Goal: Task Accomplishment & Management: Manage account settings

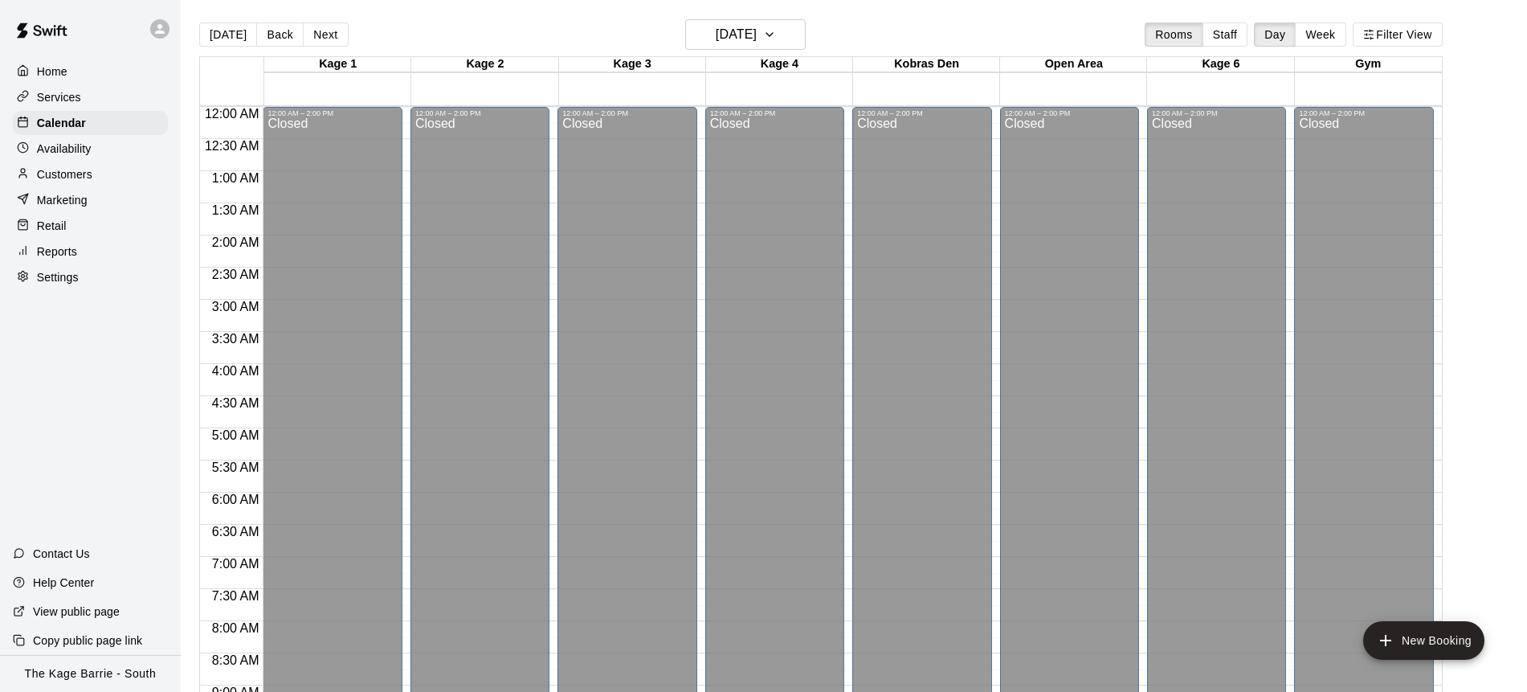
scroll to position [869, 0]
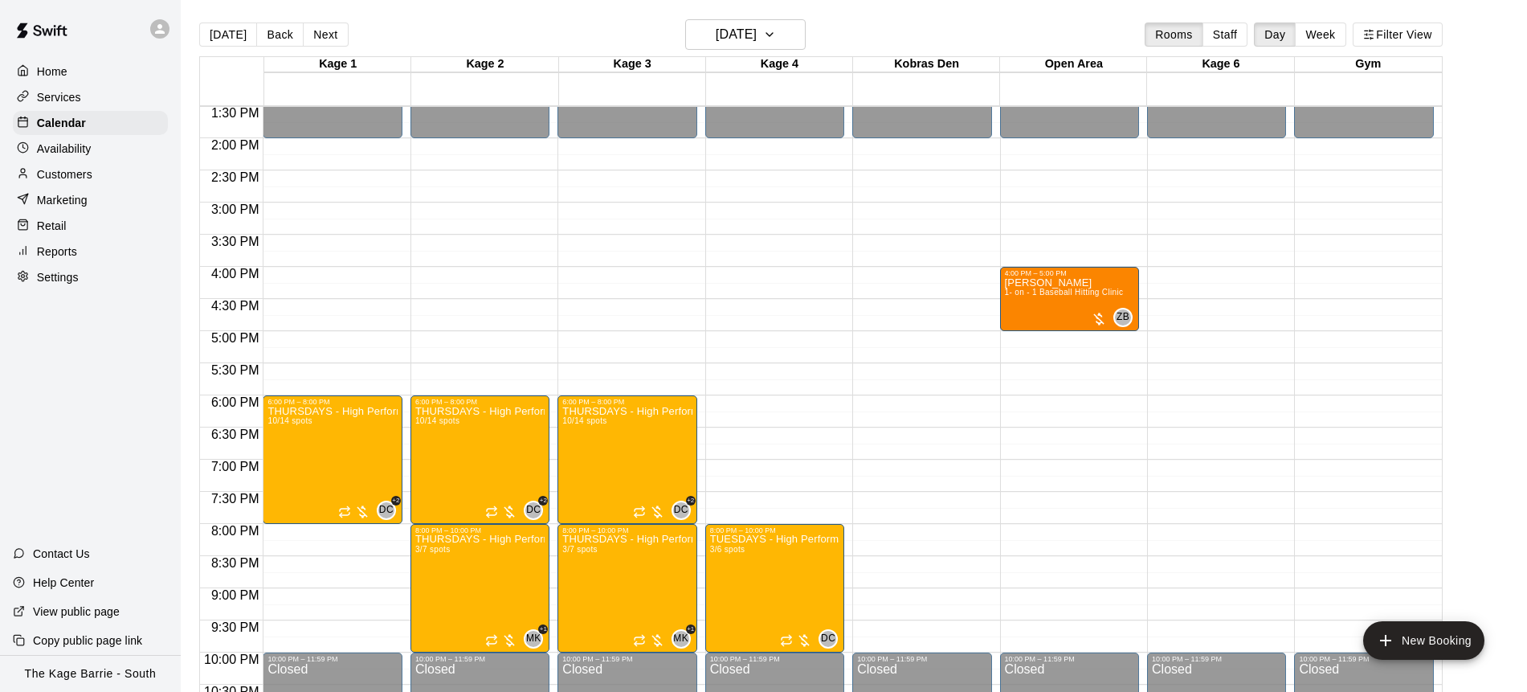
click at [81, 96] on div "Services" at bounding box center [90, 97] width 155 height 24
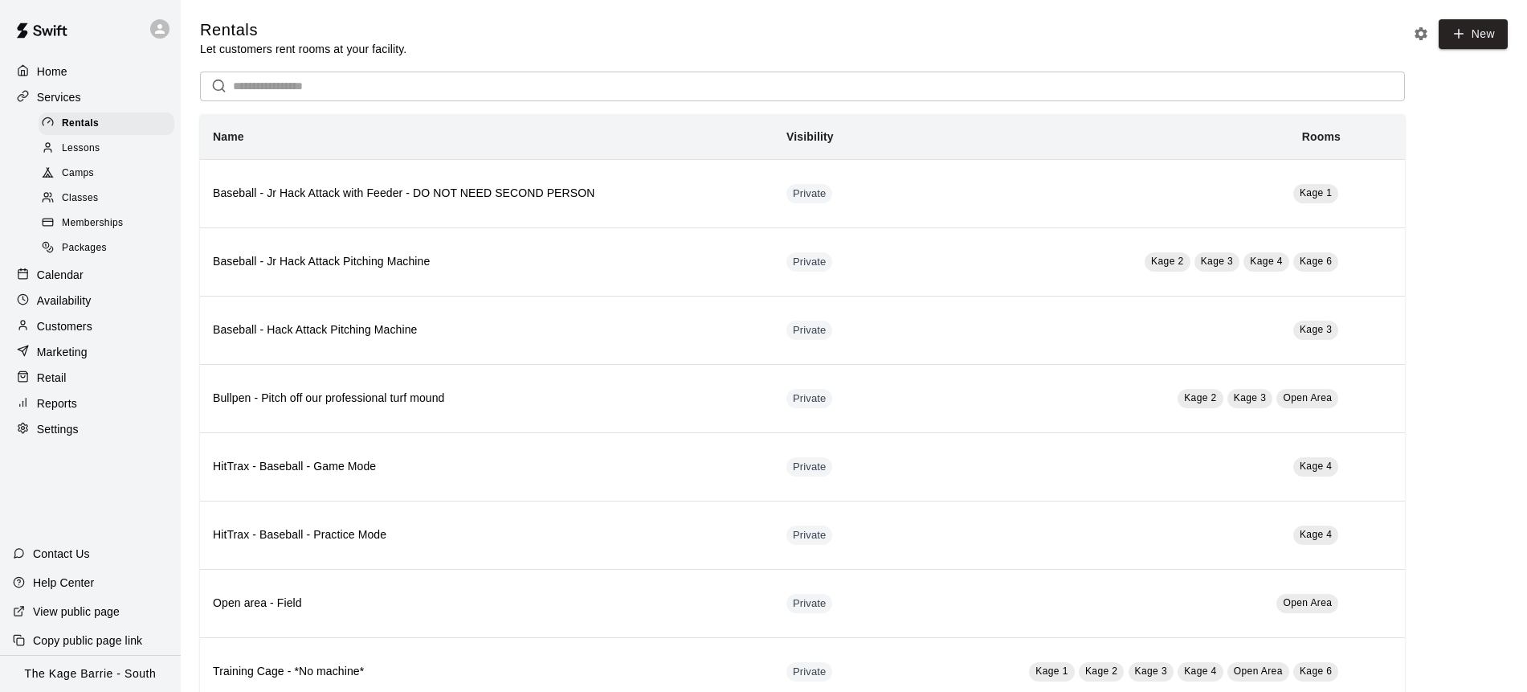
click at [110, 167] on div "Camps" at bounding box center [107, 173] width 136 height 22
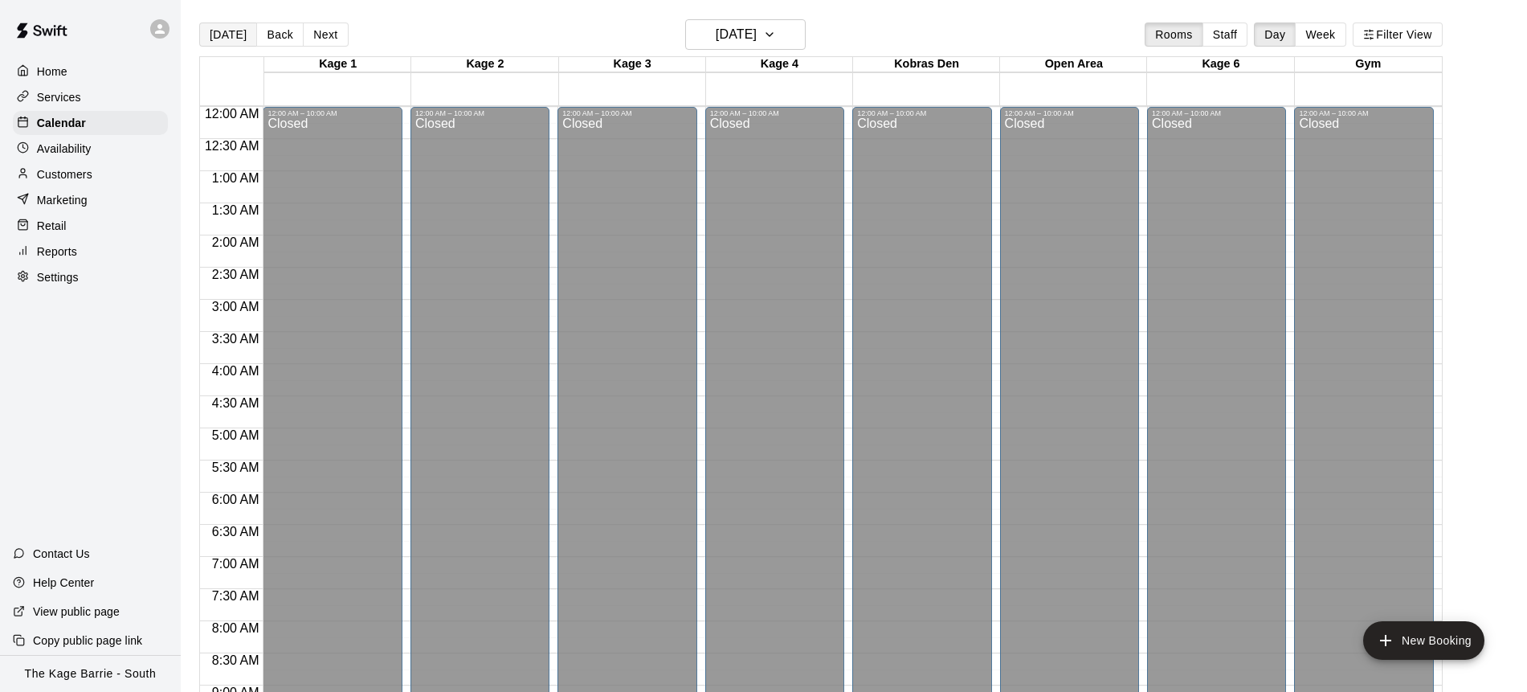
scroll to position [414, 0]
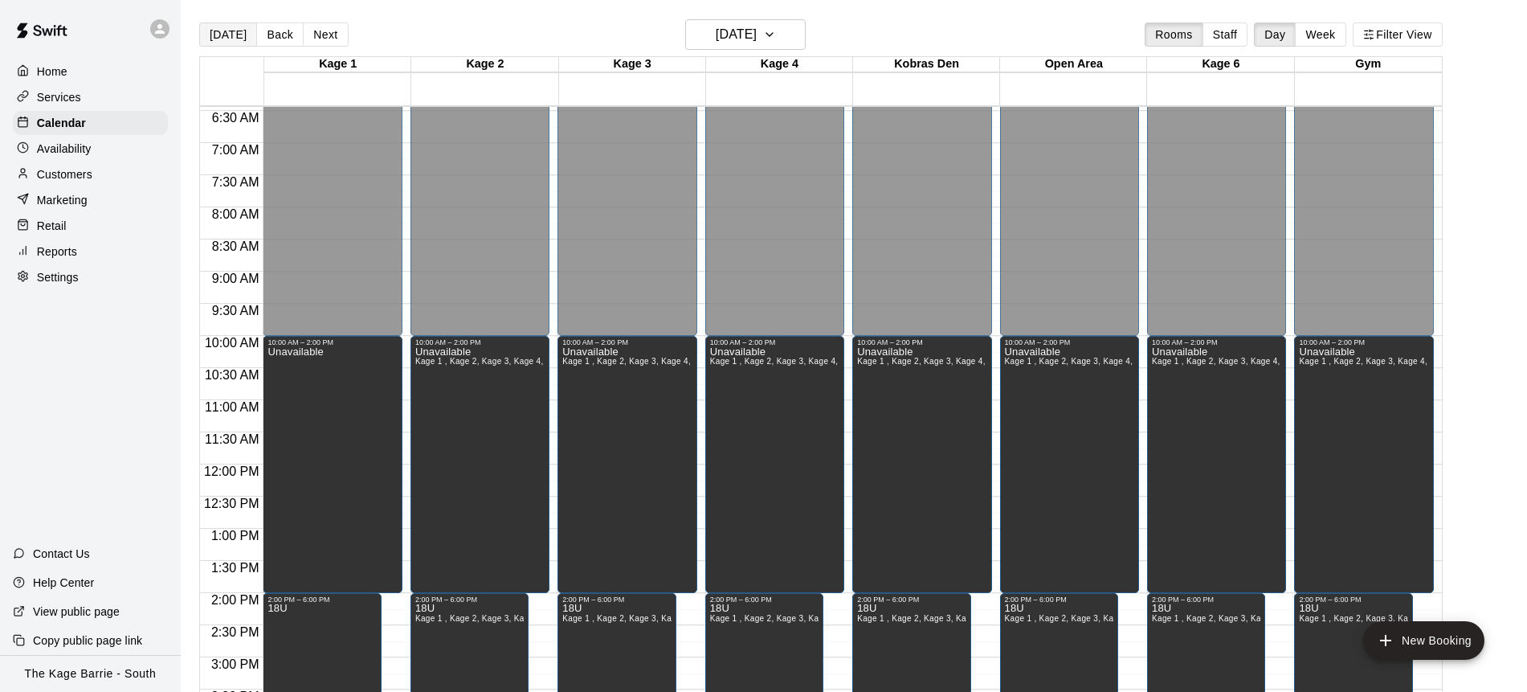
click at [236, 31] on button "[DATE]" at bounding box center [228, 34] width 58 height 24
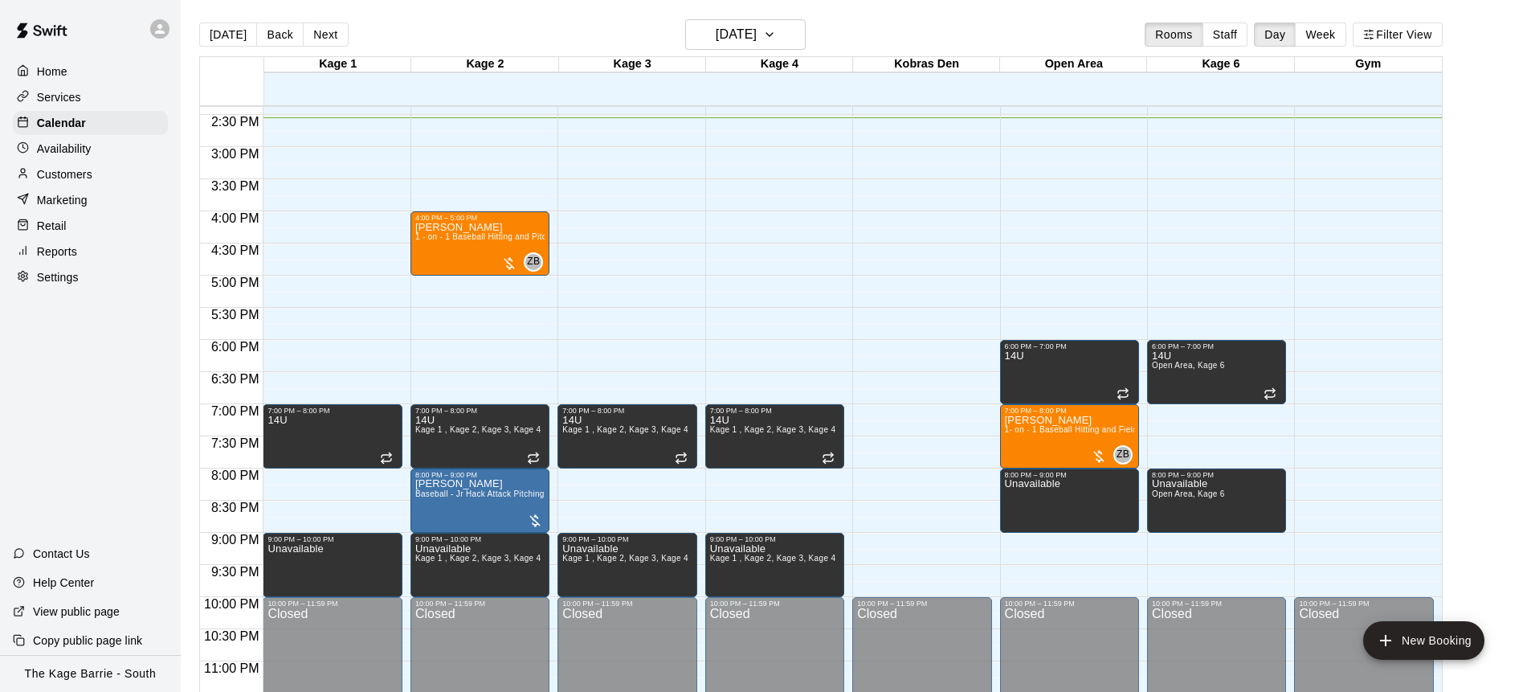
scroll to position [925, 0]
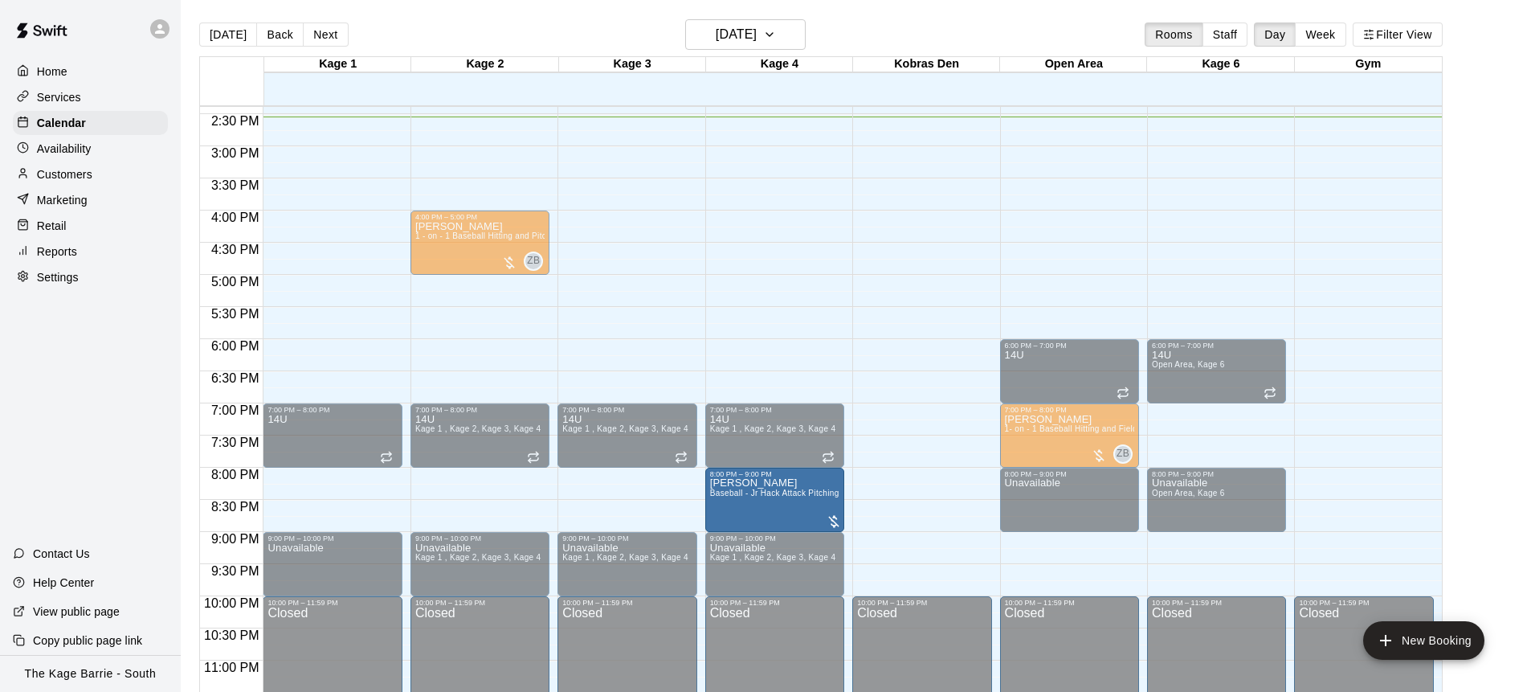
drag, startPoint x: 467, startPoint y: 496, endPoint x: 732, endPoint y: 505, distance: 265.3
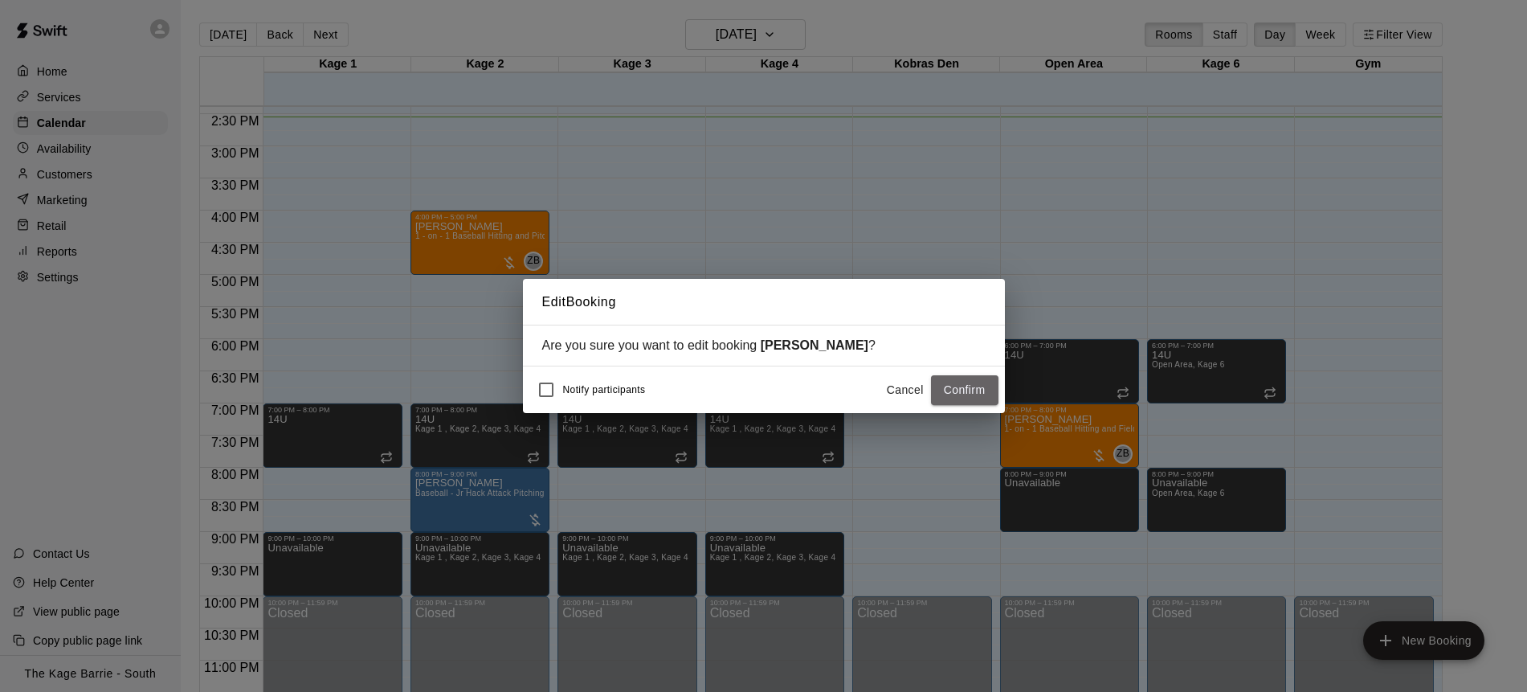
click at [971, 391] on button "Confirm" at bounding box center [964, 390] width 67 height 30
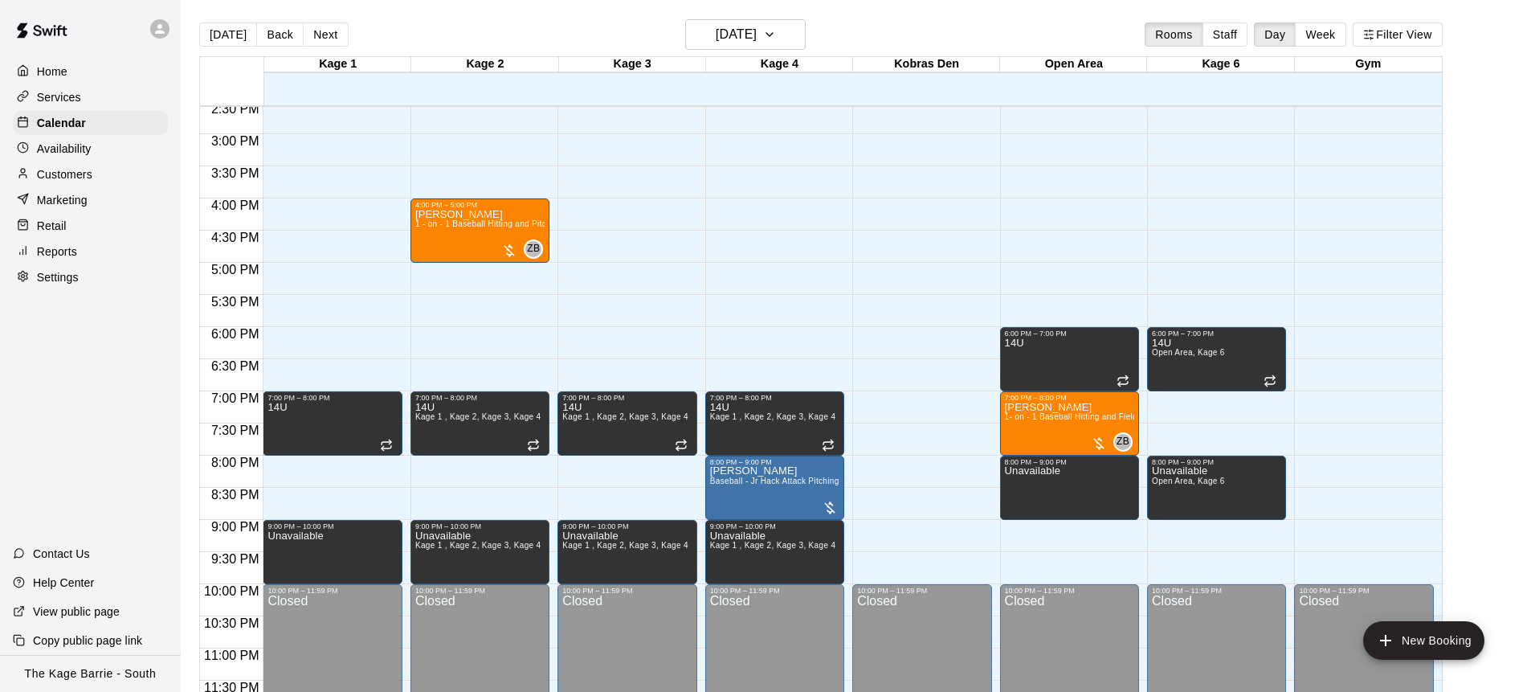
scroll to position [939, 0]
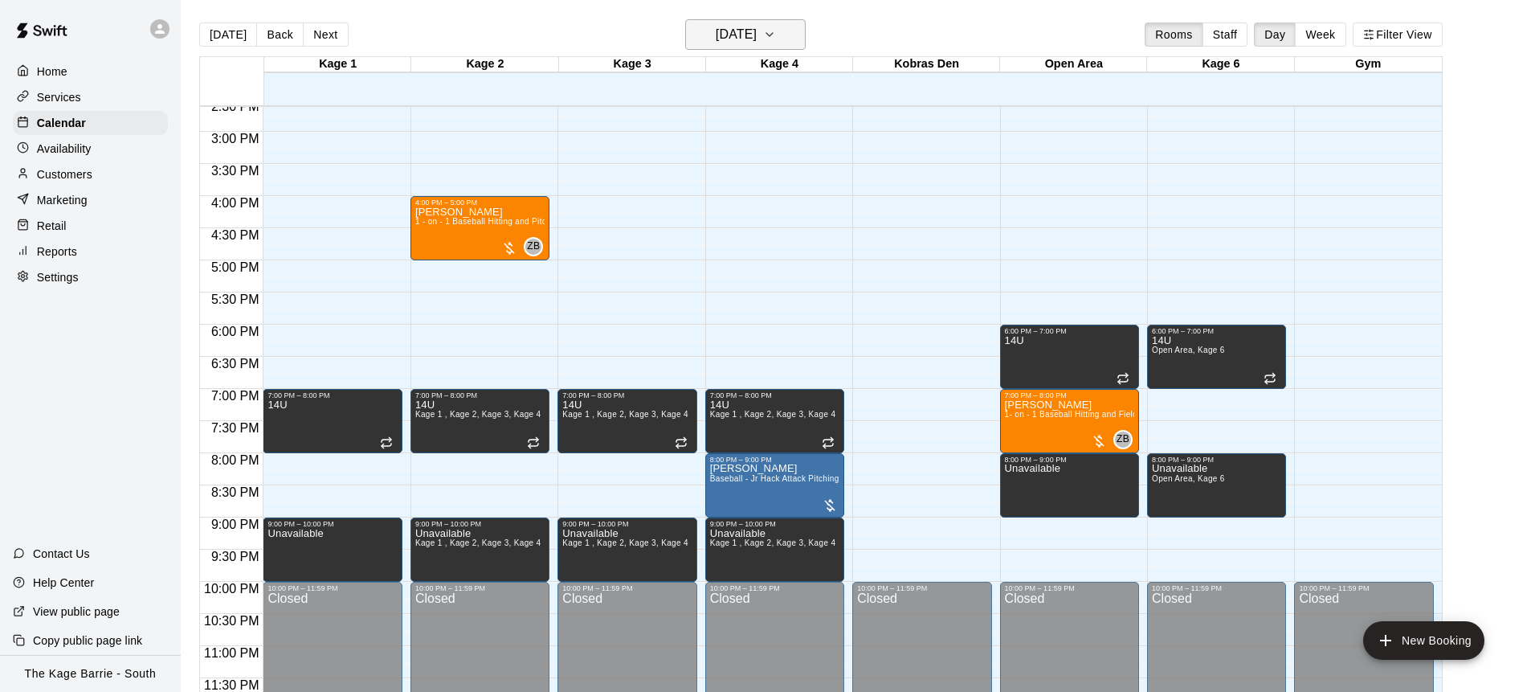
click at [776, 37] on icon "button" at bounding box center [769, 34] width 13 height 19
click at [776, 31] on icon "button" at bounding box center [769, 34] width 13 height 19
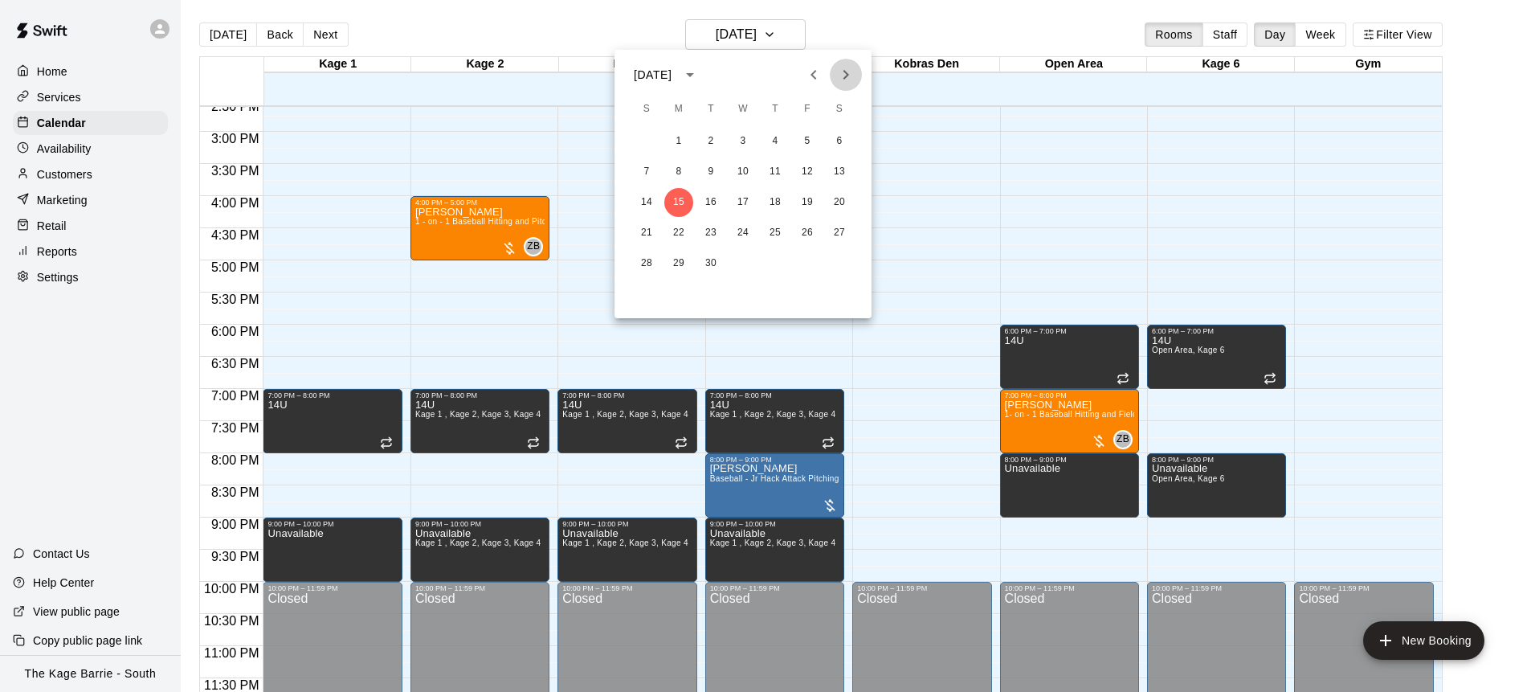
click at [847, 76] on icon "Next month" at bounding box center [845, 74] width 19 height 19
click at [844, 137] on button "1" at bounding box center [839, 141] width 29 height 29
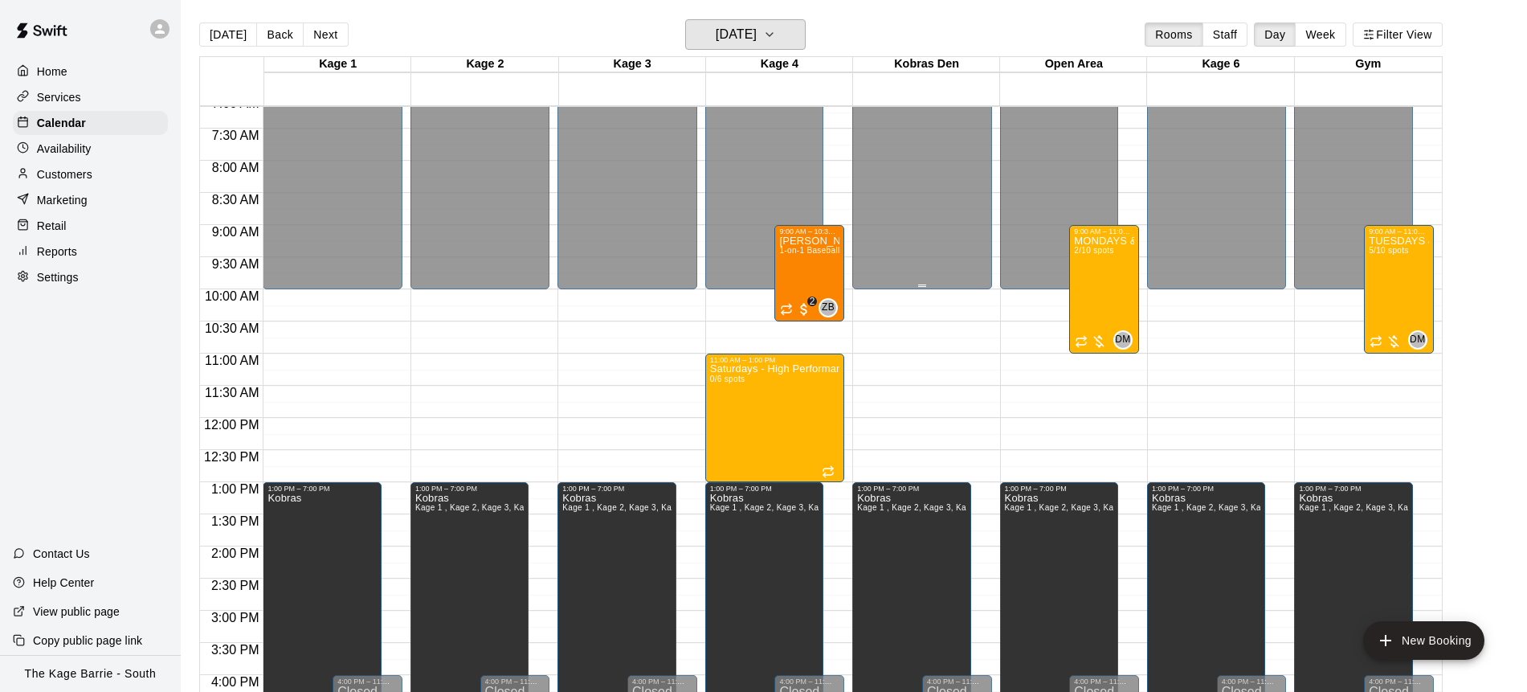
scroll to position [449, 0]
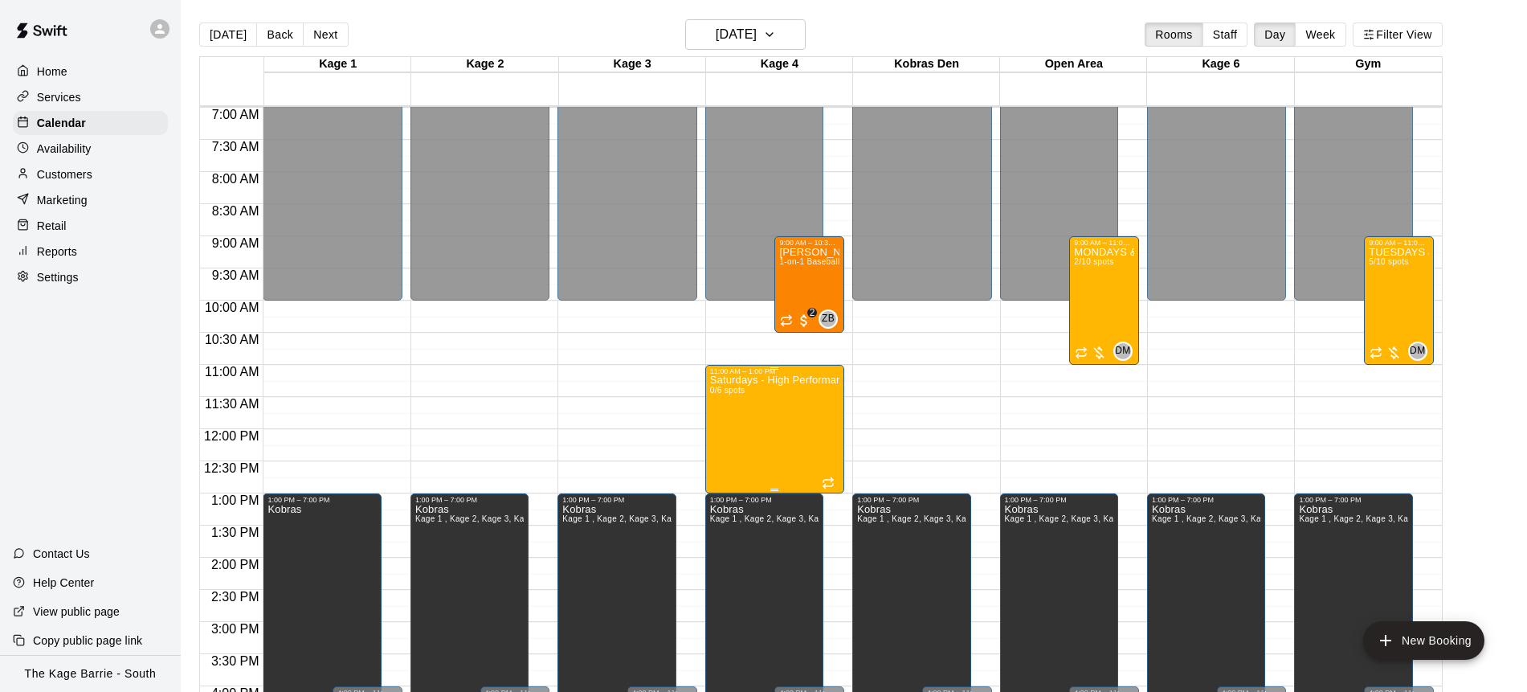
click at [726, 382] on icon "edit" at bounding box center [726, 391] width 19 height 19
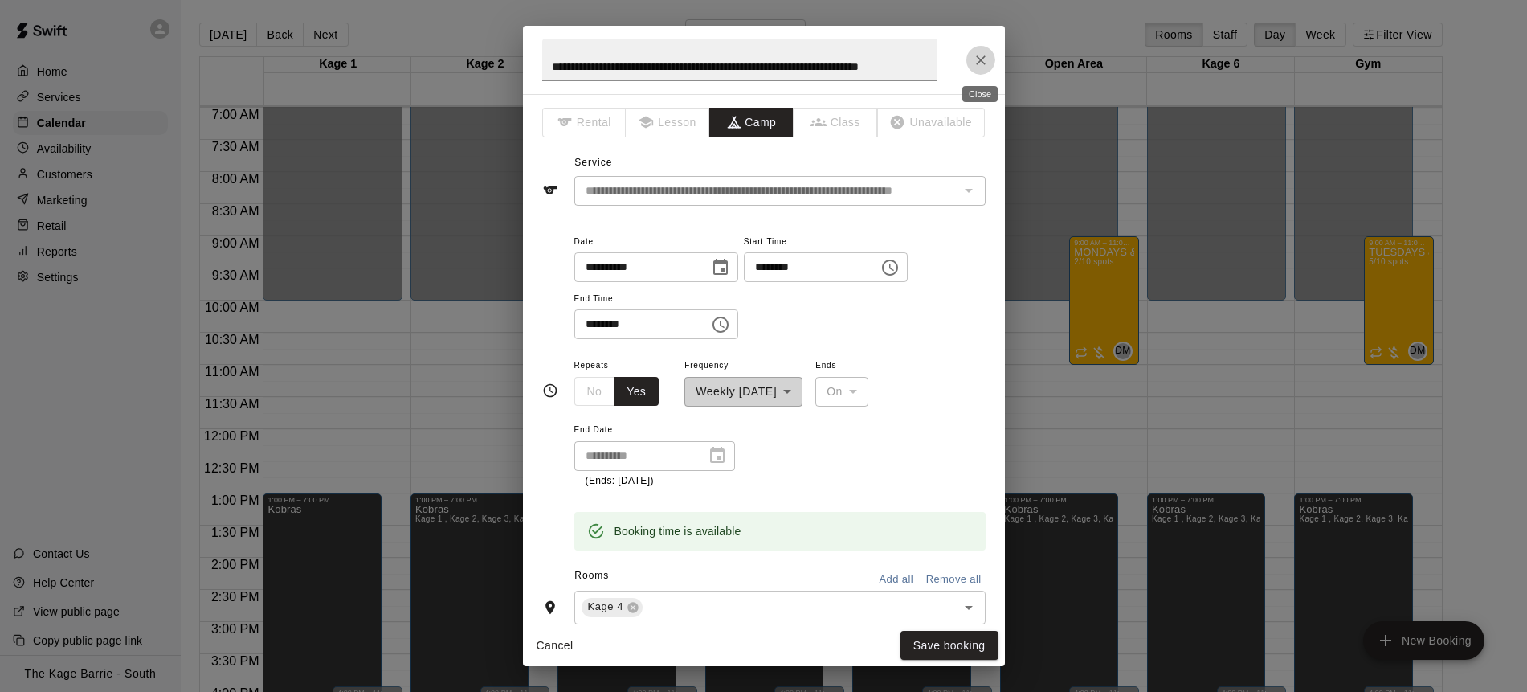
scroll to position [0, 0]
click at [985, 63] on icon "Close" at bounding box center [981, 60] width 10 height 10
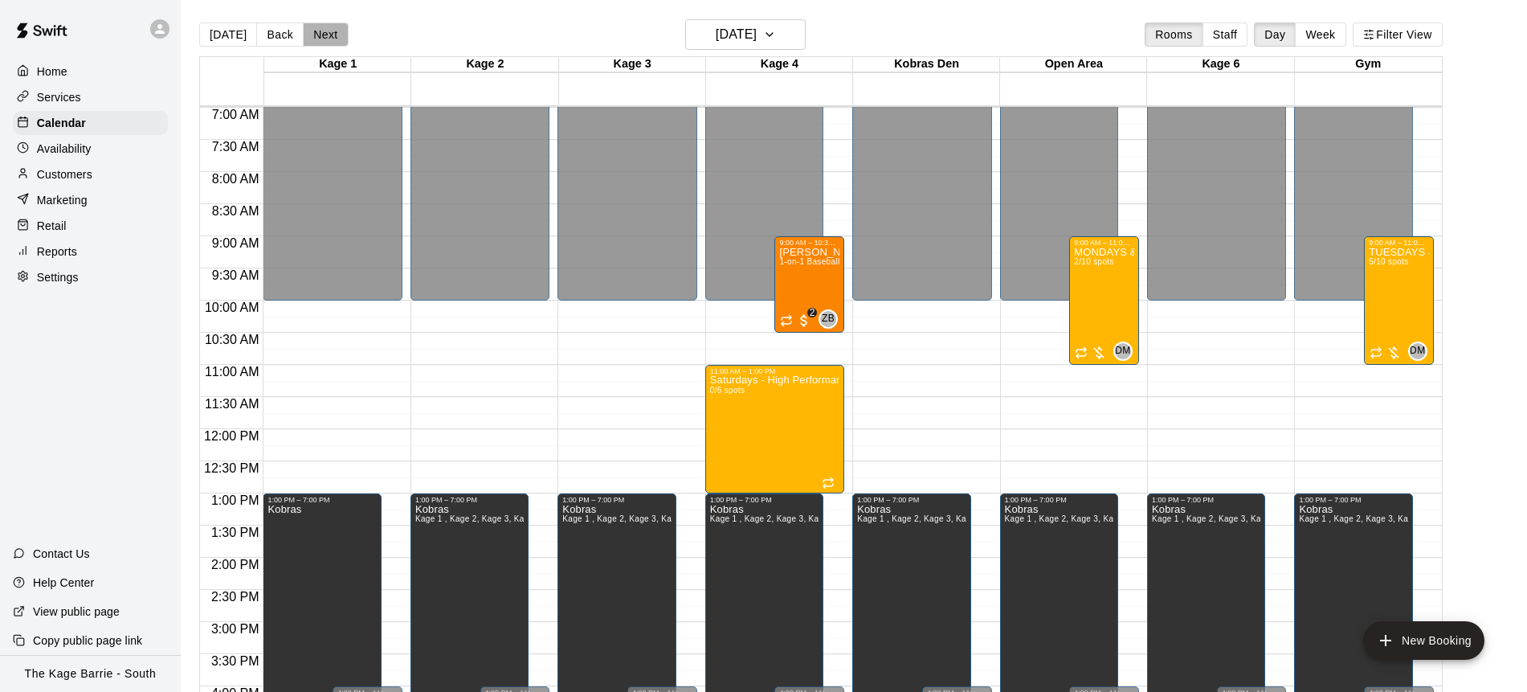
click at [333, 36] on button "Next" at bounding box center [325, 34] width 45 height 24
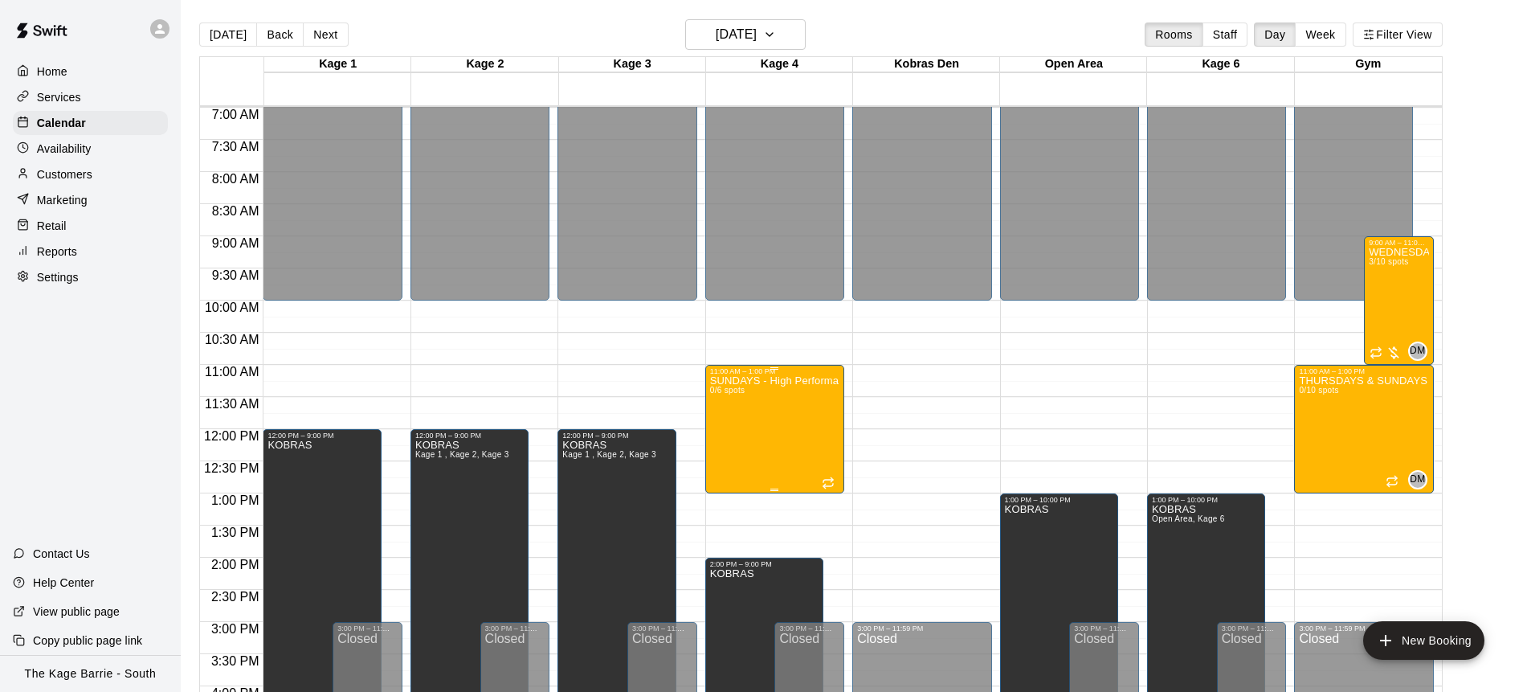
click at [721, 387] on icon "edit" at bounding box center [726, 391] width 19 height 19
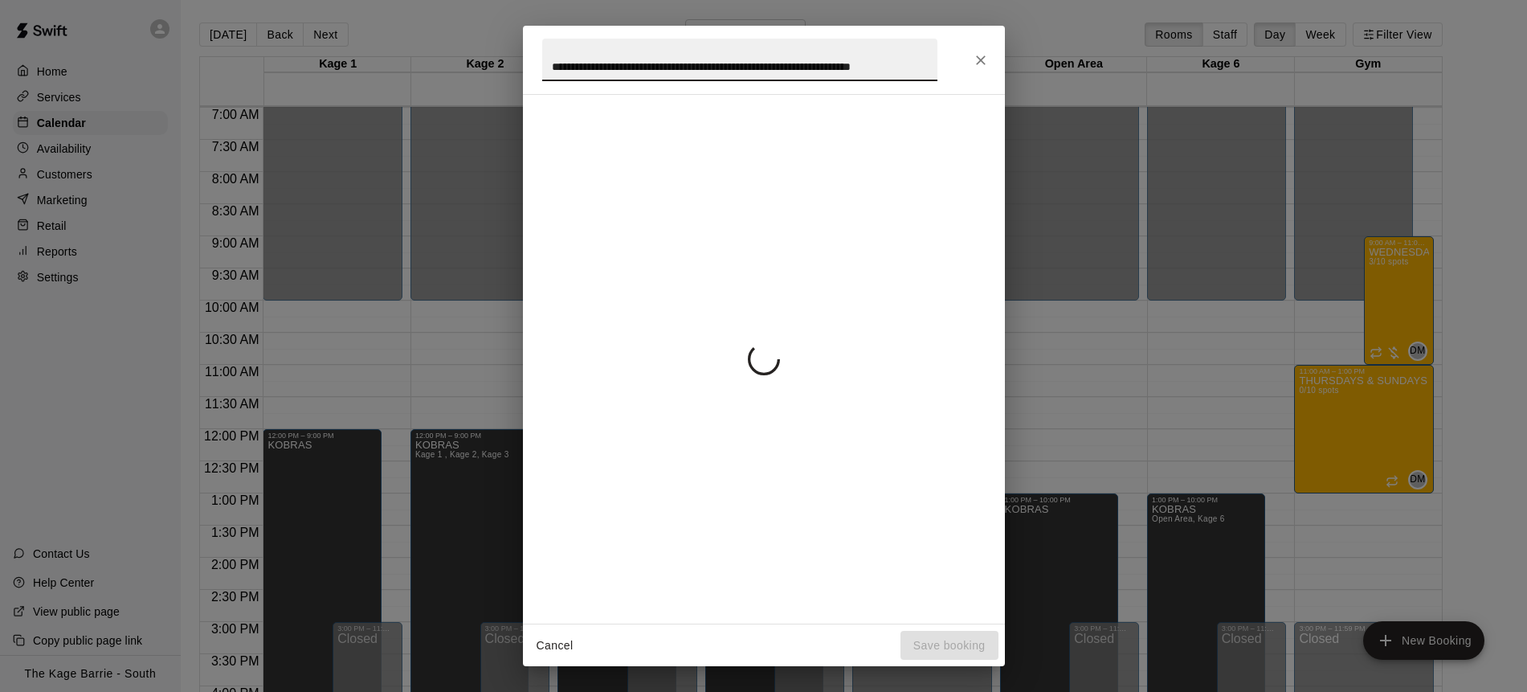
scroll to position [0, 67]
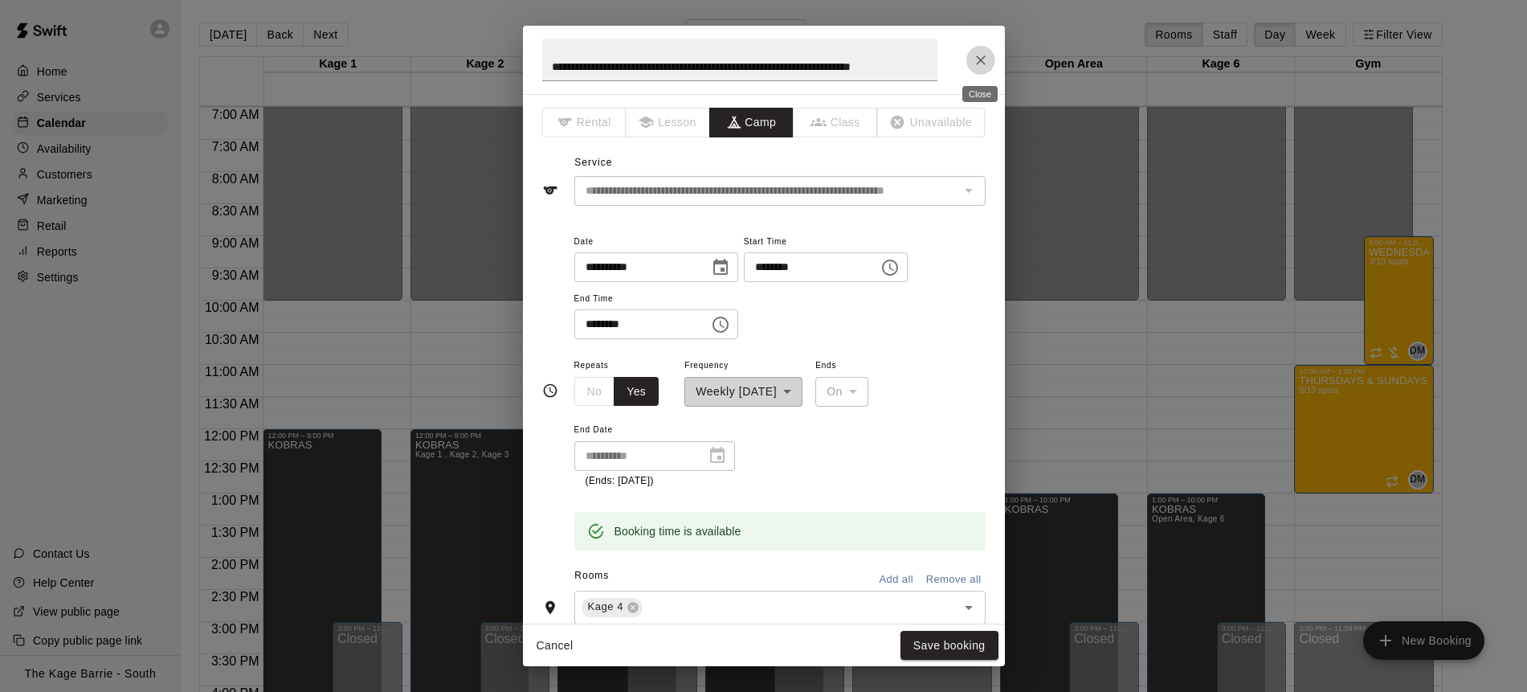
click at [984, 65] on icon "Close" at bounding box center [981, 60] width 16 height 16
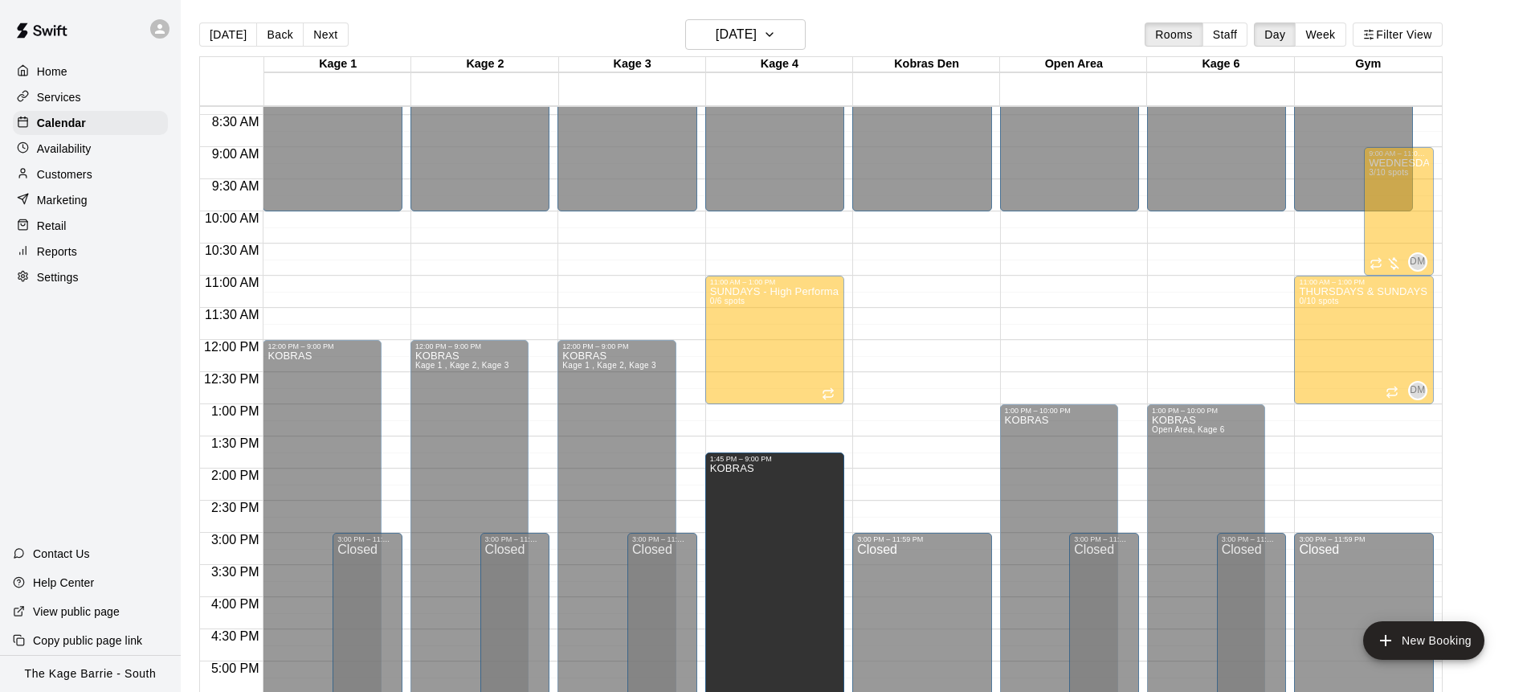
scroll to position [745, 0]
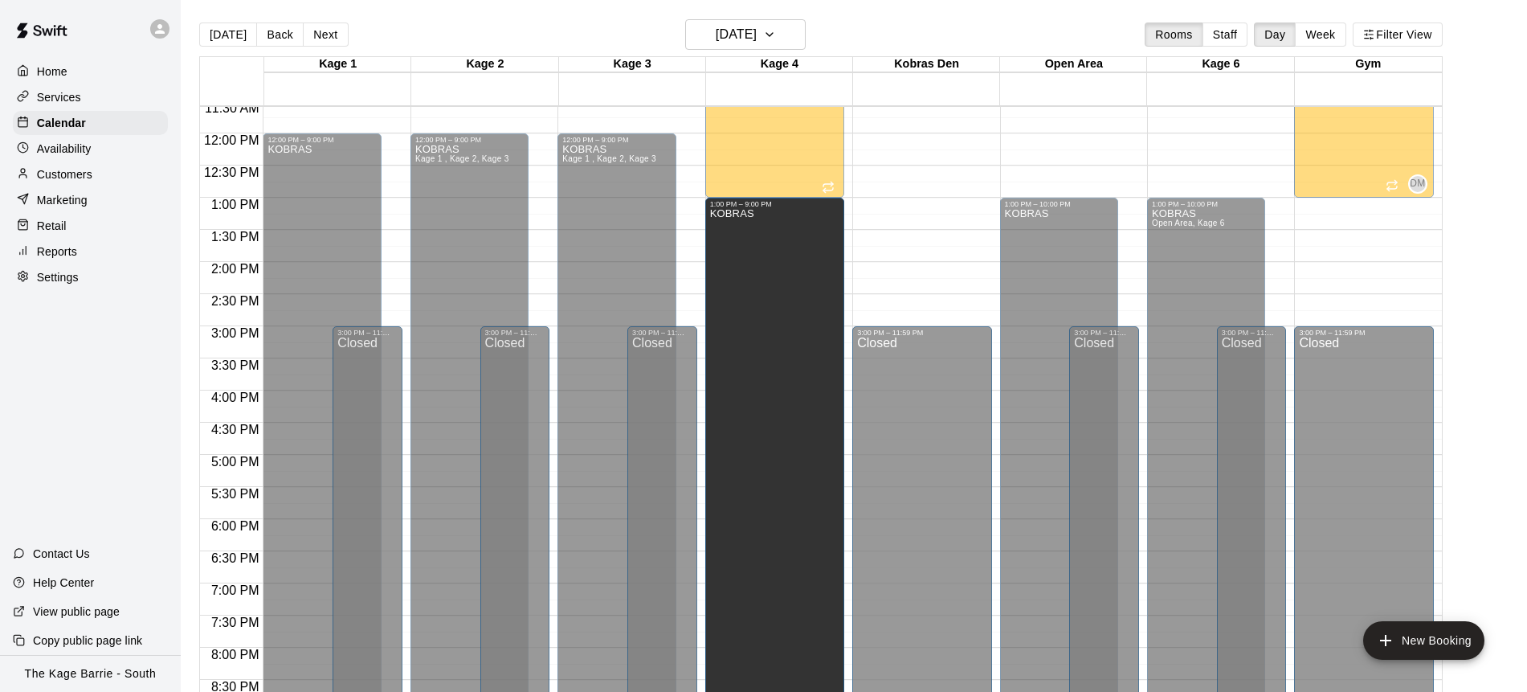
drag, startPoint x: 765, startPoint y: 472, endPoint x: 787, endPoint y: 212, distance: 260.5
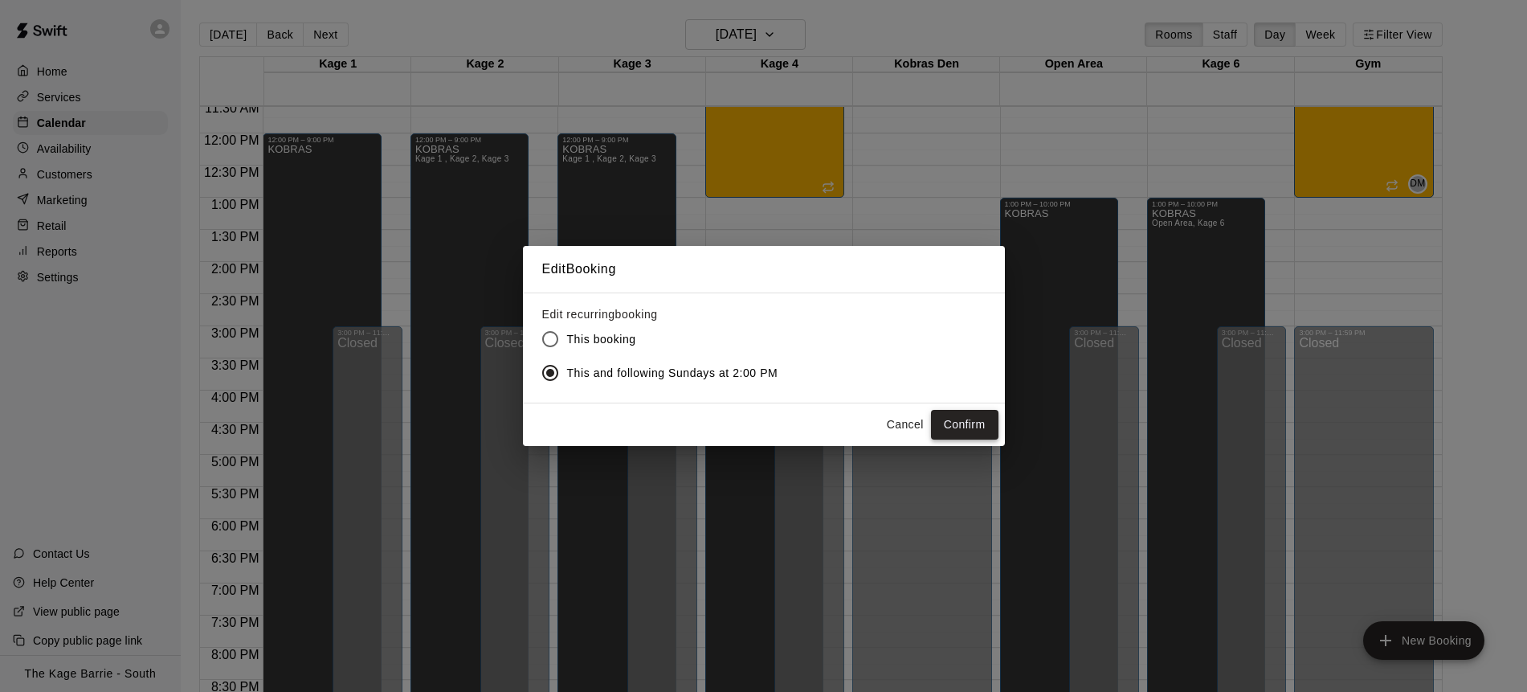
click at [964, 427] on button "Confirm" at bounding box center [964, 425] width 67 height 30
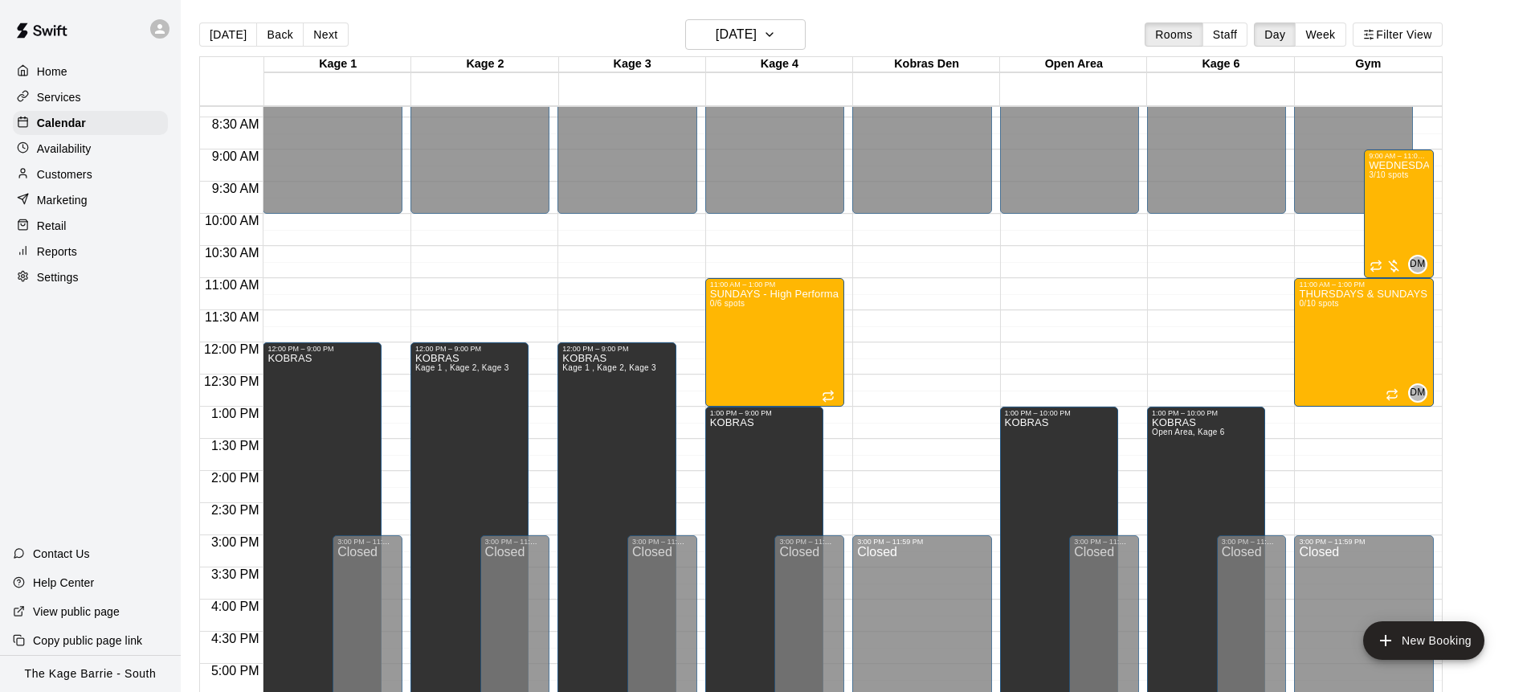
scroll to position [537, 0]
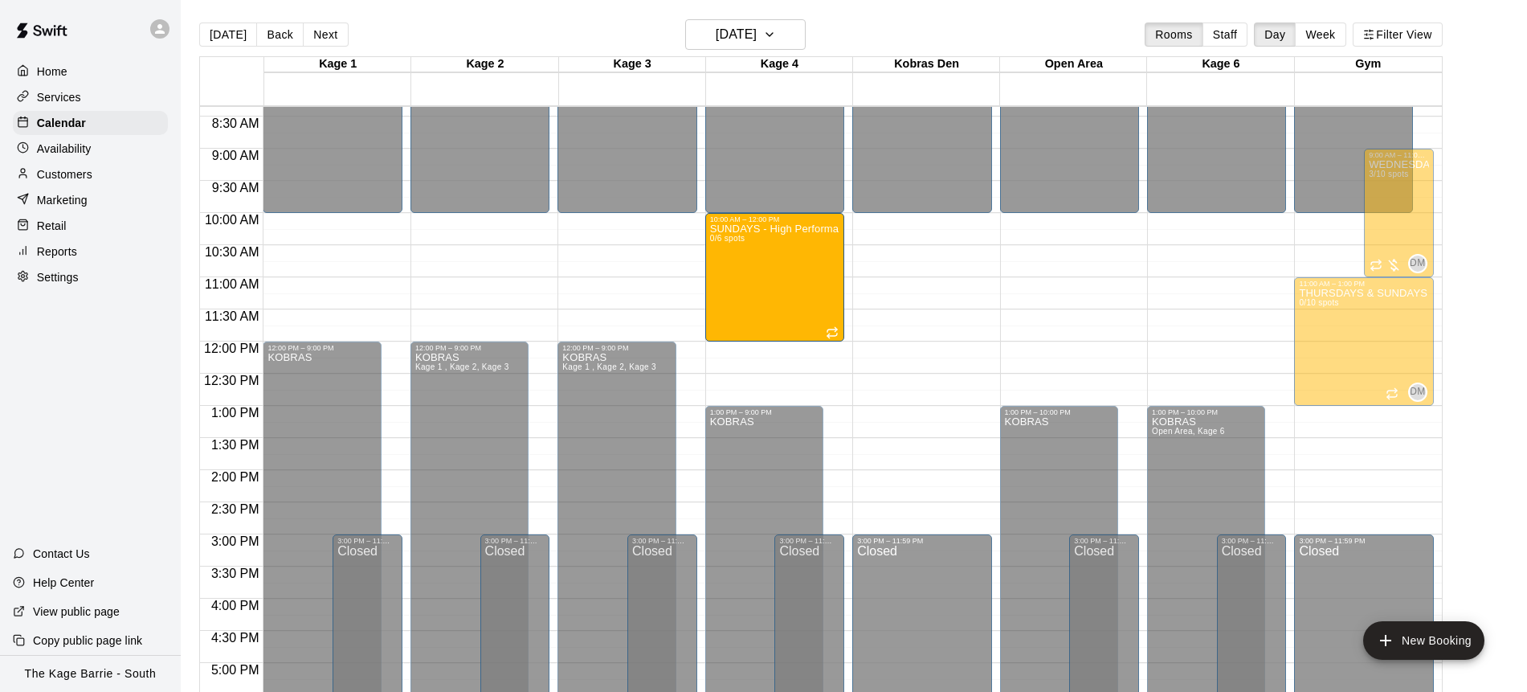
drag, startPoint x: 795, startPoint y: 325, endPoint x: 803, endPoint y: 274, distance: 51.3
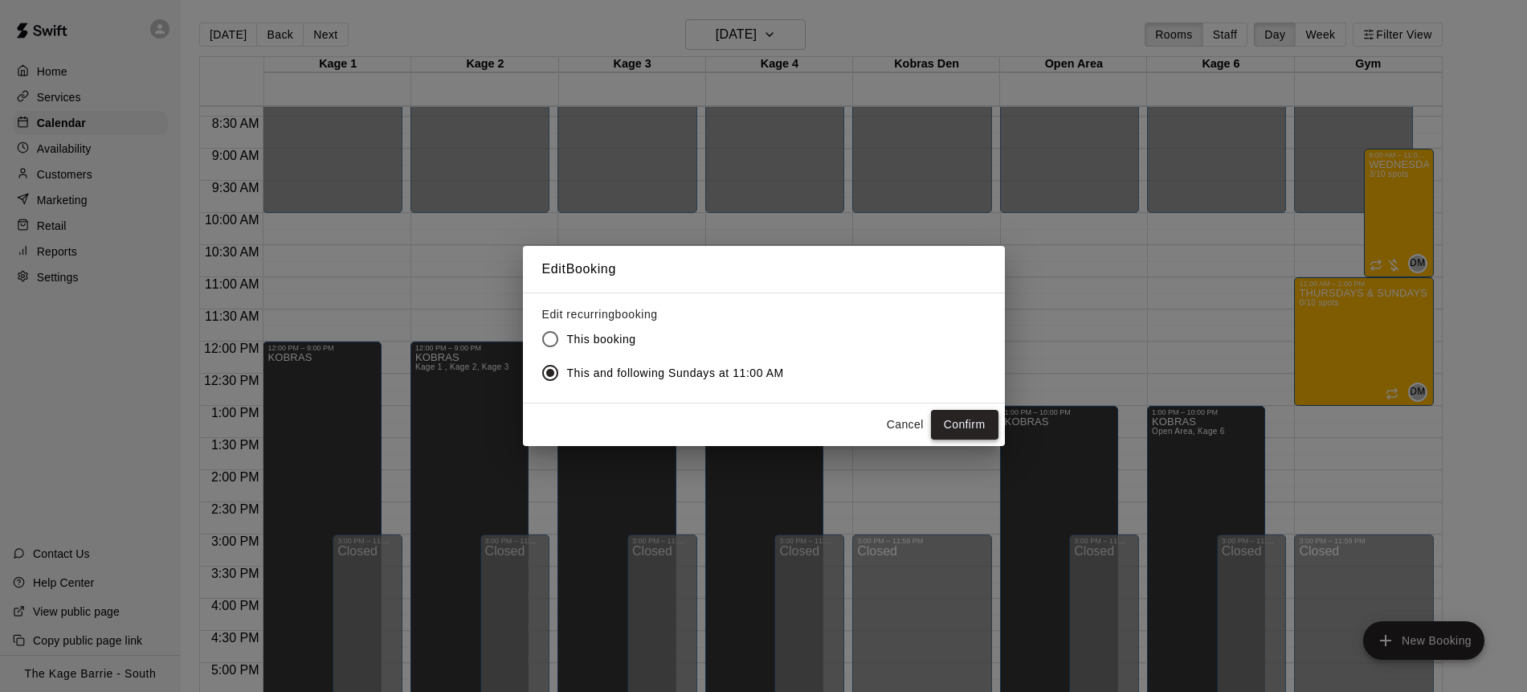
click at [966, 431] on button "Confirm" at bounding box center [964, 425] width 67 height 30
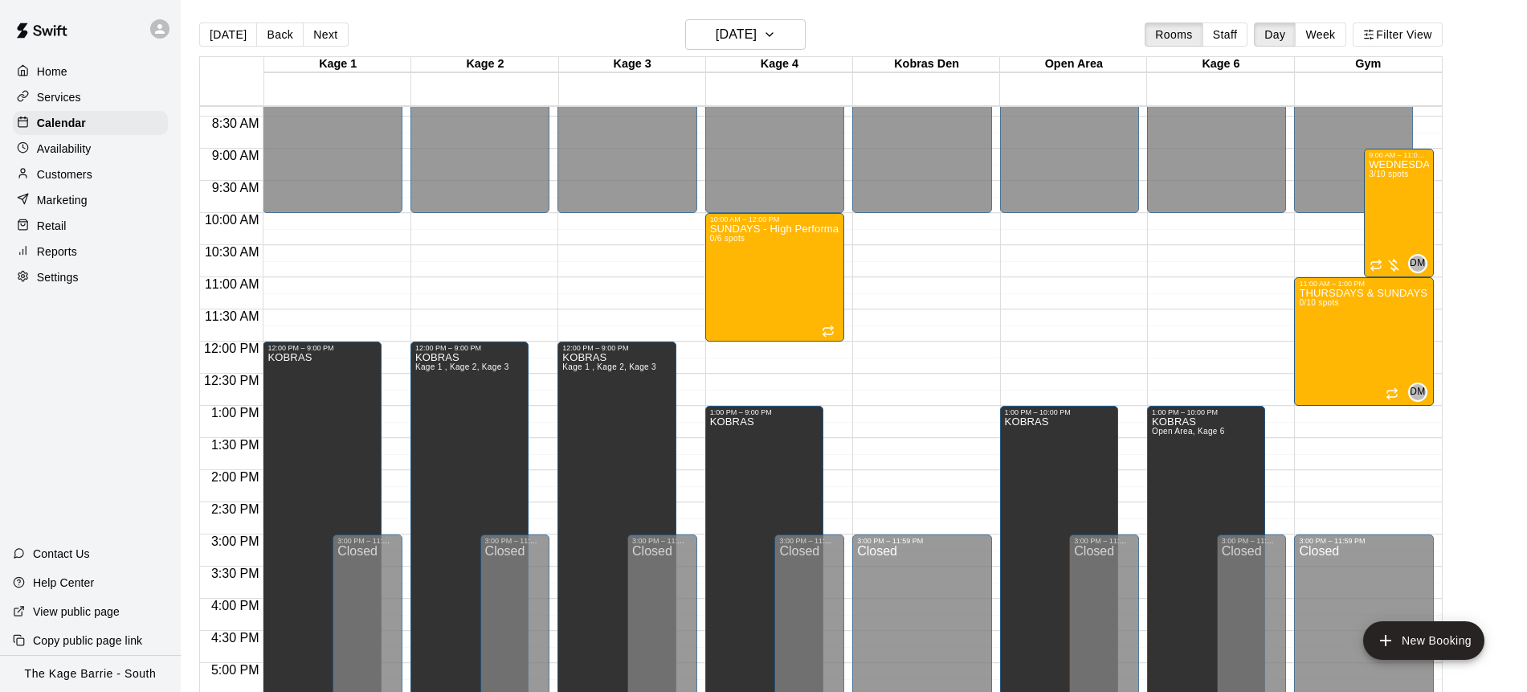
click at [92, 96] on div "Services" at bounding box center [90, 97] width 155 height 24
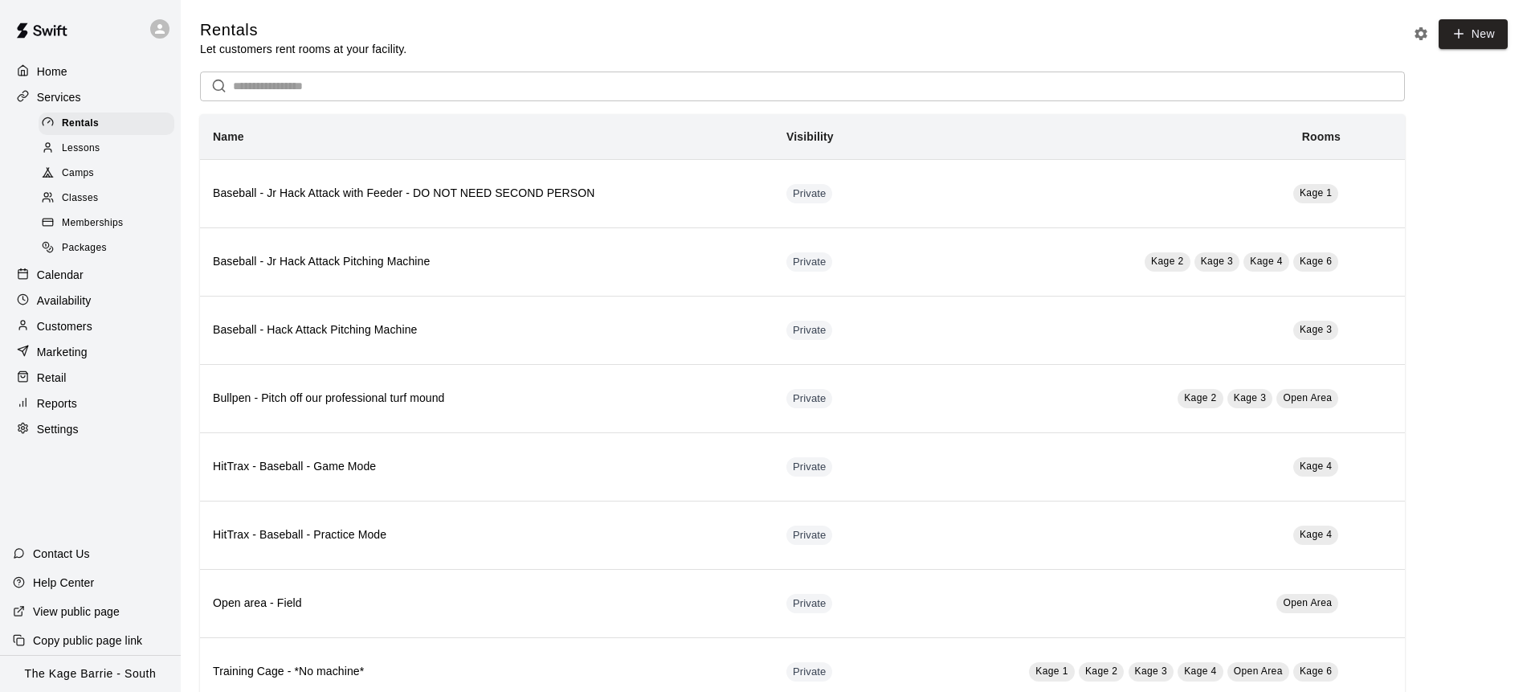
click at [98, 172] on div "Camps" at bounding box center [107, 173] width 136 height 22
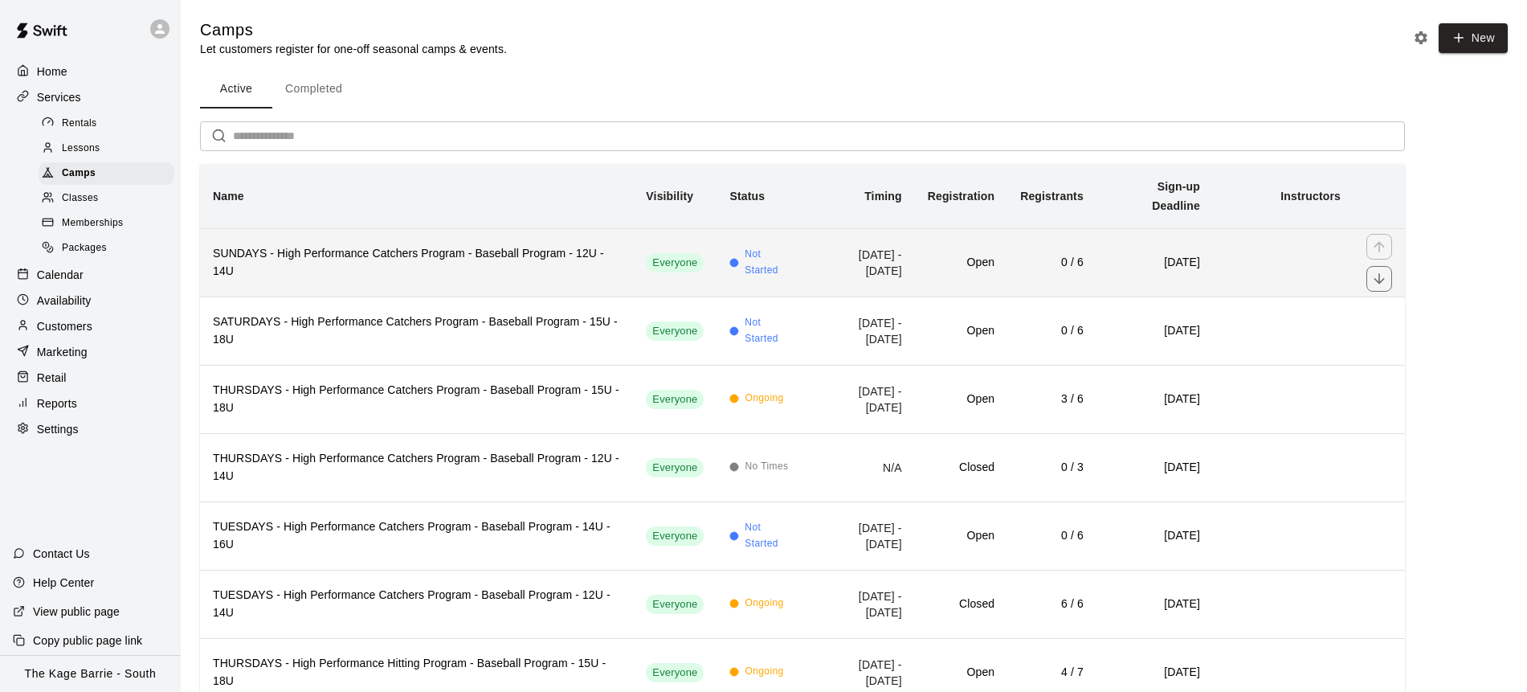
click at [417, 245] on h6 "SUNDAYS - High Performance Catchers Program - Baseball Program - 12U - 14U" at bounding box center [416, 262] width 407 height 35
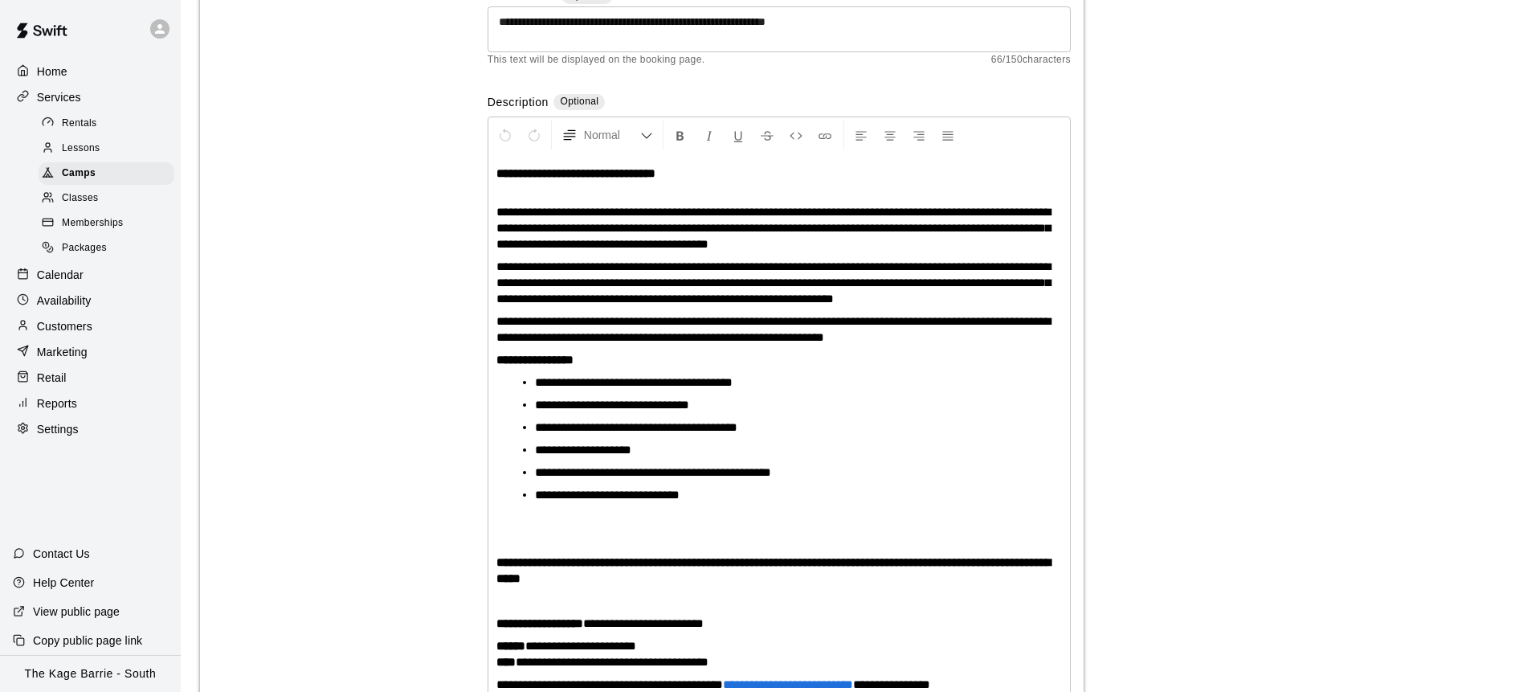
scroll to position [94, 0]
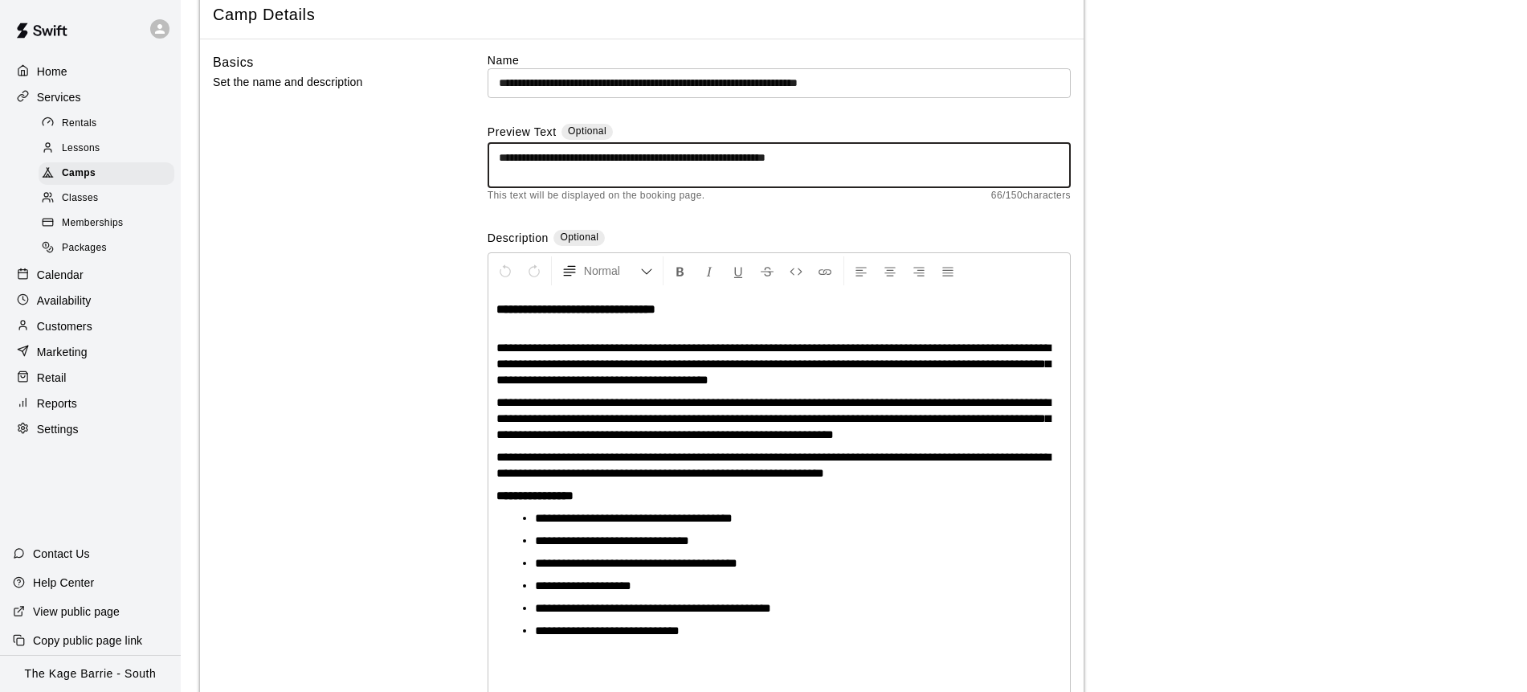
click at [773, 158] on textarea "**********" at bounding box center [779, 165] width 561 height 32
click at [832, 155] on textarea "**********" at bounding box center [779, 165] width 561 height 32
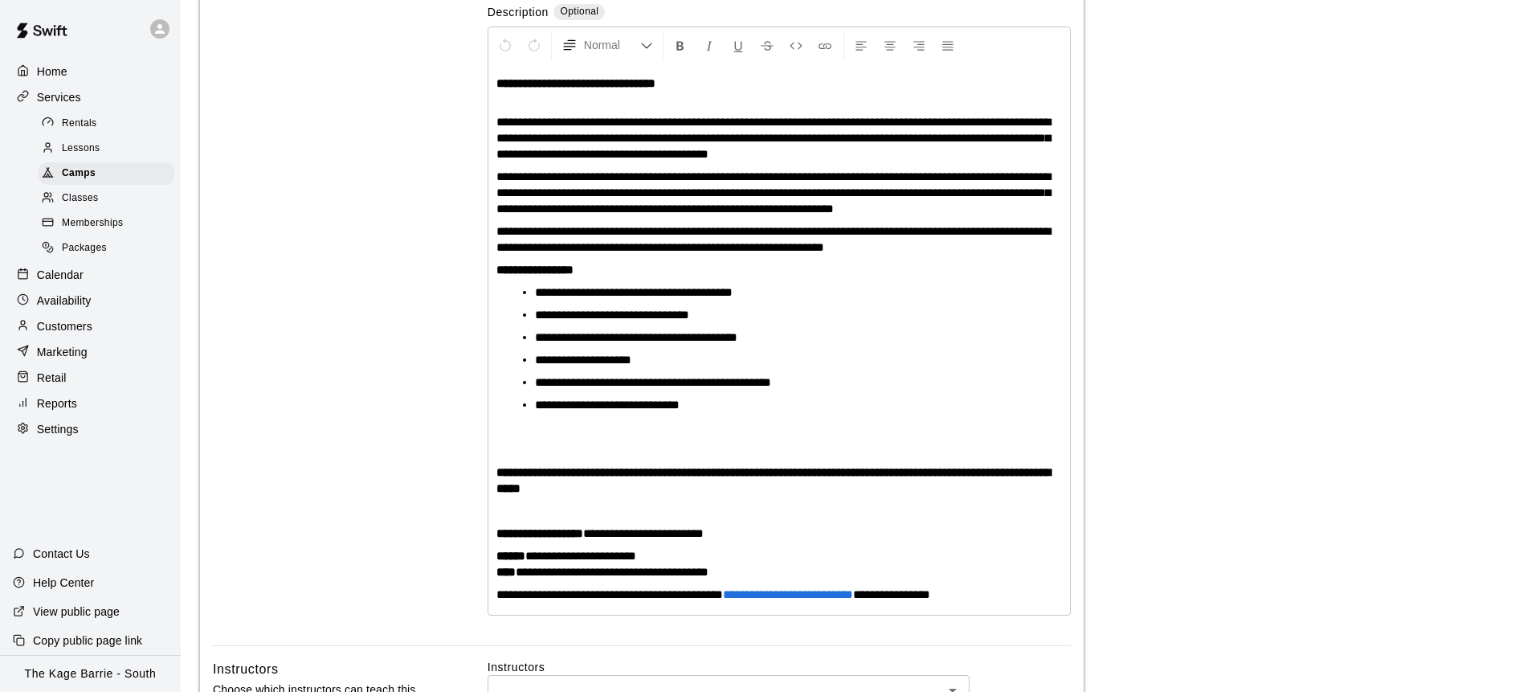
scroll to position [413, 0]
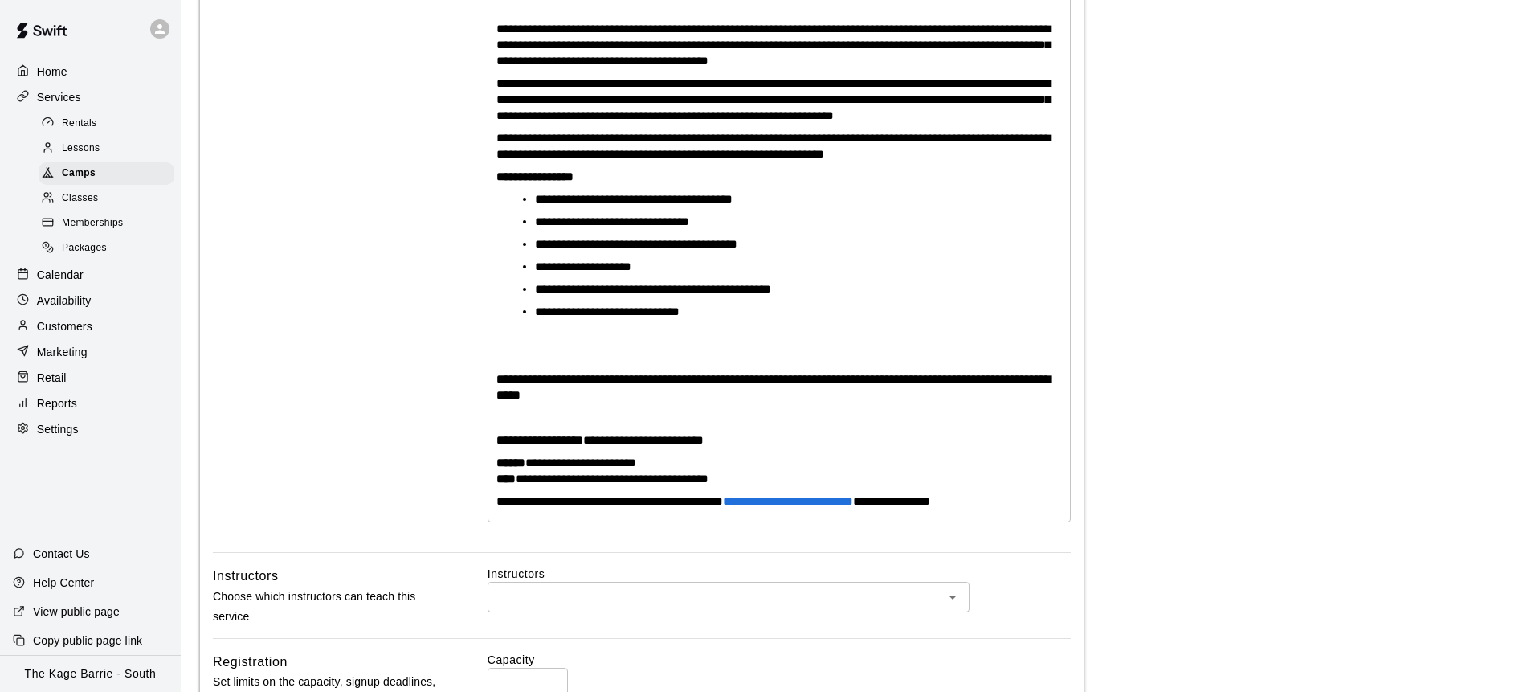
type textarea "**********"
click at [547, 462] on span "**********" at bounding box center [580, 462] width 111 height 12
click at [611, 464] on span "**********" at bounding box center [580, 462] width 111 height 12
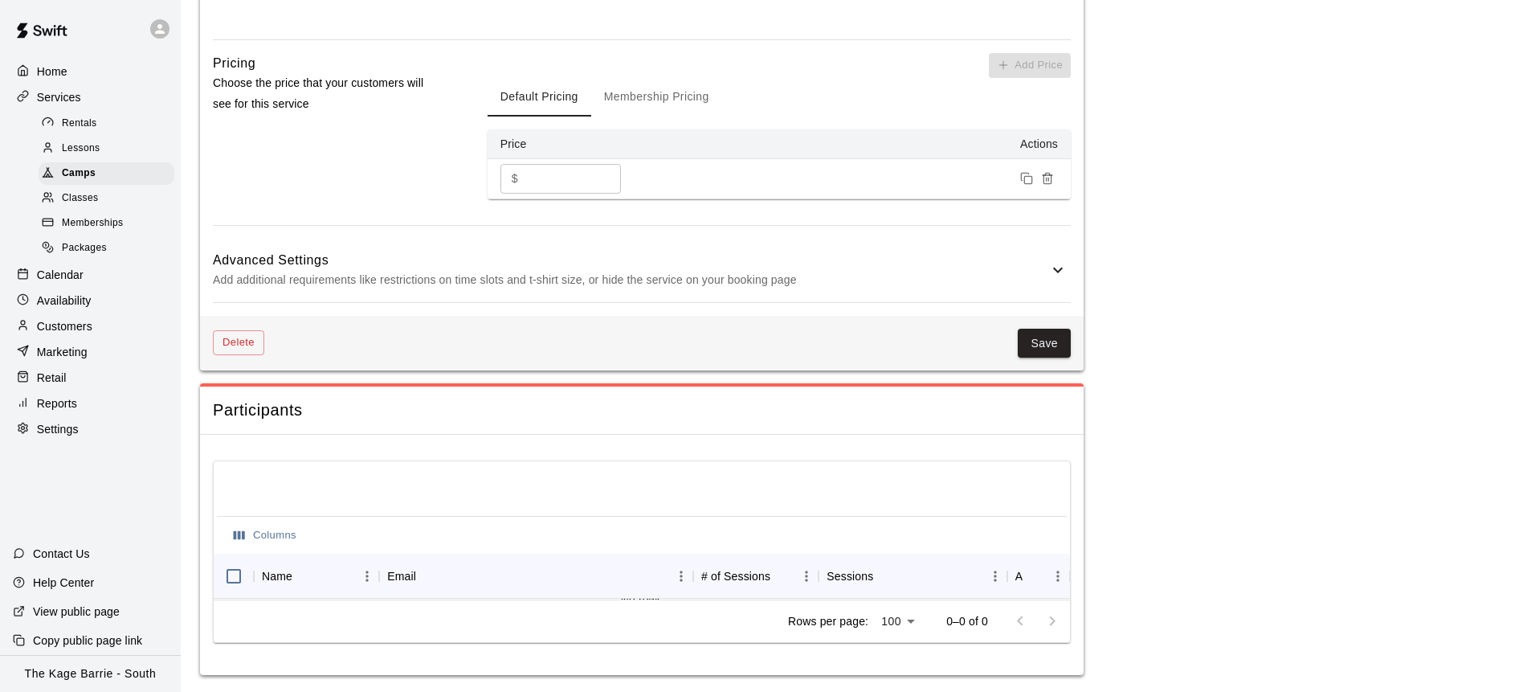
scroll to position [1606, 0]
click at [1038, 344] on button "Save" at bounding box center [1044, 343] width 53 height 30
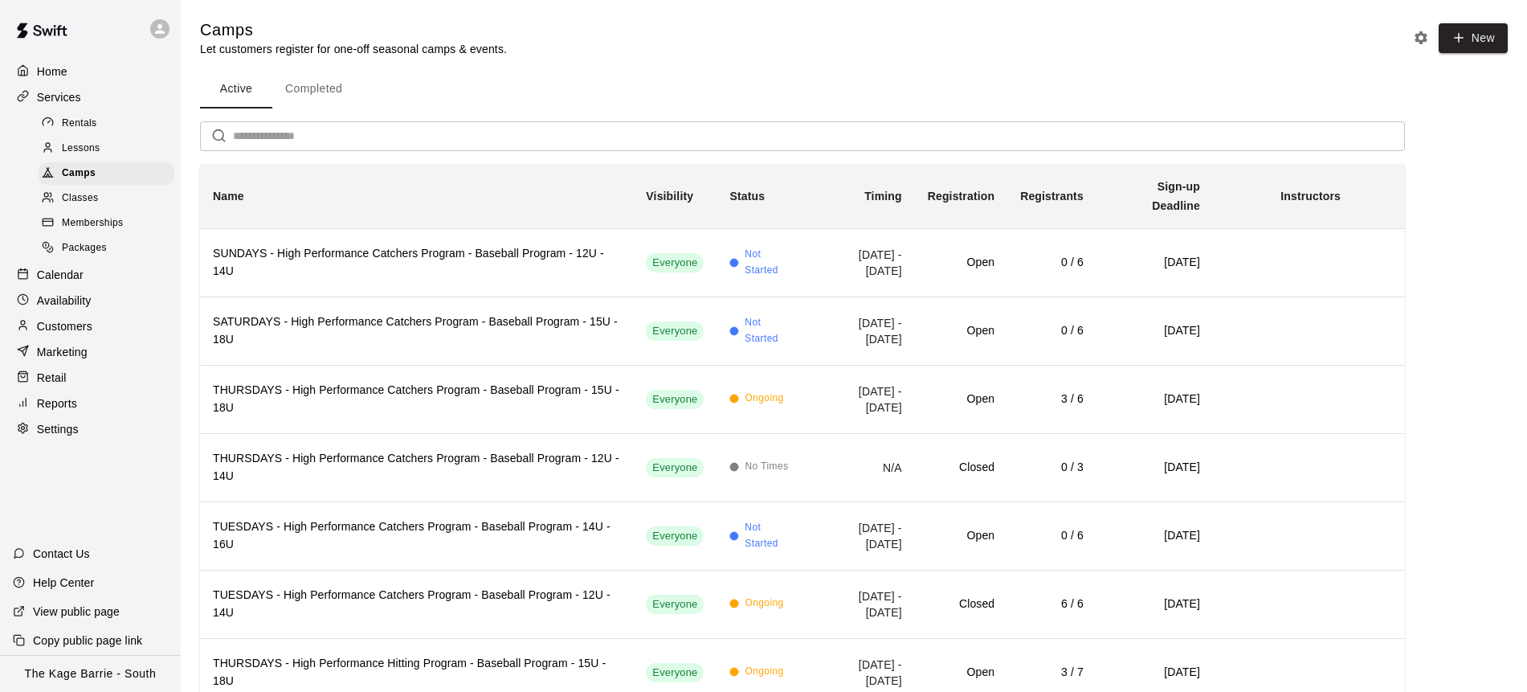
click at [95, 284] on div "Calendar" at bounding box center [90, 275] width 155 height 24
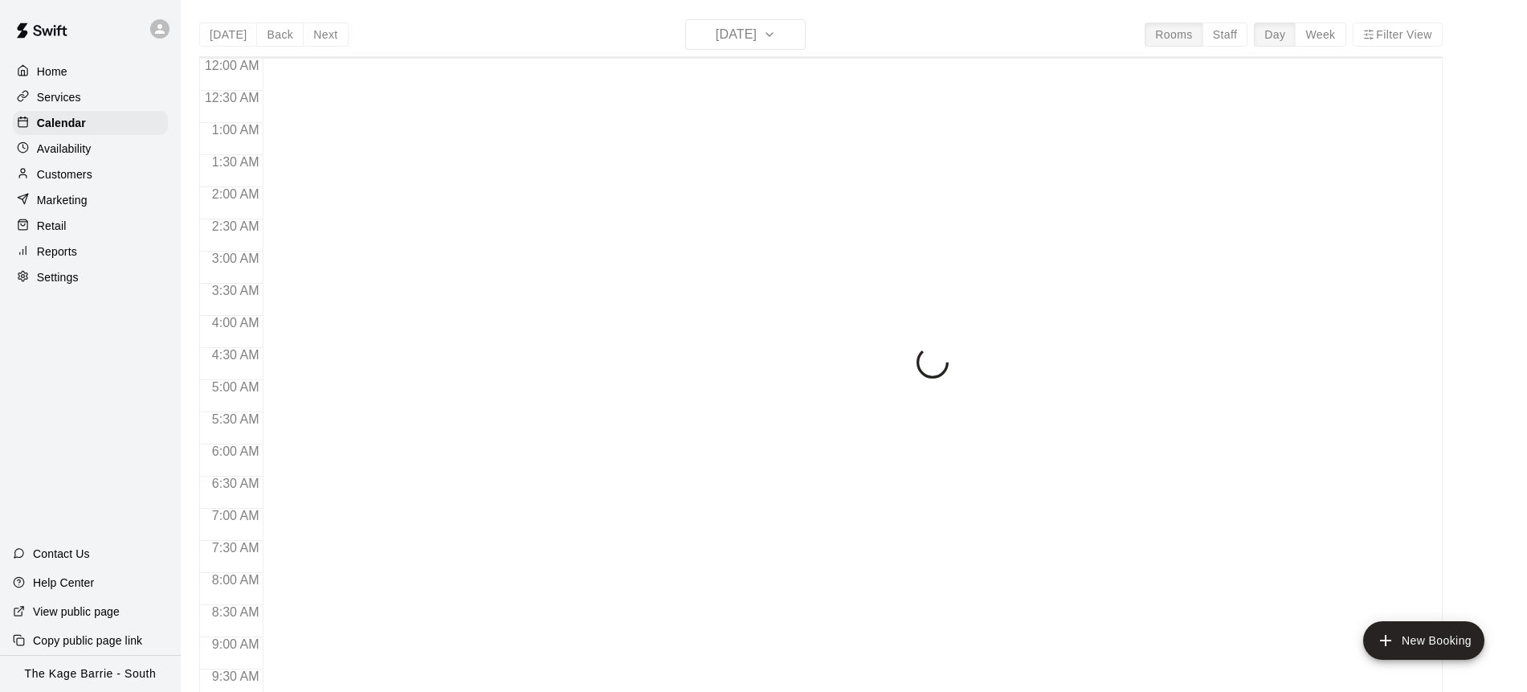
scroll to position [891, 0]
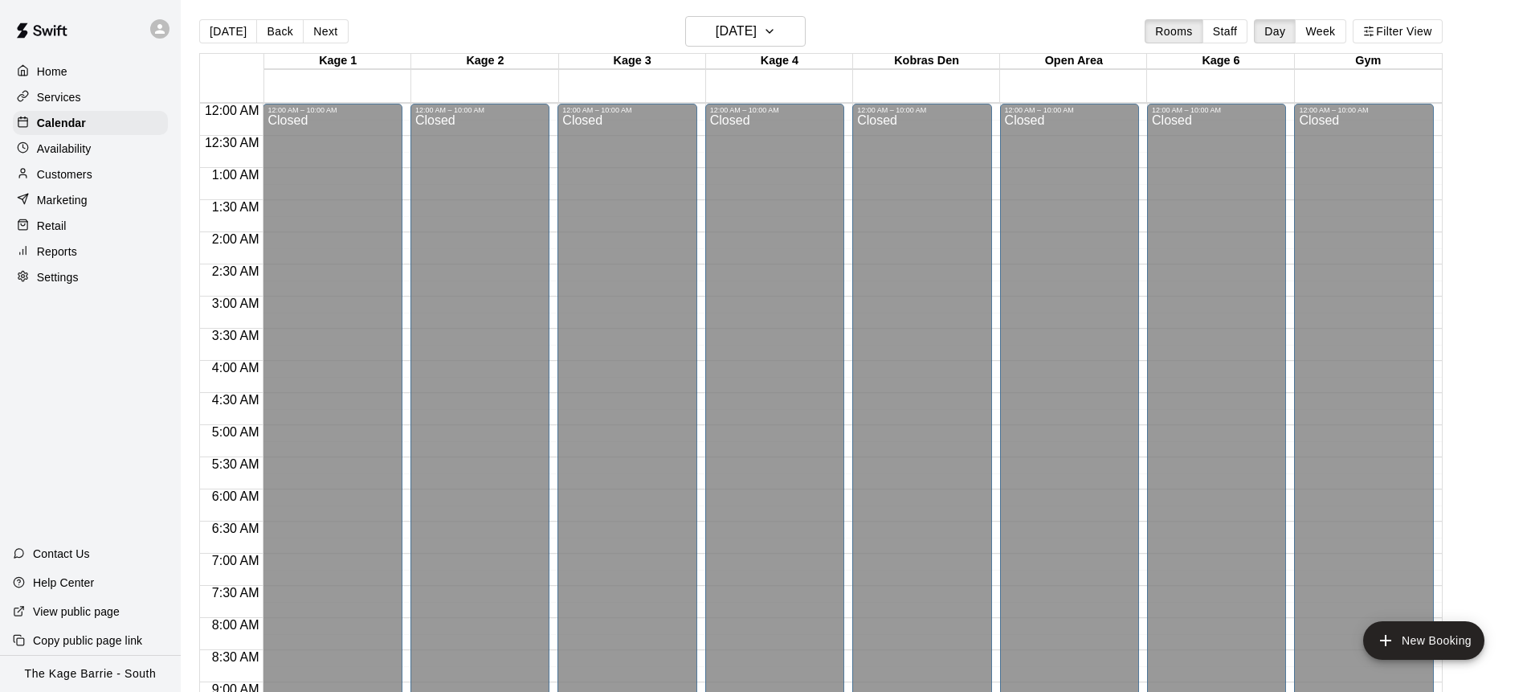
scroll to position [555, 0]
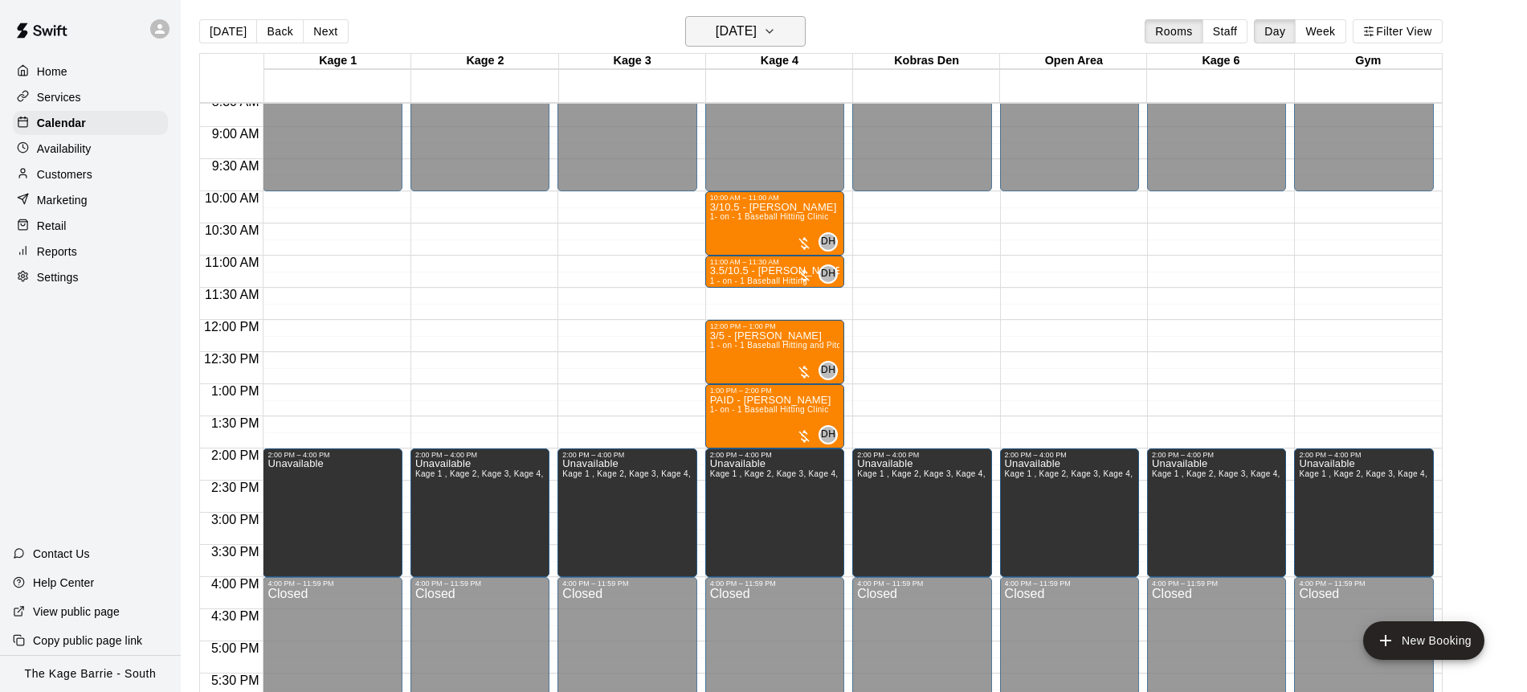
click at [776, 35] on icon "button" at bounding box center [769, 31] width 13 height 19
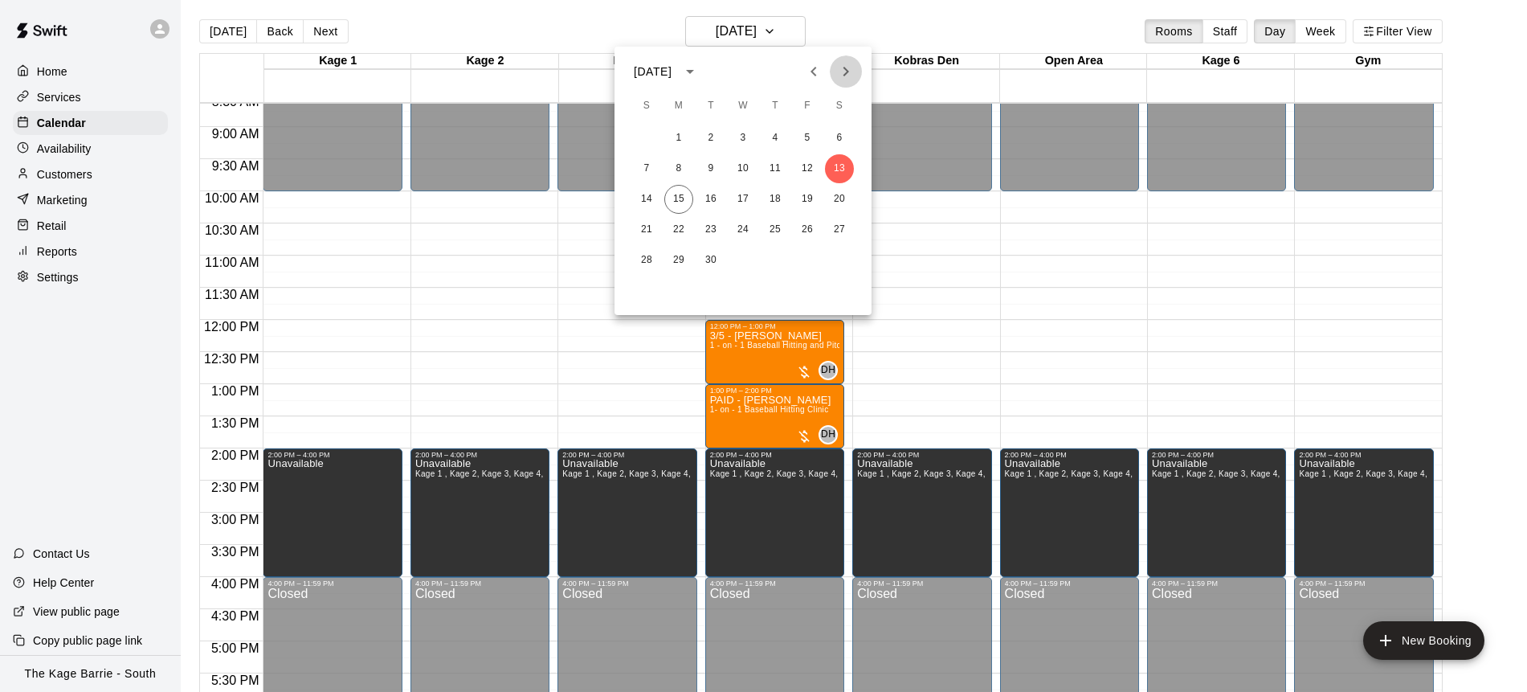
click at [848, 77] on icon "Next month" at bounding box center [845, 71] width 19 height 19
drag, startPoint x: 839, startPoint y: 132, endPoint x: 832, endPoint y: 139, distance: 10.2
click at [839, 132] on button "1" at bounding box center [839, 138] width 29 height 29
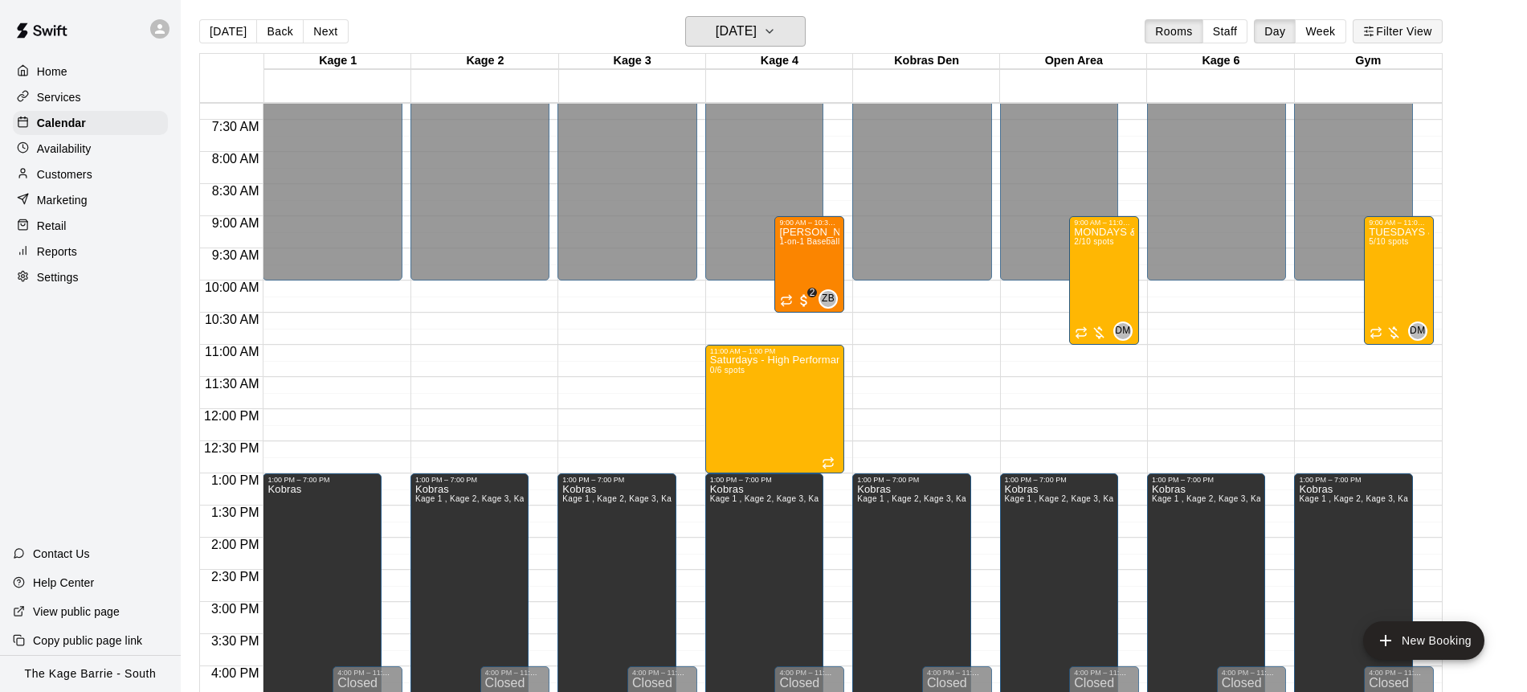
scroll to position [0, 0]
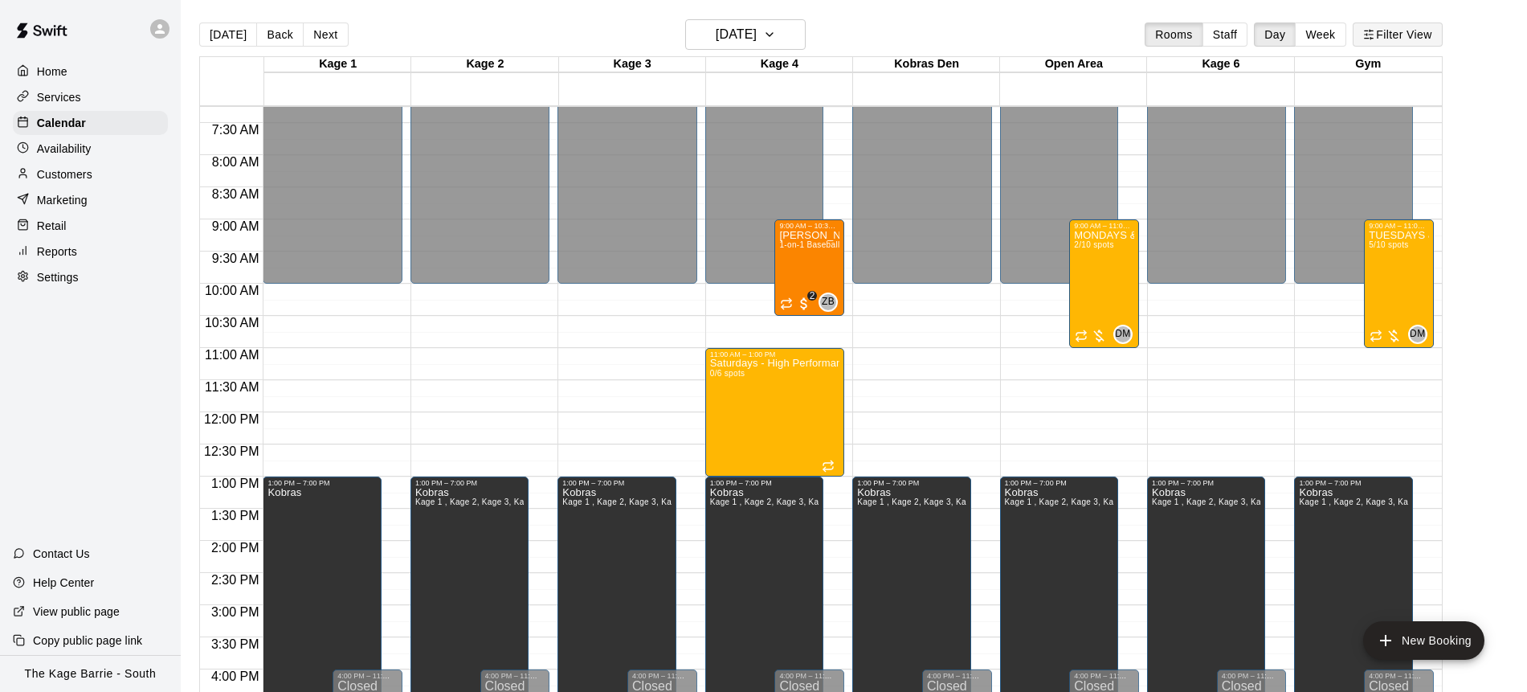
click at [1397, 43] on button "Filter View" at bounding box center [1398, 34] width 90 height 24
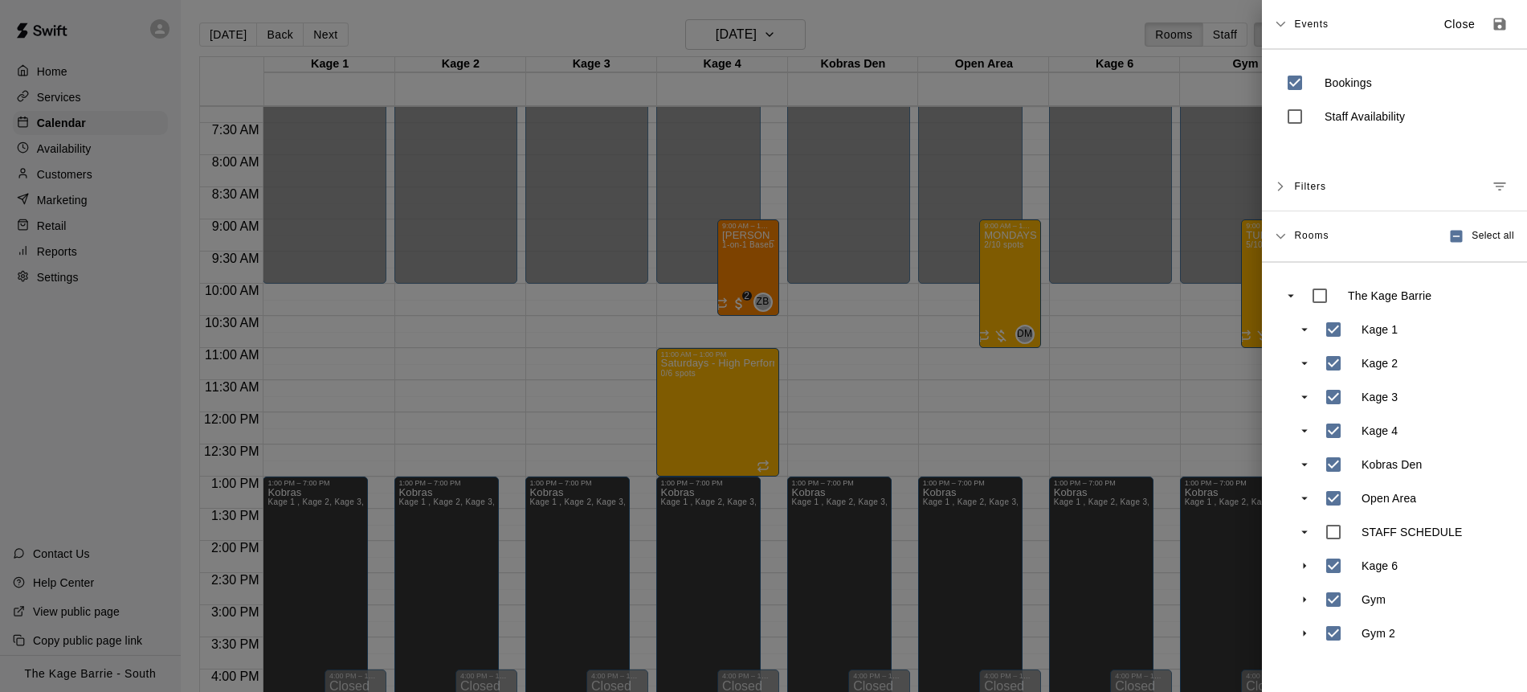
click at [1062, 433] on div at bounding box center [763, 346] width 1527 height 692
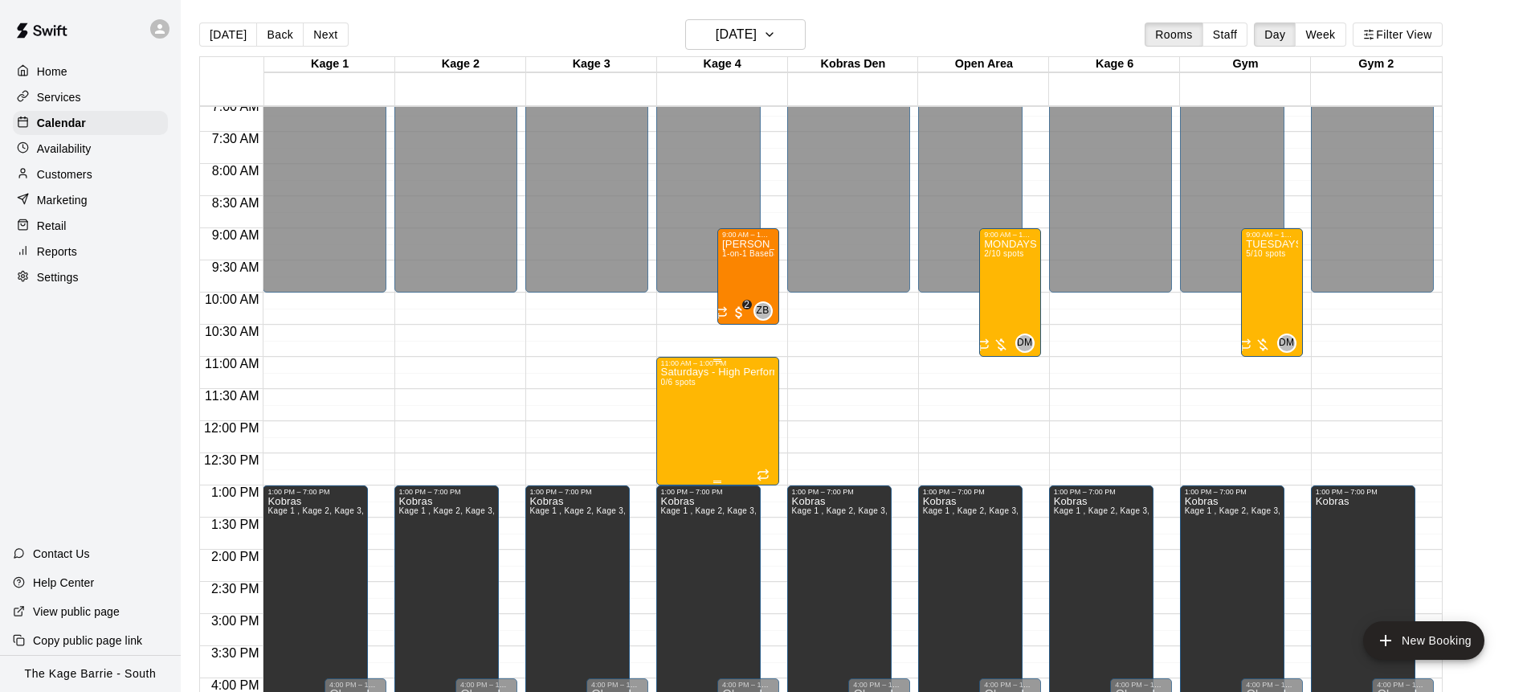
scroll to position [463, 0]
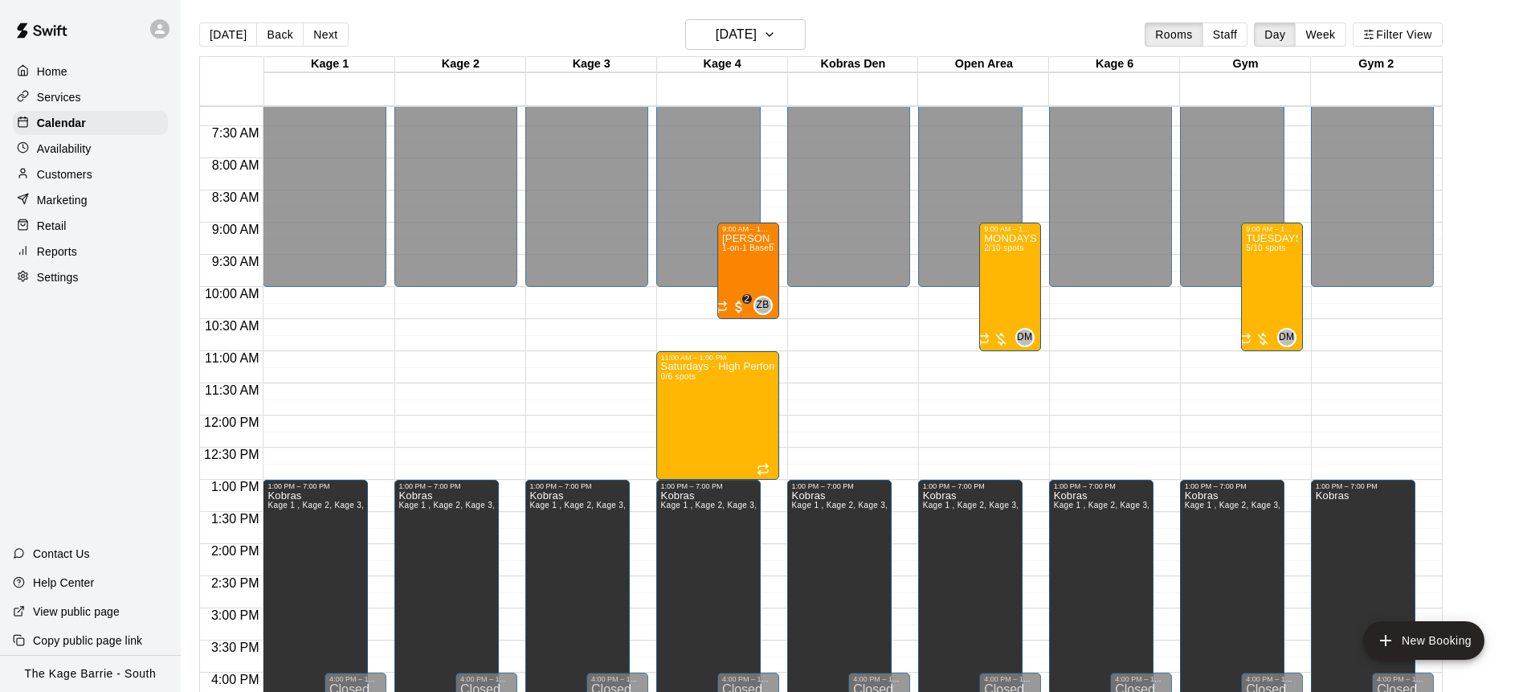
click at [97, 98] on div "Services" at bounding box center [90, 97] width 155 height 24
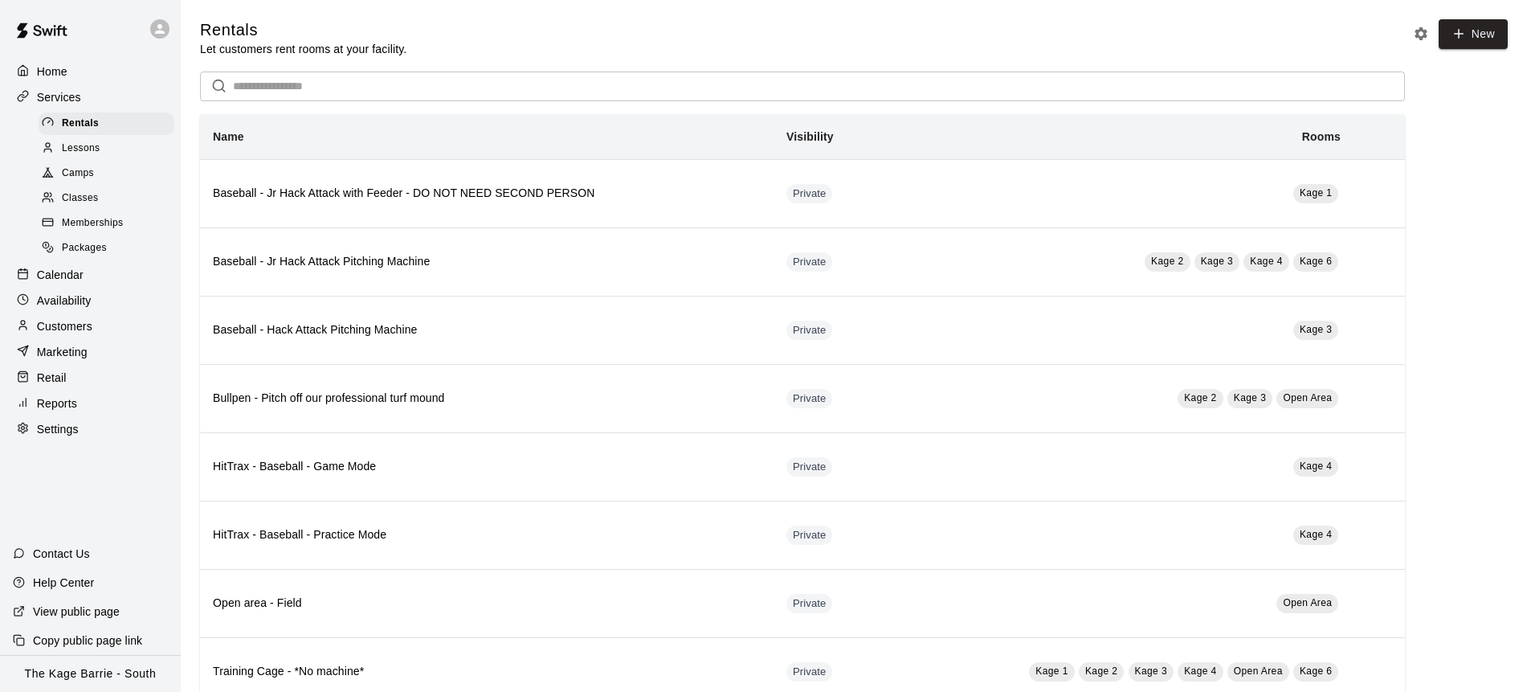
click at [111, 169] on div "Camps" at bounding box center [107, 173] width 136 height 22
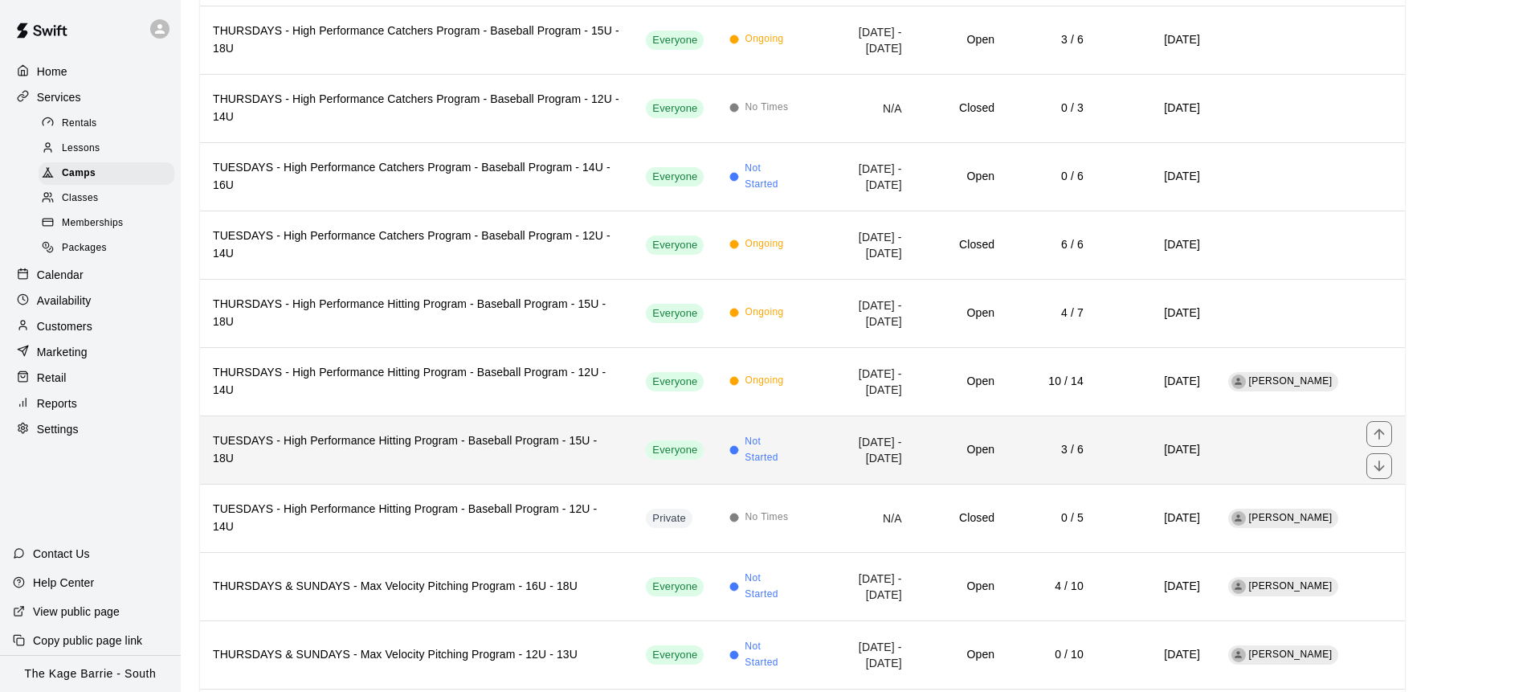
scroll to position [360, 0]
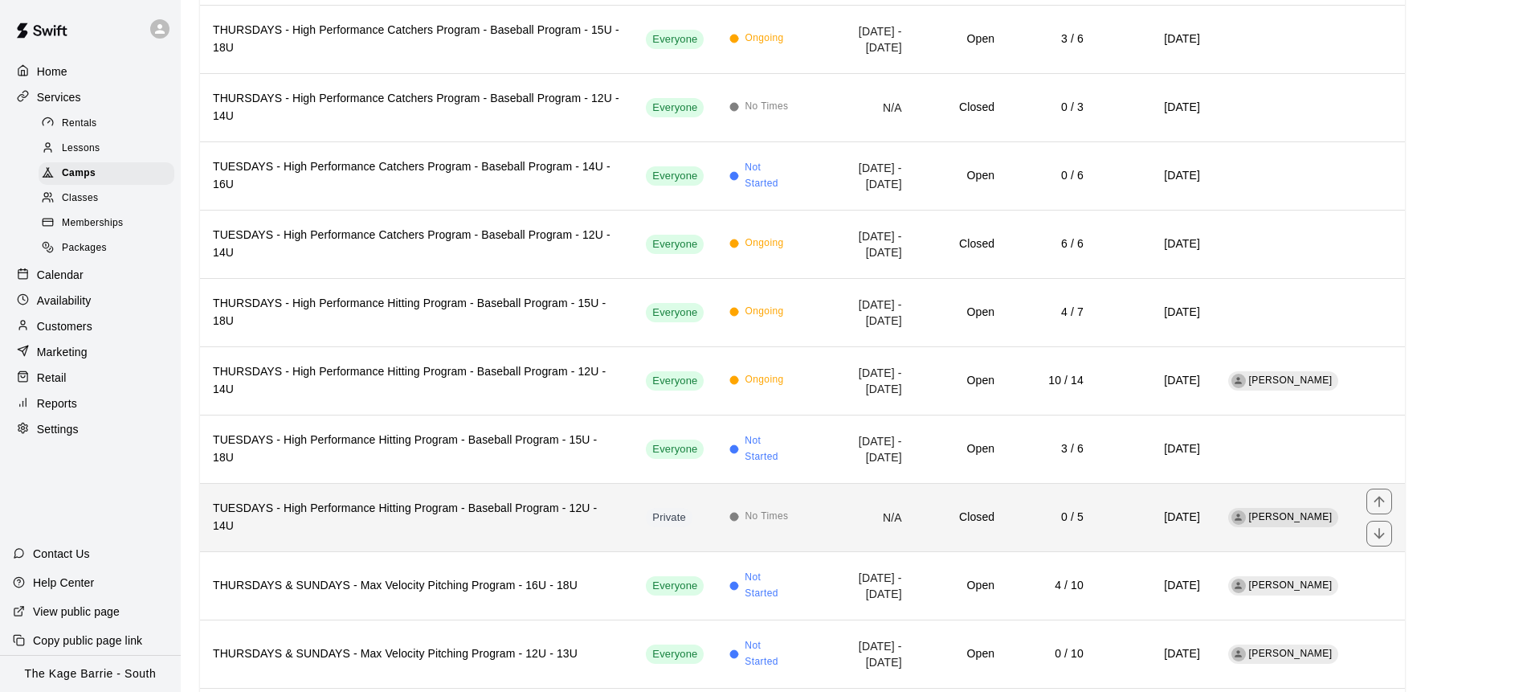
click at [809, 485] on td "N/A" at bounding box center [861, 517] width 105 height 68
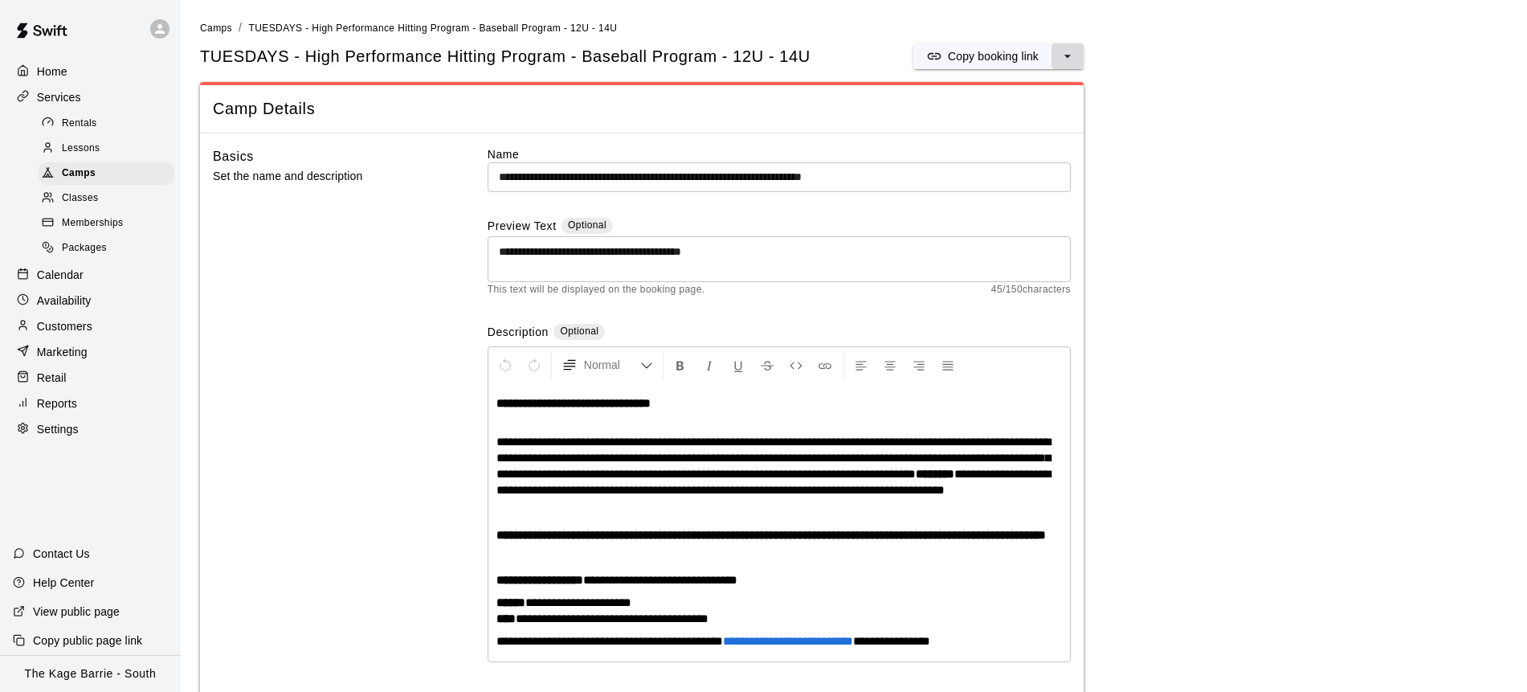
click at [1070, 59] on icon "select merge strategy" at bounding box center [1068, 56] width 16 height 16
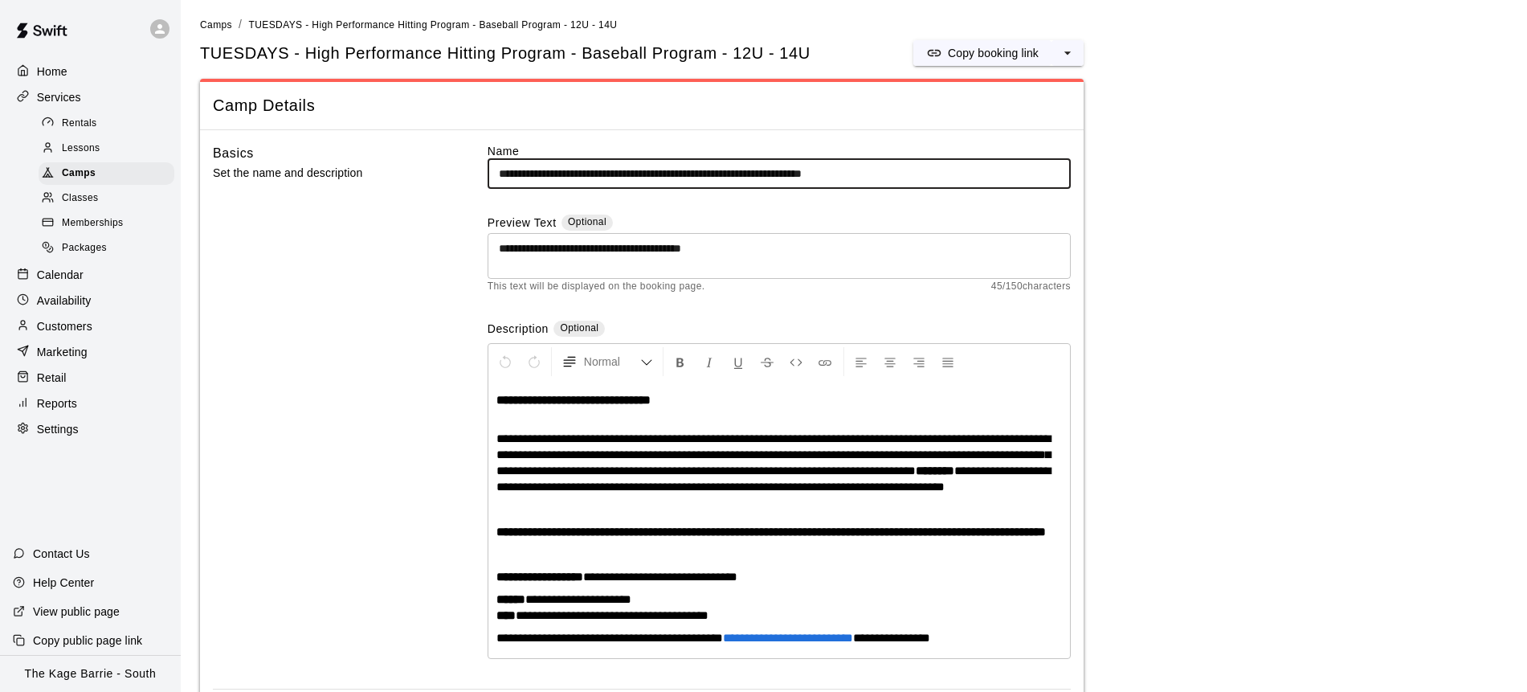
scroll to position [2, 0]
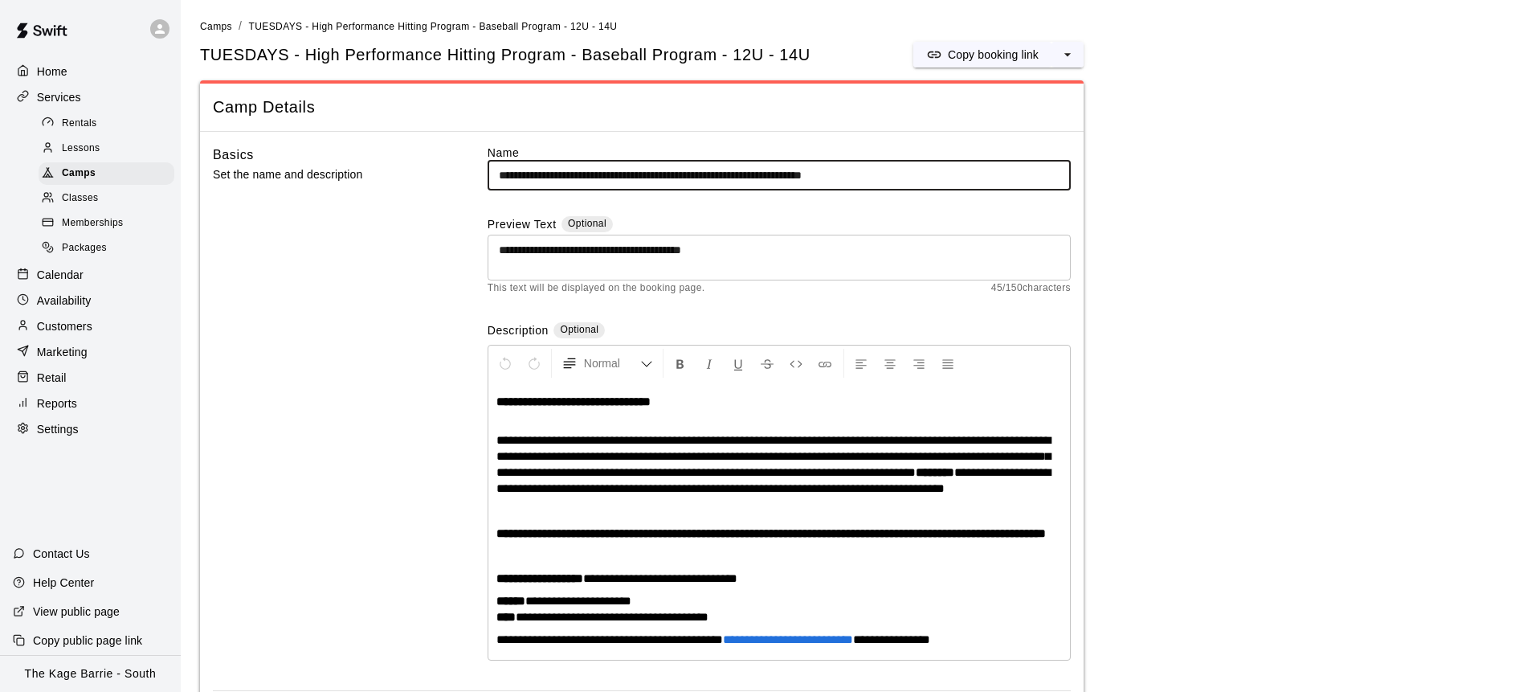
drag, startPoint x: 563, startPoint y: 174, endPoint x: 350, endPoint y: 171, distance: 213.8
click at [351, 173] on div "**********" at bounding box center [642, 418] width 858 height 546
type input "**********"
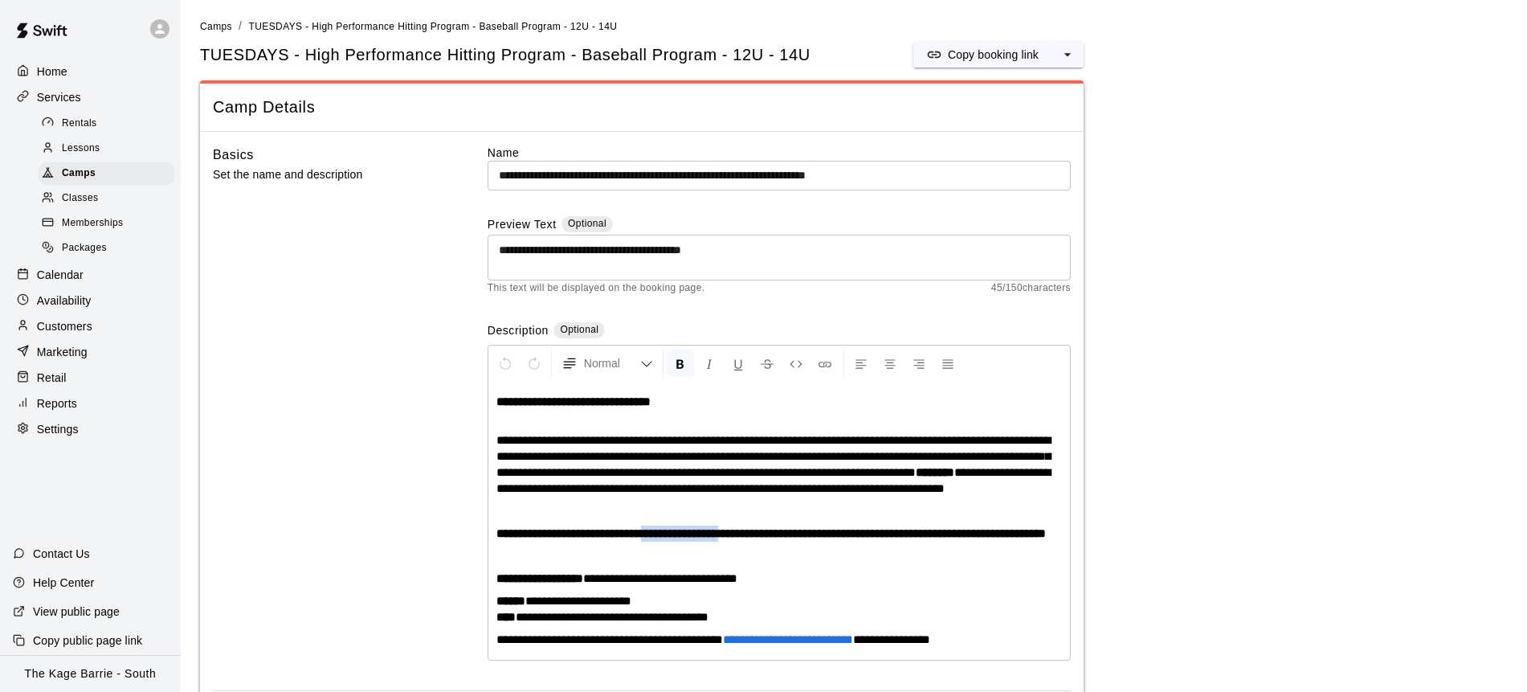
drag, startPoint x: 776, startPoint y: 548, endPoint x: 679, endPoint y: 545, distance: 97.3
click at [679, 539] on strong "**********" at bounding box center [772, 533] width 550 height 12
click at [640, 564] on p at bounding box center [780, 556] width 566 height 16
click at [660, 542] on p "**********" at bounding box center [780, 533] width 566 height 16
click at [777, 539] on strong "**********" at bounding box center [772, 533] width 550 height 12
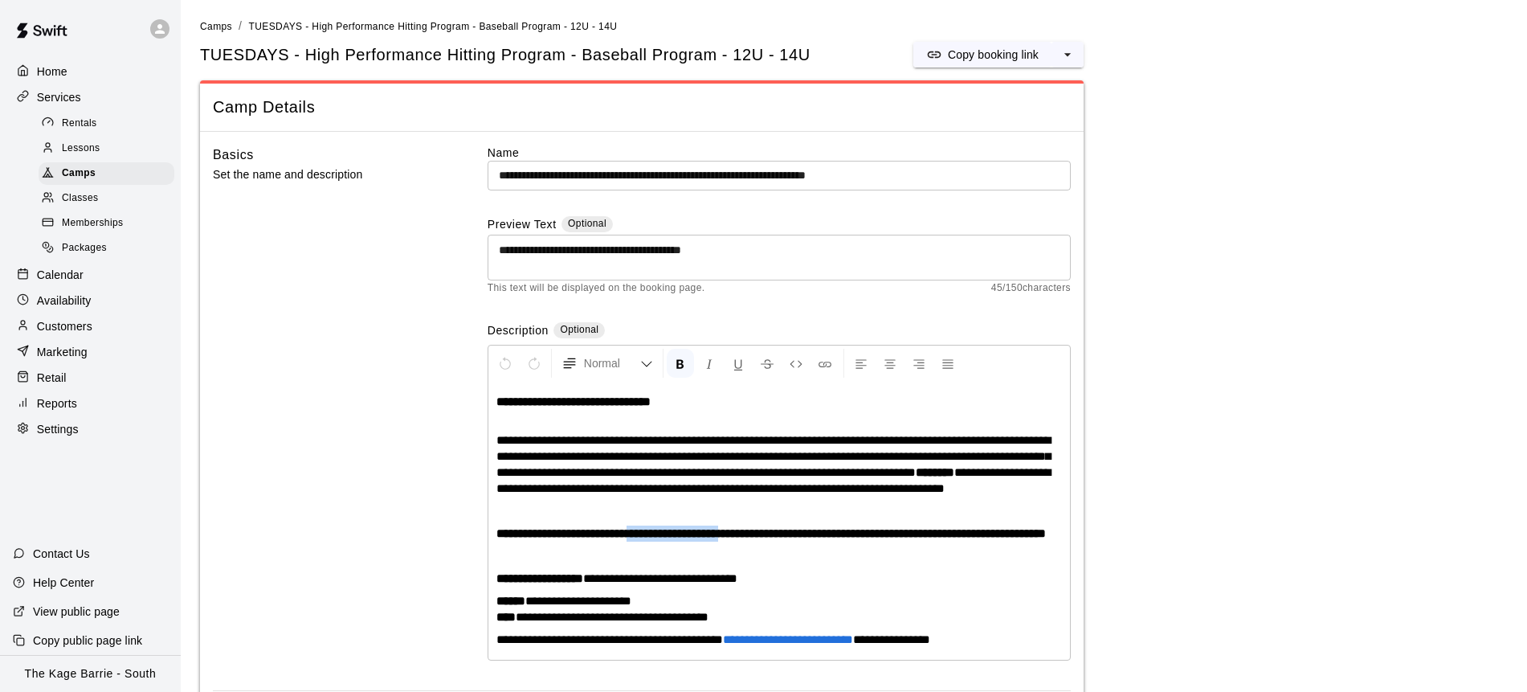
drag, startPoint x: 777, startPoint y: 550, endPoint x: 660, endPoint y: 550, distance: 117.3
click at [660, 539] on strong "**********" at bounding box center [772, 533] width 550 height 12
click at [955, 539] on strong "**********" at bounding box center [726, 533] width 458 height 12
click at [662, 539] on strong "**********" at bounding box center [726, 533] width 458 height 12
drag, startPoint x: 816, startPoint y: 553, endPoint x: 812, endPoint y: 570, distance: 17.5
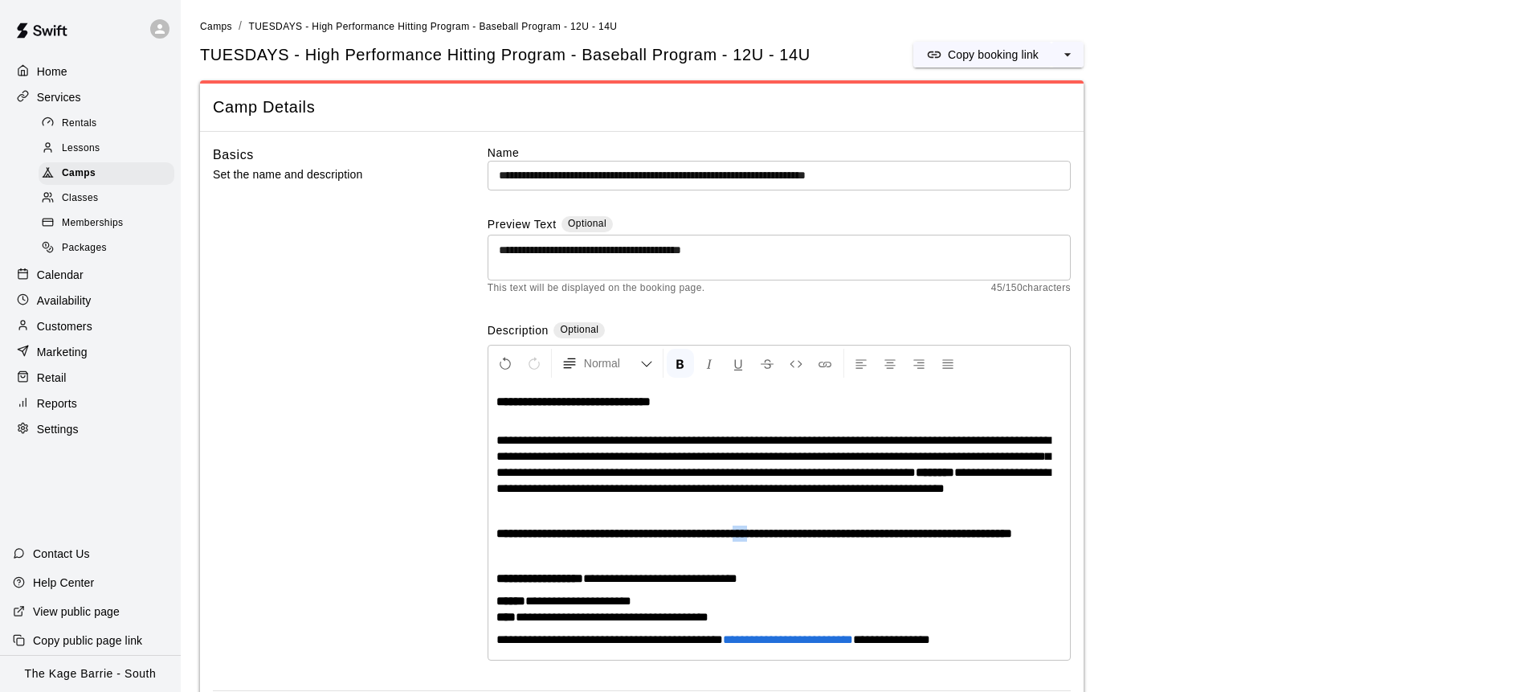
click at [801, 539] on strong "**********" at bounding box center [755, 533] width 516 height 12
click at [610, 542] on p "**********" at bounding box center [780, 533] width 566 height 16
drag, startPoint x: 628, startPoint y: 568, endPoint x: 821, endPoint y: 543, distance: 195.2
click at [821, 542] on p "**********" at bounding box center [780, 533] width 566 height 16
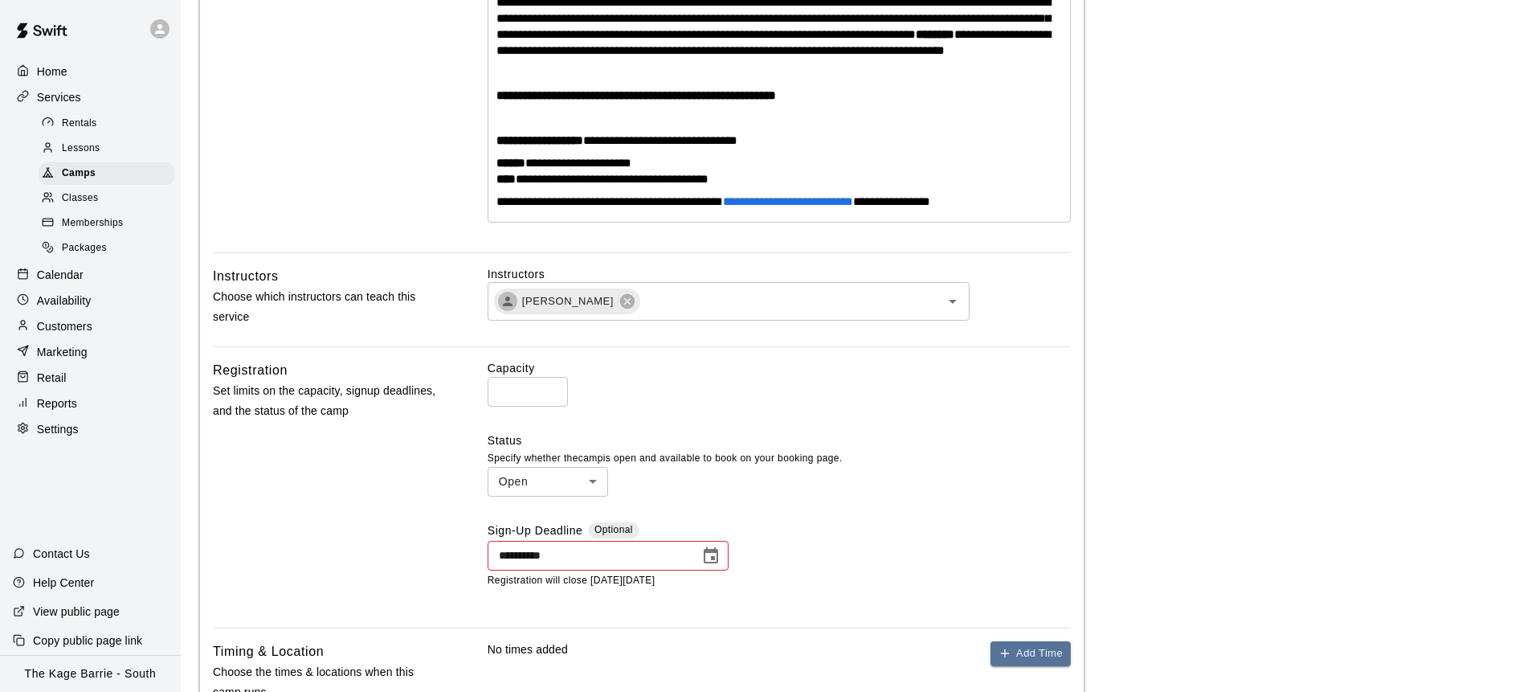
scroll to position [445, 0]
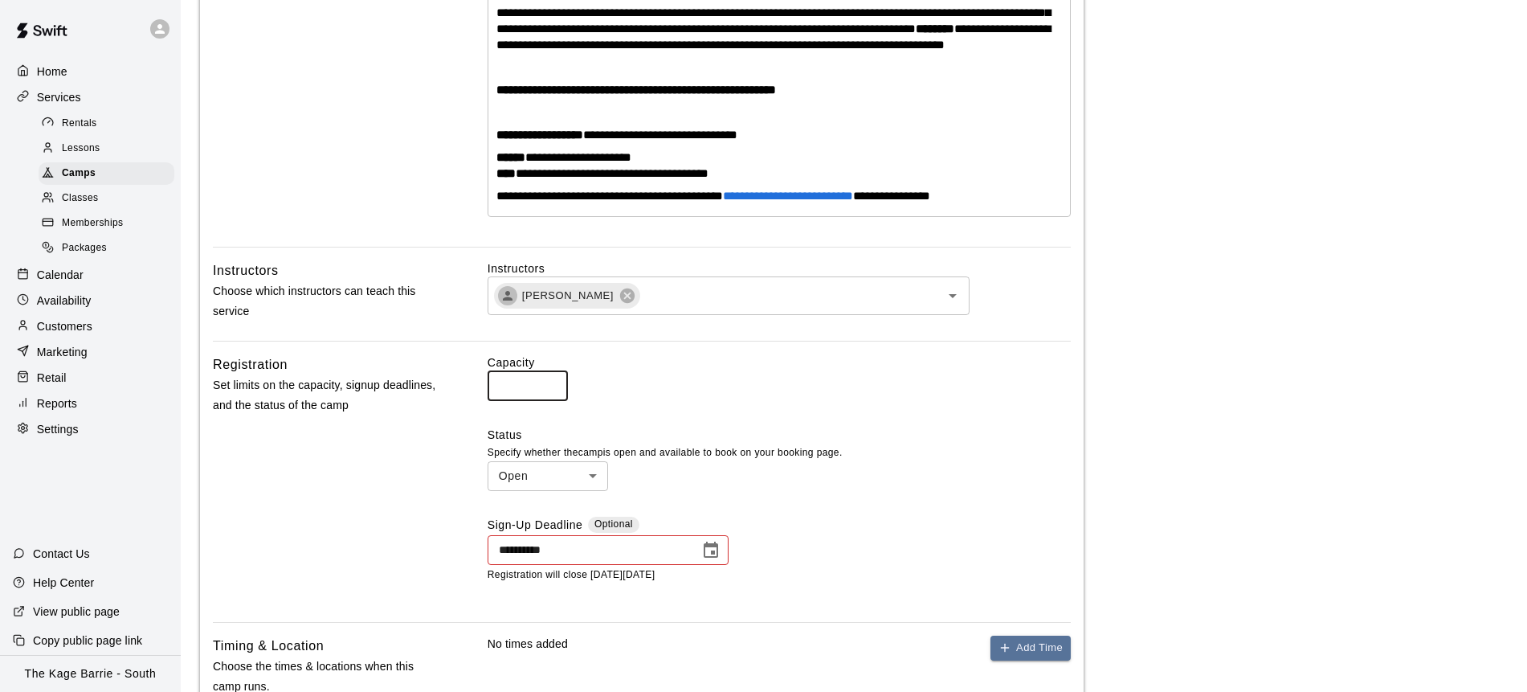
click at [553, 400] on input "*" at bounding box center [528, 386] width 80 height 30
click at [553, 400] on input "**" at bounding box center [528, 386] width 80 height 30
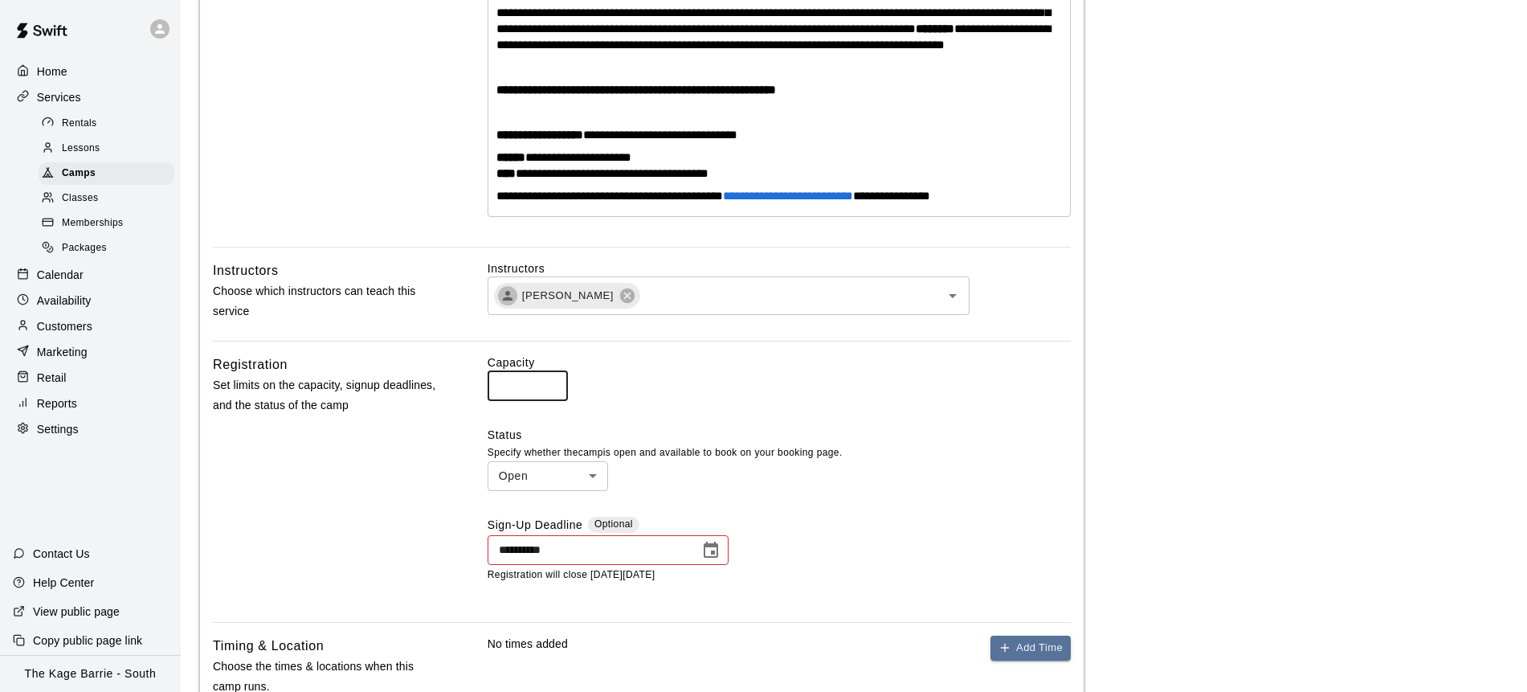
click at [714, 560] on icon "Choose date, selected date is Sep 9, 2025" at bounding box center [710, 550] width 19 height 19
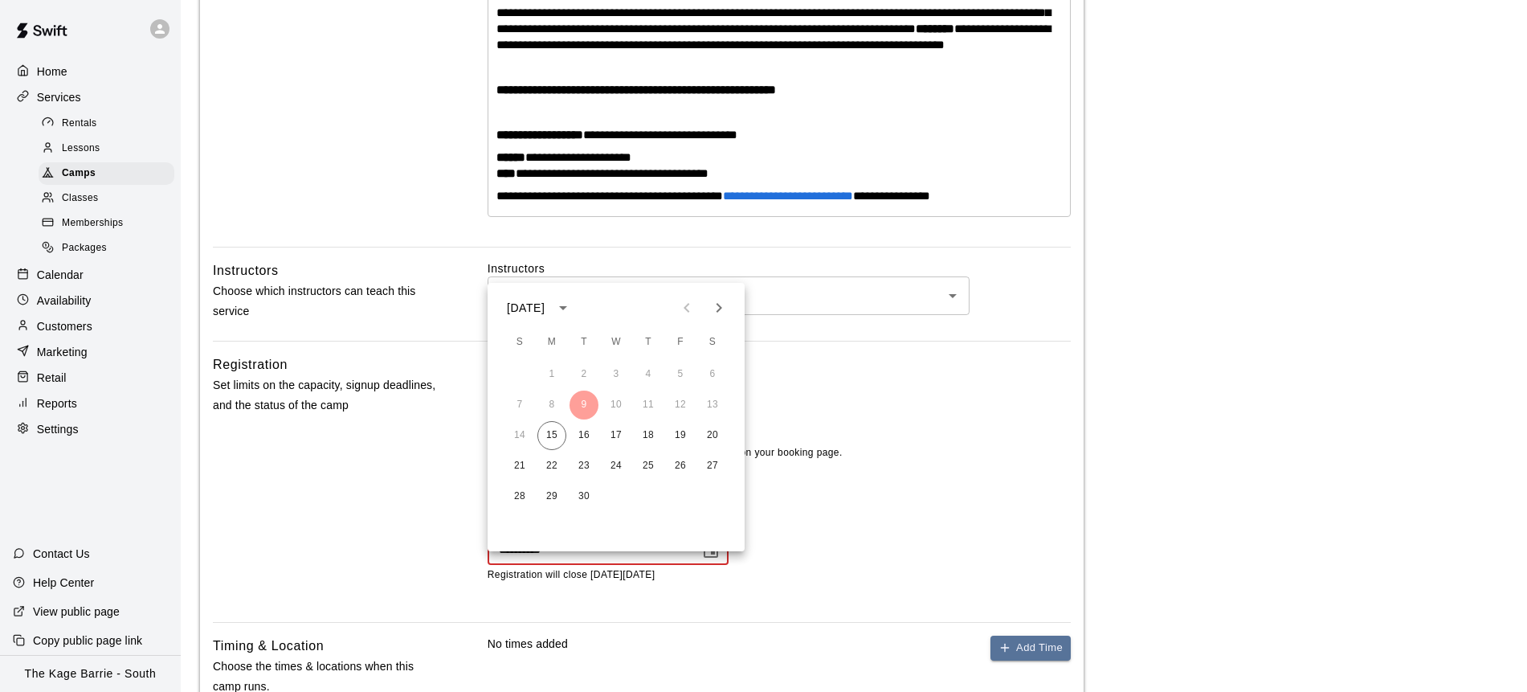
click at [839, 400] on div "Capacity ** ​" at bounding box center [779, 377] width 583 height 46
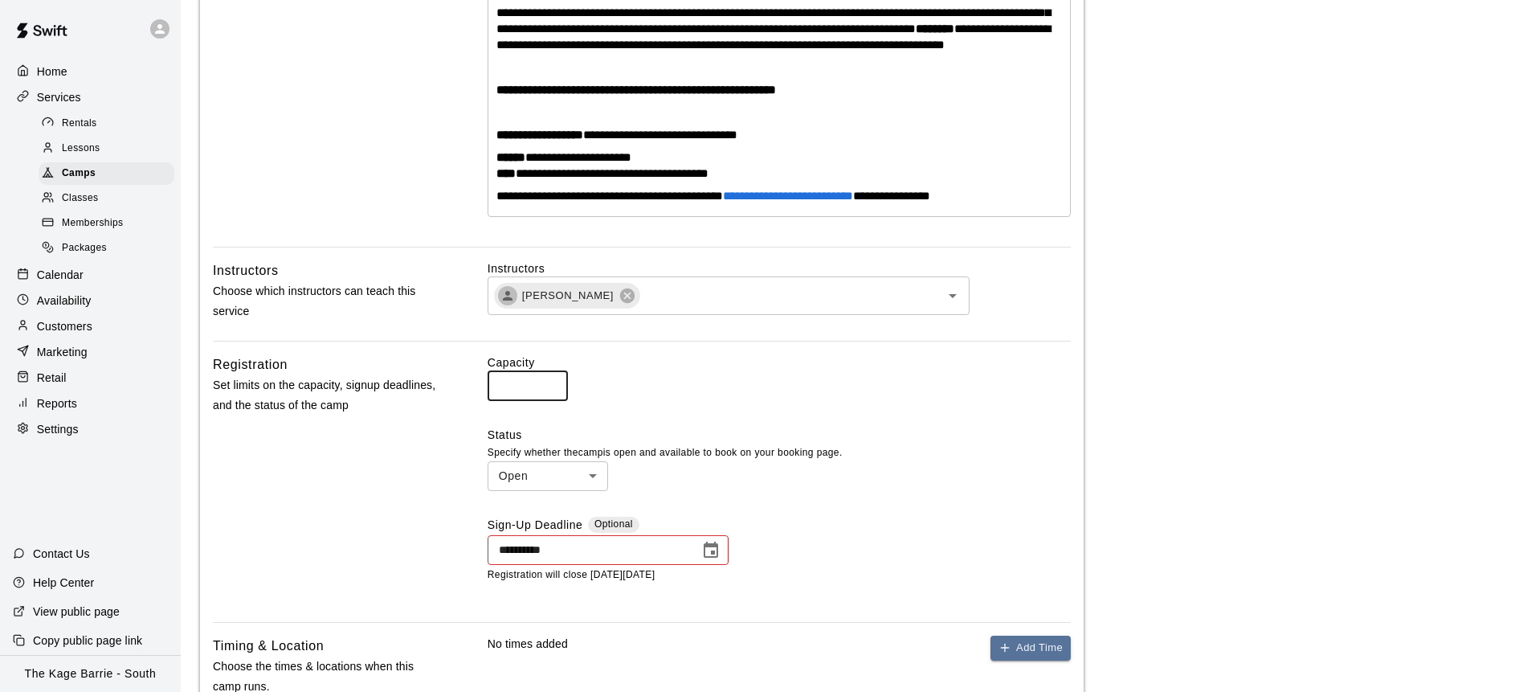
click at [553, 398] on input "**" at bounding box center [528, 386] width 80 height 30
click at [554, 401] on input "**" at bounding box center [528, 386] width 80 height 30
click at [554, 401] on input "*" at bounding box center [528, 386] width 80 height 30
type input "*"
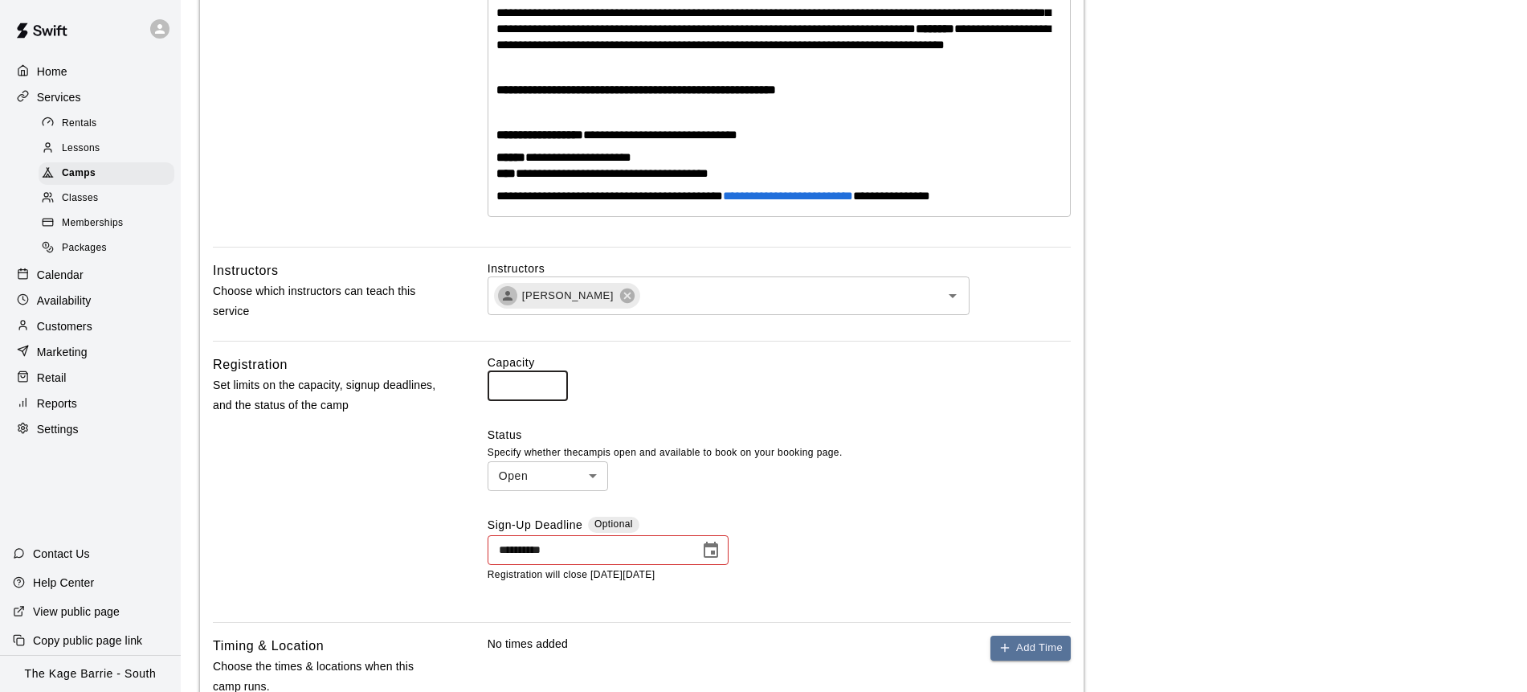
click at [554, 401] on input "*" at bounding box center [528, 386] width 80 height 30
click at [718, 558] on icon "Choose date, selected date is Sep 9, 2025" at bounding box center [711, 550] width 14 height 16
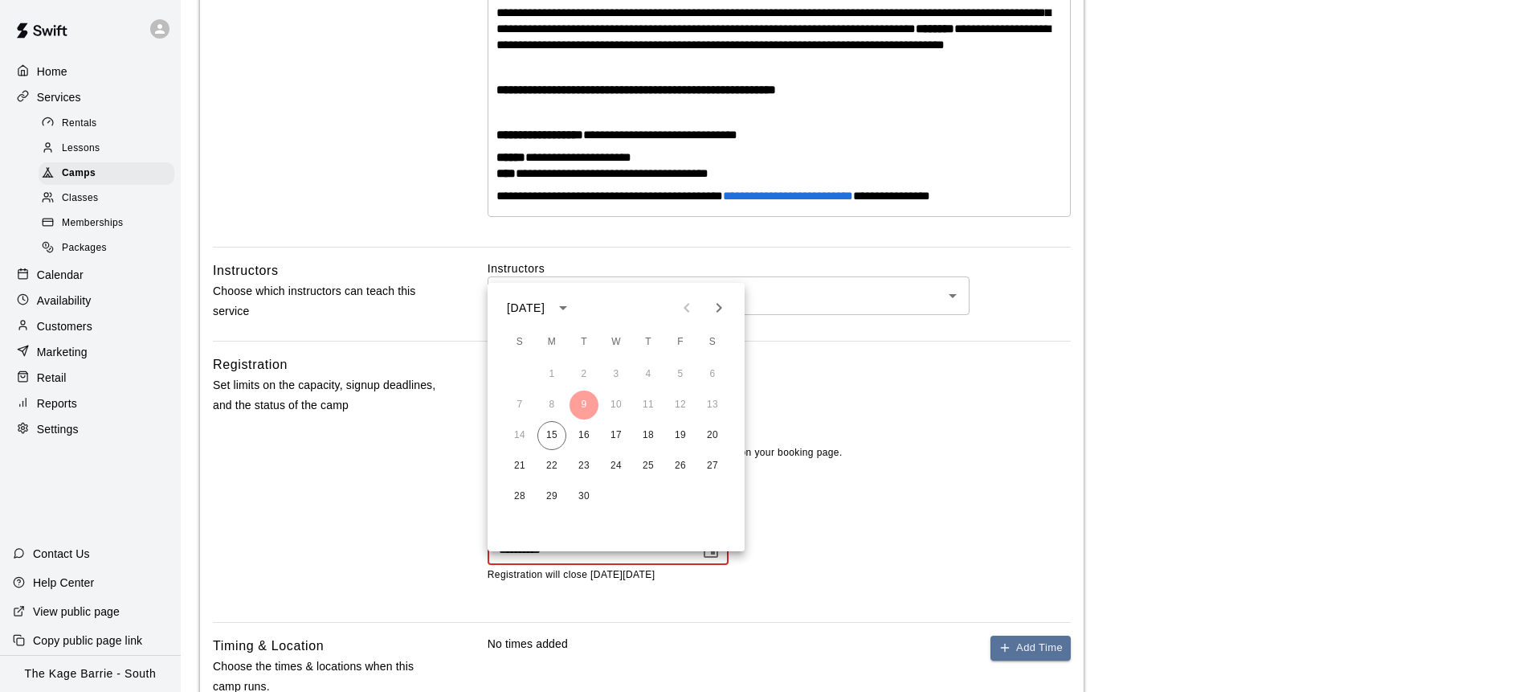
click at [721, 313] on icon "Next month" at bounding box center [718, 307] width 19 height 19
click at [555, 403] on button "3" at bounding box center [552, 404] width 29 height 29
type input "**********"
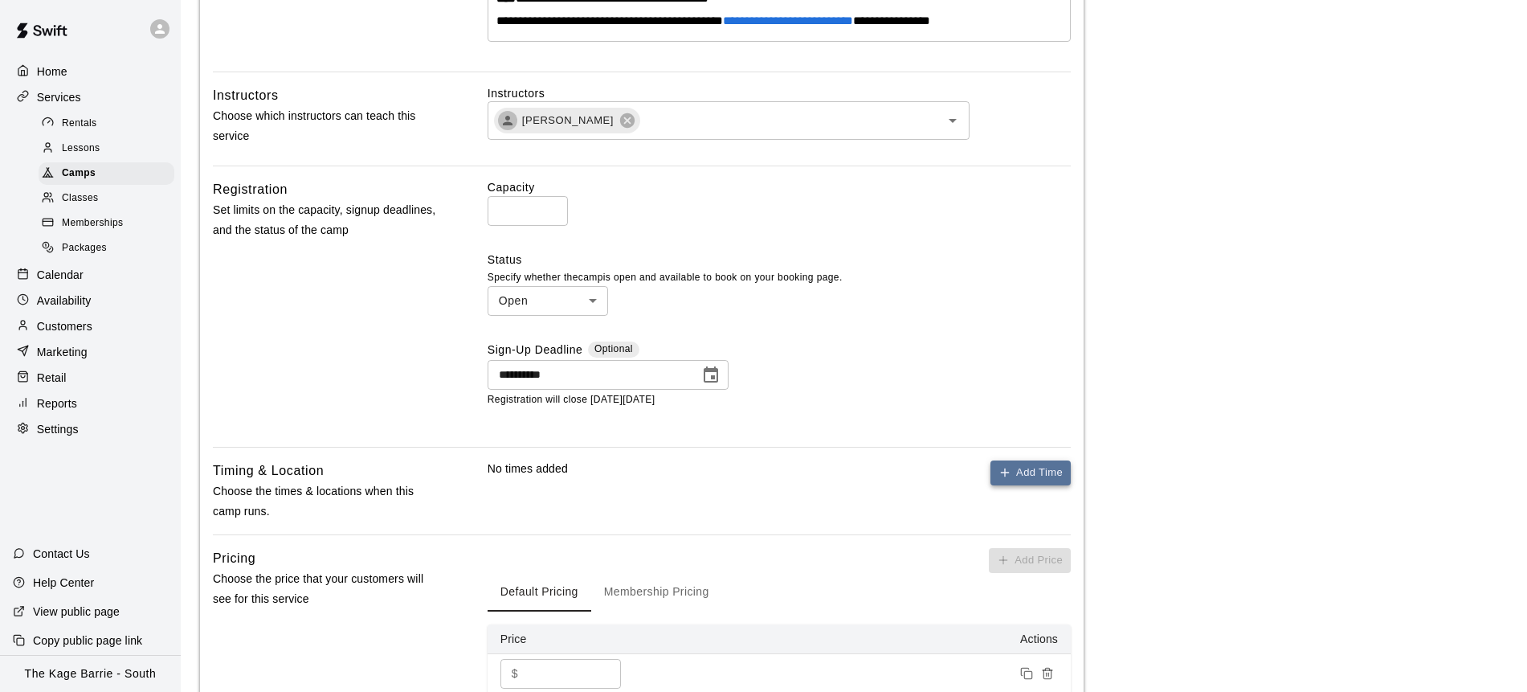
scroll to position [621, 0]
click at [1033, 485] on button "Add Time" at bounding box center [1031, 472] width 80 height 25
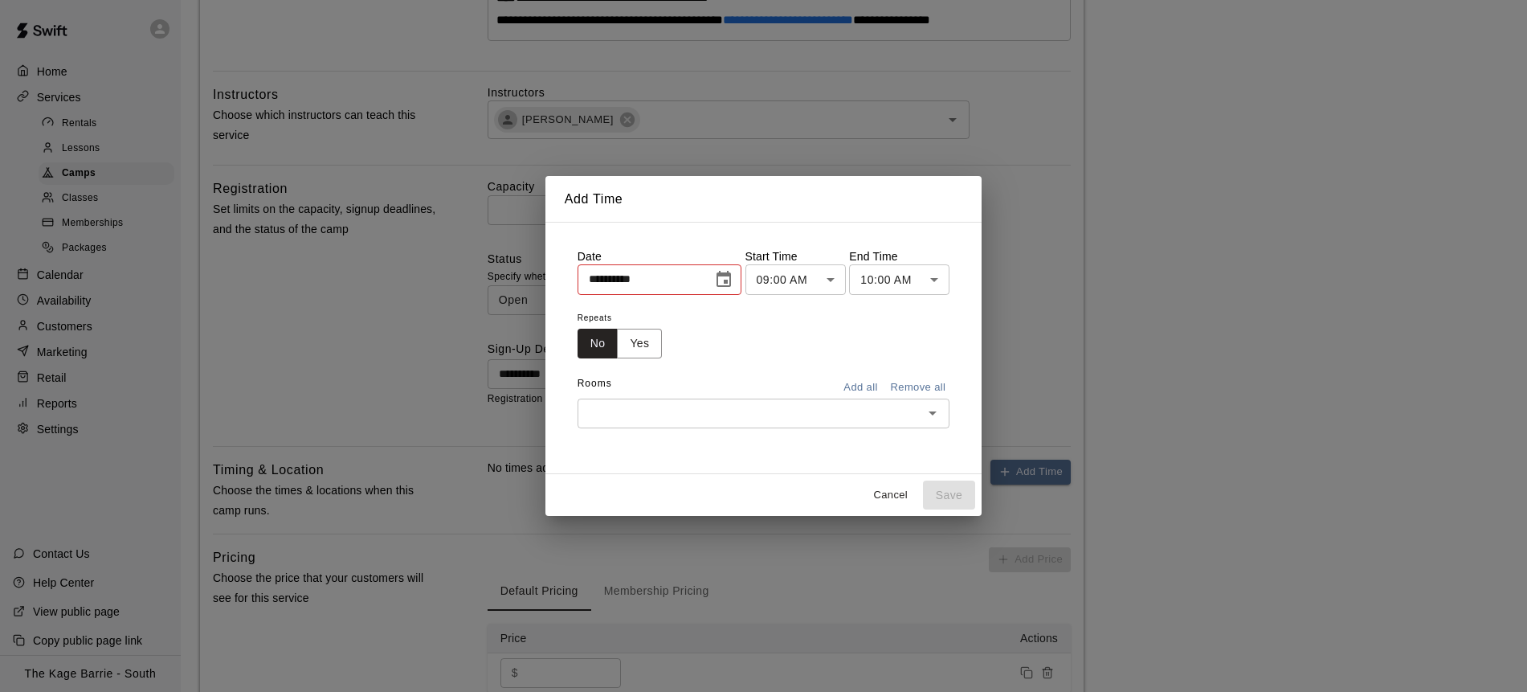
click at [730, 274] on icon "Choose date, selected date is Sep 14, 2025" at bounding box center [724, 279] width 14 height 16
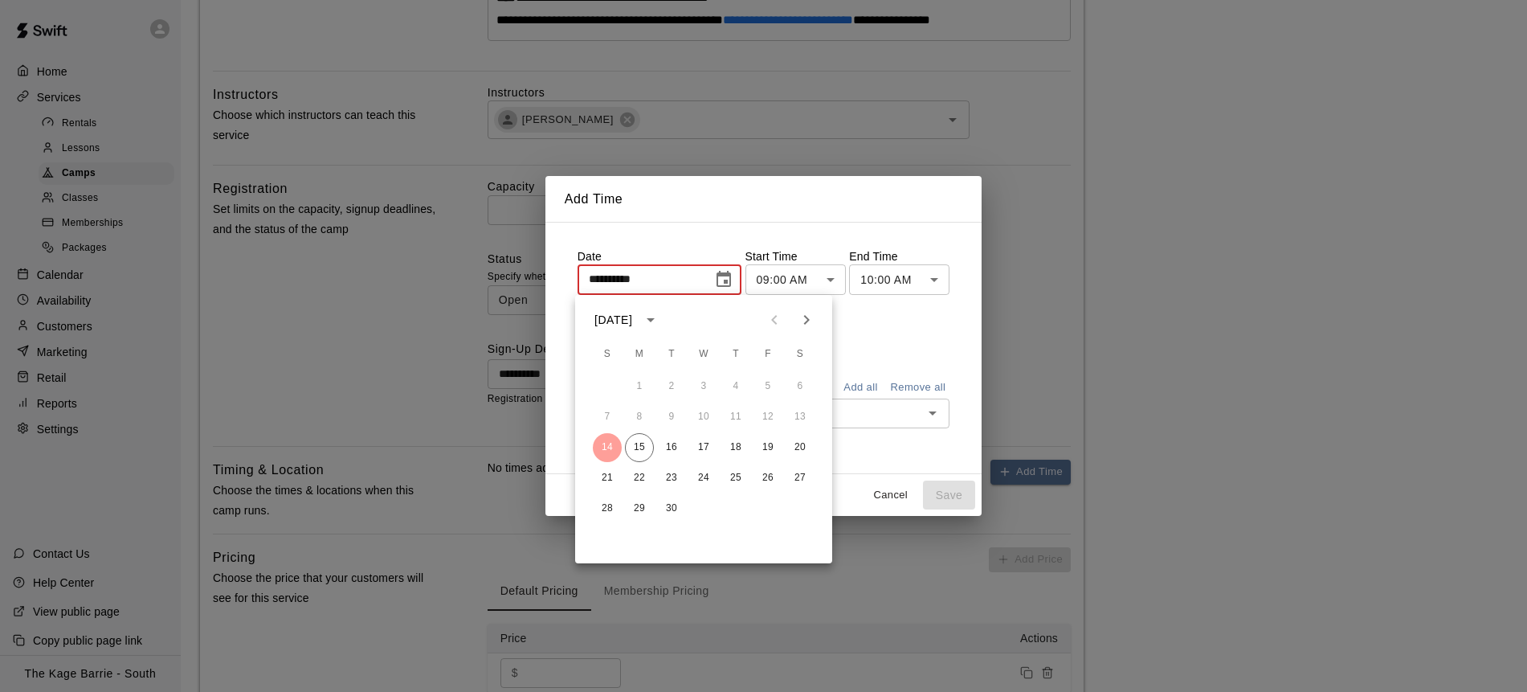
click at [815, 325] on icon "Next month" at bounding box center [806, 319] width 19 height 19
click at [804, 388] on button "1" at bounding box center [800, 386] width 29 height 29
type input "**********"
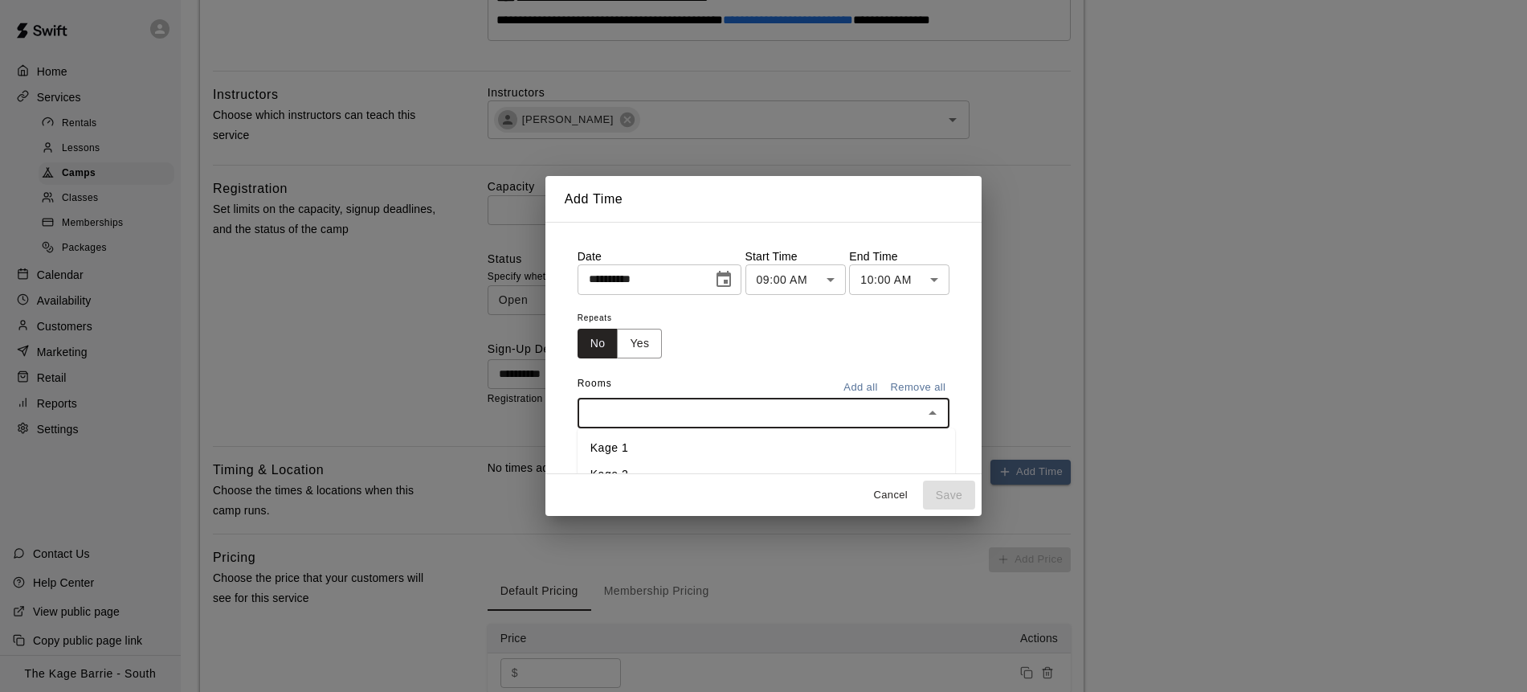
click at [783, 419] on input "text" at bounding box center [751, 413] width 337 height 20
click at [711, 445] on li "Kage 1" at bounding box center [767, 448] width 378 height 27
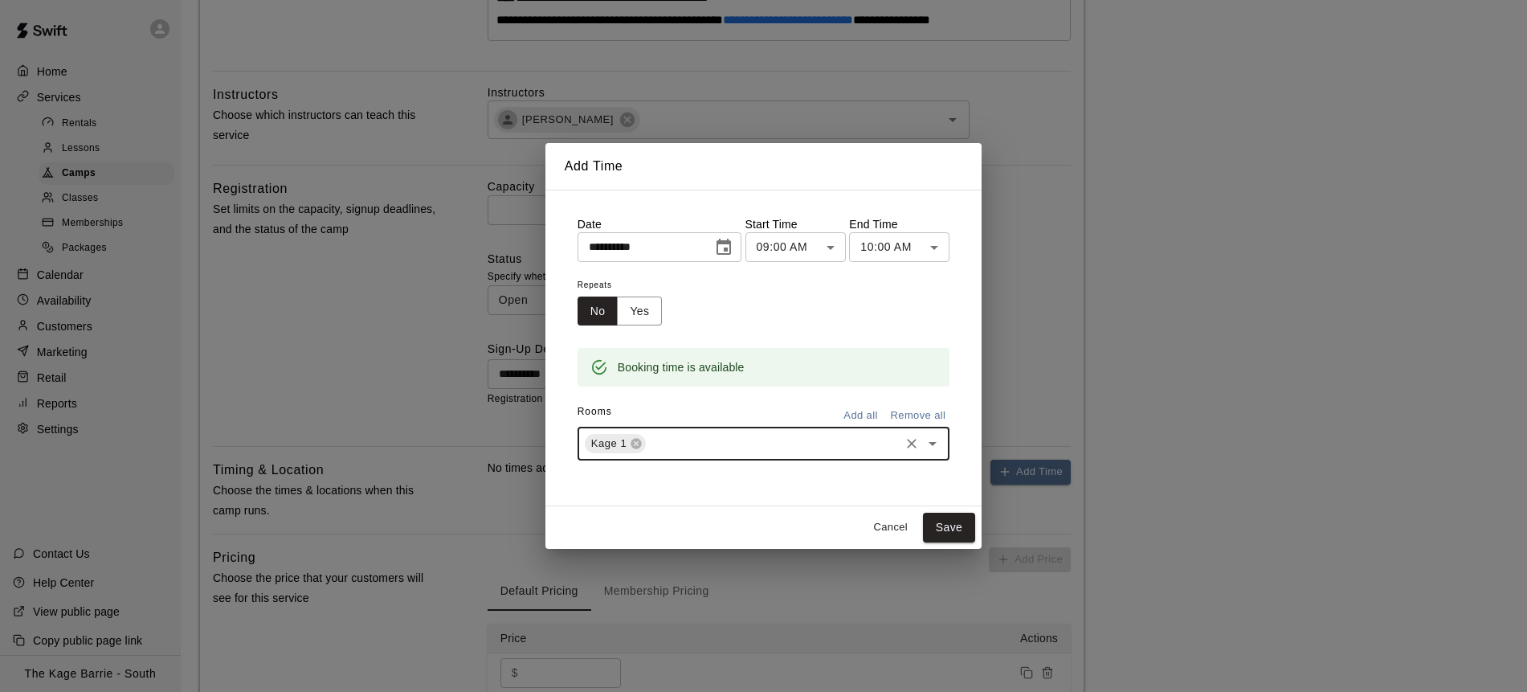
type input "*"
click at [743, 385] on li "Kage 2" at bounding box center [767, 380] width 378 height 27
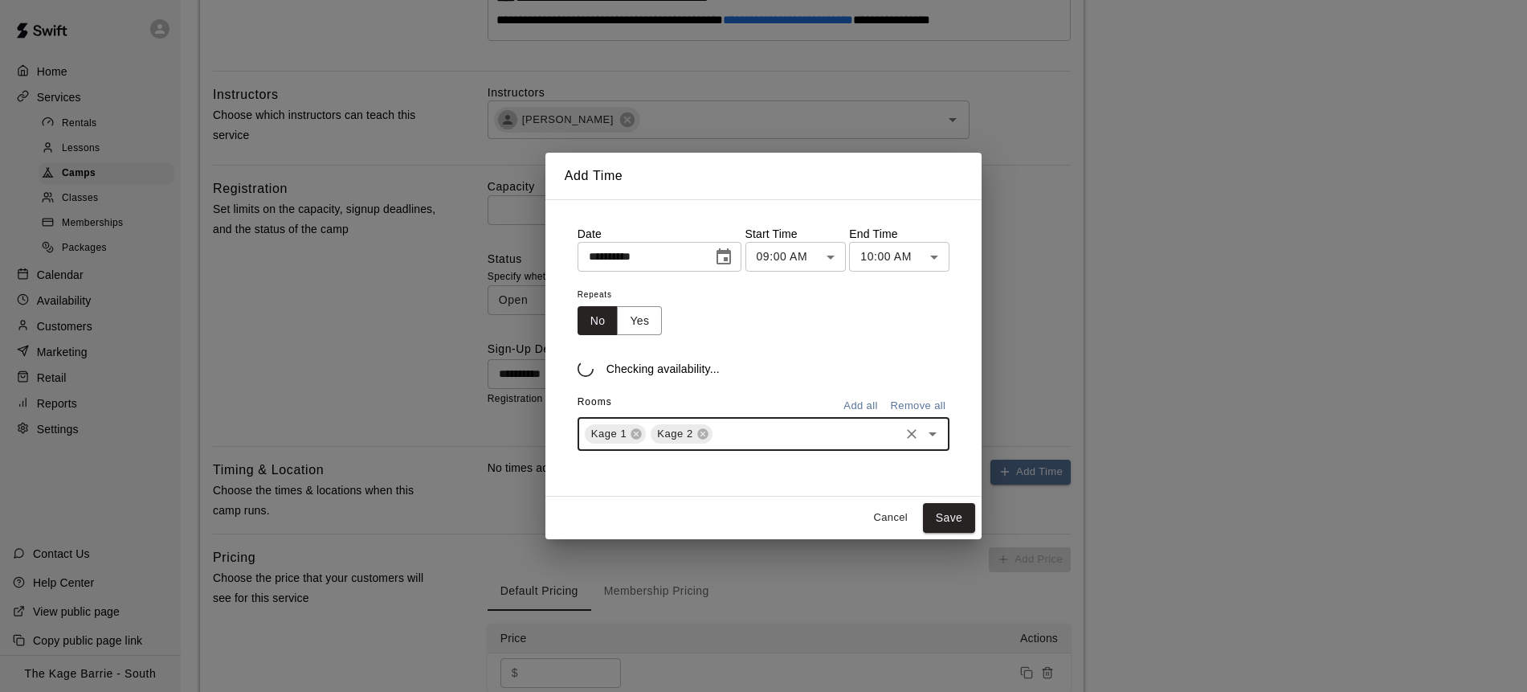
type input "*"
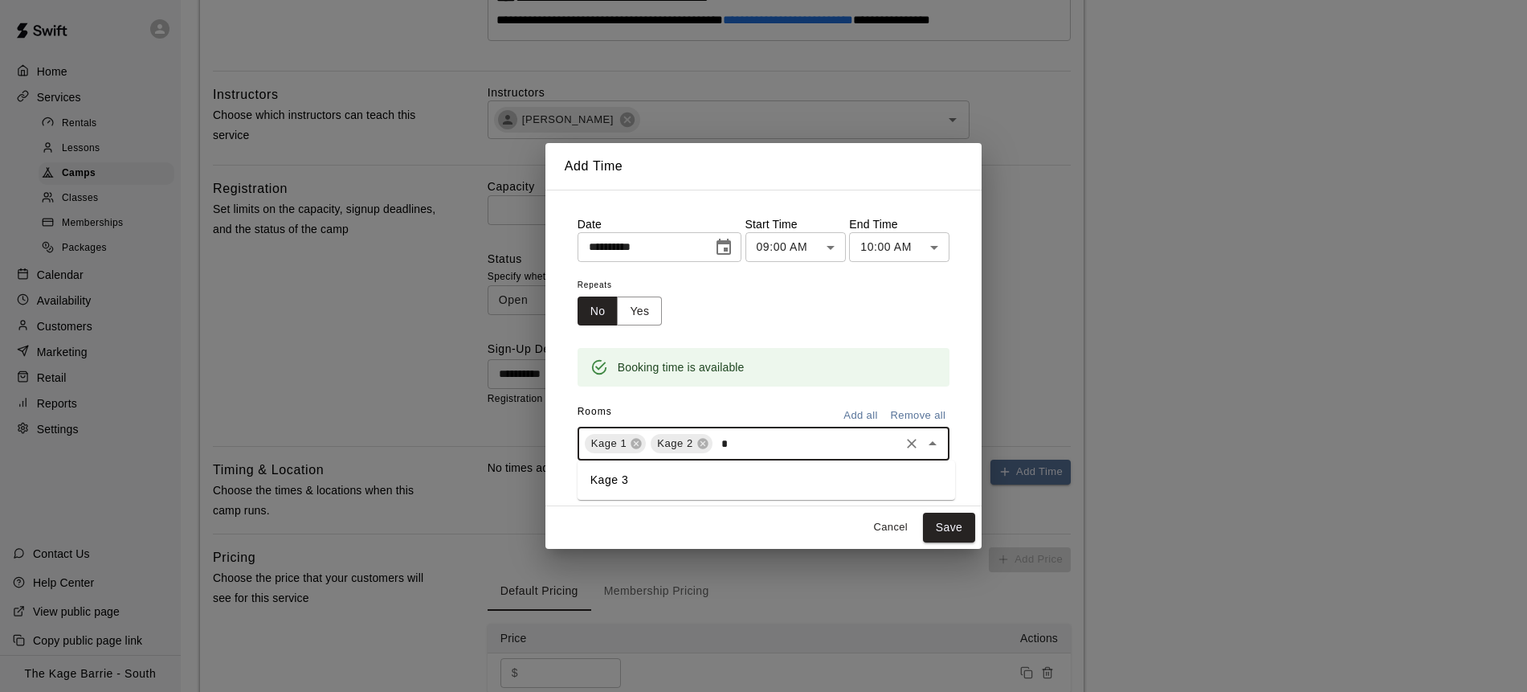
click at [698, 480] on li "Kage 3" at bounding box center [767, 480] width 378 height 27
type input "*"
click at [738, 472] on li "Kage 6" at bounding box center [767, 480] width 378 height 27
type input "*"
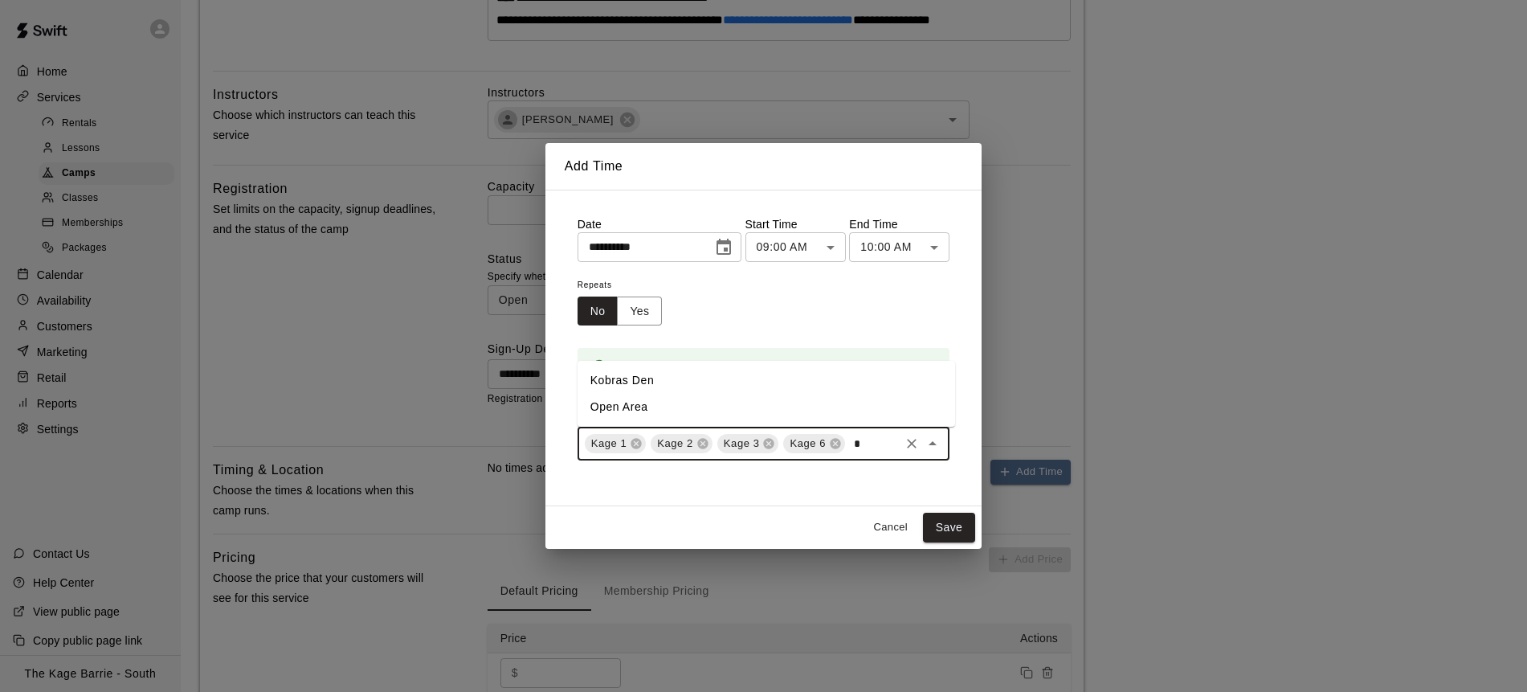
click at [673, 403] on li "Open Area" at bounding box center [767, 407] width 378 height 27
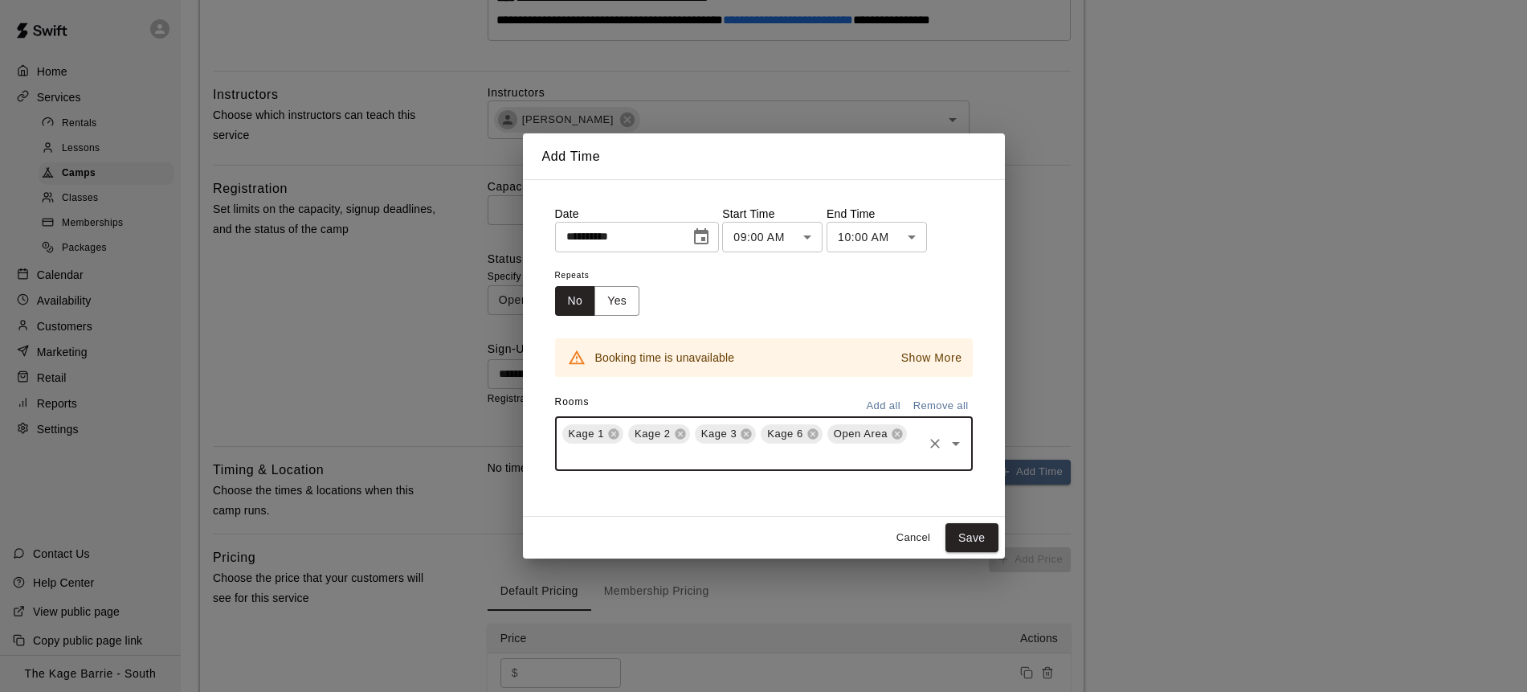
click at [939, 352] on p "Show More" at bounding box center [932, 358] width 61 height 17
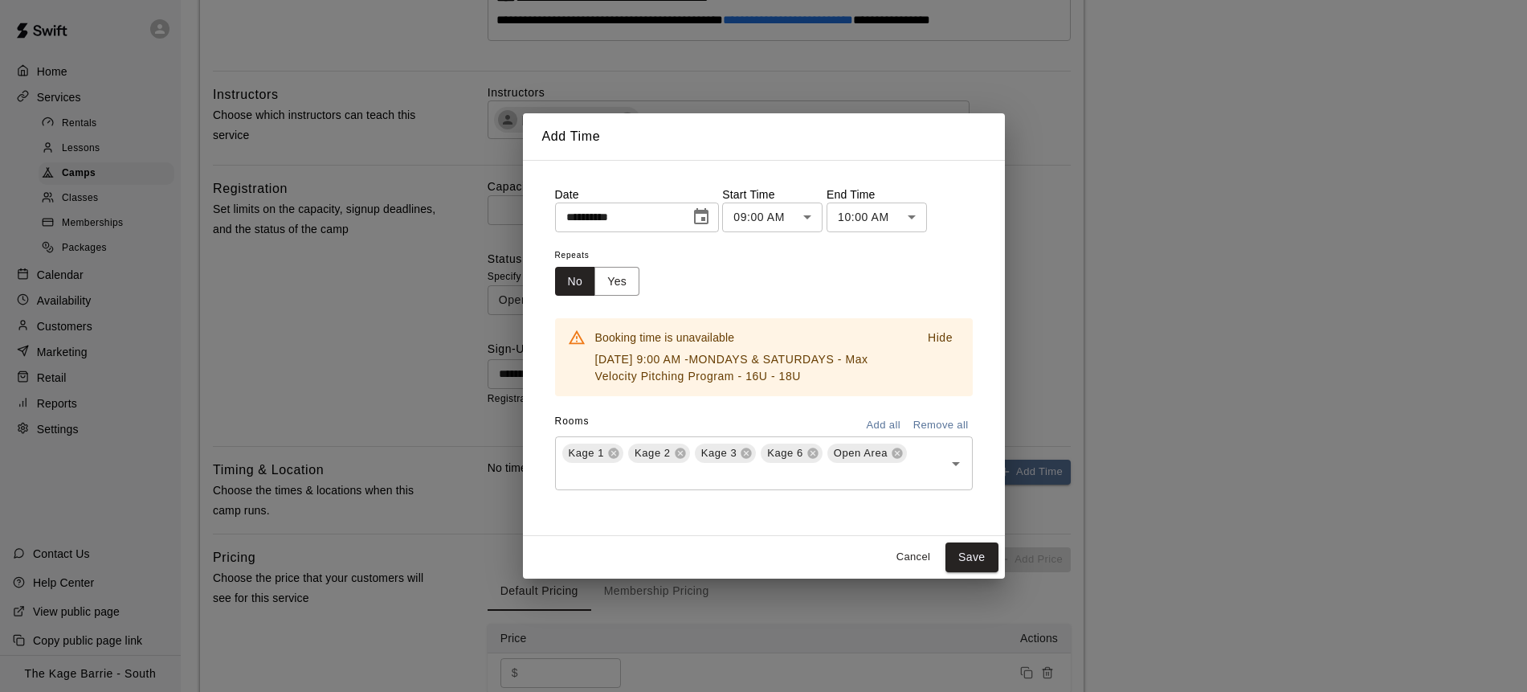
click at [942, 337] on p "Hide" at bounding box center [940, 337] width 25 height 17
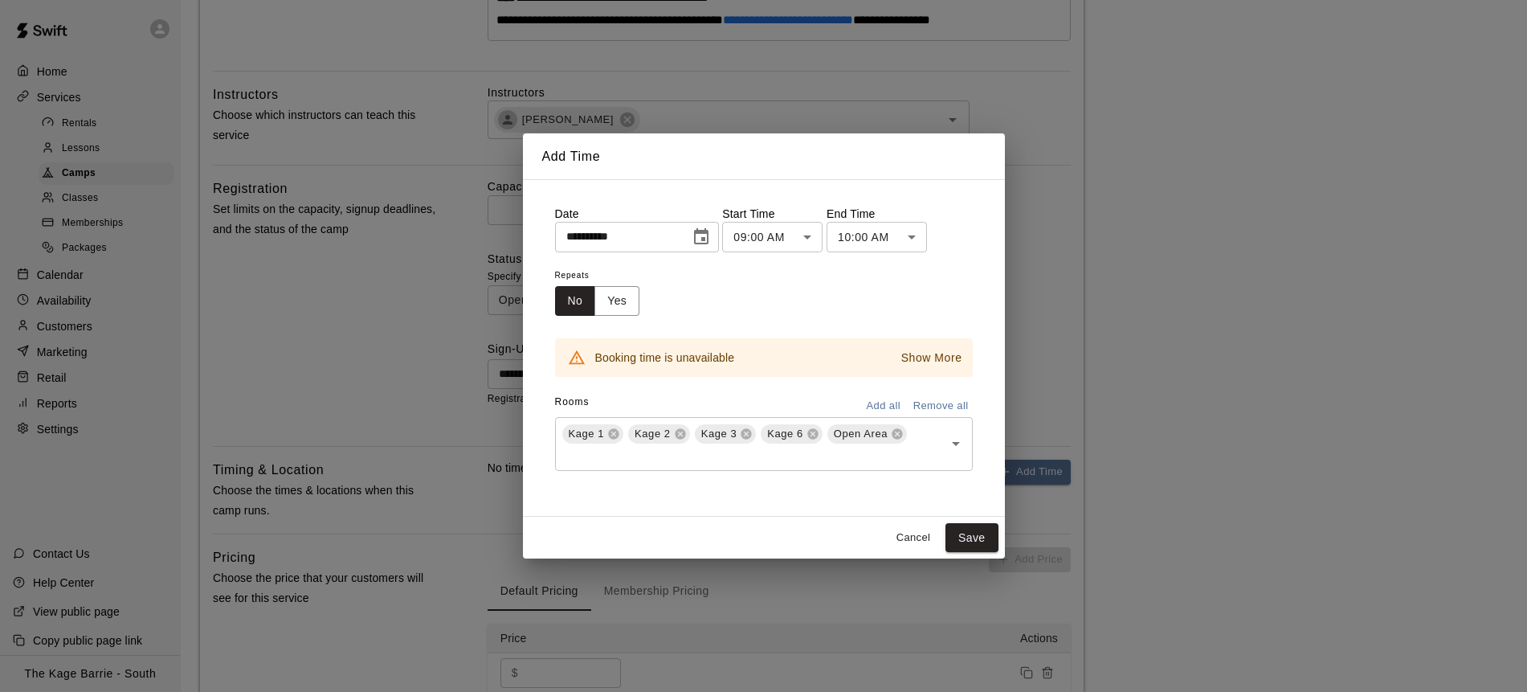
click at [806, 235] on body "**********" at bounding box center [763, 284] width 1527 height 1810
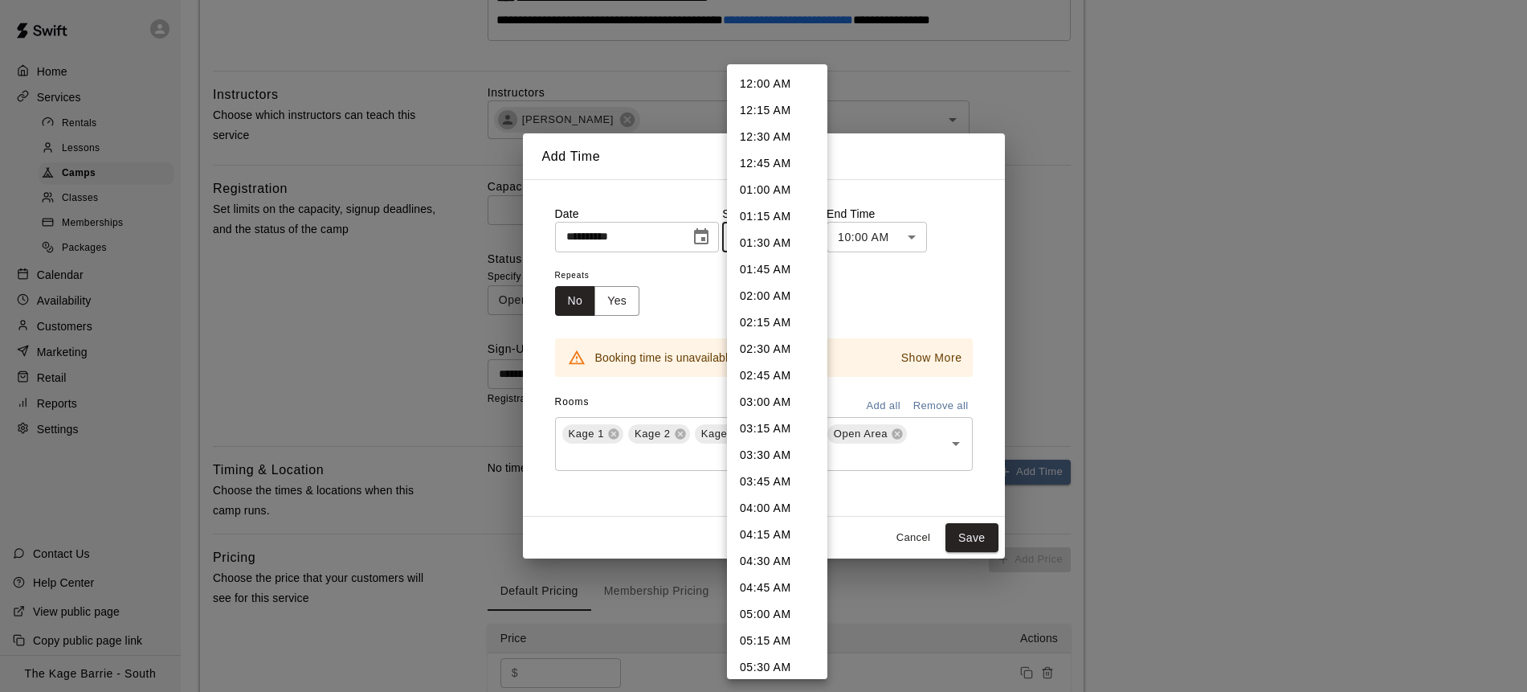
scroll to position [667, 0]
click at [788, 571] on li "11:00 AM" at bounding box center [777, 583] width 100 height 27
type input "********"
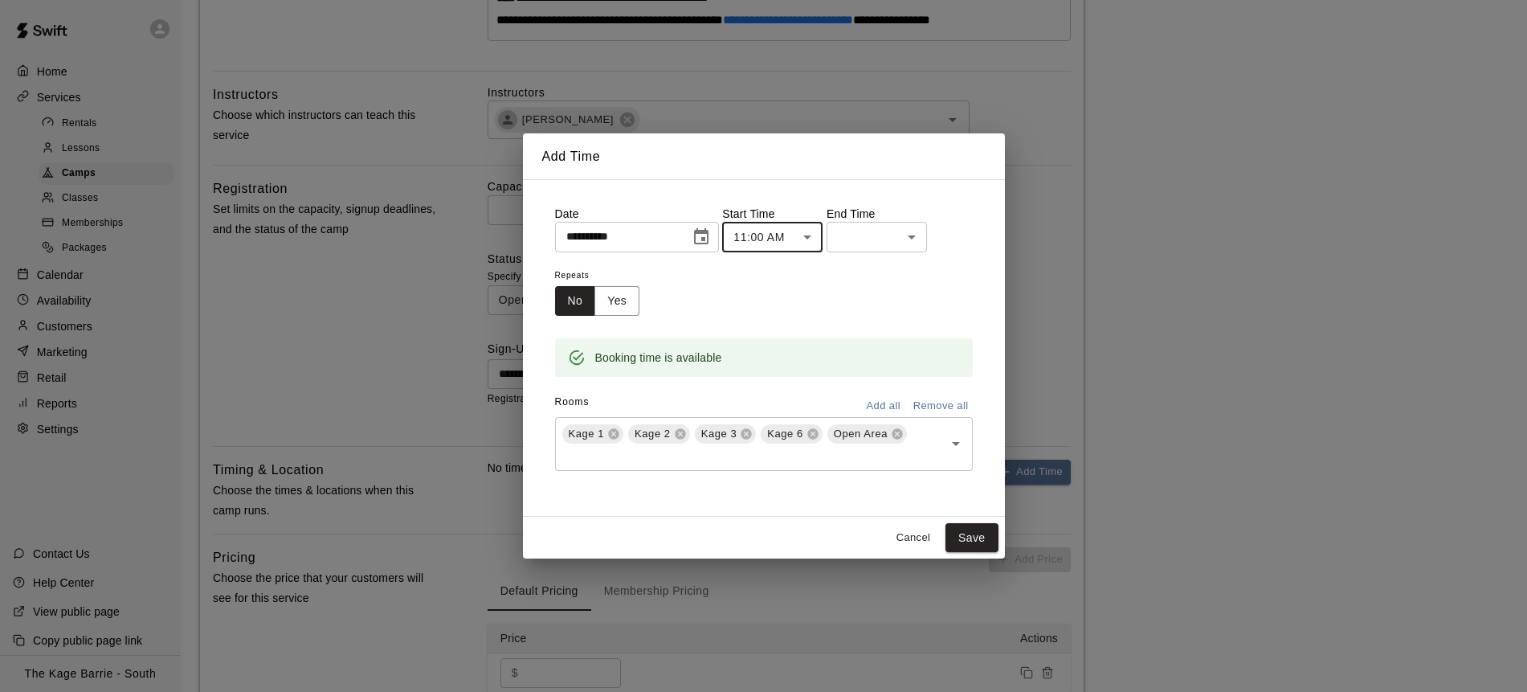
click at [915, 232] on body "**********" at bounding box center [763, 284] width 1527 height 1810
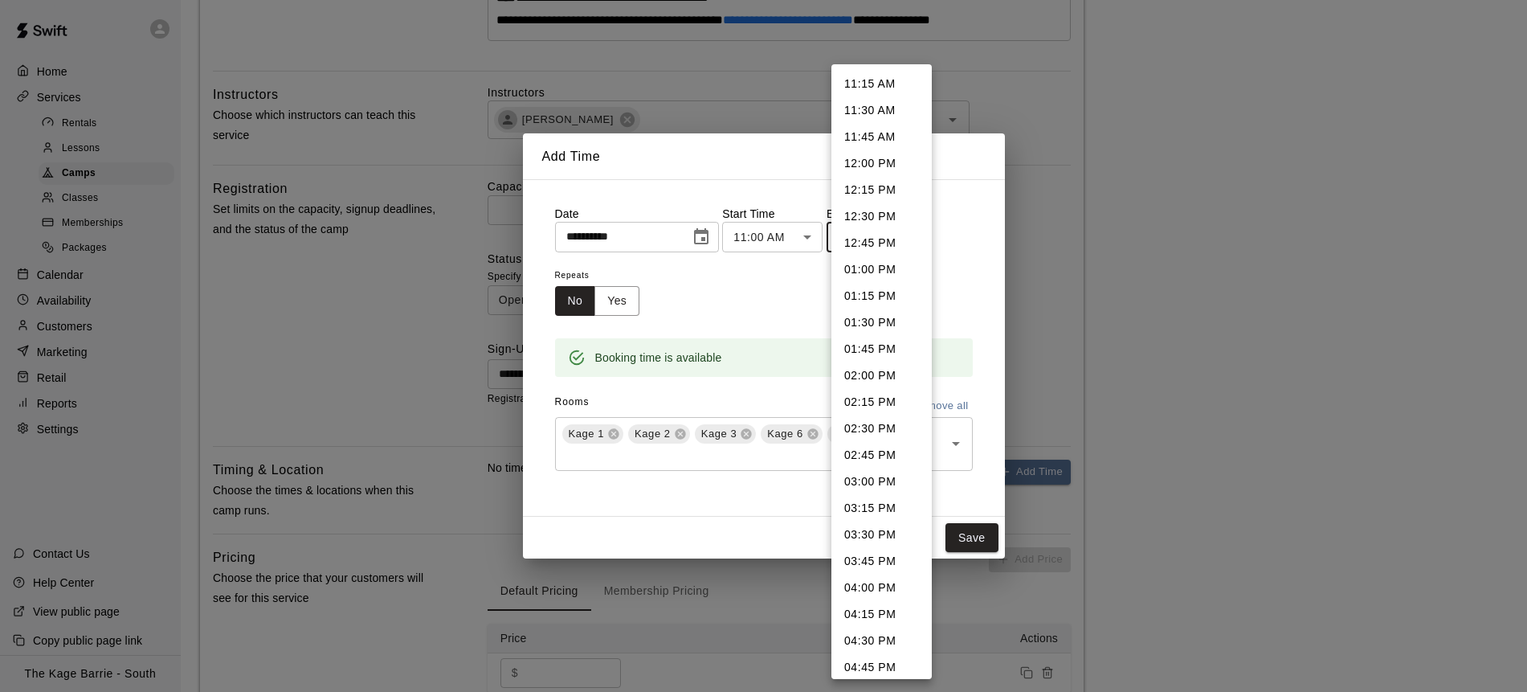
click at [885, 264] on li "01:00 PM" at bounding box center [882, 269] width 100 height 27
type input "********"
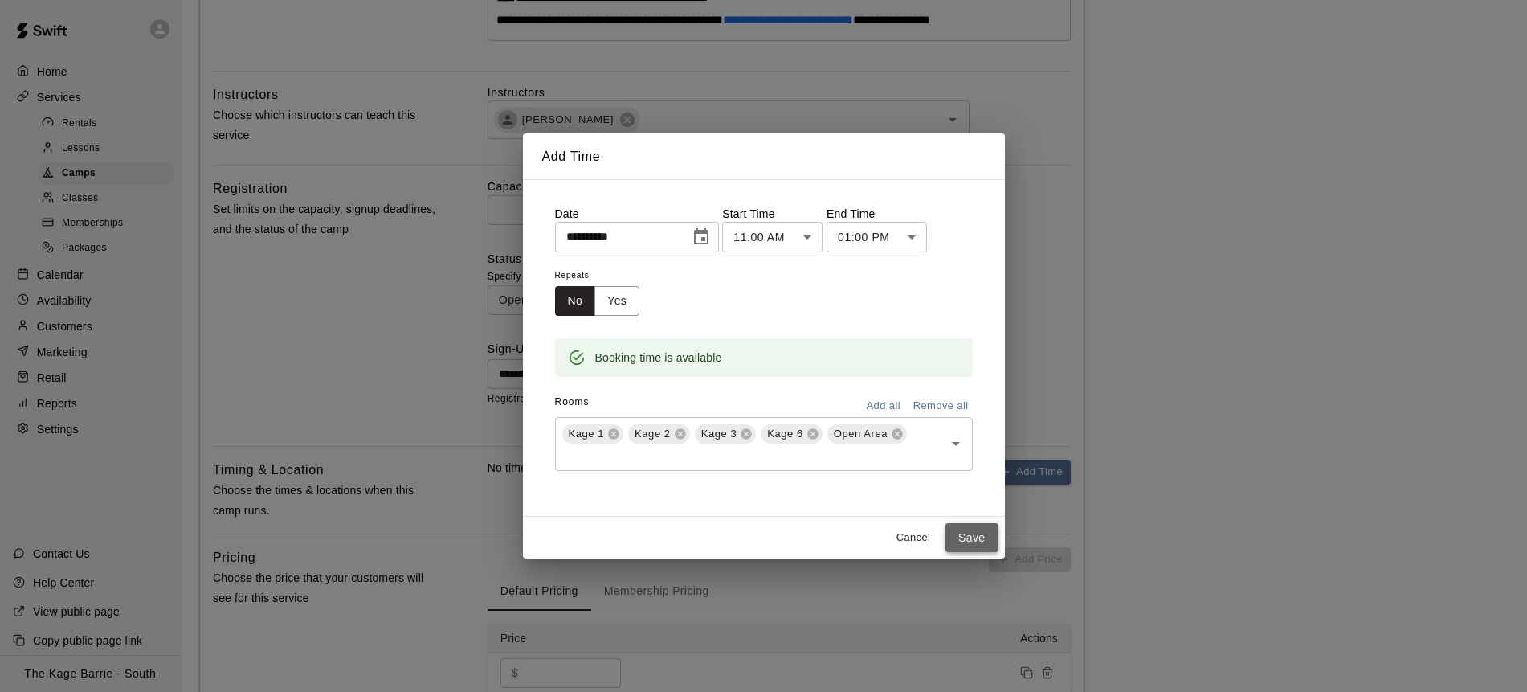
click at [966, 532] on button "Save" at bounding box center [972, 538] width 53 height 30
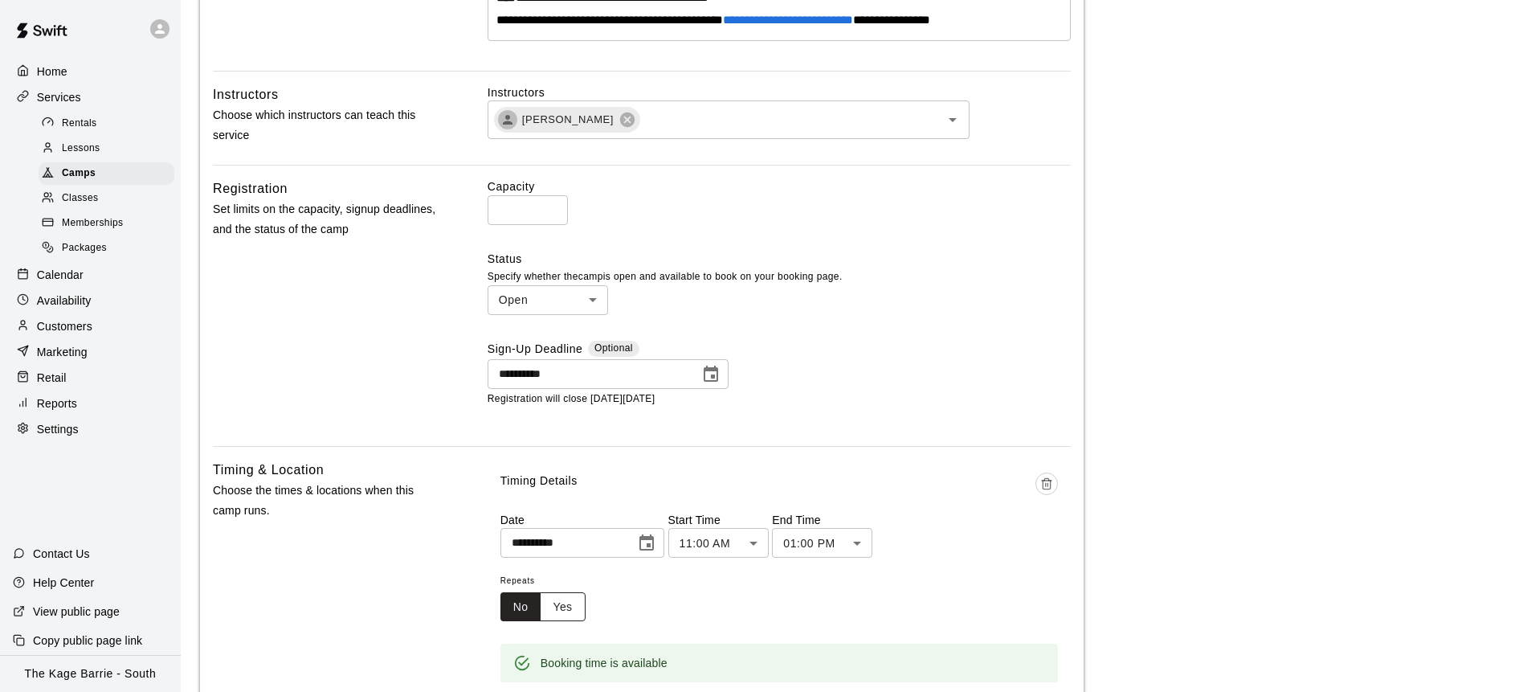
click at [570, 622] on button "Yes" at bounding box center [562, 607] width 45 height 30
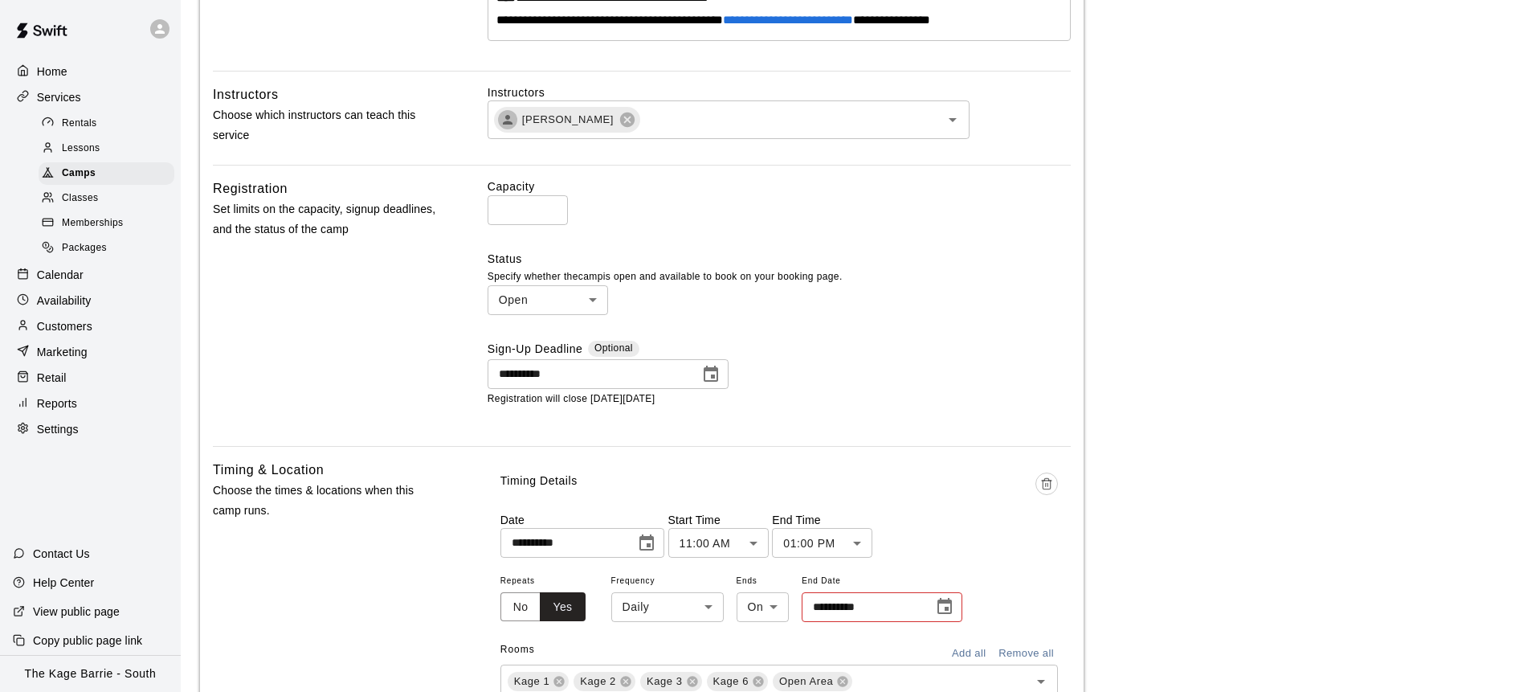
click at [666, 618] on body "**********" at bounding box center [763, 388] width 1527 height 2019
click at [692, 637] on li "Weekly on Saturday" at bounding box center [667, 632] width 201 height 27
type input "******"
click at [960, 616] on icon "Choose date" at bounding box center [950, 606] width 19 height 19
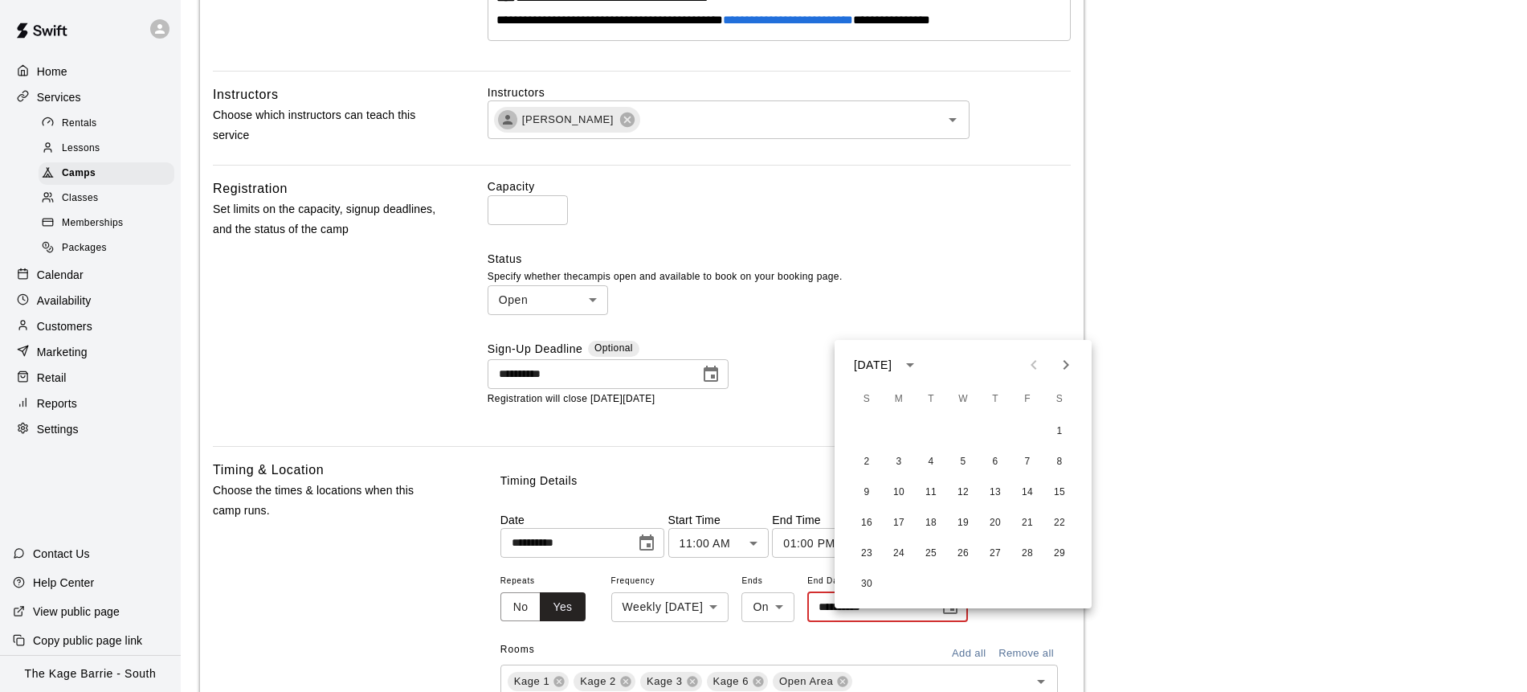
click at [1075, 364] on icon "Next month" at bounding box center [1066, 364] width 19 height 19
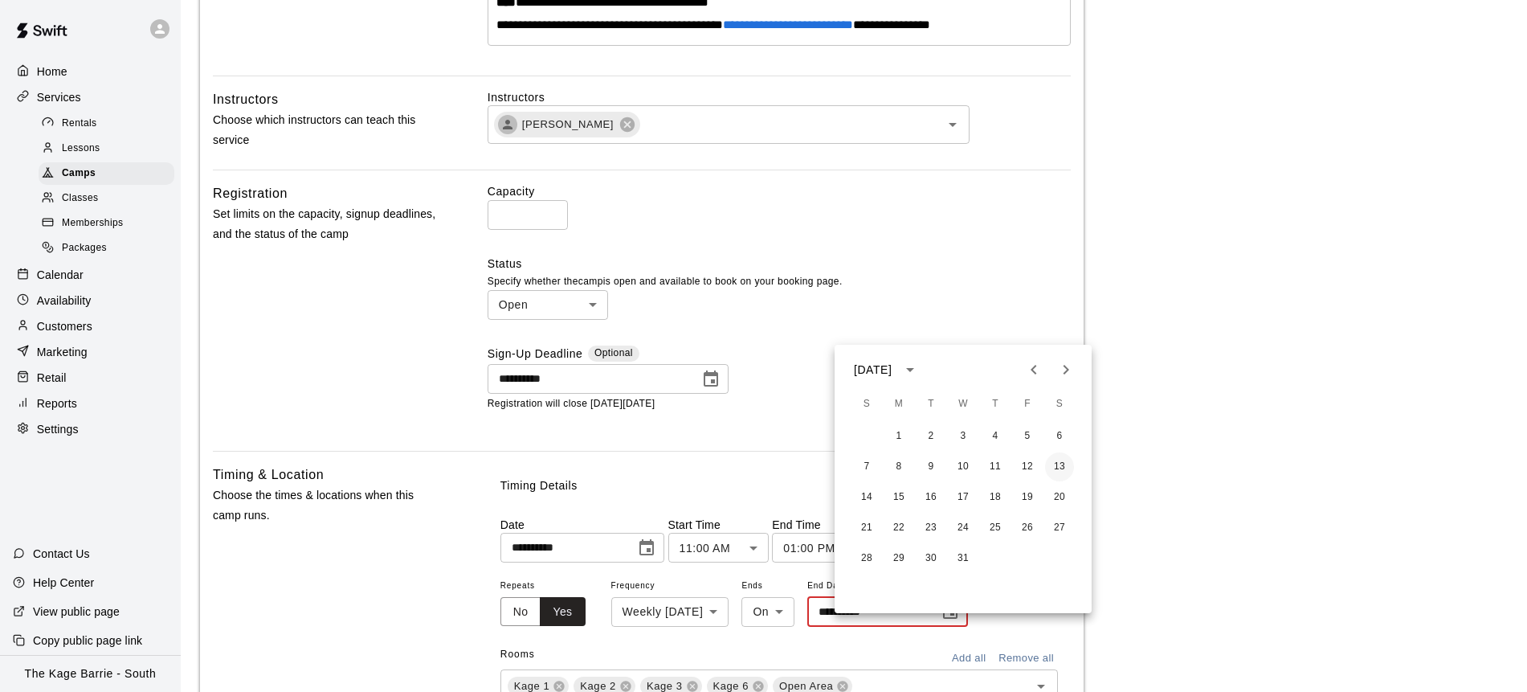
click at [1062, 463] on button "13" at bounding box center [1059, 466] width 29 height 29
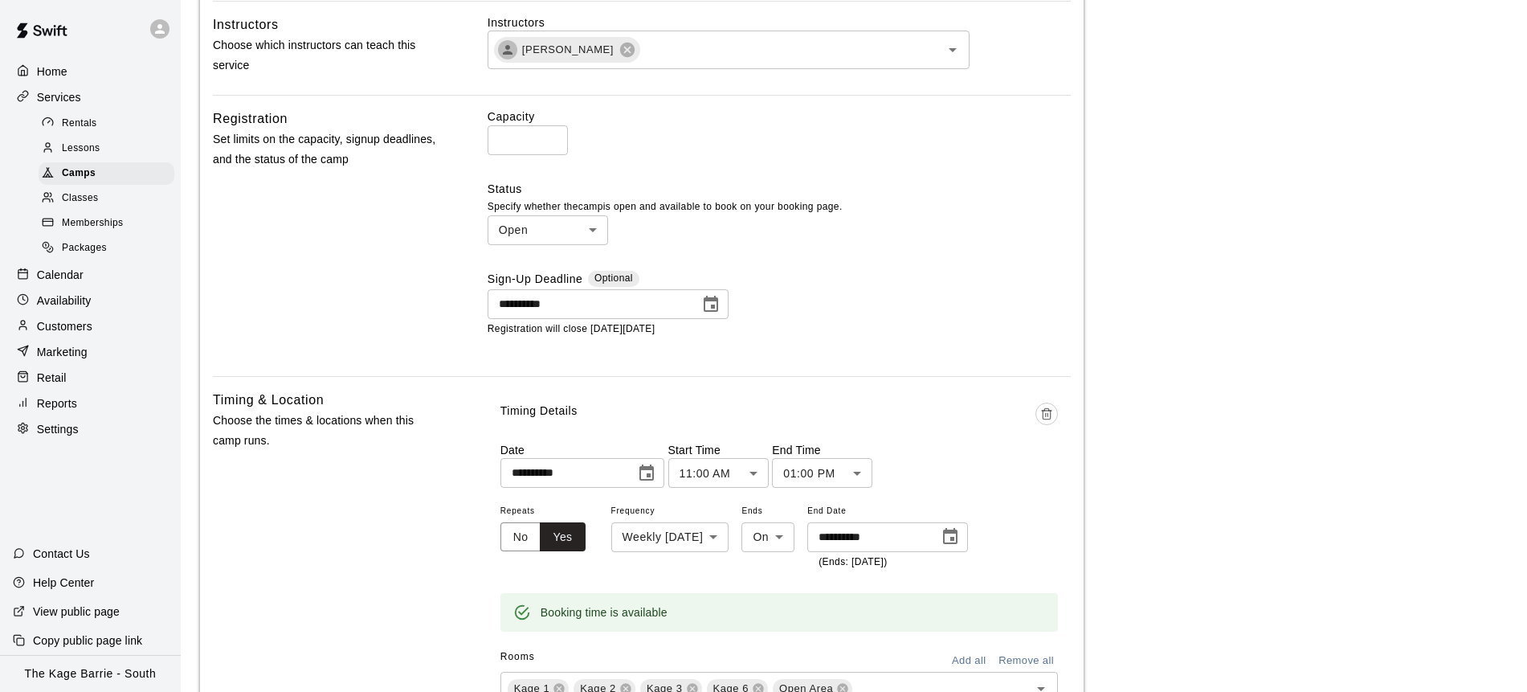
scroll to position [692, 0]
click at [960, 546] on icon "Choose date, selected date is Dec 13, 2025" at bounding box center [950, 535] width 19 height 19
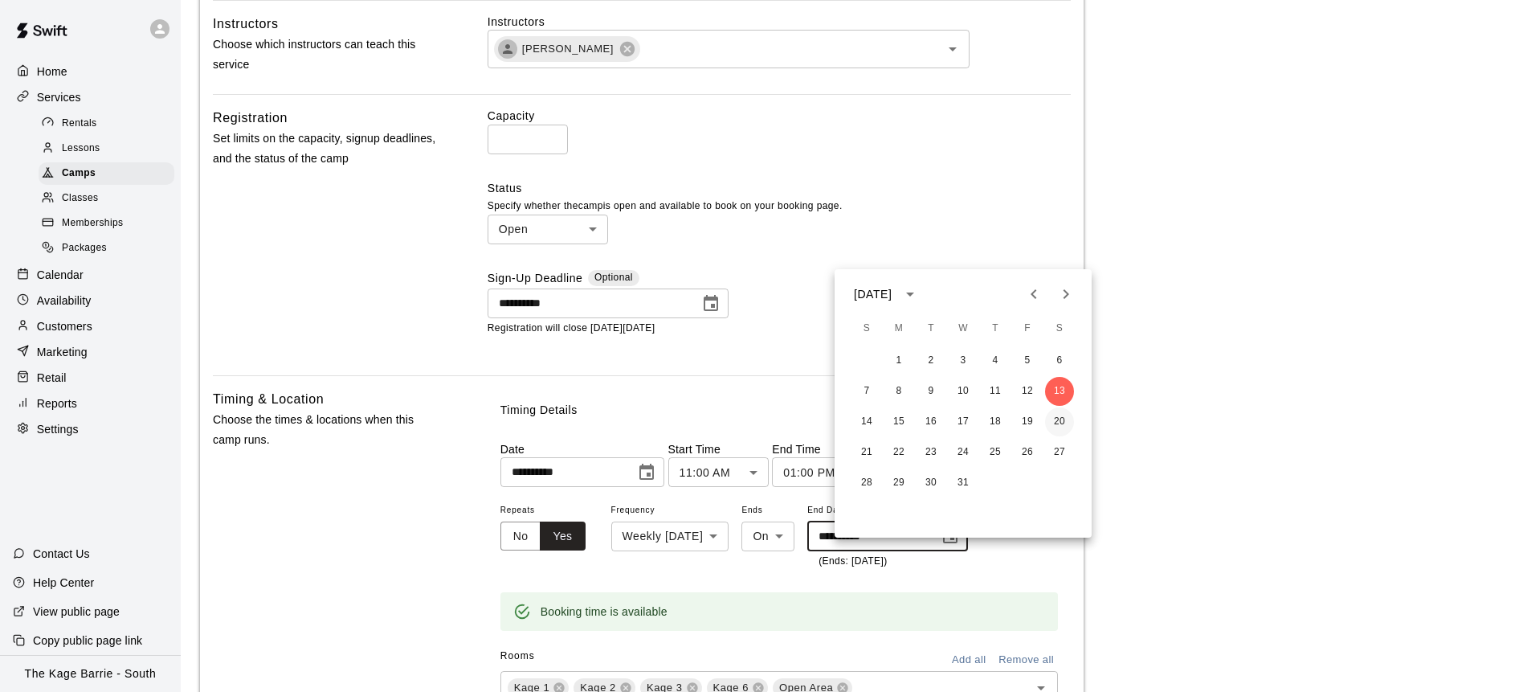
click at [1057, 424] on button "20" at bounding box center [1059, 421] width 29 height 29
type input "**********"
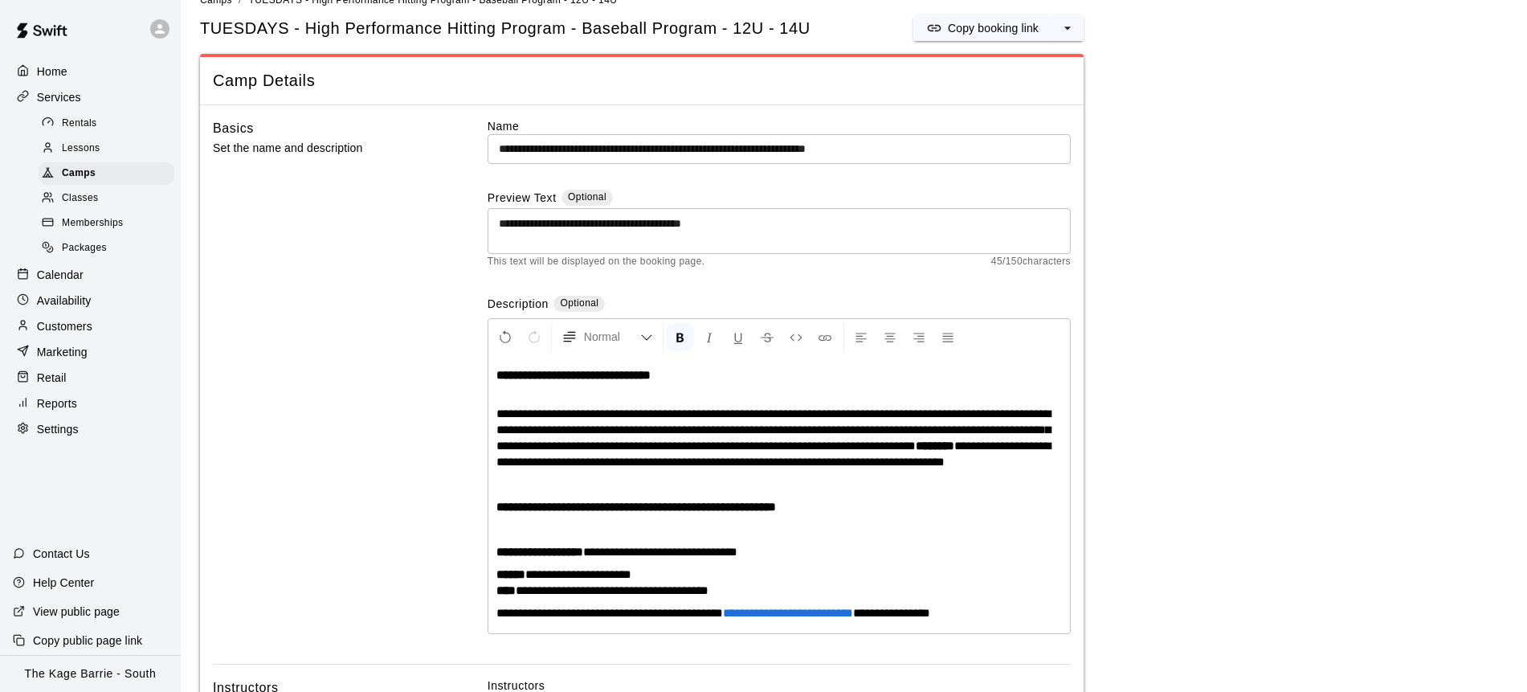
scroll to position [0, 0]
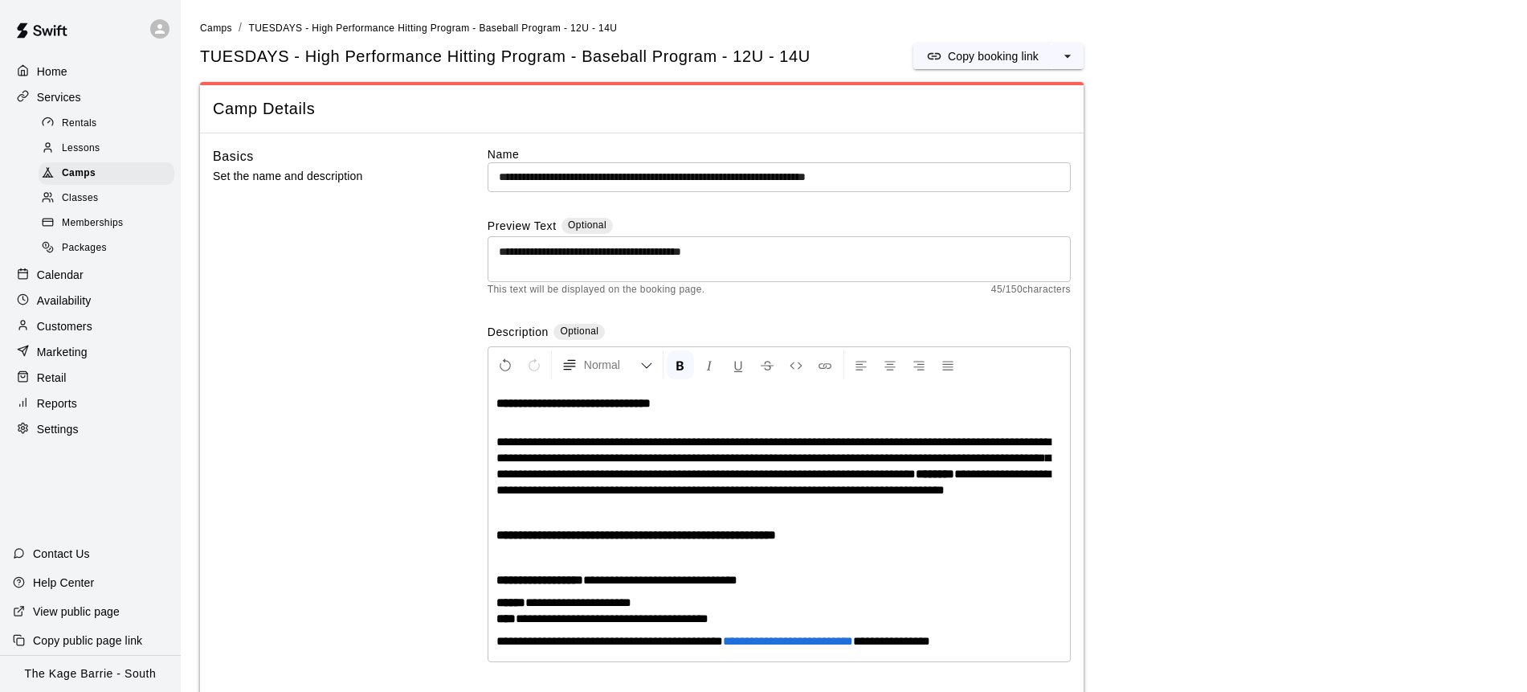
click at [779, 253] on textarea "**********" at bounding box center [779, 259] width 561 height 32
click at [535, 608] on span "**********" at bounding box center [578, 602] width 106 height 12
click at [567, 608] on span "**********" at bounding box center [580, 602] width 111 height 12
click at [607, 608] on span "**********" at bounding box center [580, 602] width 111 height 12
drag, startPoint x: 662, startPoint y: 621, endPoint x: 538, endPoint y: 621, distance: 124.5
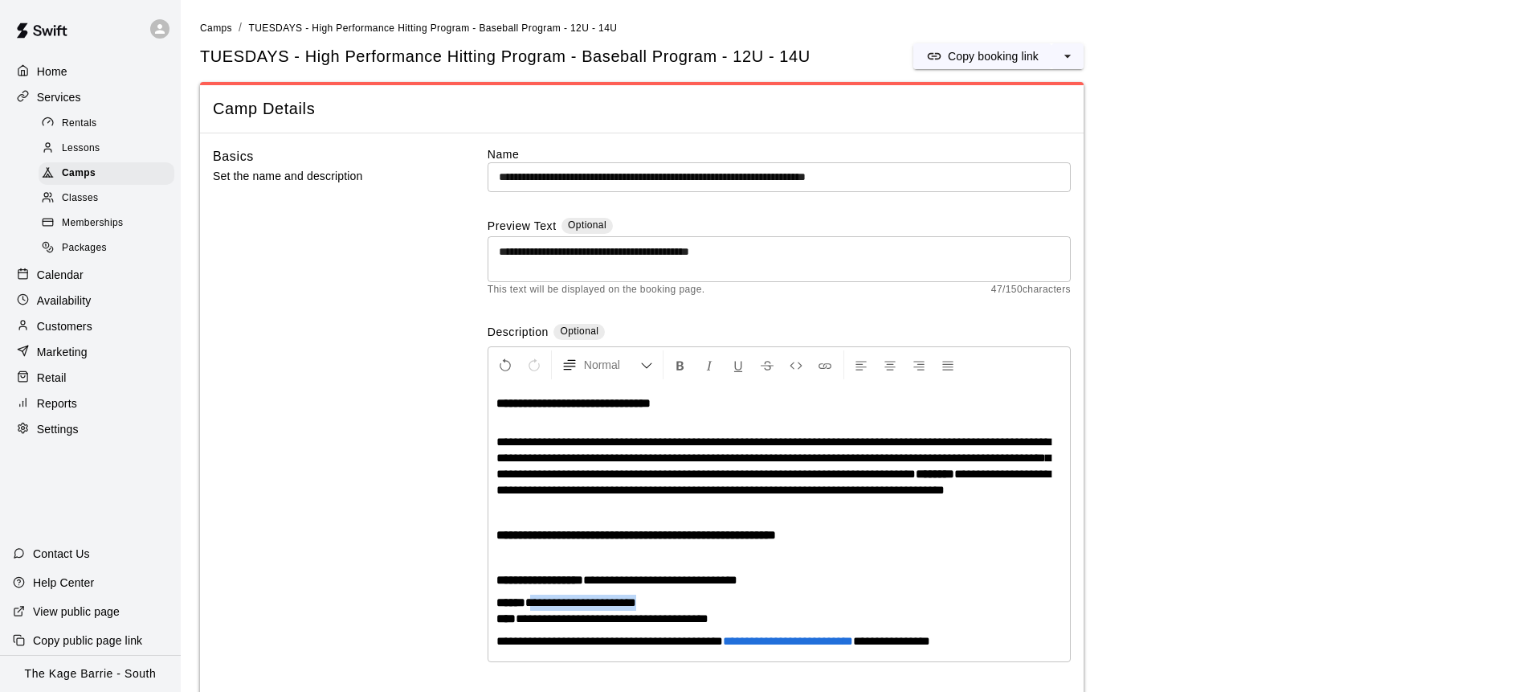
click at [538, 621] on p "**********" at bounding box center [780, 611] width 566 height 32
click at [794, 254] on textarea "**********" at bounding box center [779, 259] width 561 height 32
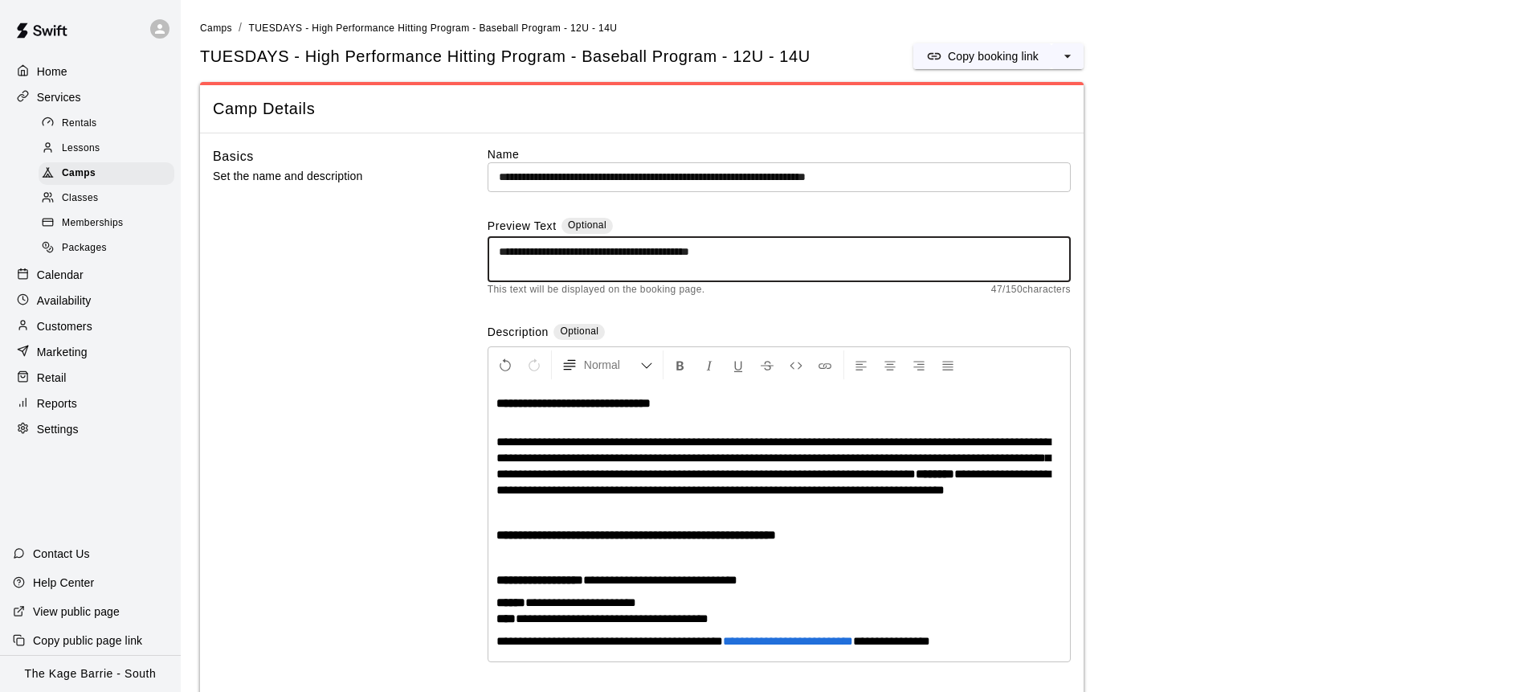
paste textarea "**********"
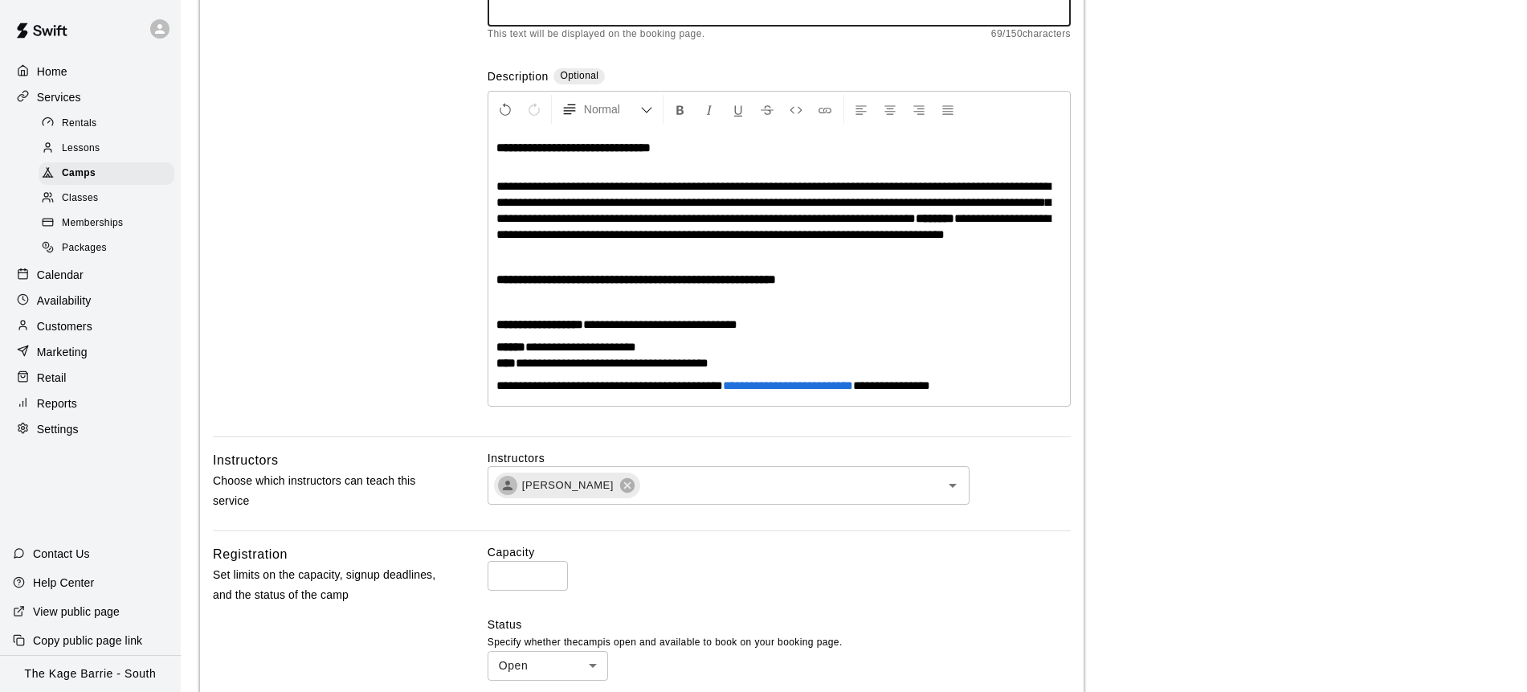
scroll to position [260, 0]
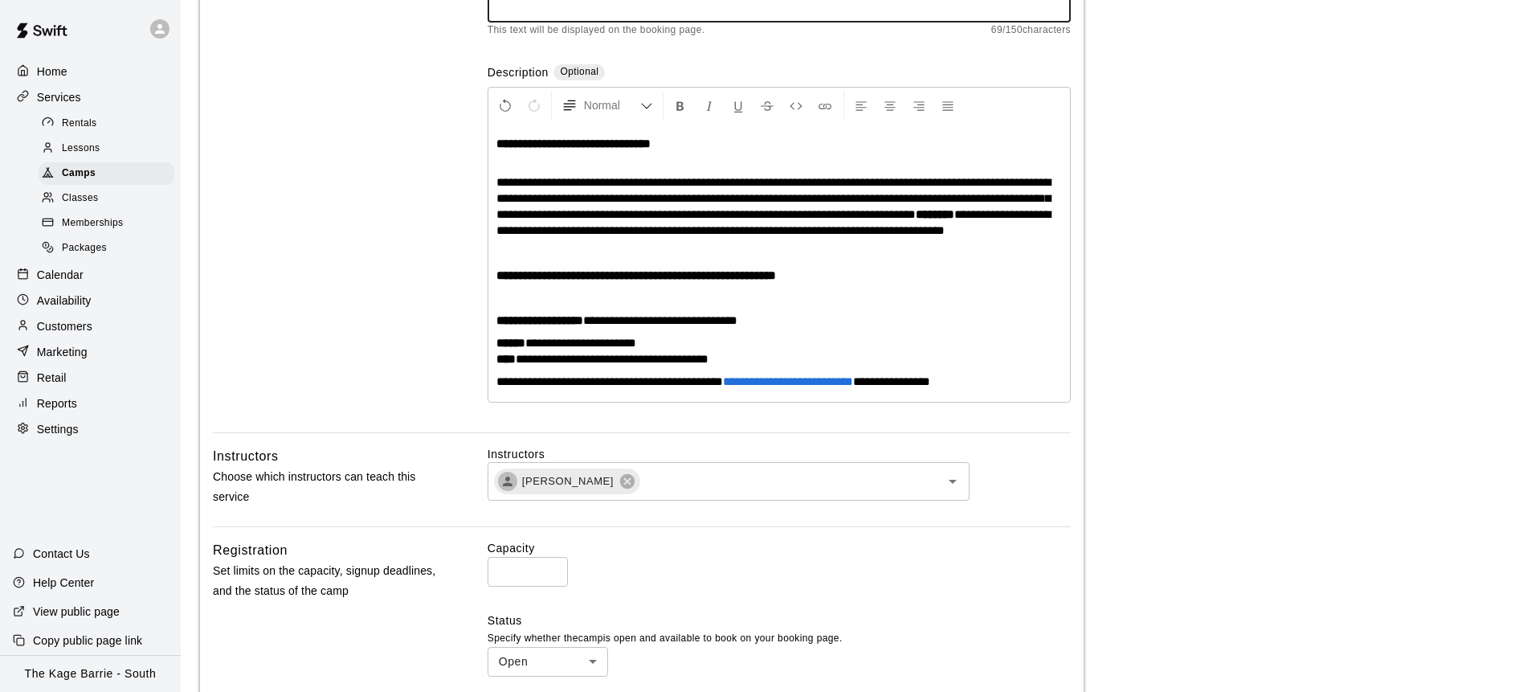
type textarea "**********"
click at [877, 284] on p "**********" at bounding box center [780, 276] width 566 height 16
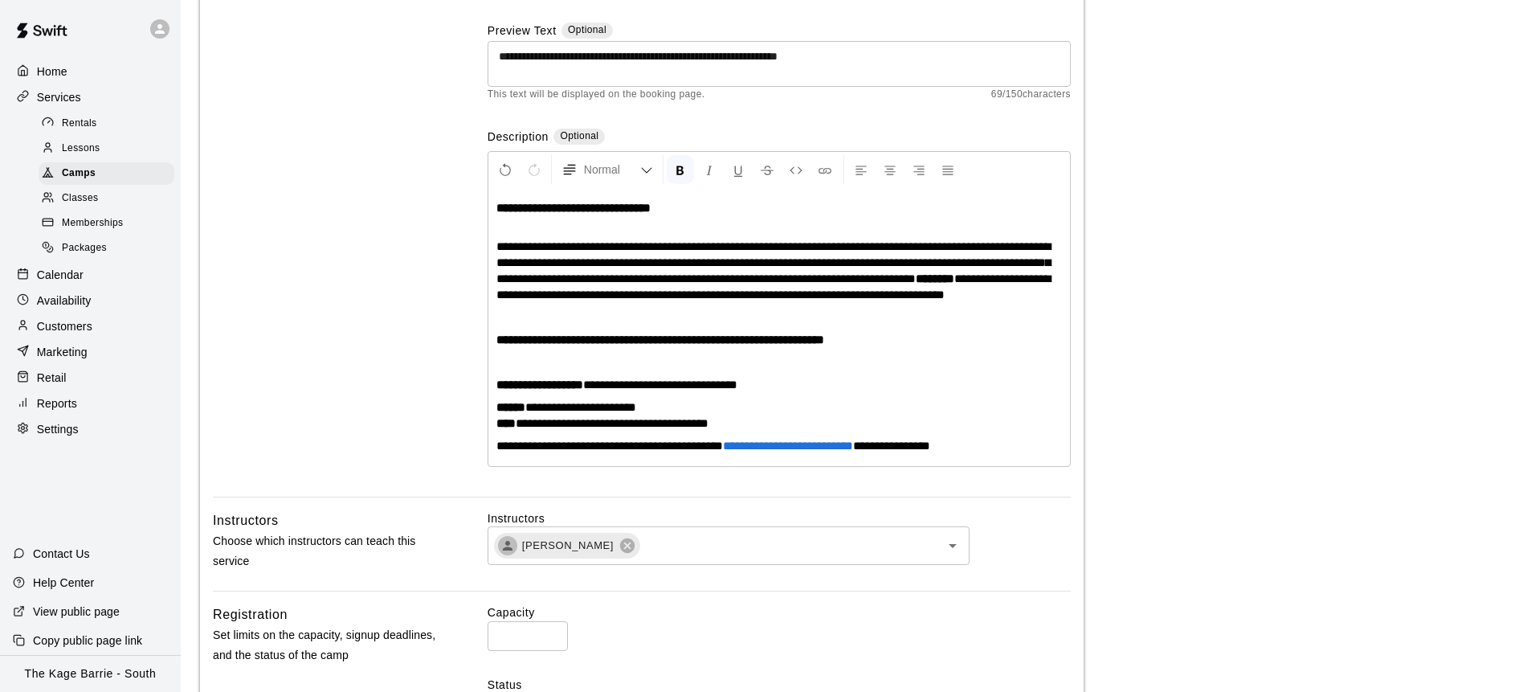
scroll to position [153, 0]
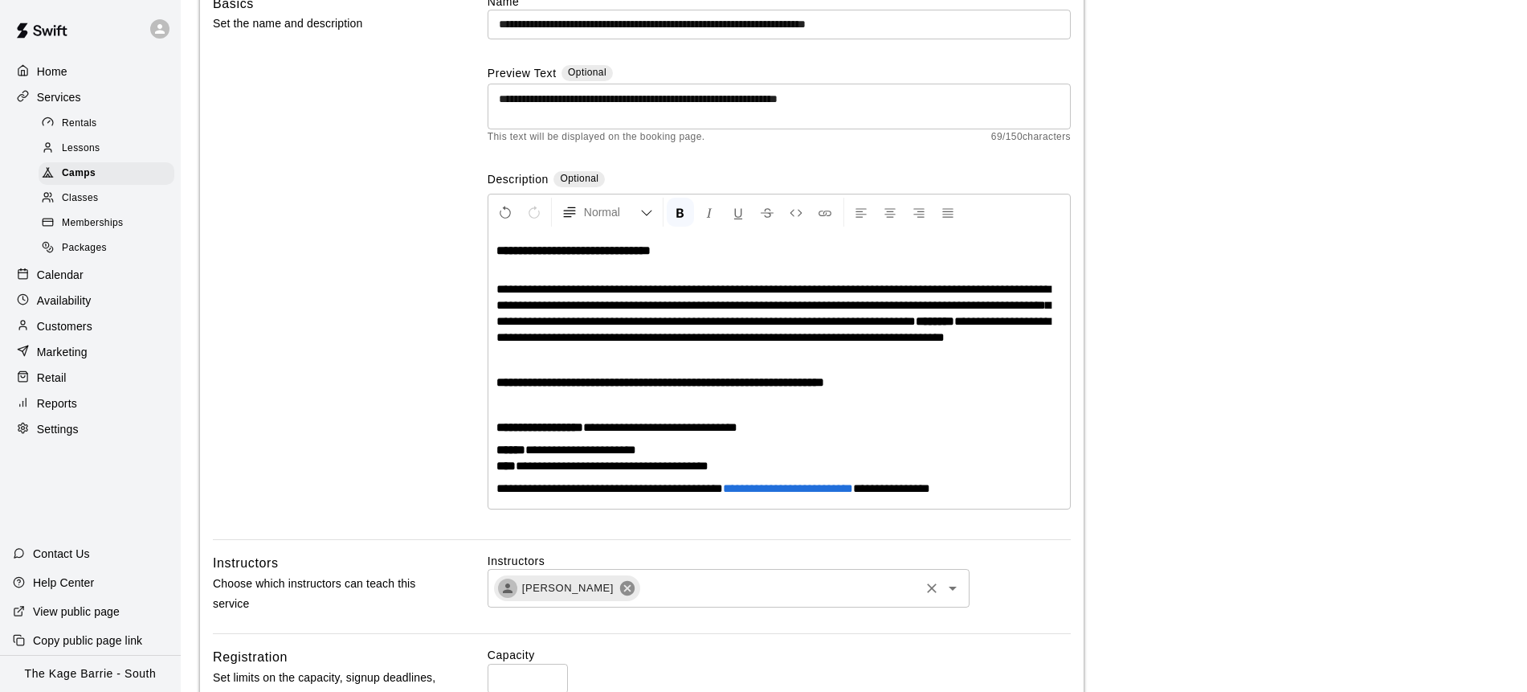
click at [619, 597] on icon at bounding box center [628, 588] width 18 height 18
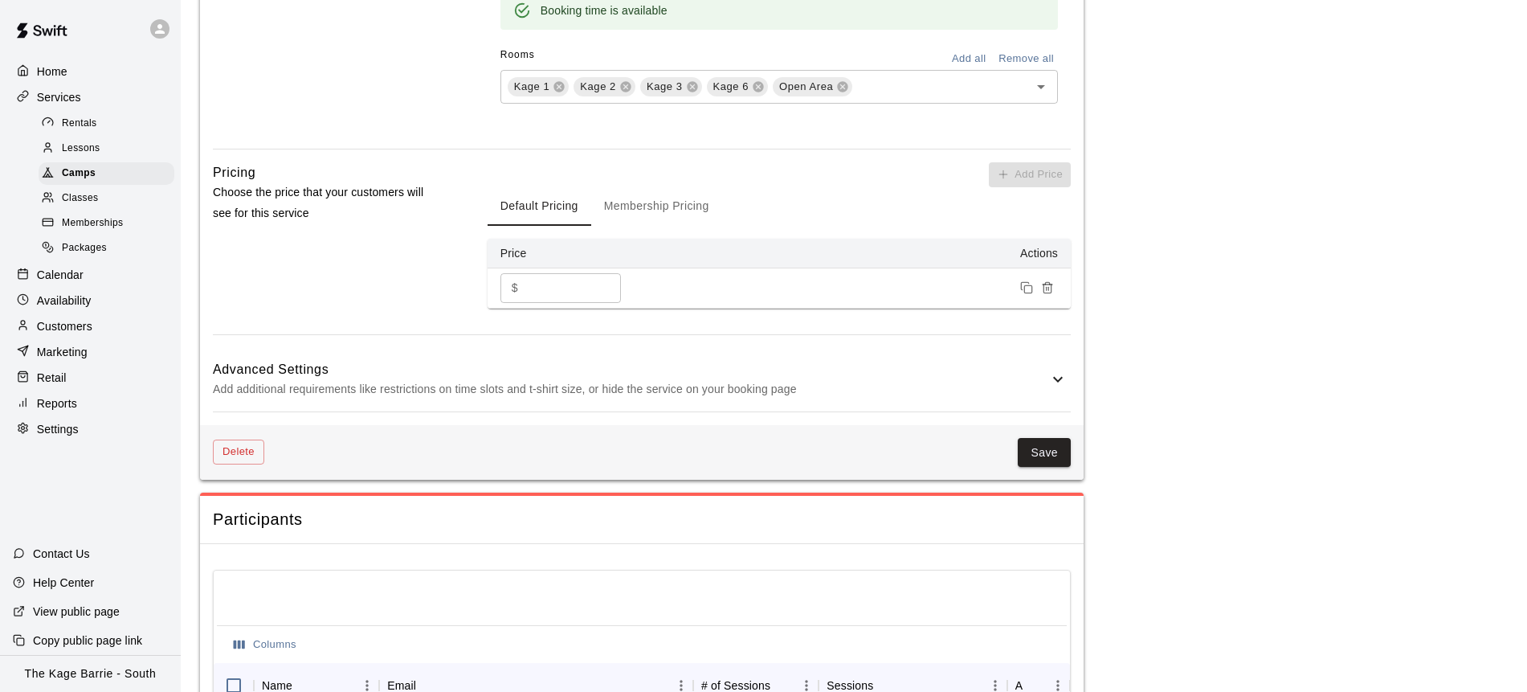
scroll to position [1412, 0]
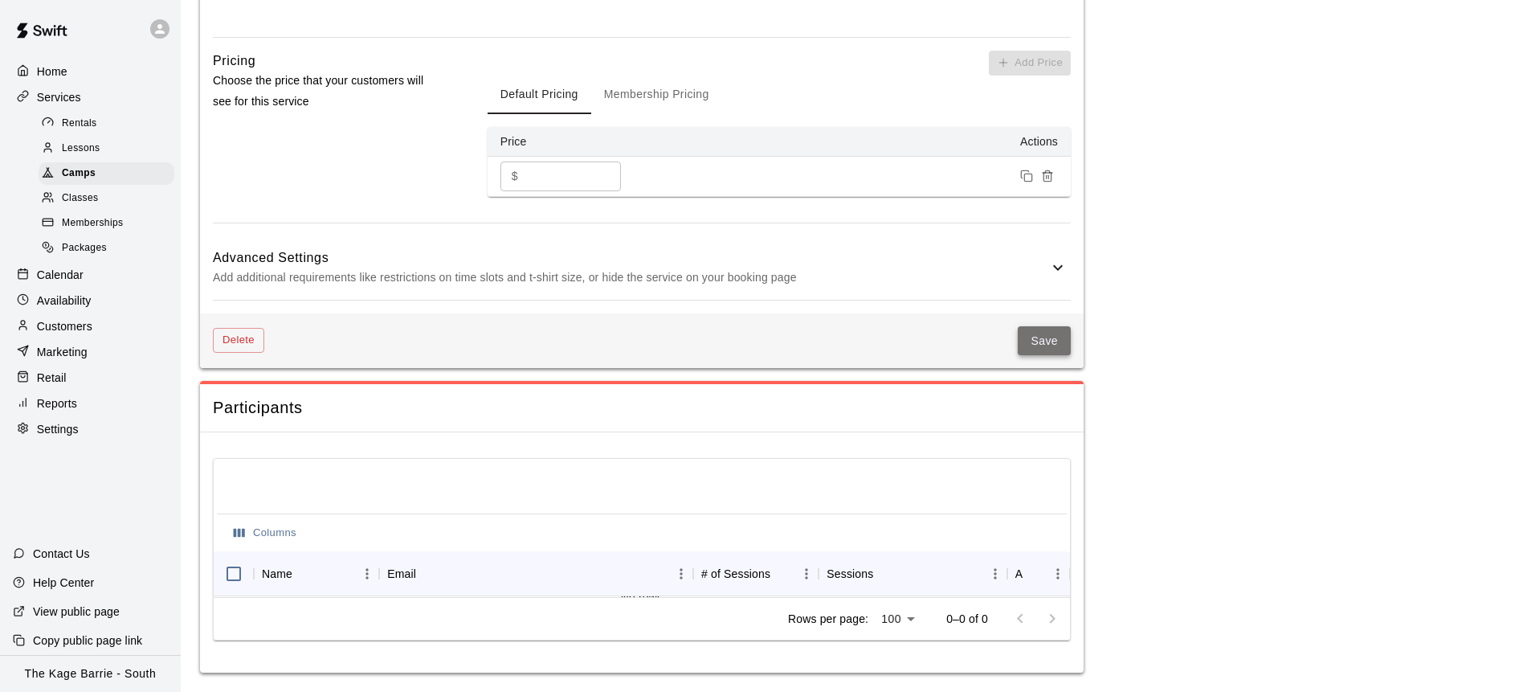
click at [1042, 346] on button "Save" at bounding box center [1044, 341] width 53 height 30
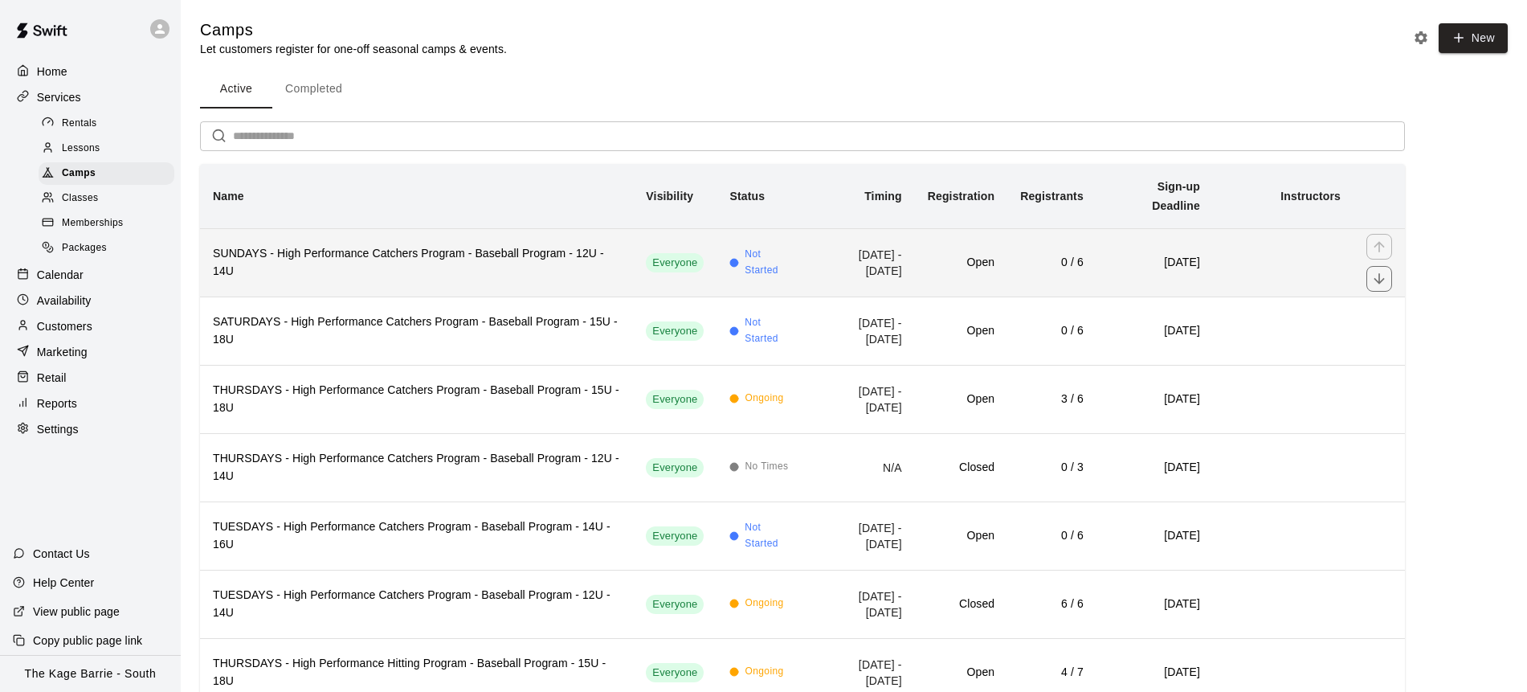
click at [457, 251] on h6 "SUNDAYS - High Performance Catchers Program - Baseball Program - 12U - 14U" at bounding box center [416, 262] width 407 height 35
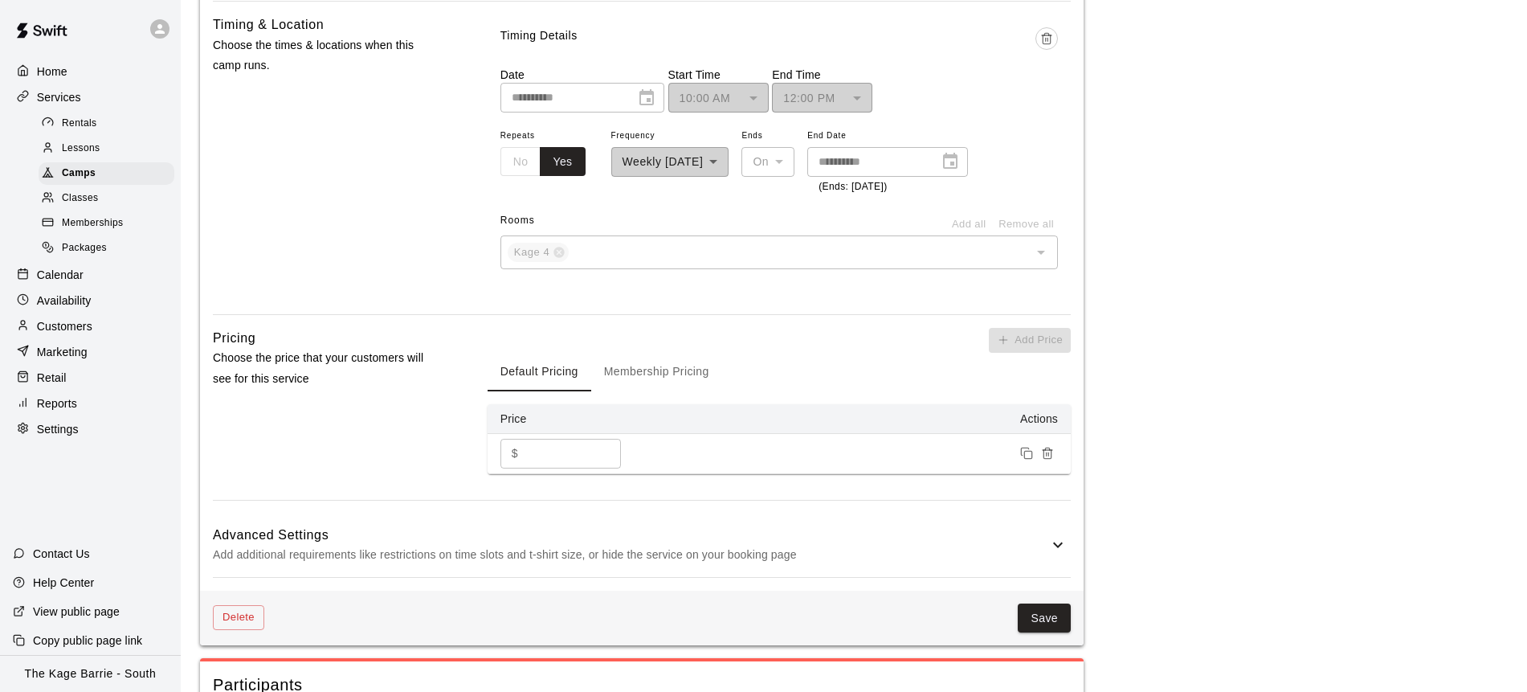
scroll to position [1431, 0]
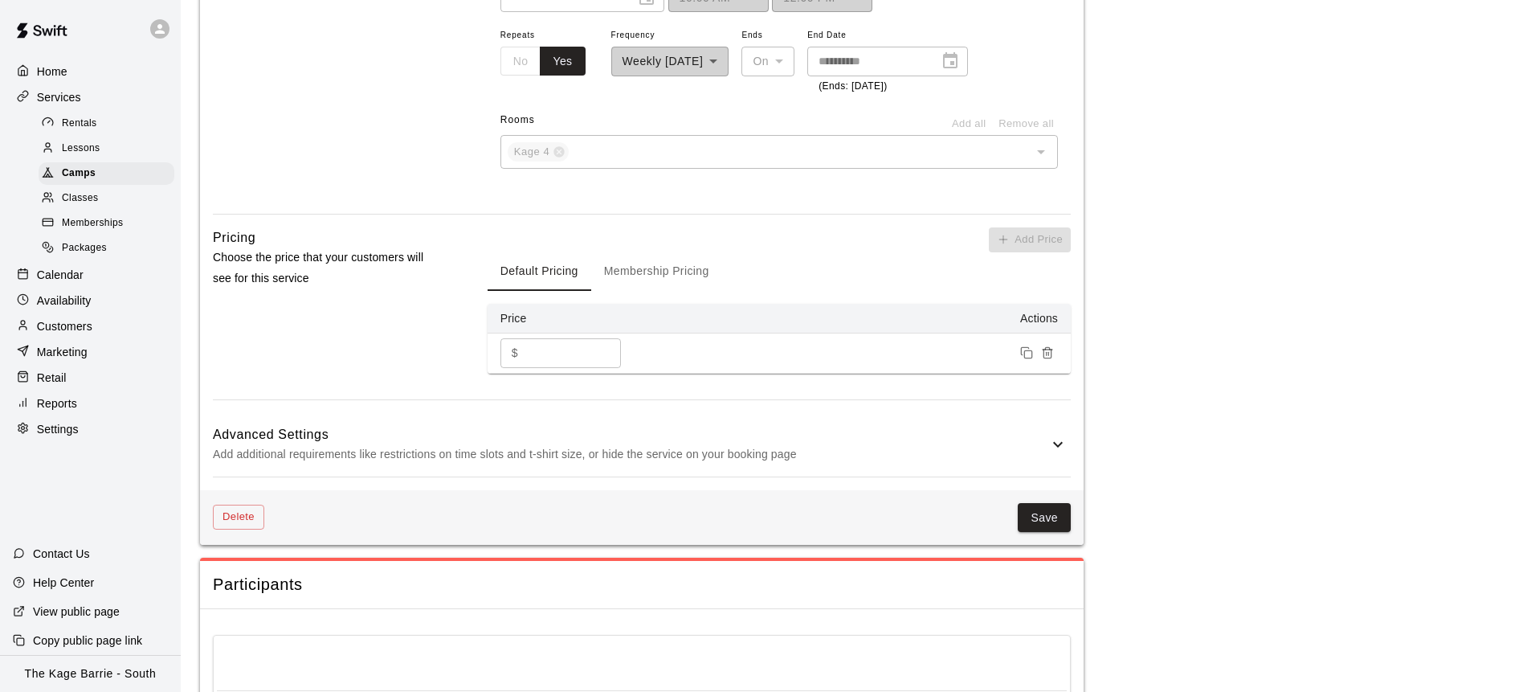
click at [1051, 517] on button "Save" at bounding box center [1044, 518] width 53 height 30
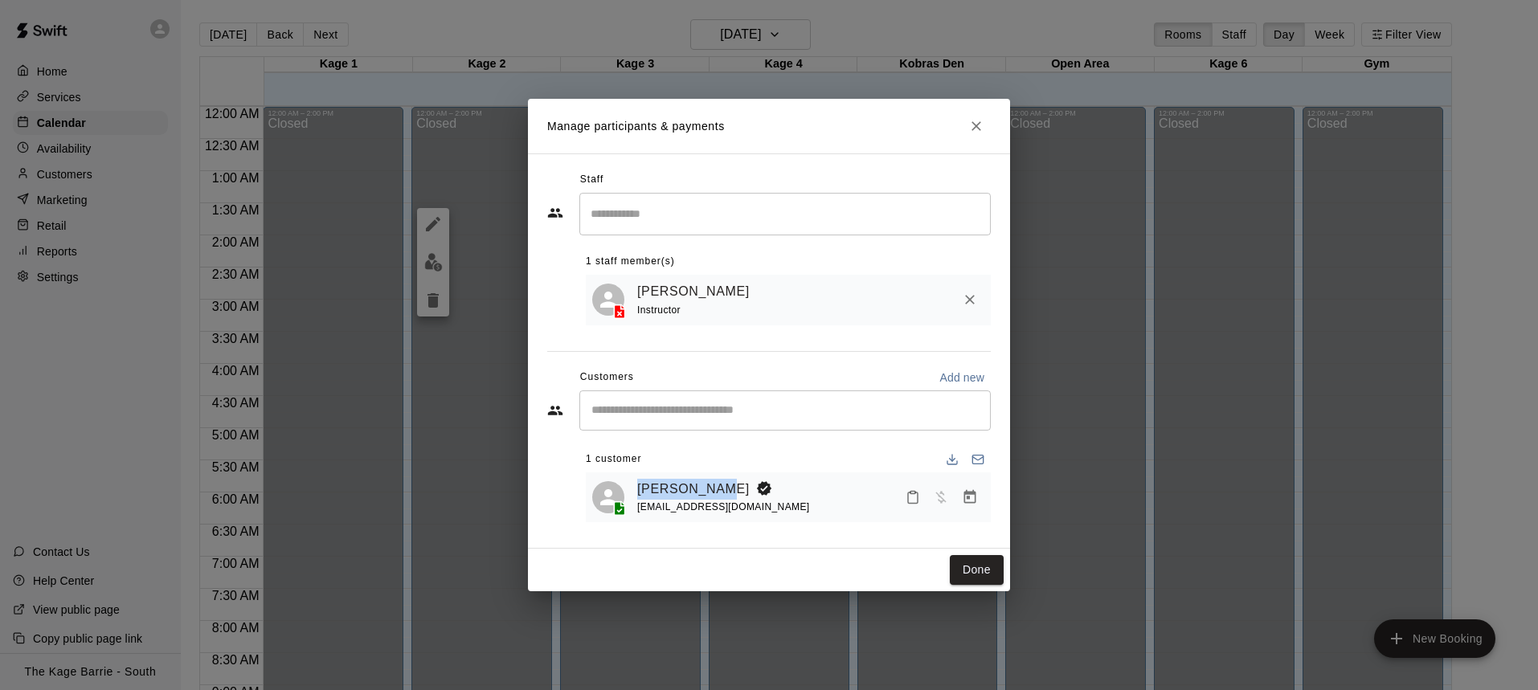
scroll to position [938, 0]
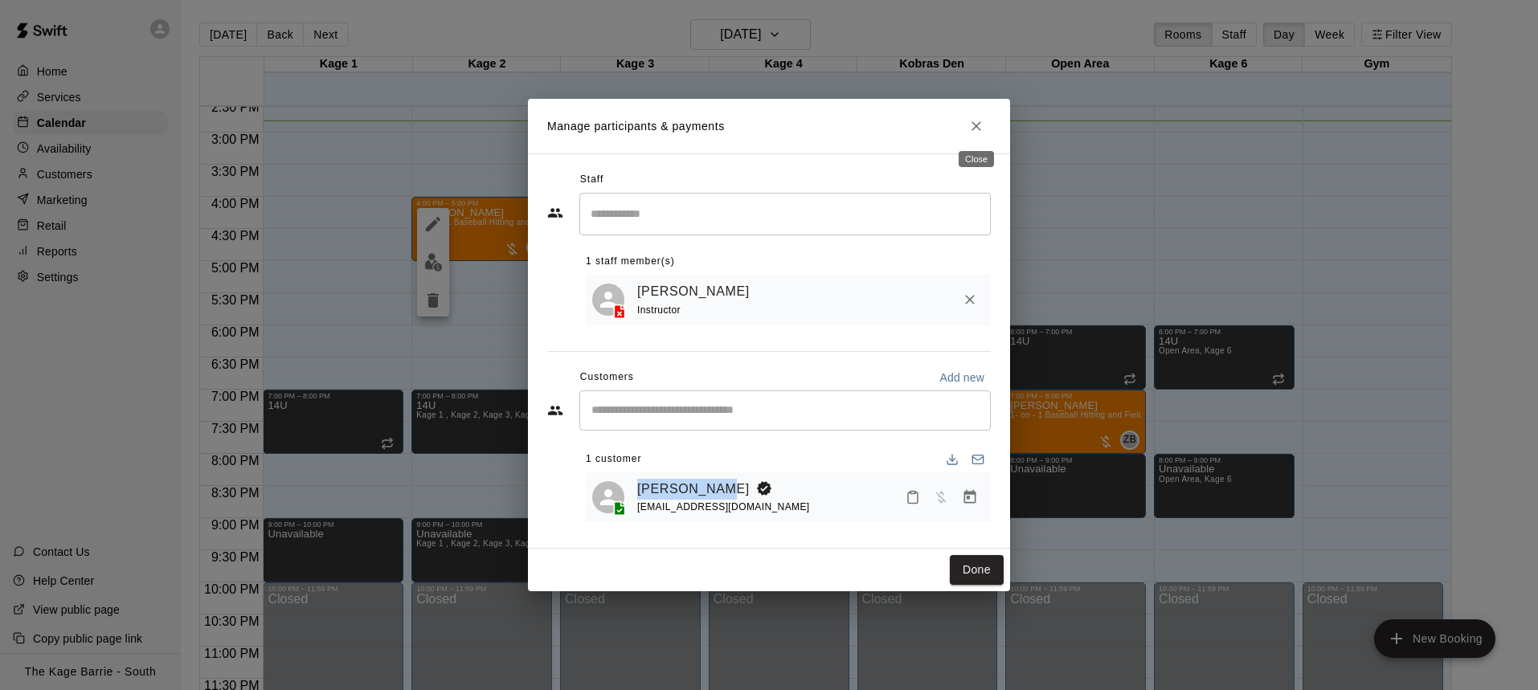
click at [982, 125] on icon "Close" at bounding box center [976, 126] width 16 height 16
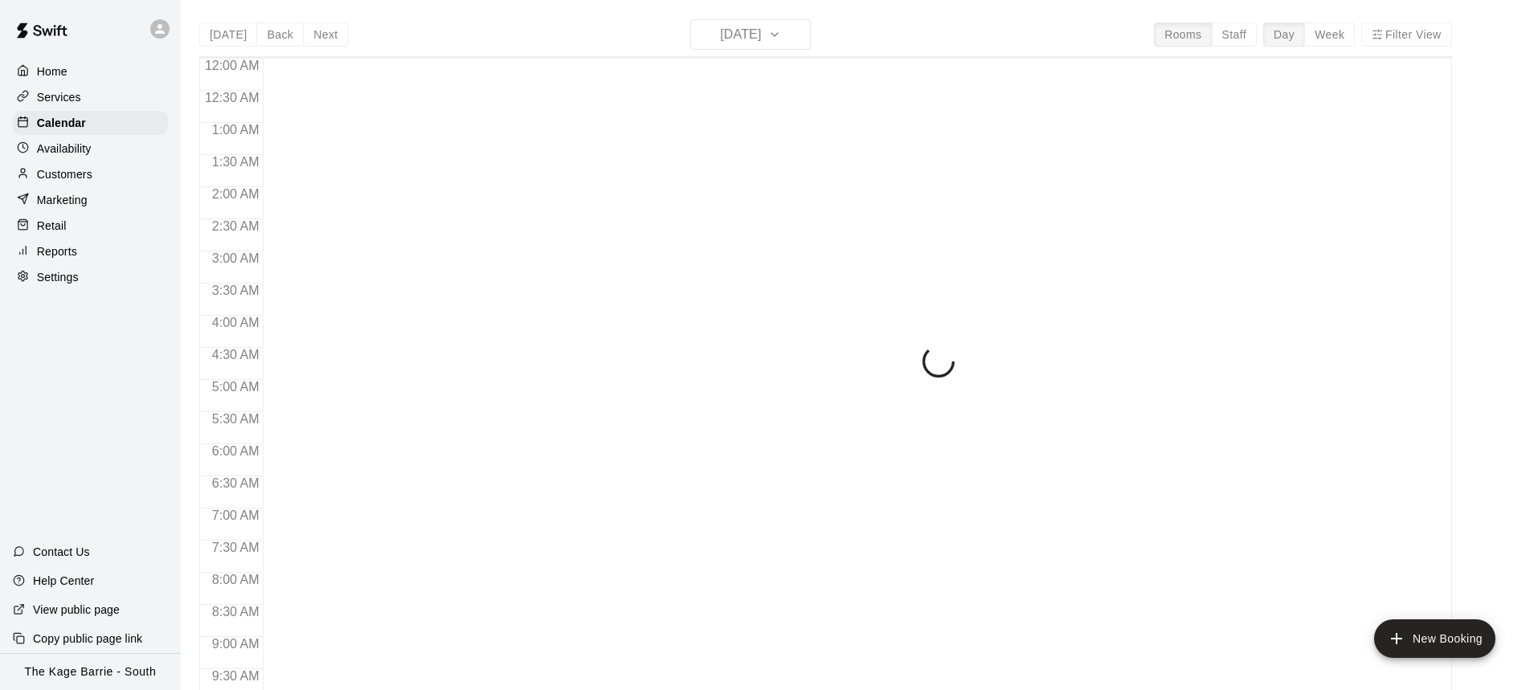
scroll to position [893, 0]
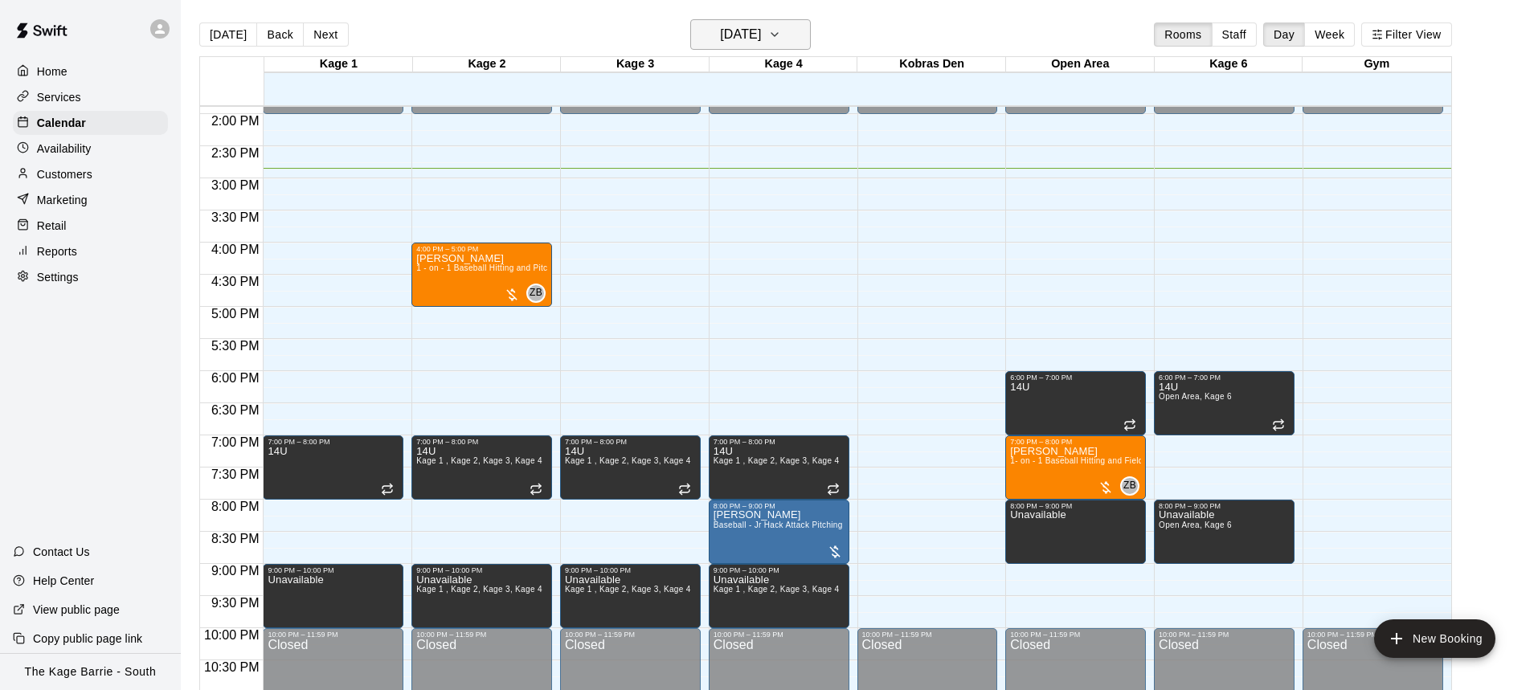
click at [781, 35] on icon "button" at bounding box center [774, 34] width 13 height 19
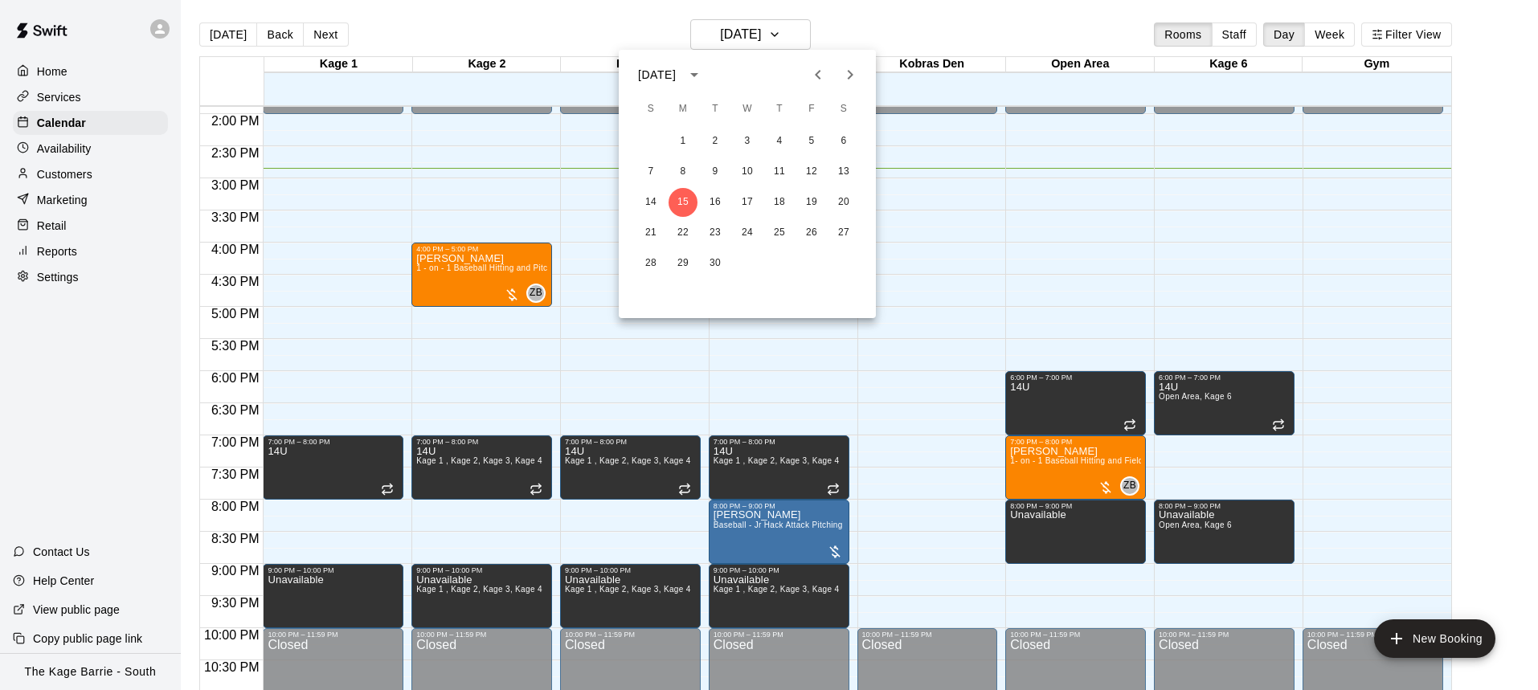
click at [843, 79] on icon "Next month" at bounding box center [849, 74] width 19 height 19
click at [857, 74] on icon "Next month" at bounding box center [849, 74] width 19 height 19
click at [848, 144] on button "1" at bounding box center [843, 141] width 29 height 29
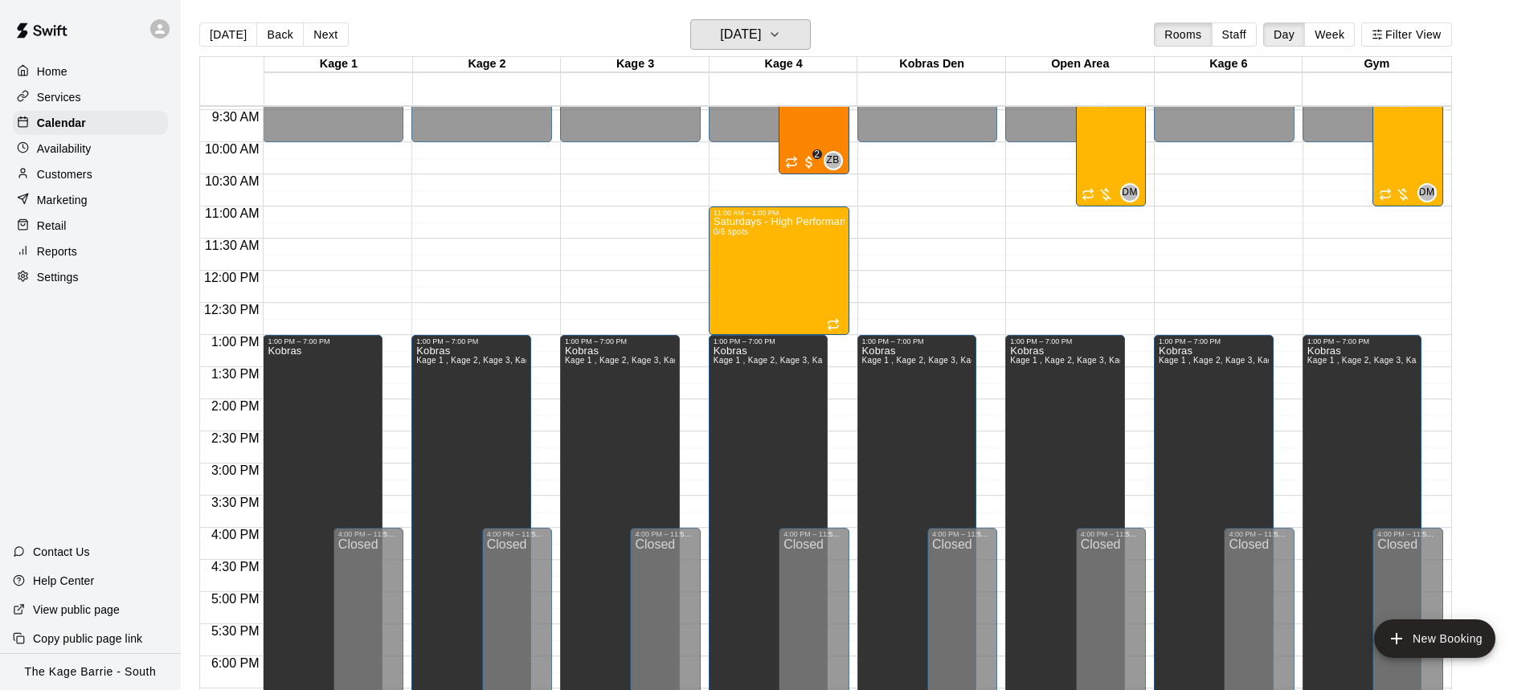
scroll to position [443, 0]
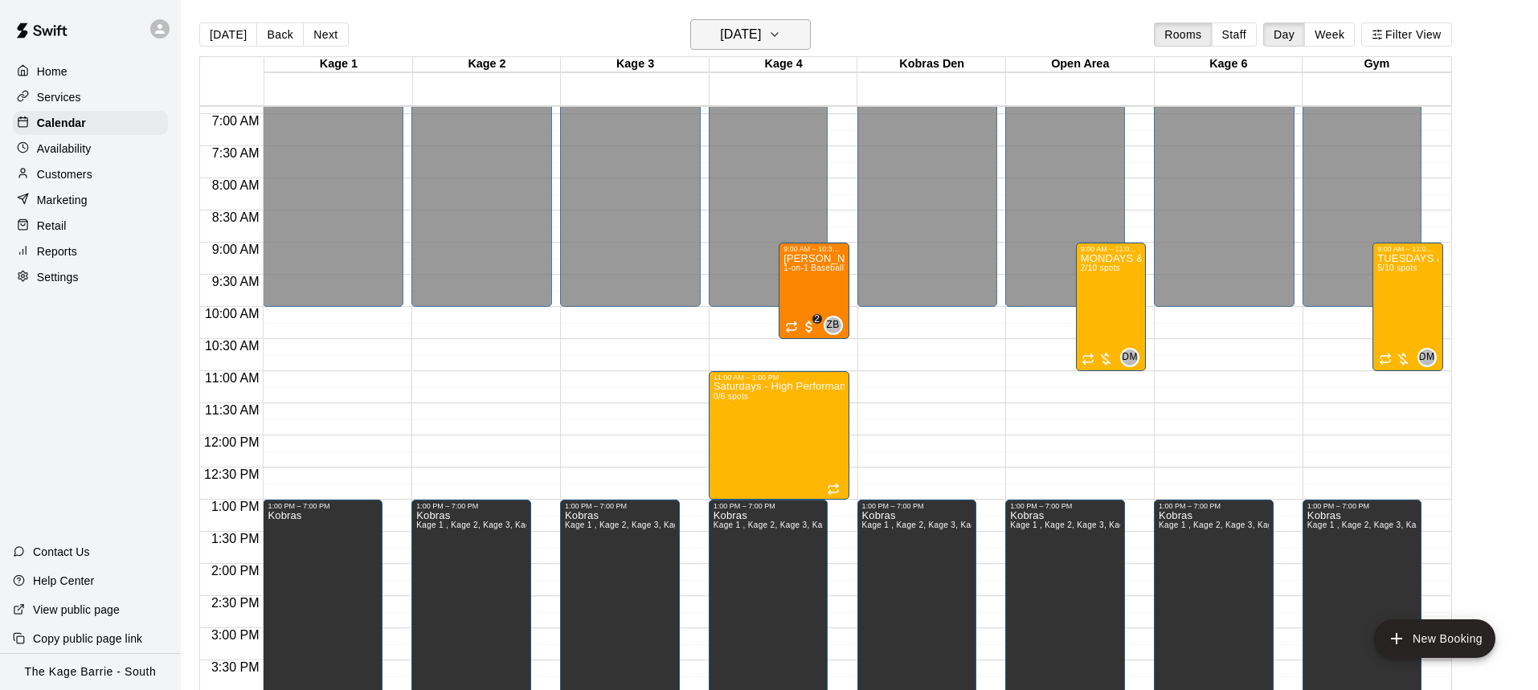
click at [781, 31] on icon "button" at bounding box center [774, 34] width 13 height 19
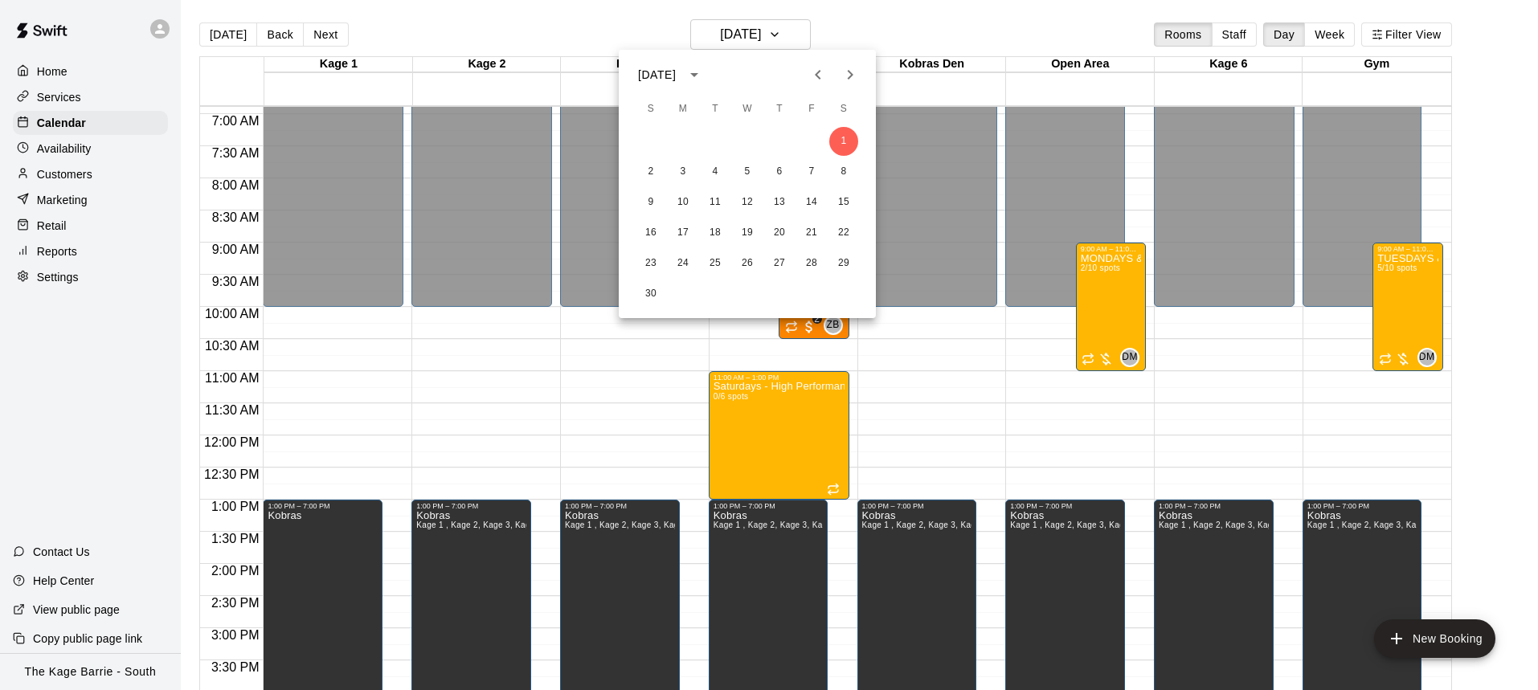
click at [861, 67] on button "Next month" at bounding box center [850, 75] width 32 height 32
click at [848, 166] on button "13" at bounding box center [843, 171] width 29 height 29
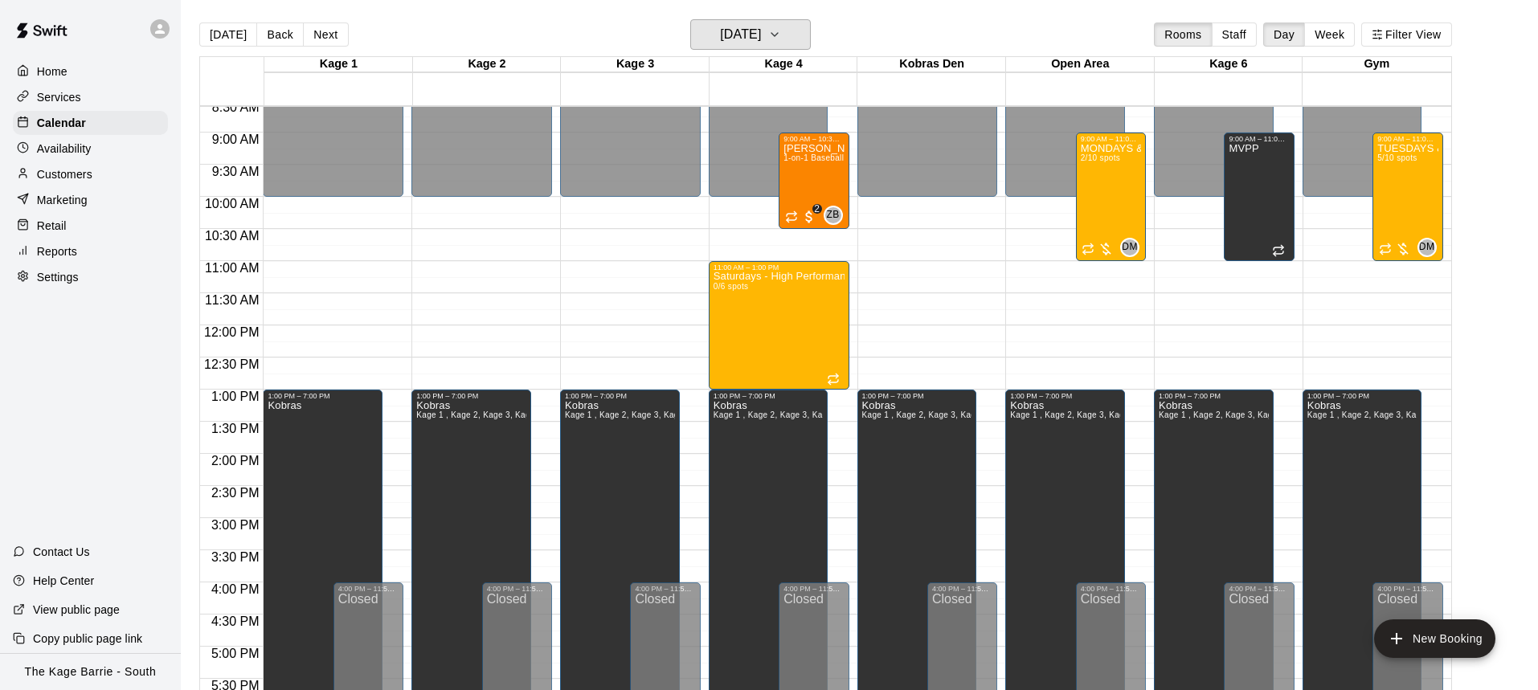
scroll to position [601, 0]
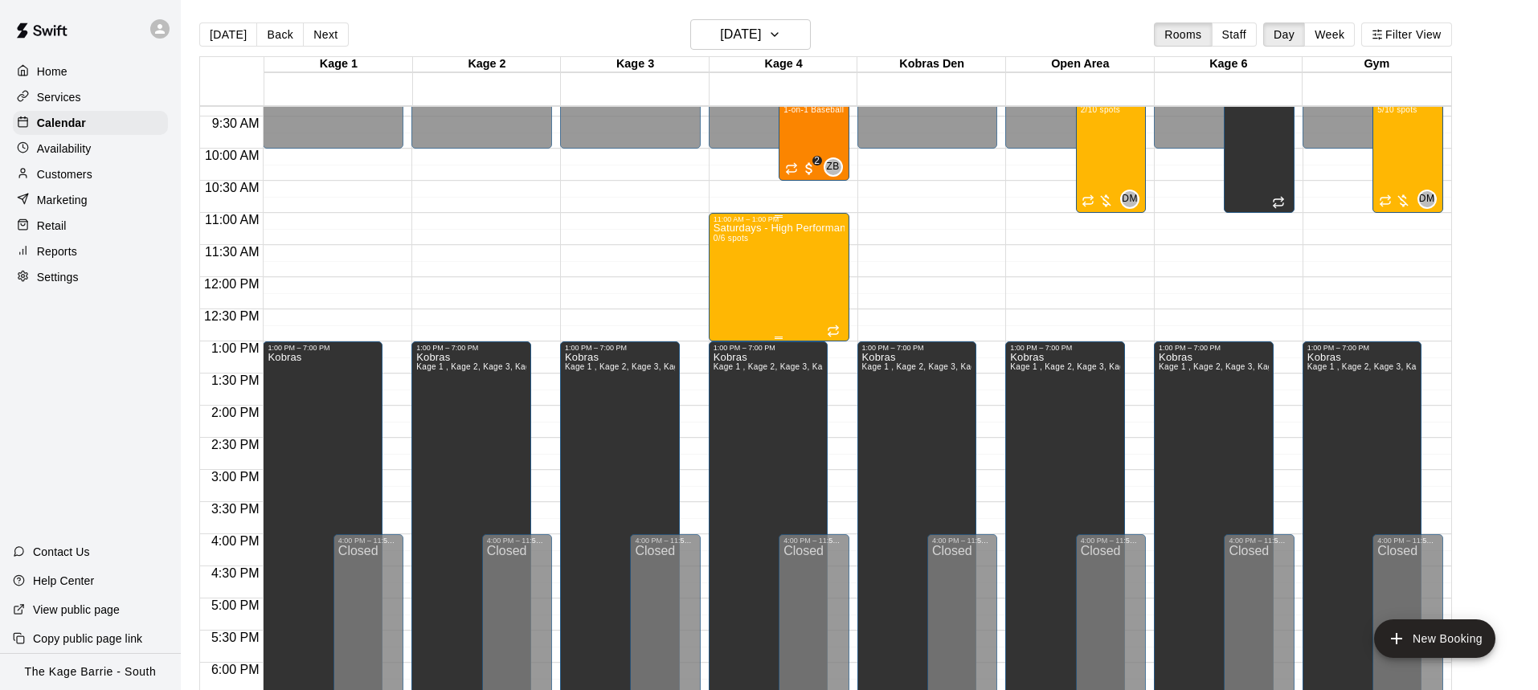
click at [754, 288] on div "Saturdays - High Performance Catchers Program - Baseball Program - 15U - 18U 0/…" at bounding box center [779, 568] width 131 height 690
click at [726, 286] on img "edit" at bounding box center [730, 278] width 18 height 18
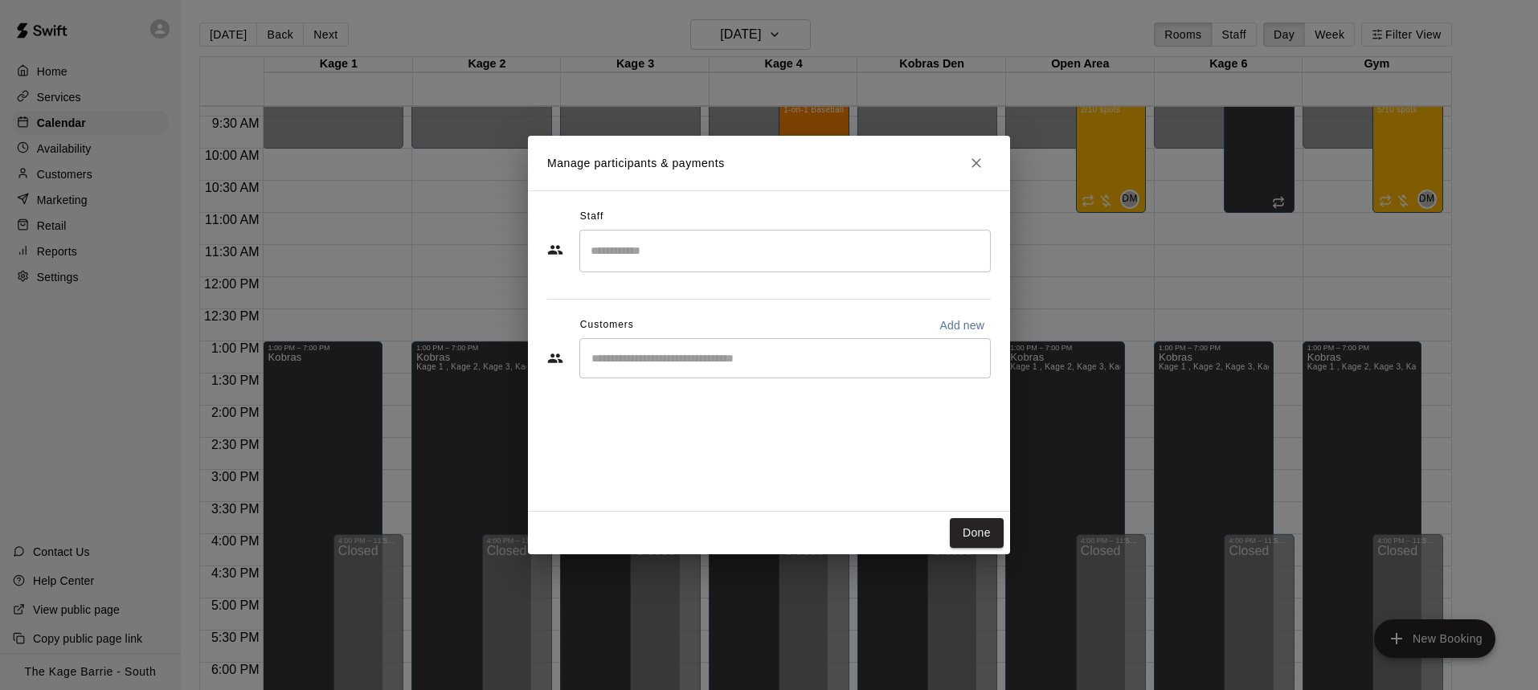
click at [707, 251] on input "Search staff" at bounding box center [785, 251] width 397 height 28
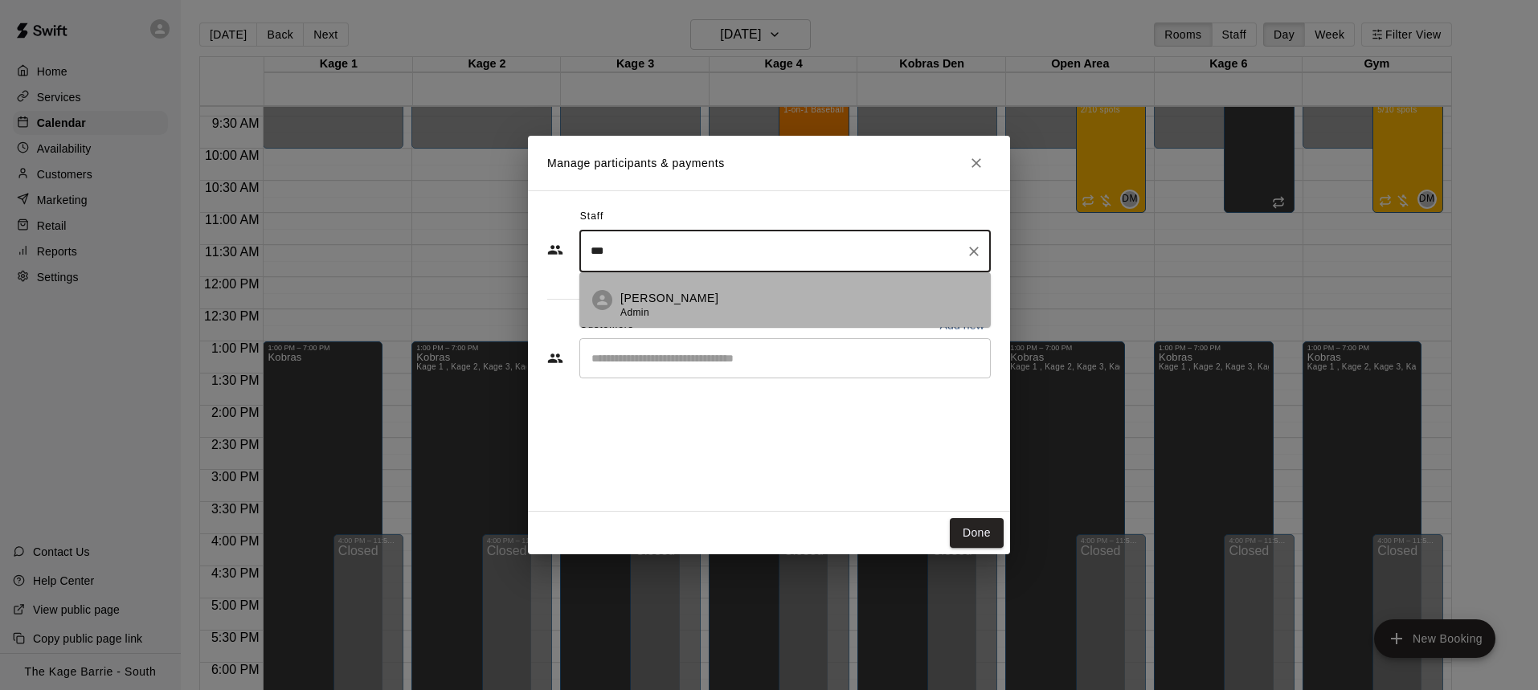
click at [705, 298] on p "[PERSON_NAME]" at bounding box center [669, 298] width 98 height 17
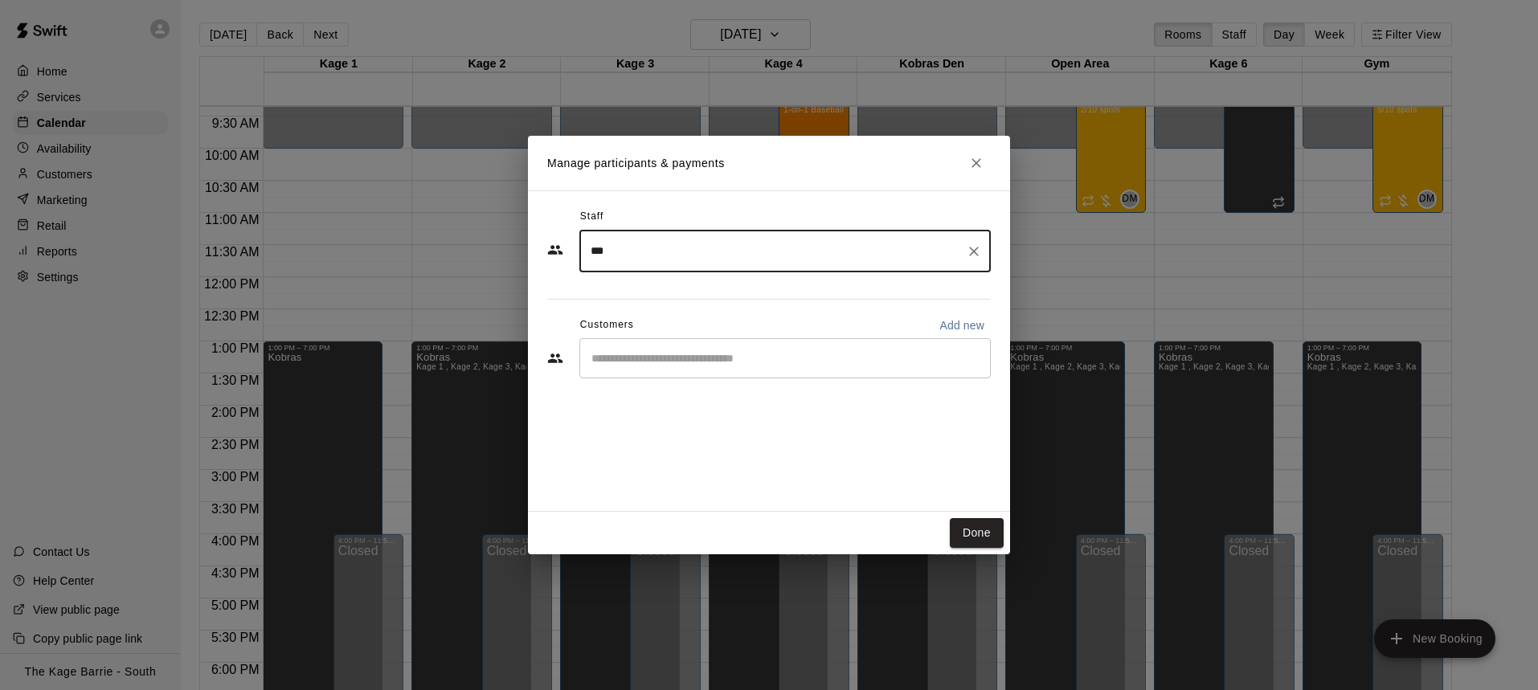
type input "***"
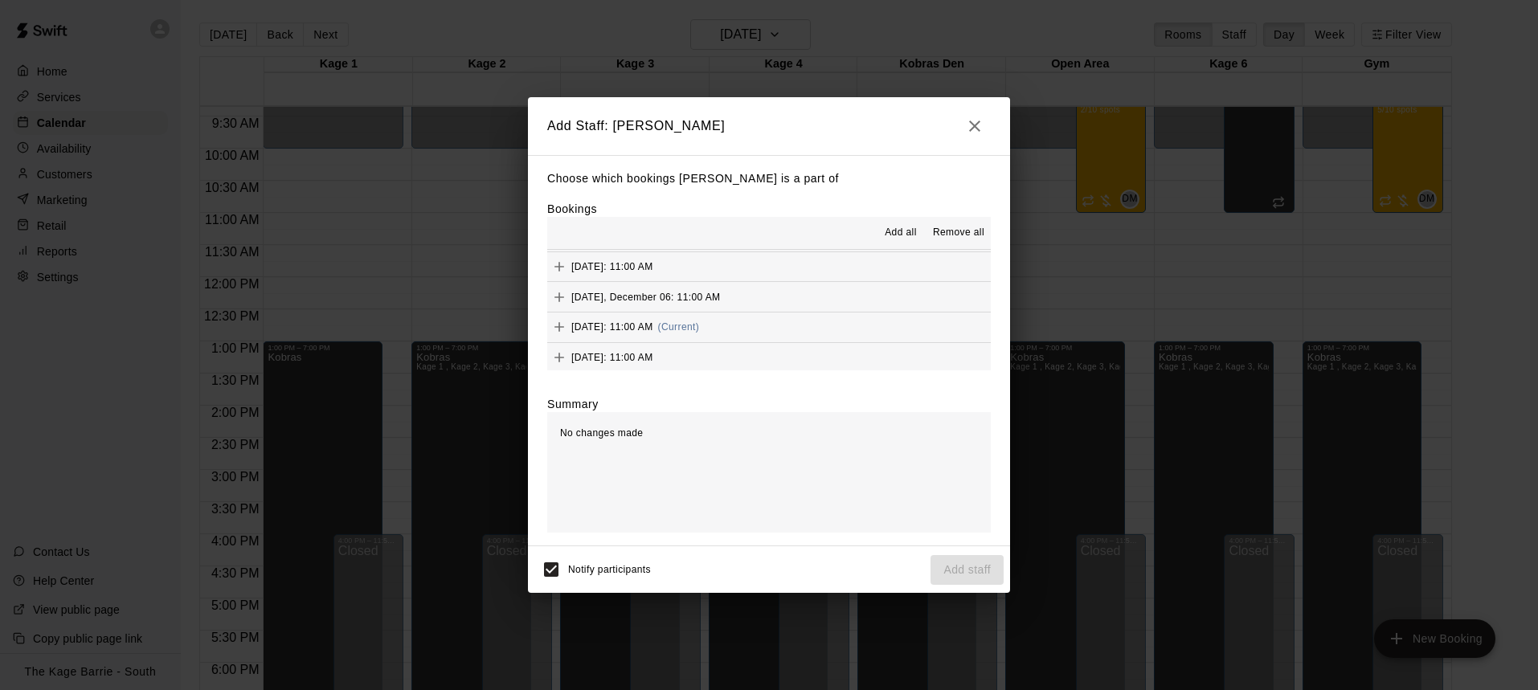
scroll to position [121, 0]
click at [976, 124] on icon "button" at bounding box center [974, 126] width 19 height 19
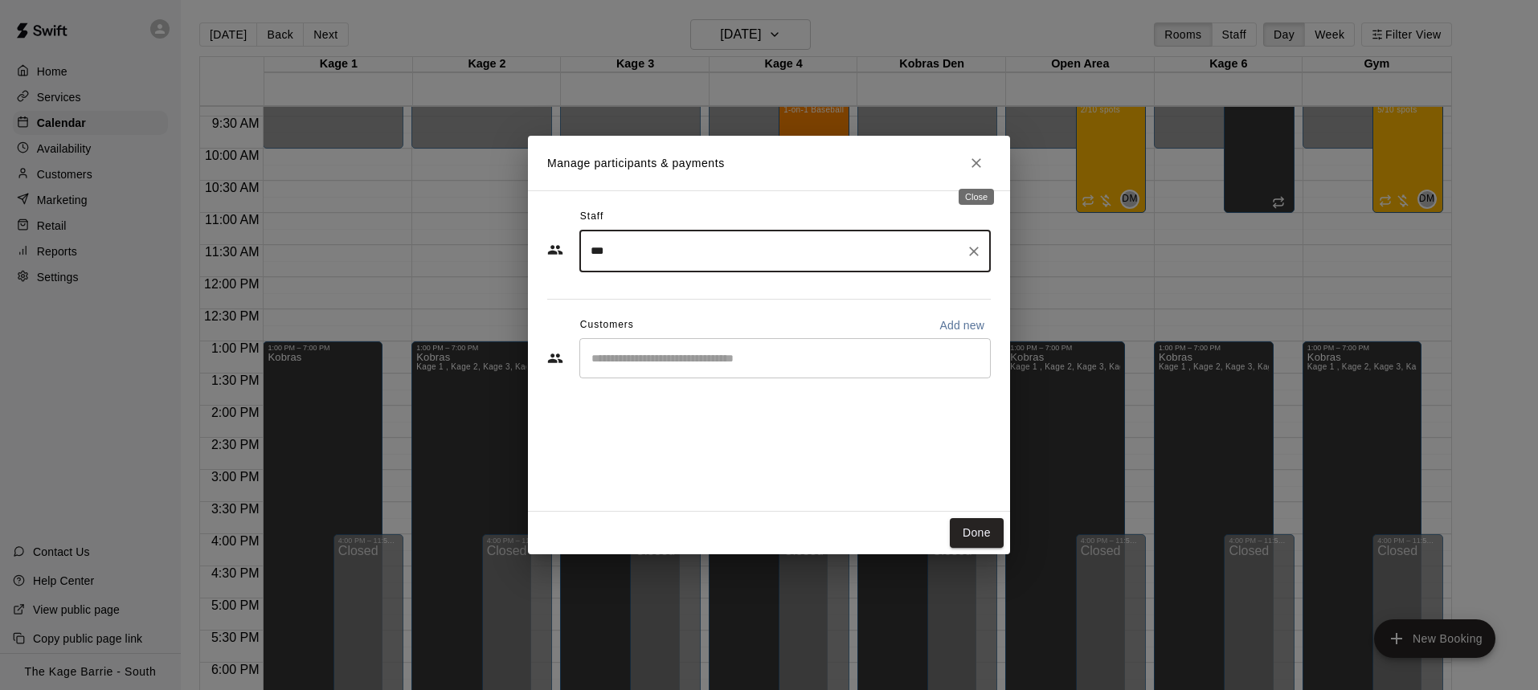
click at [979, 161] on icon "Close" at bounding box center [976, 163] width 16 height 16
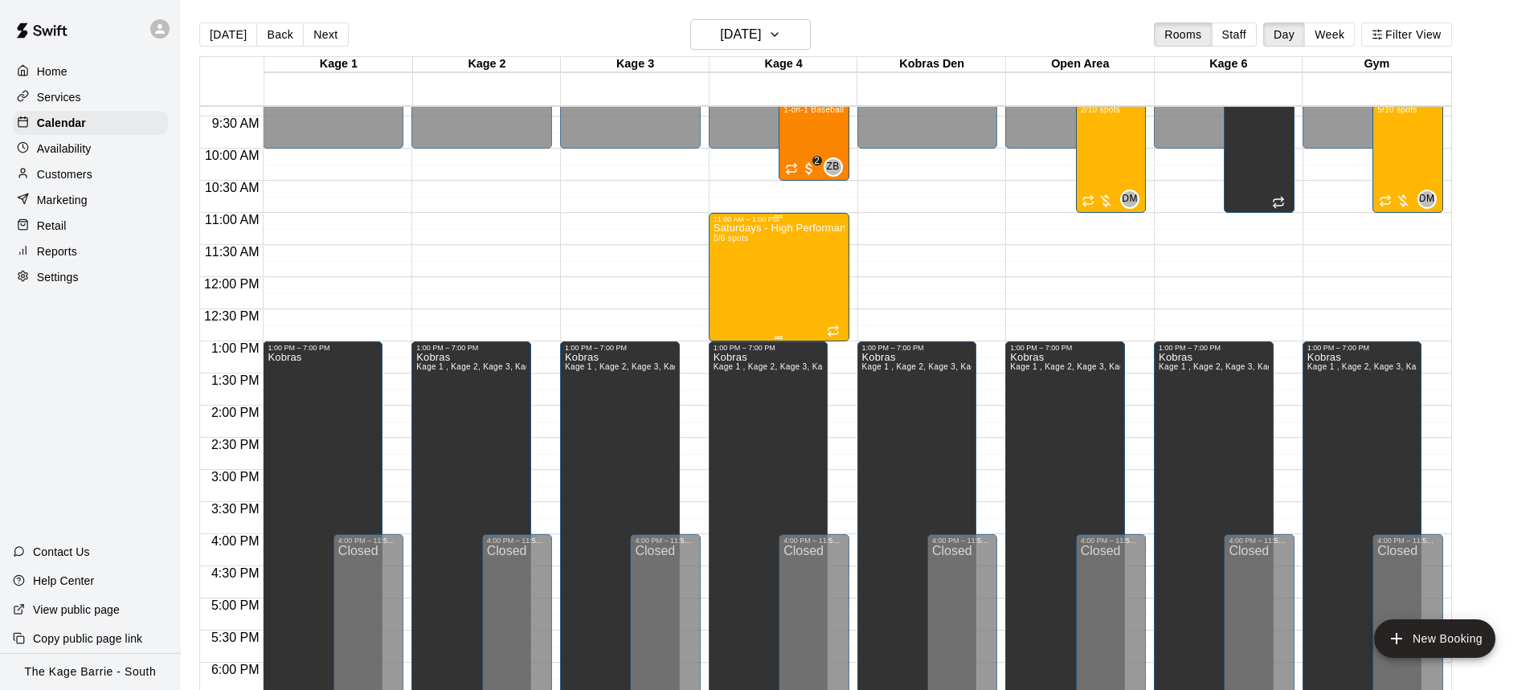
click at [805, 262] on div "Saturdays - High Performance Catchers Program - Baseball Program - 15U - 18U 0/…" at bounding box center [779, 568] width 131 height 690
click at [720, 311] on icon "delete" at bounding box center [729, 316] width 19 height 19
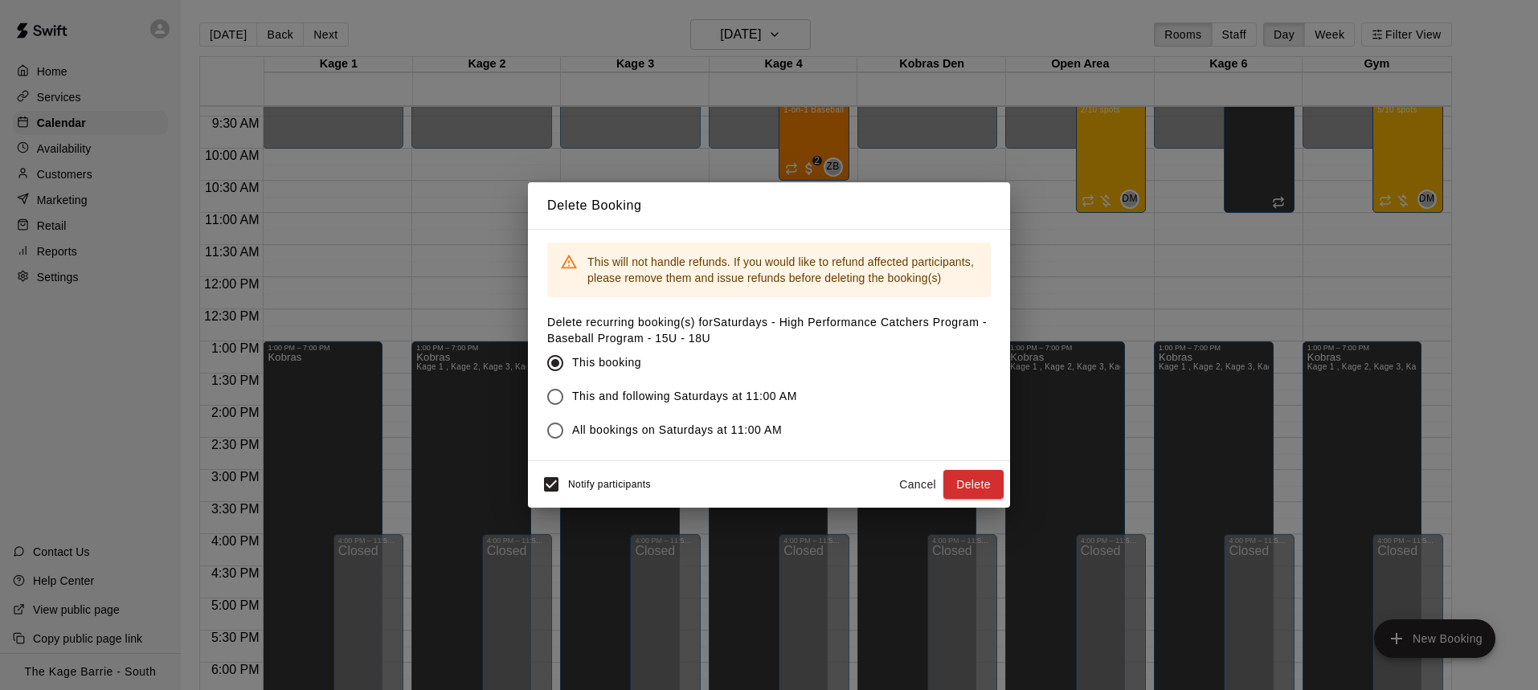
click at [980, 487] on button "Delete" at bounding box center [973, 485] width 60 height 30
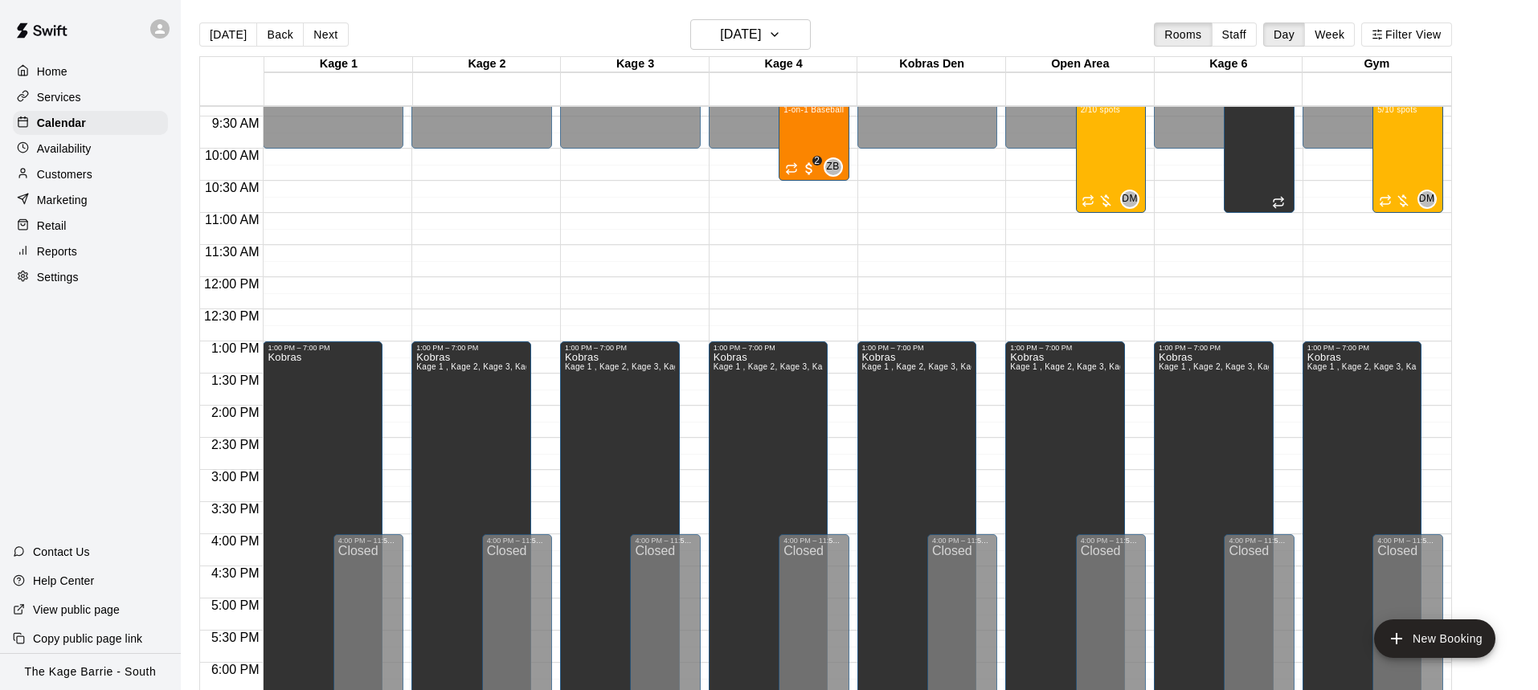
click at [155, 27] on icon at bounding box center [160, 29] width 14 height 14
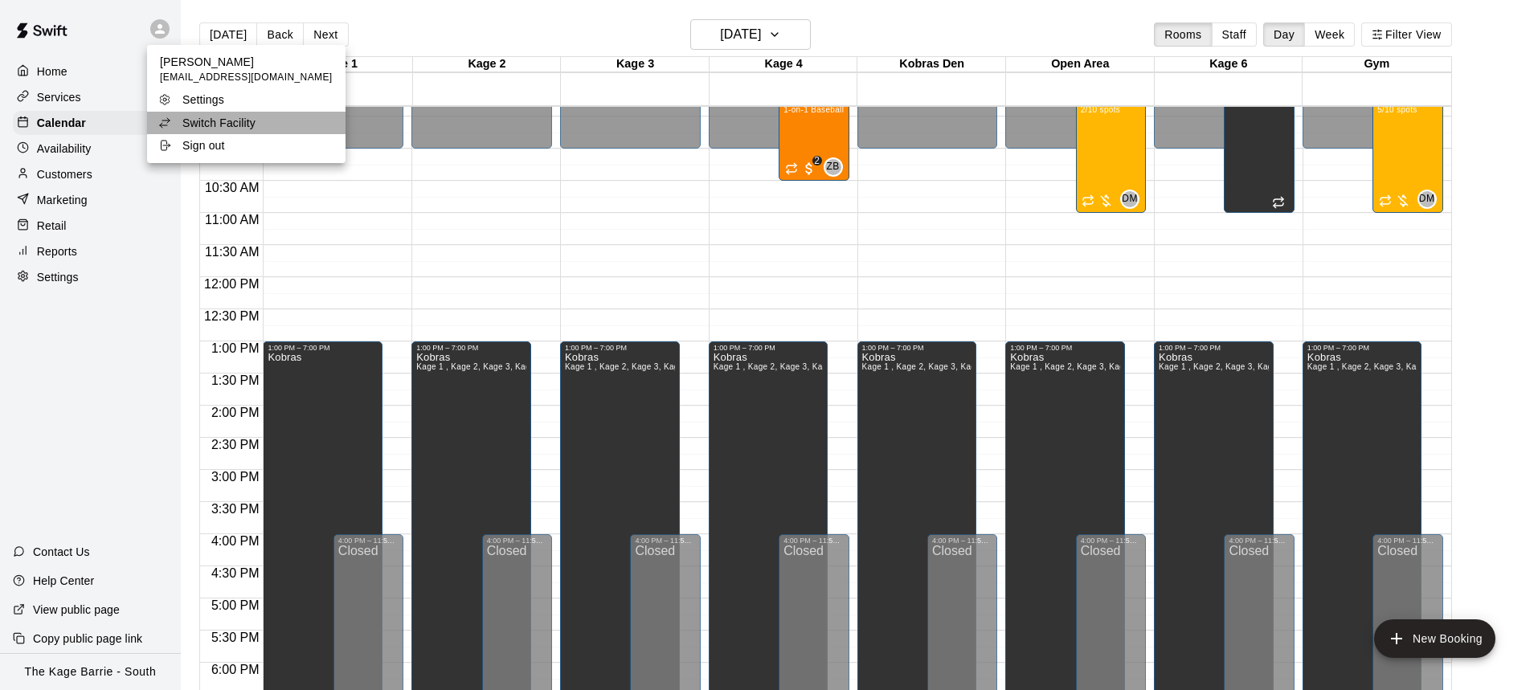
click at [269, 129] on li "Switch Facility" at bounding box center [246, 123] width 198 height 22
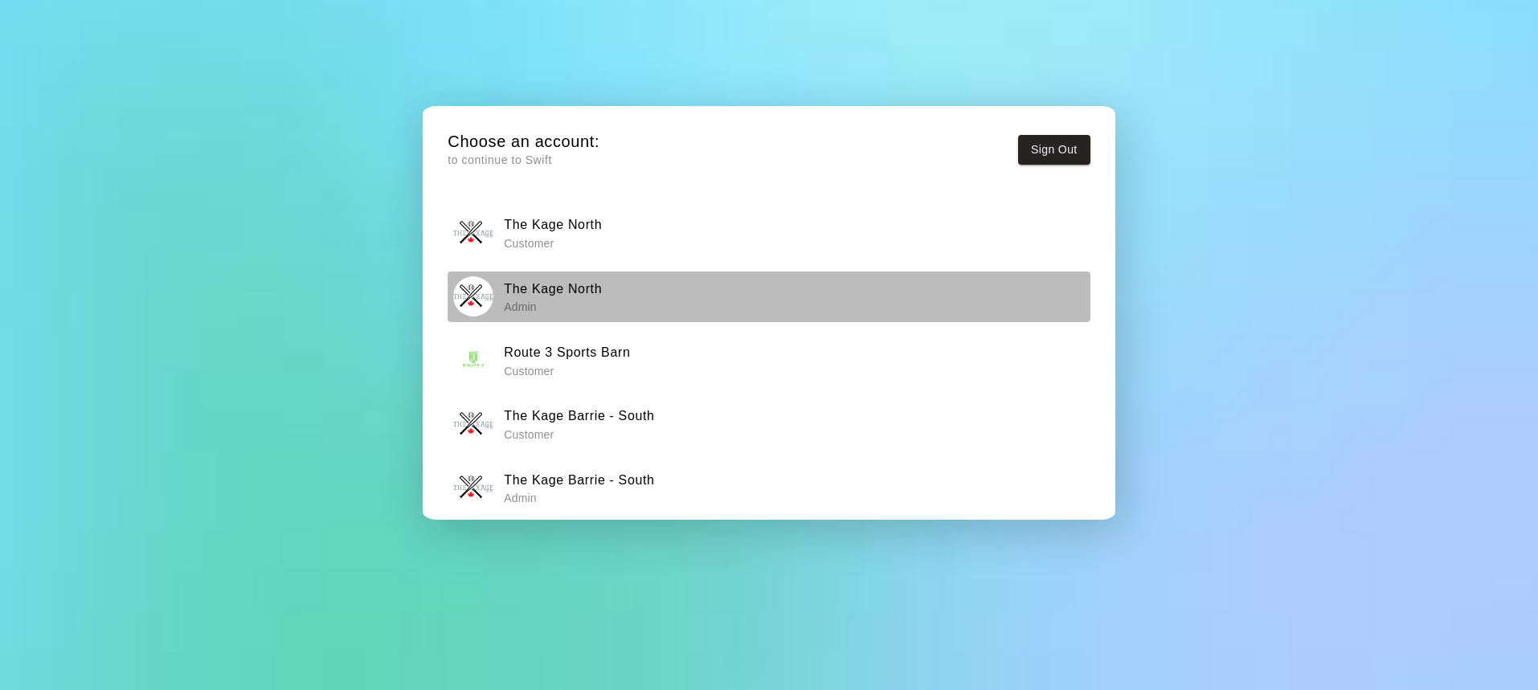
click at [614, 296] on div "The Kage North Admin" at bounding box center [769, 296] width 632 height 40
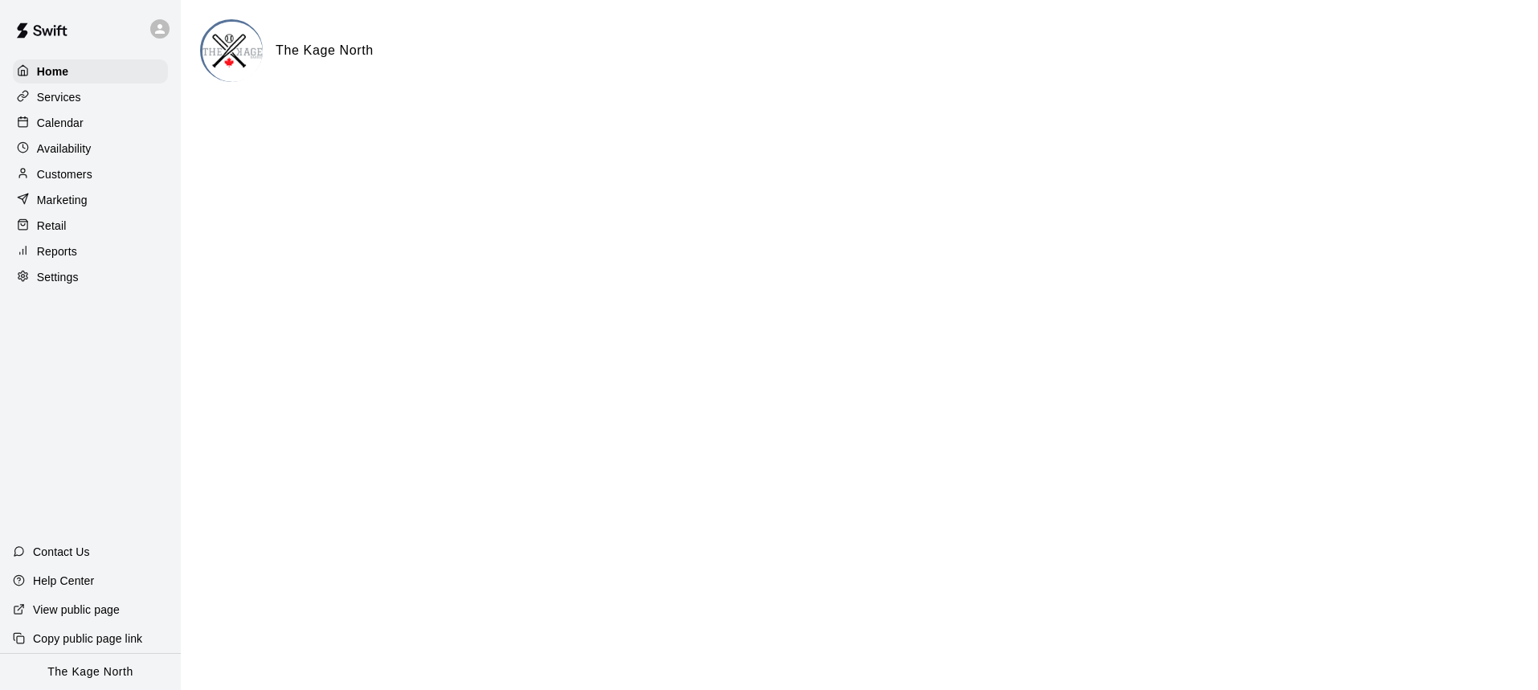
click at [127, 135] on div "Home Services Calendar Availability Customers Marketing Retail Reports Settings" at bounding box center [90, 174] width 181 height 233
click at [112, 124] on div "Calendar" at bounding box center [90, 123] width 155 height 24
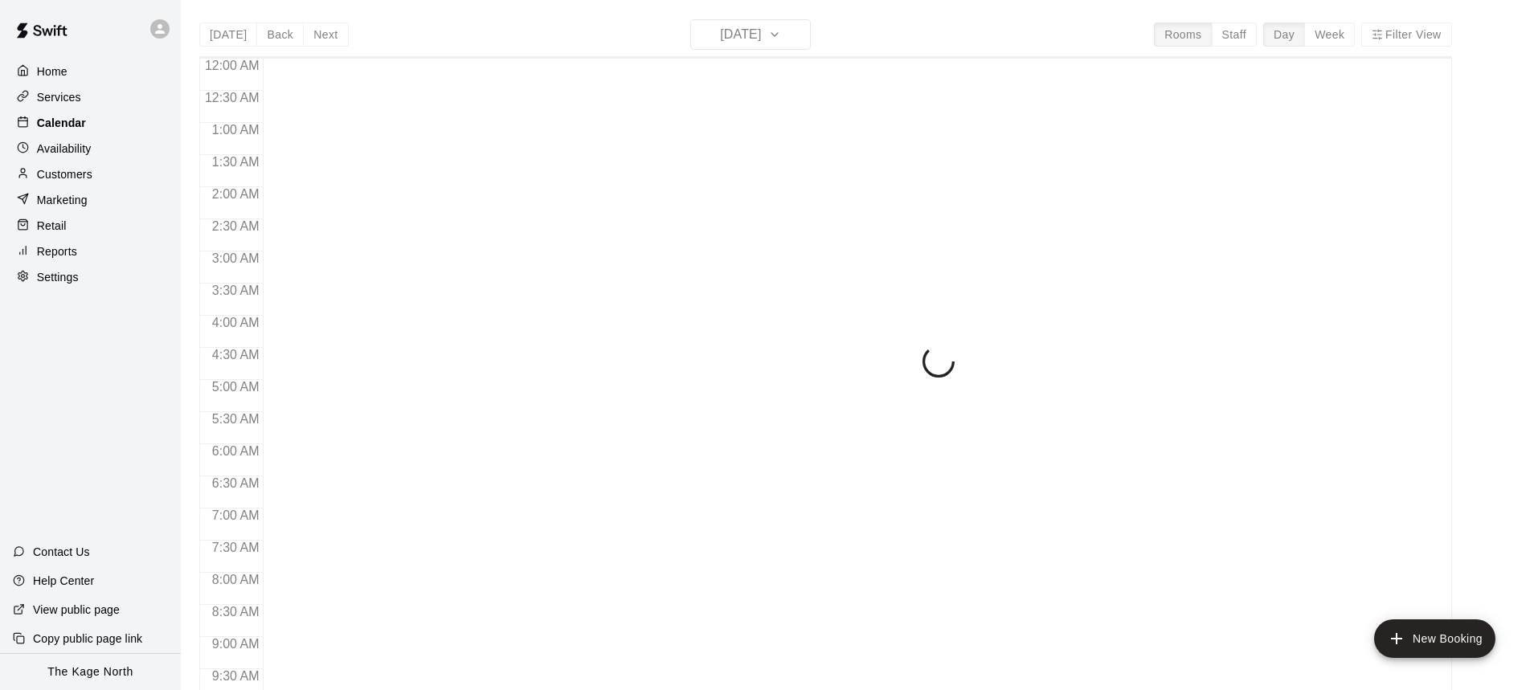
scroll to position [893, 0]
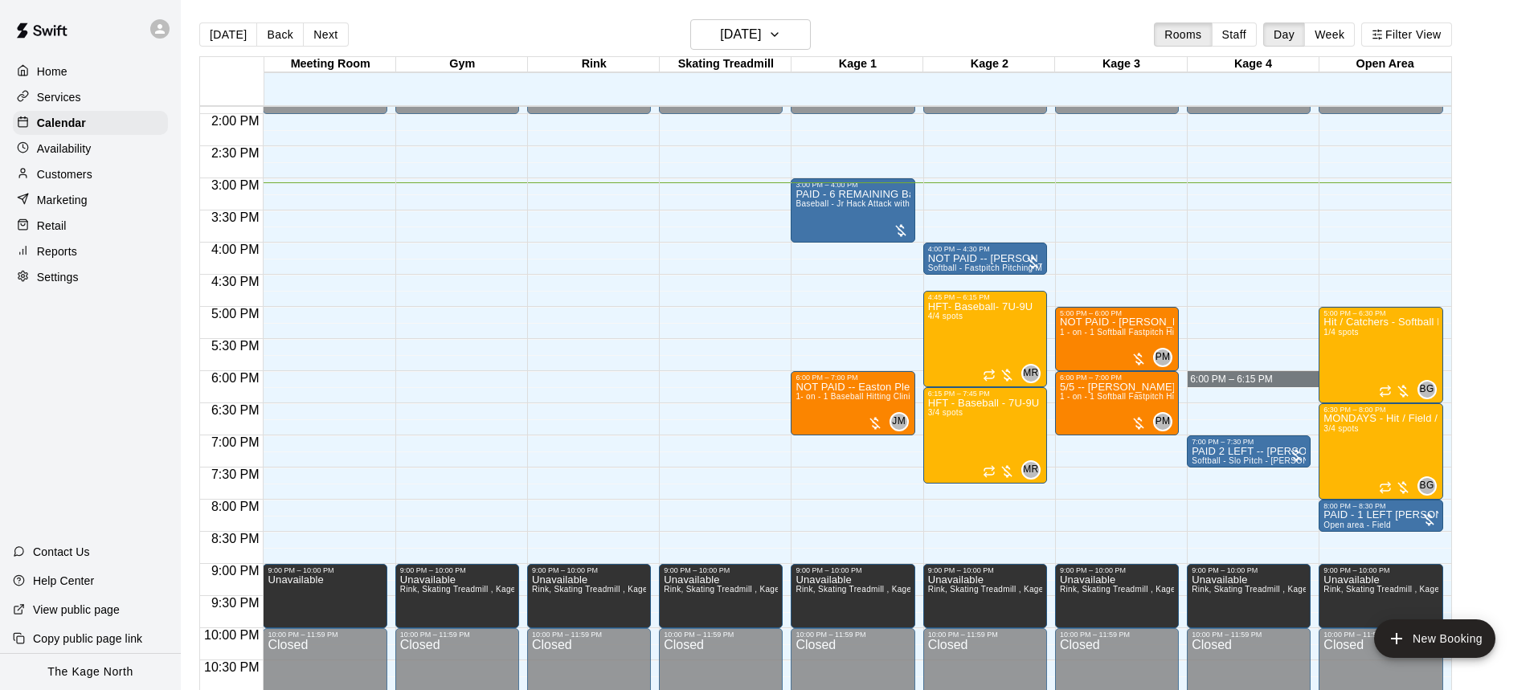
drag, startPoint x: 1237, startPoint y: 374, endPoint x: 1243, endPoint y: 384, distance: 12.3
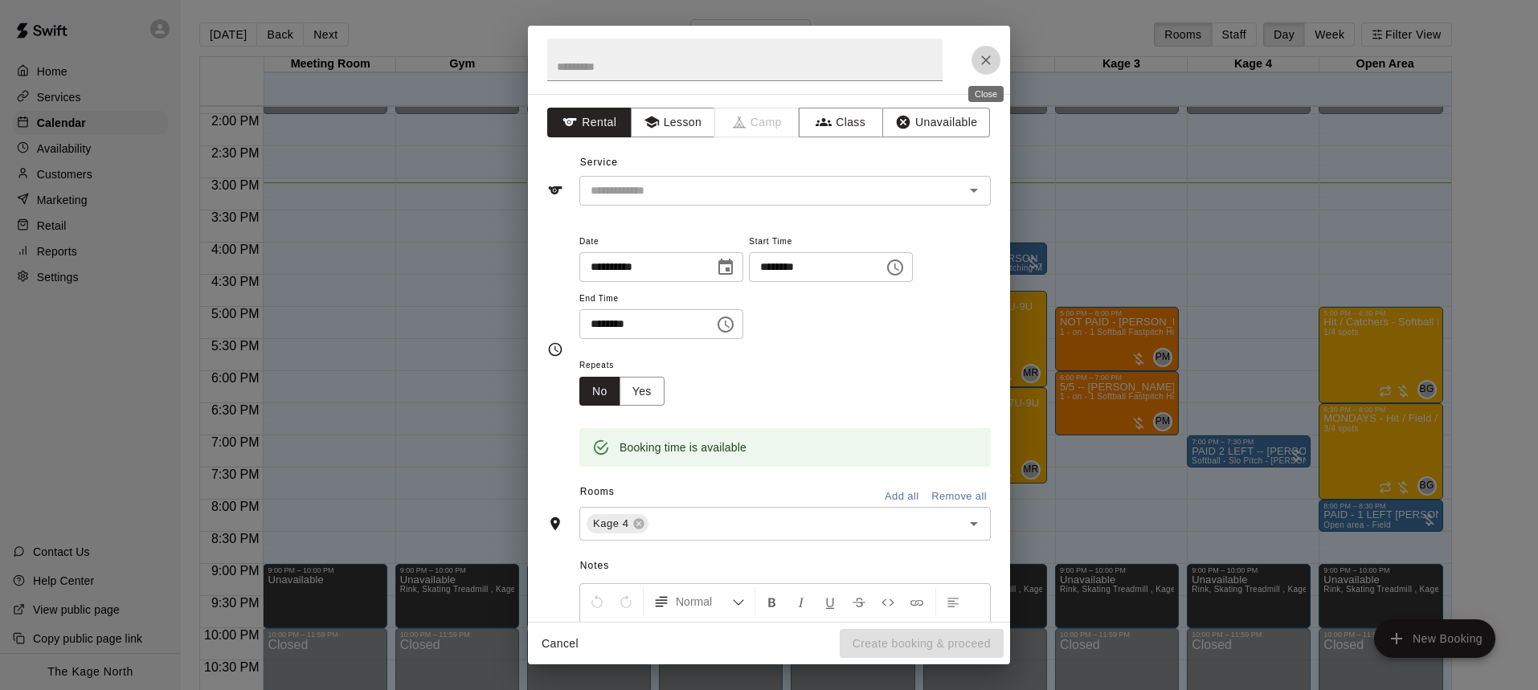
drag, startPoint x: 992, startPoint y: 64, endPoint x: 1057, endPoint y: 83, distance: 67.7
click at [992, 64] on icon "Close" at bounding box center [986, 60] width 16 height 16
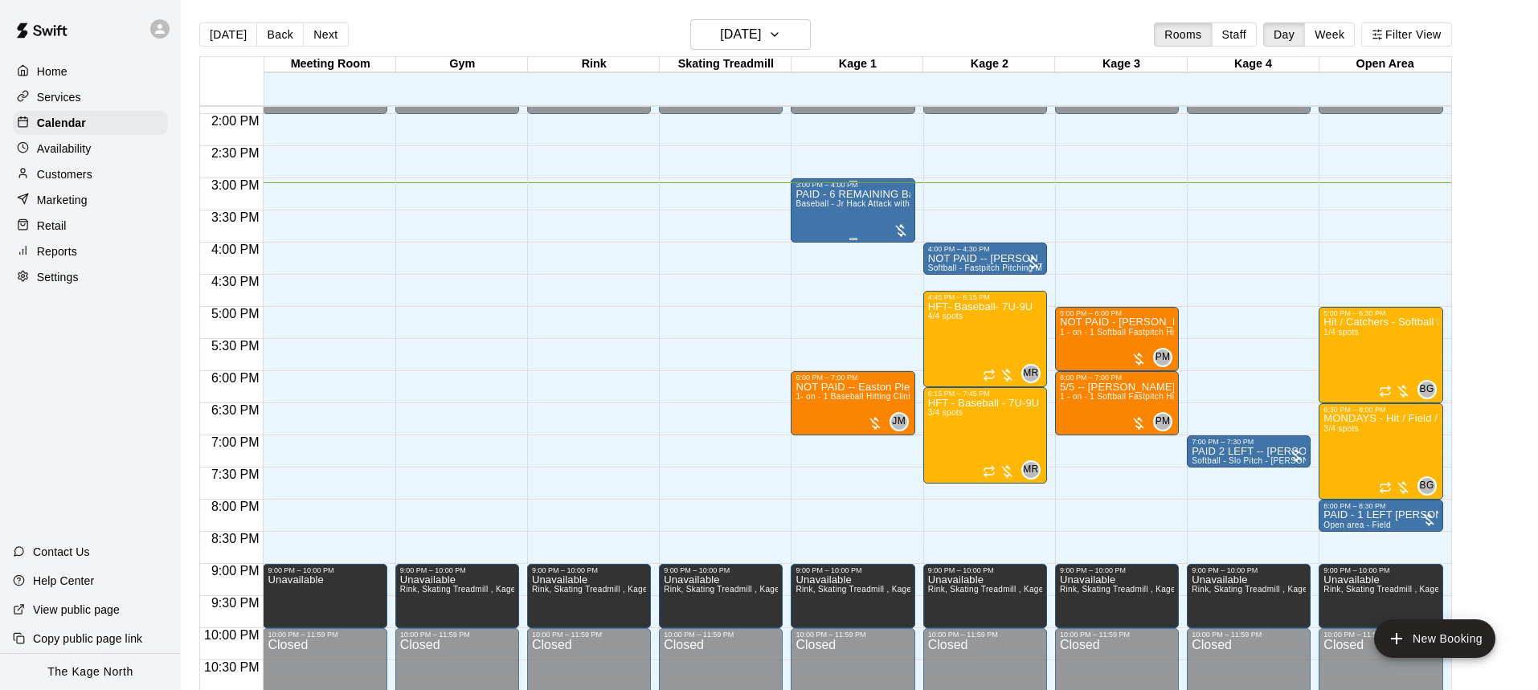
click at [809, 203] on span "Baseball - Jr Hack Attack with Feeder - DO NOT NEED SECOND PERSON" at bounding box center [938, 203] width 287 height 9
click at [808, 207] on icon "edit" at bounding box center [812, 215] width 19 height 19
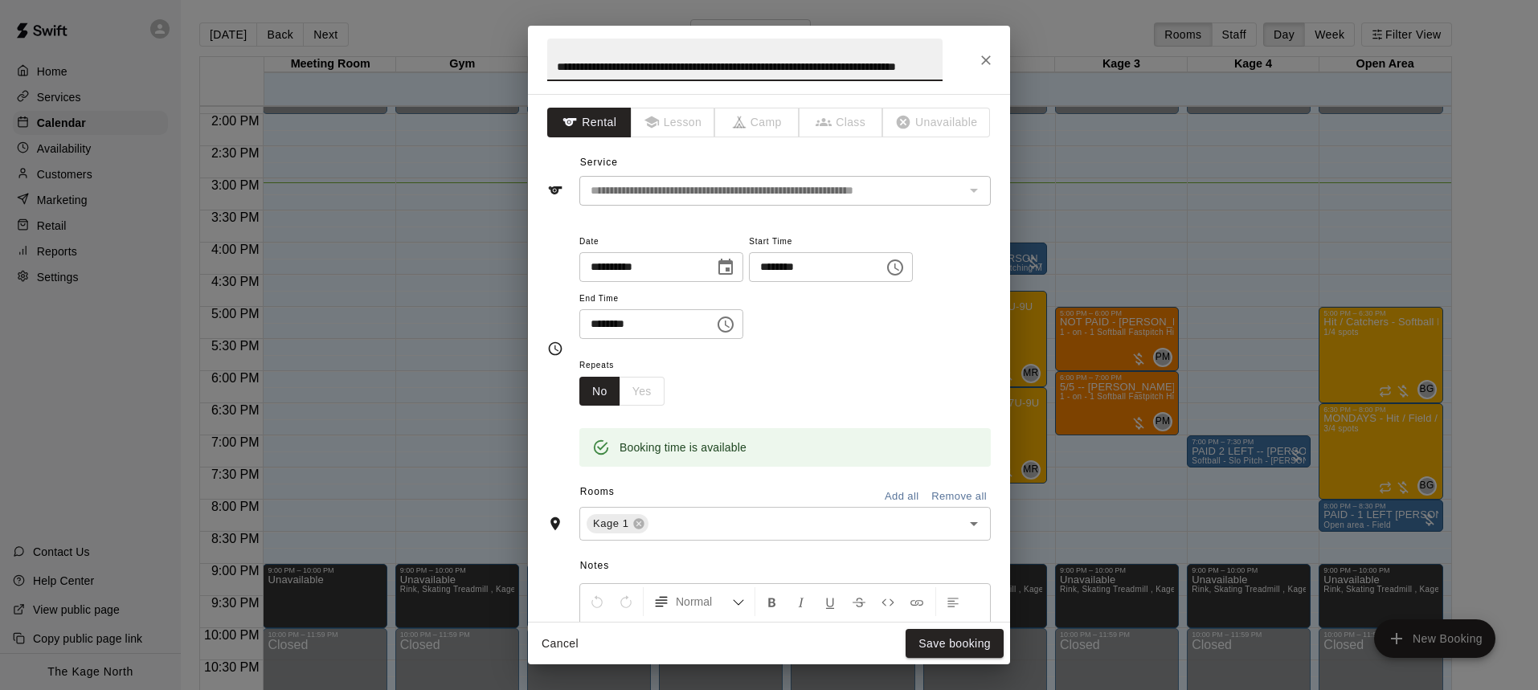
scroll to position [0, 0]
click at [986, 58] on icon "Close" at bounding box center [986, 60] width 10 height 10
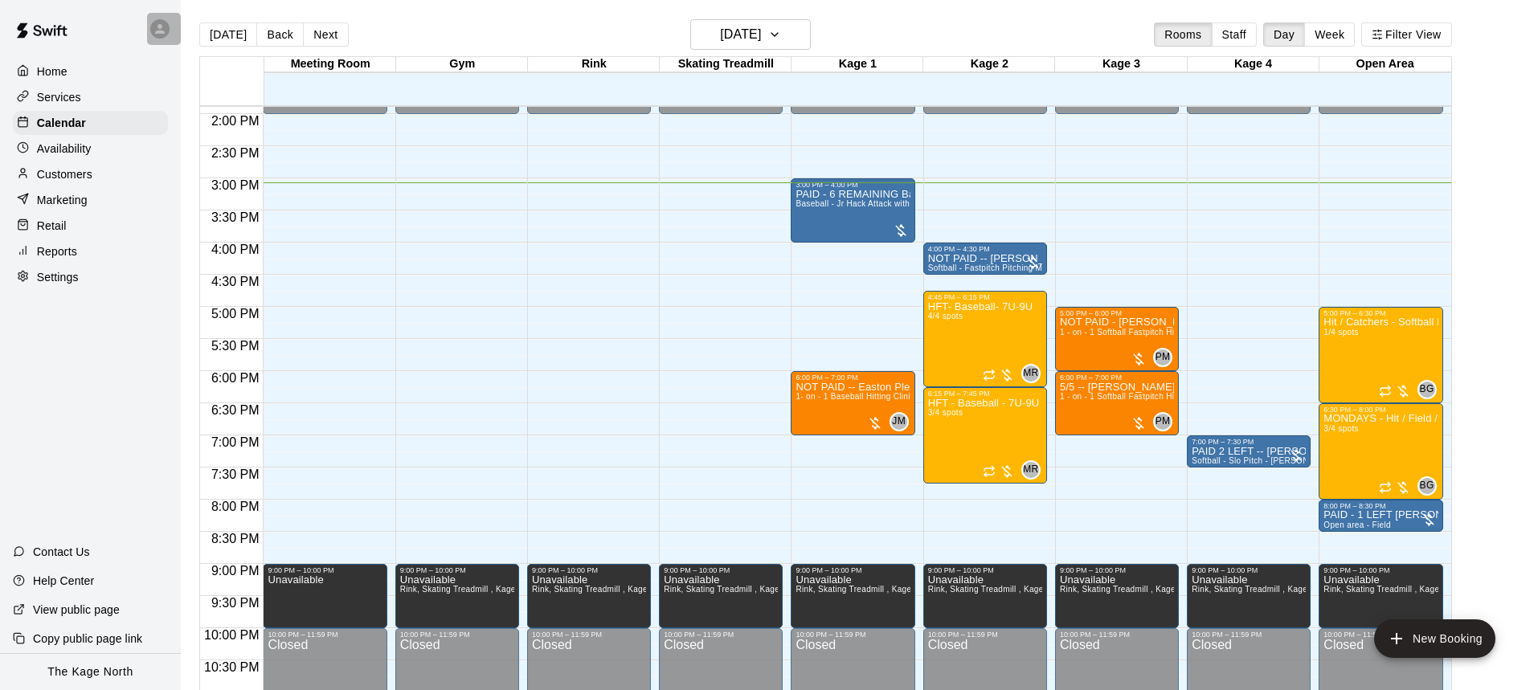
click at [163, 31] on icon at bounding box center [160, 29] width 10 height 10
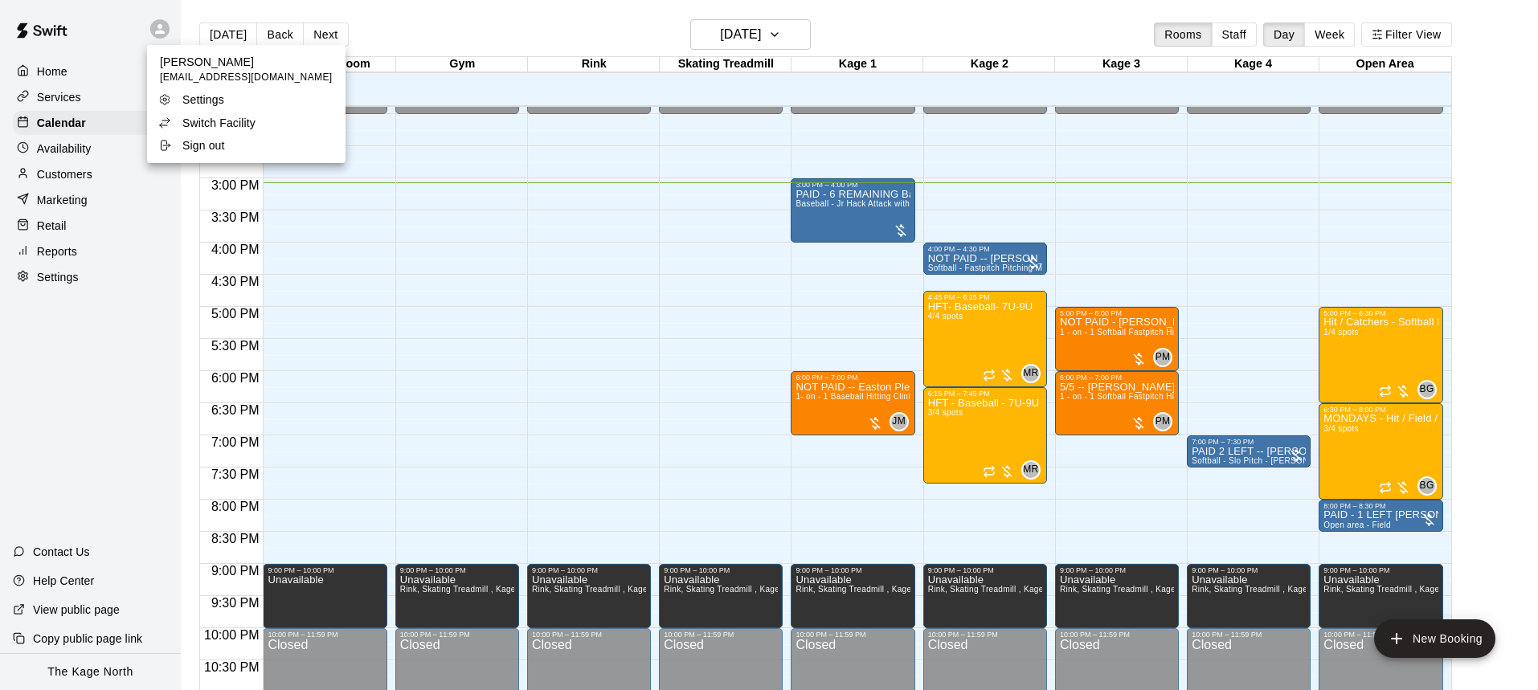
click at [272, 125] on li "Switch Facility" at bounding box center [246, 123] width 198 height 22
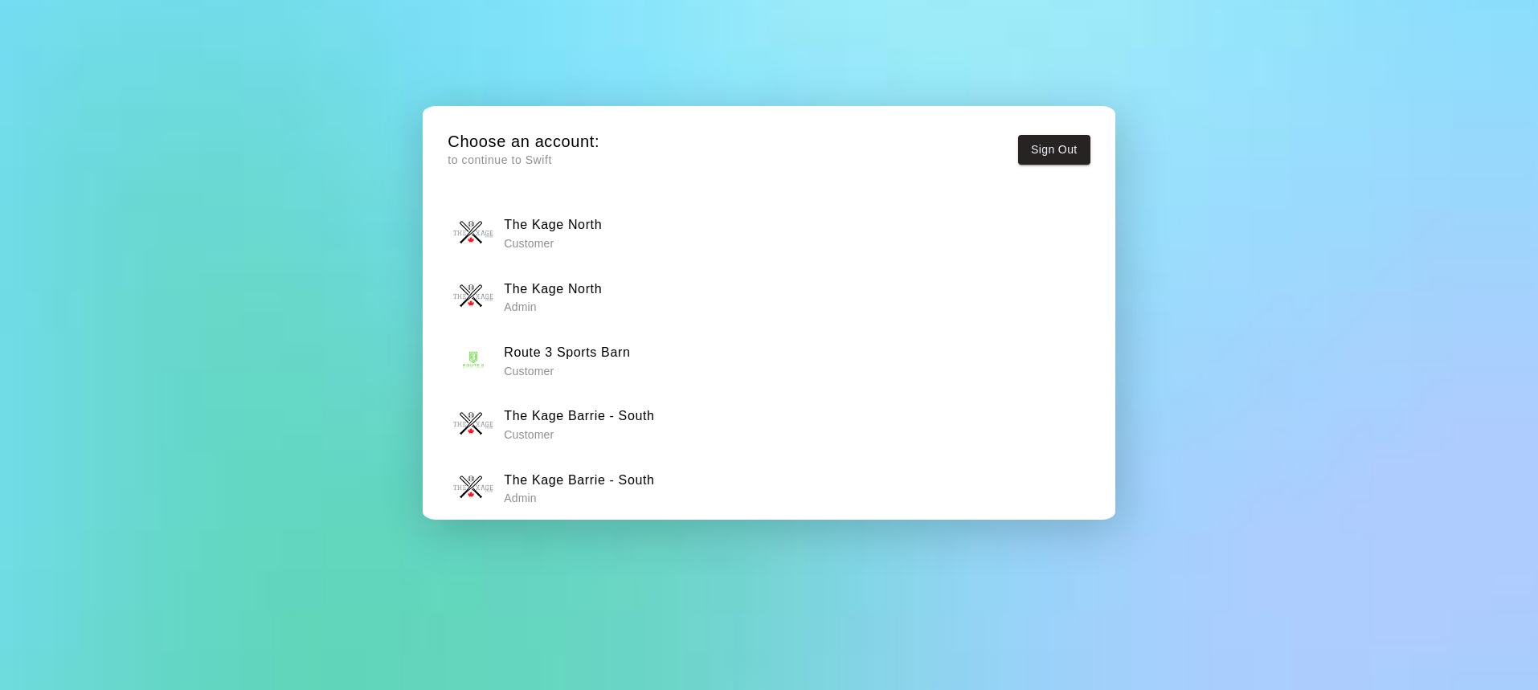
scroll to position [14, 0]
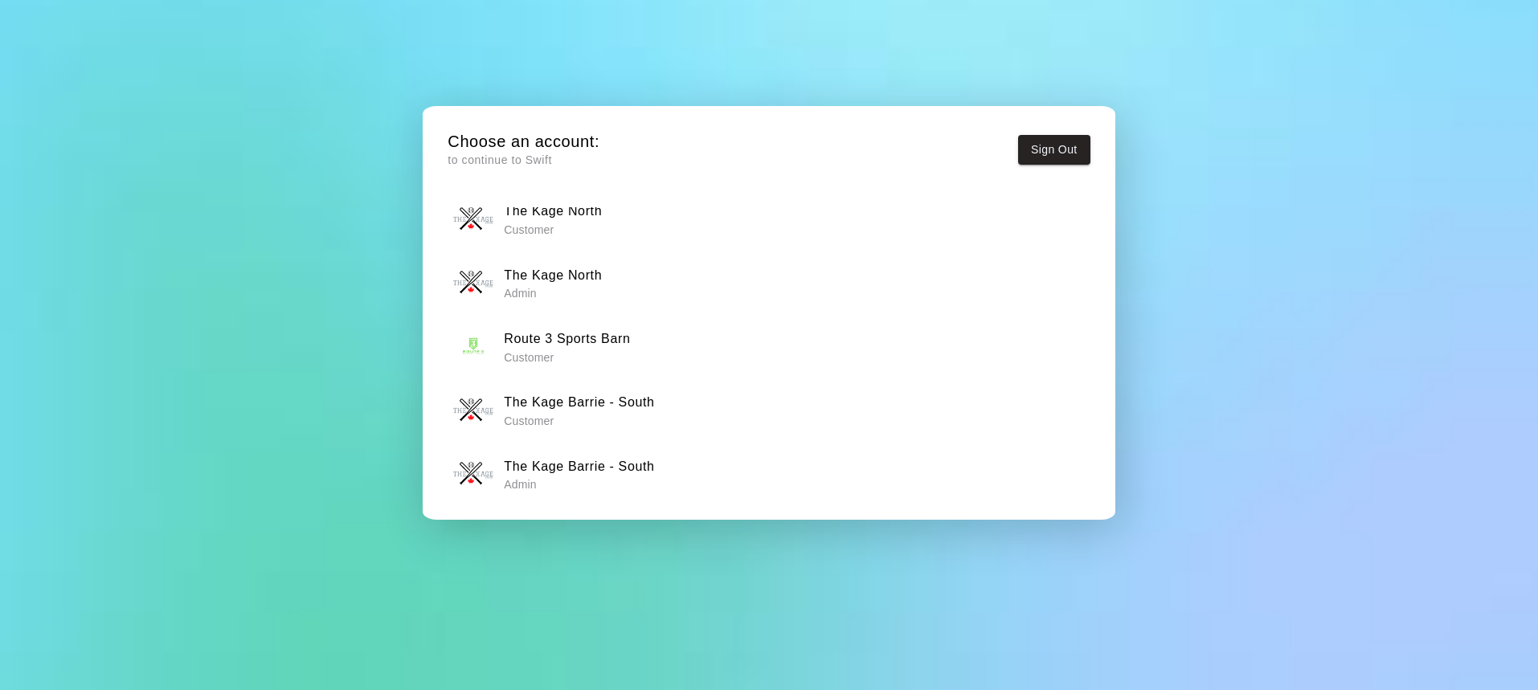
click at [697, 474] on div "The Kage Barrie - South Admin" at bounding box center [769, 474] width 632 height 40
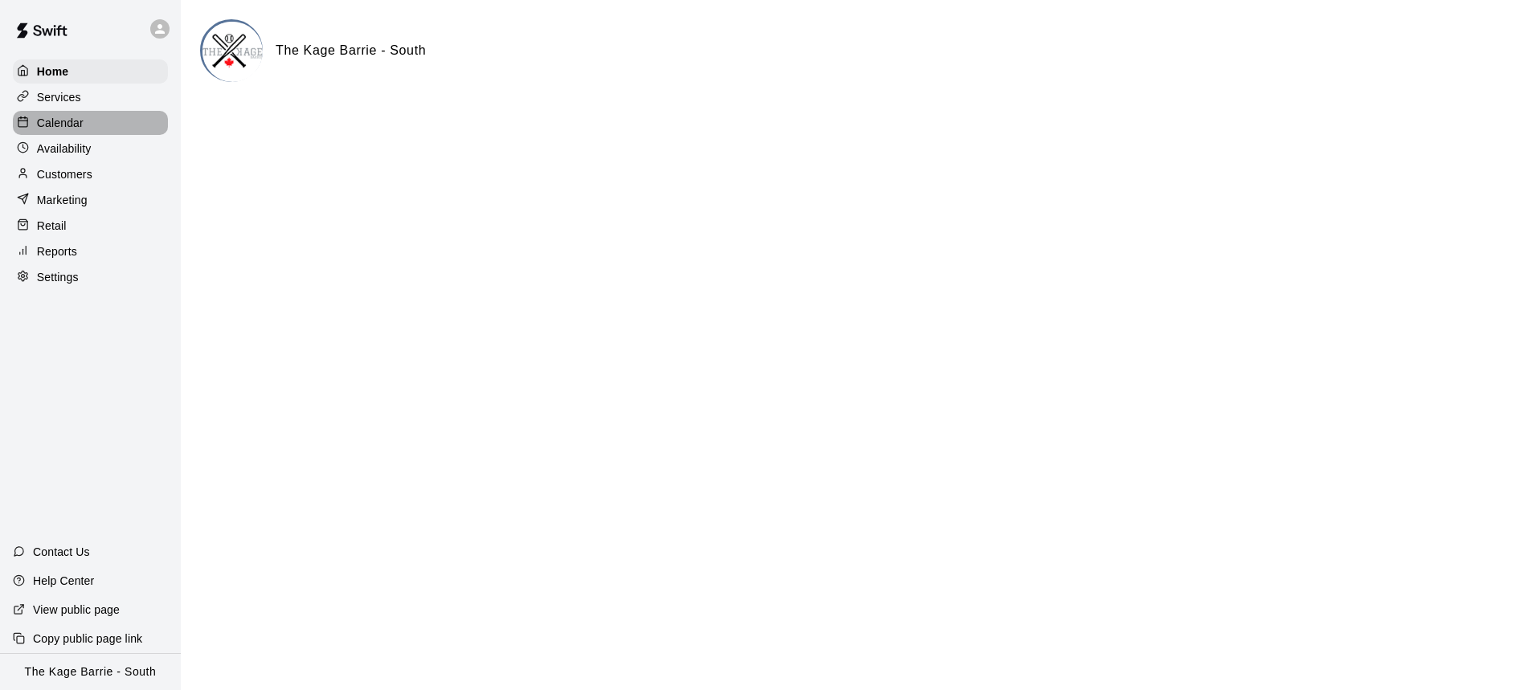
click at [101, 122] on div "Calendar" at bounding box center [90, 123] width 155 height 24
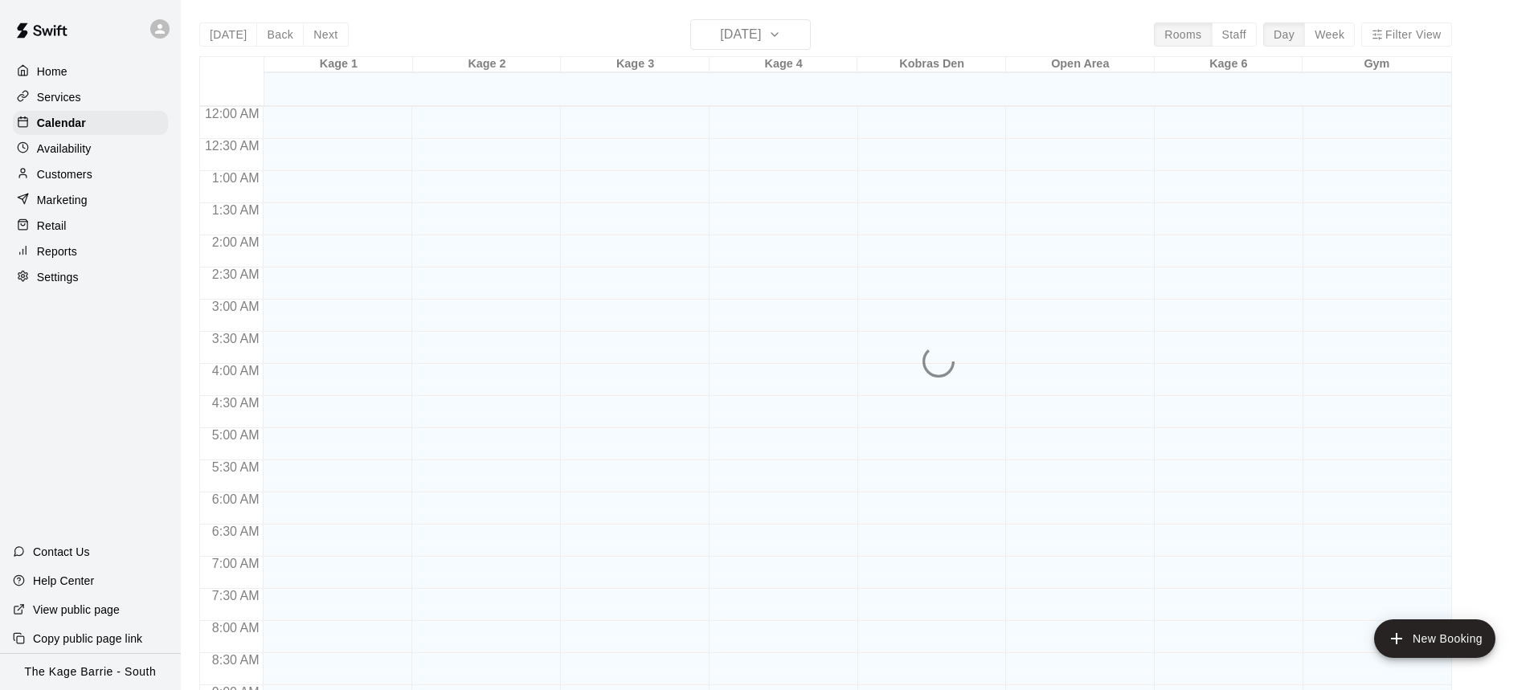
scroll to position [893, 0]
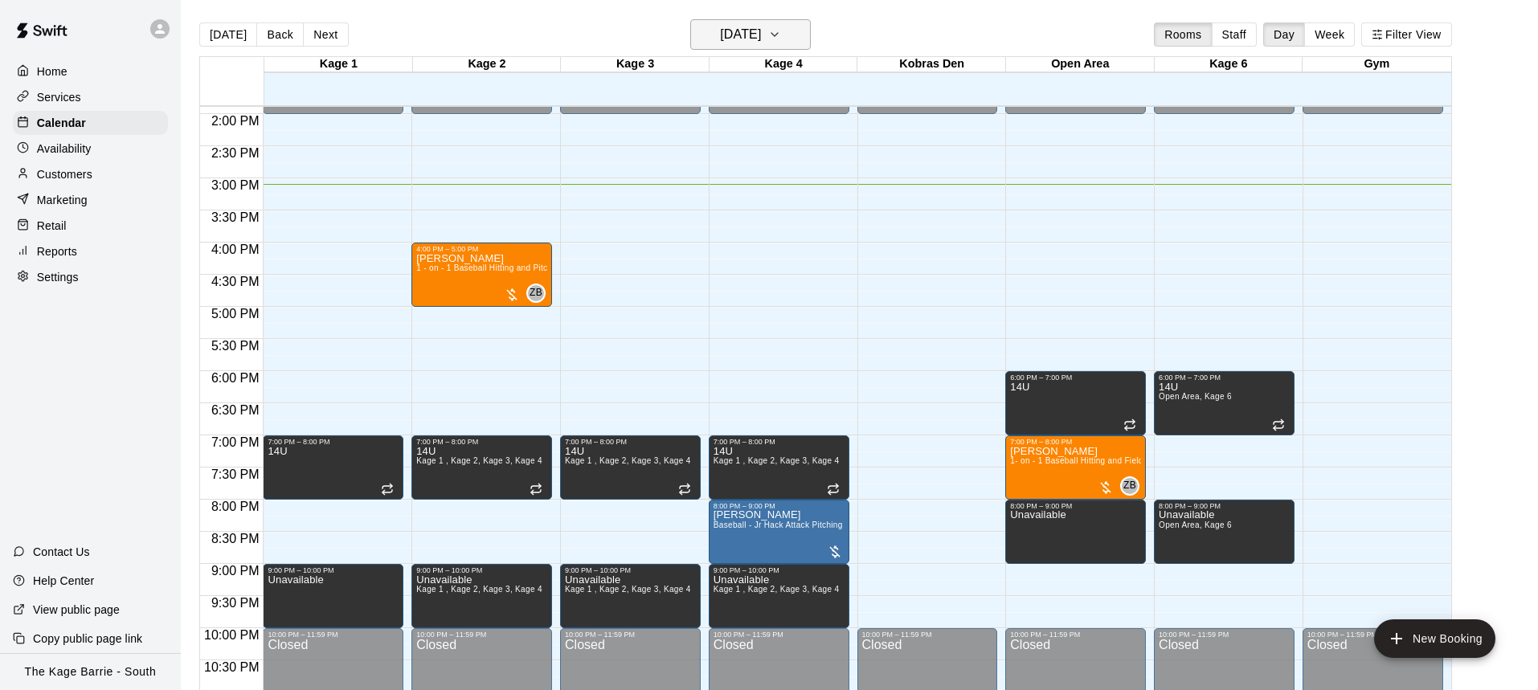
click at [781, 37] on icon "button" at bounding box center [774, 34] width 13 height 19
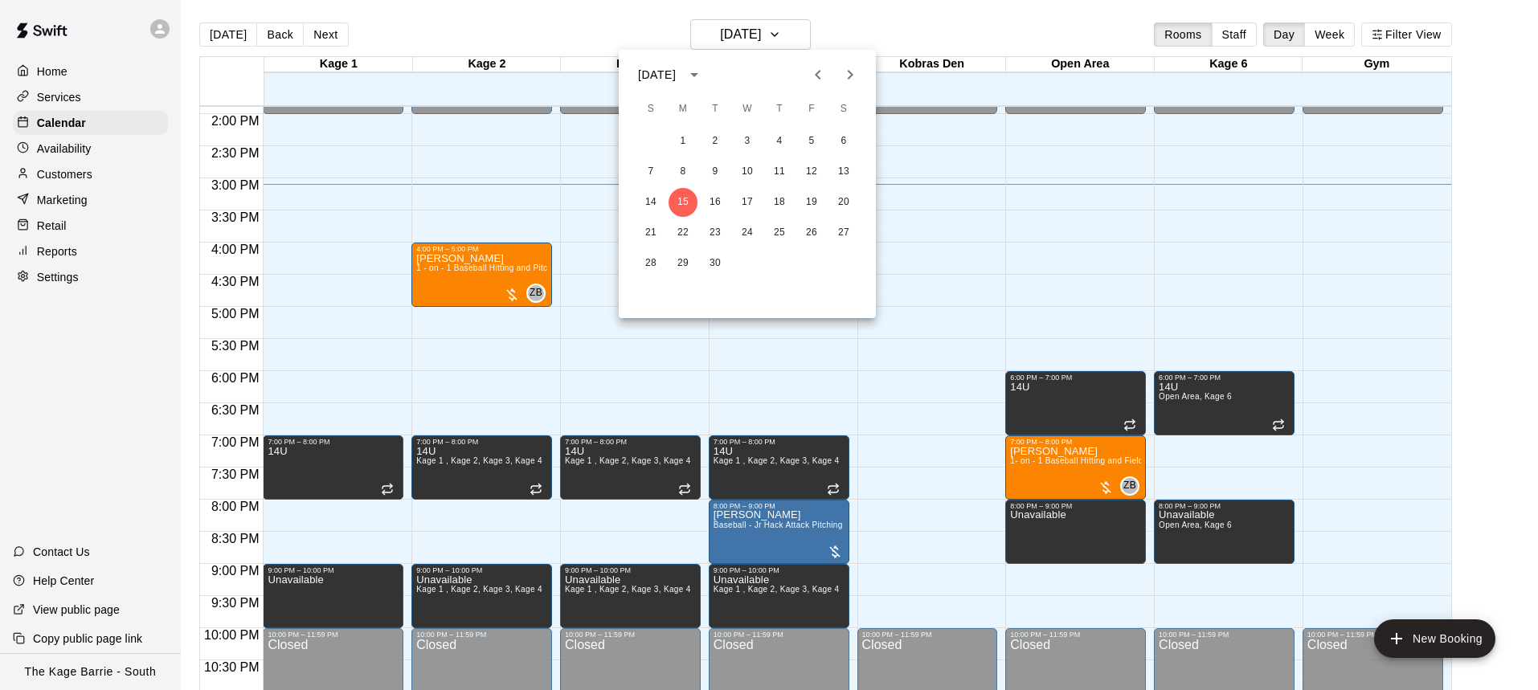
click at [799, 37] on div at bounding box center [769, 345] width 1538 height 690
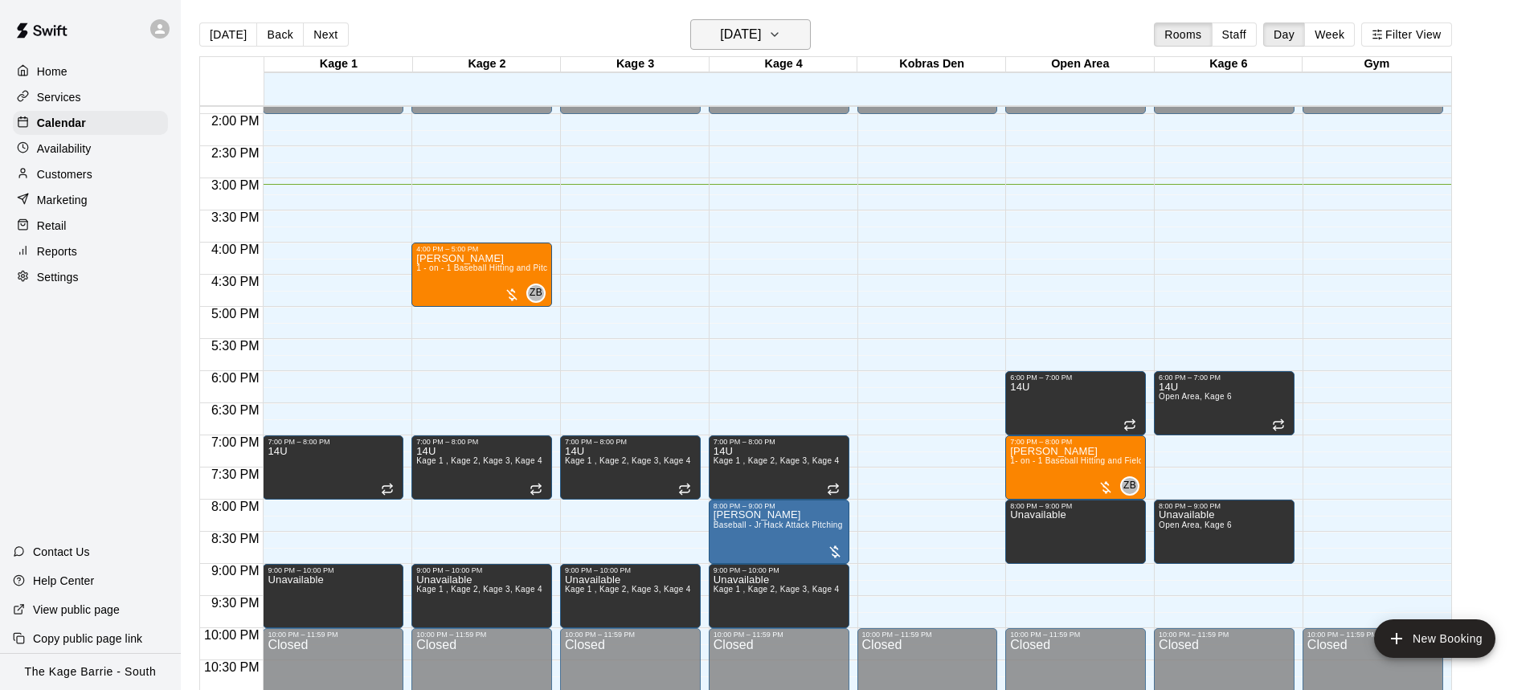
click at [781, 30] on icon "button" at bounding box center [774, 34] width 13 height 19
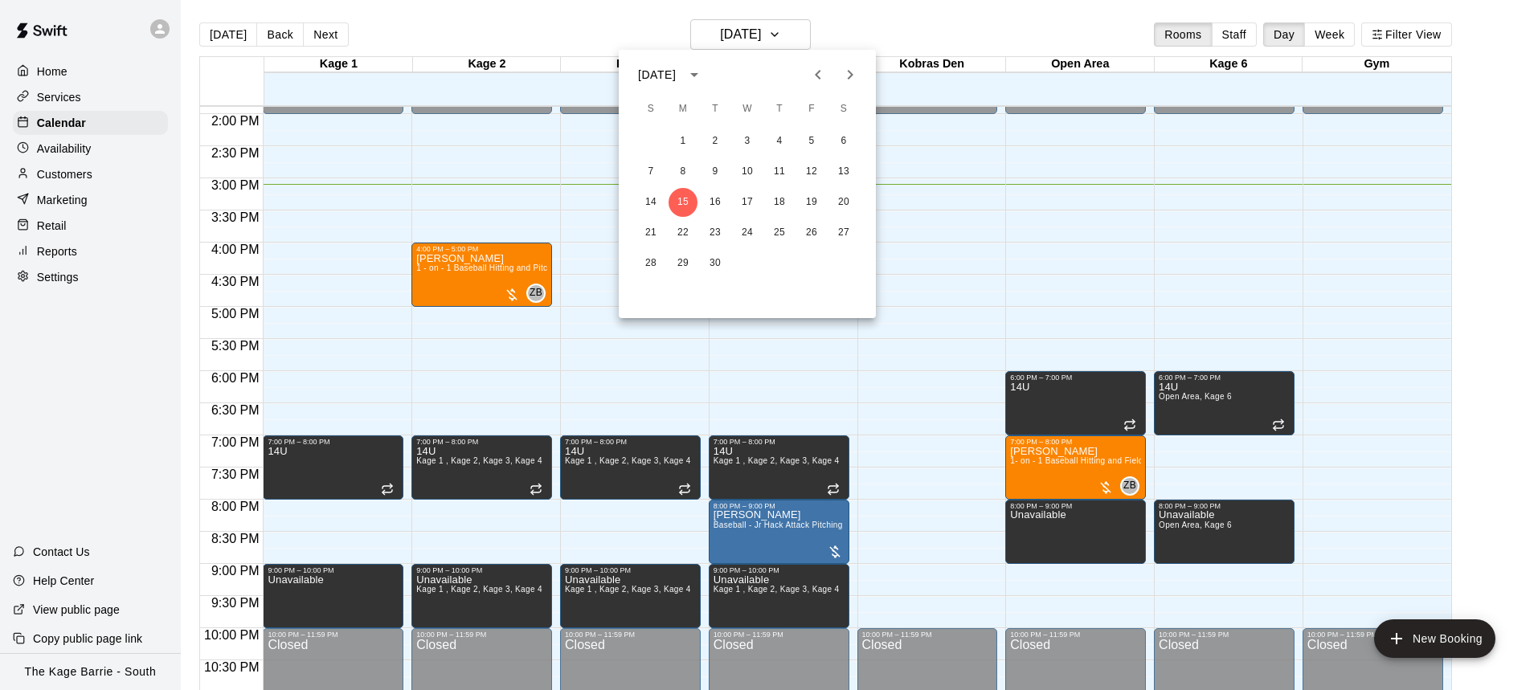
click at [856, 76] on icon "Next month" at bounding box center [849, 74] width 19 height 19
click at [850, 79] on icon "Next month" at bounding box center [849, 74] width 19 height 19
click at [839, 170] on button "13" at bounding box center [843, 171] width 29 height 29
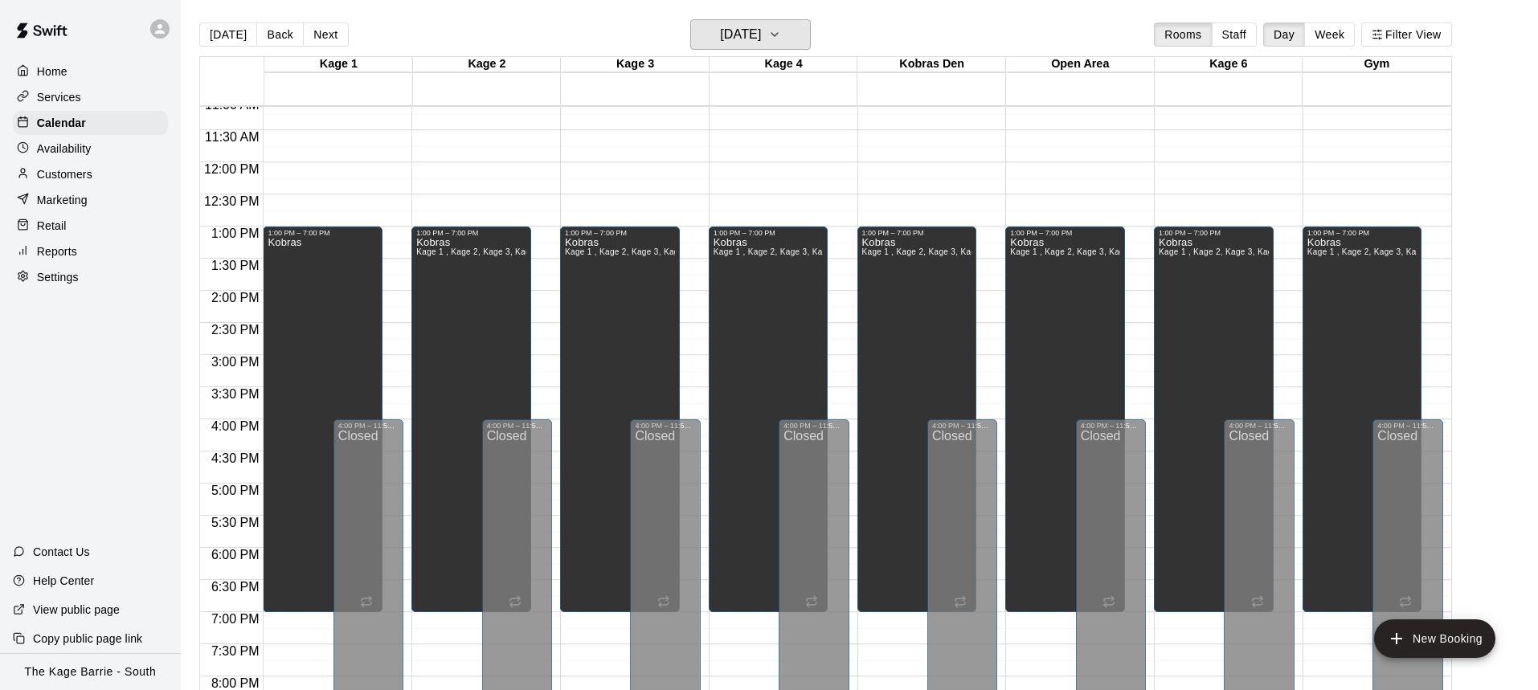
scroll to position [458, 0]
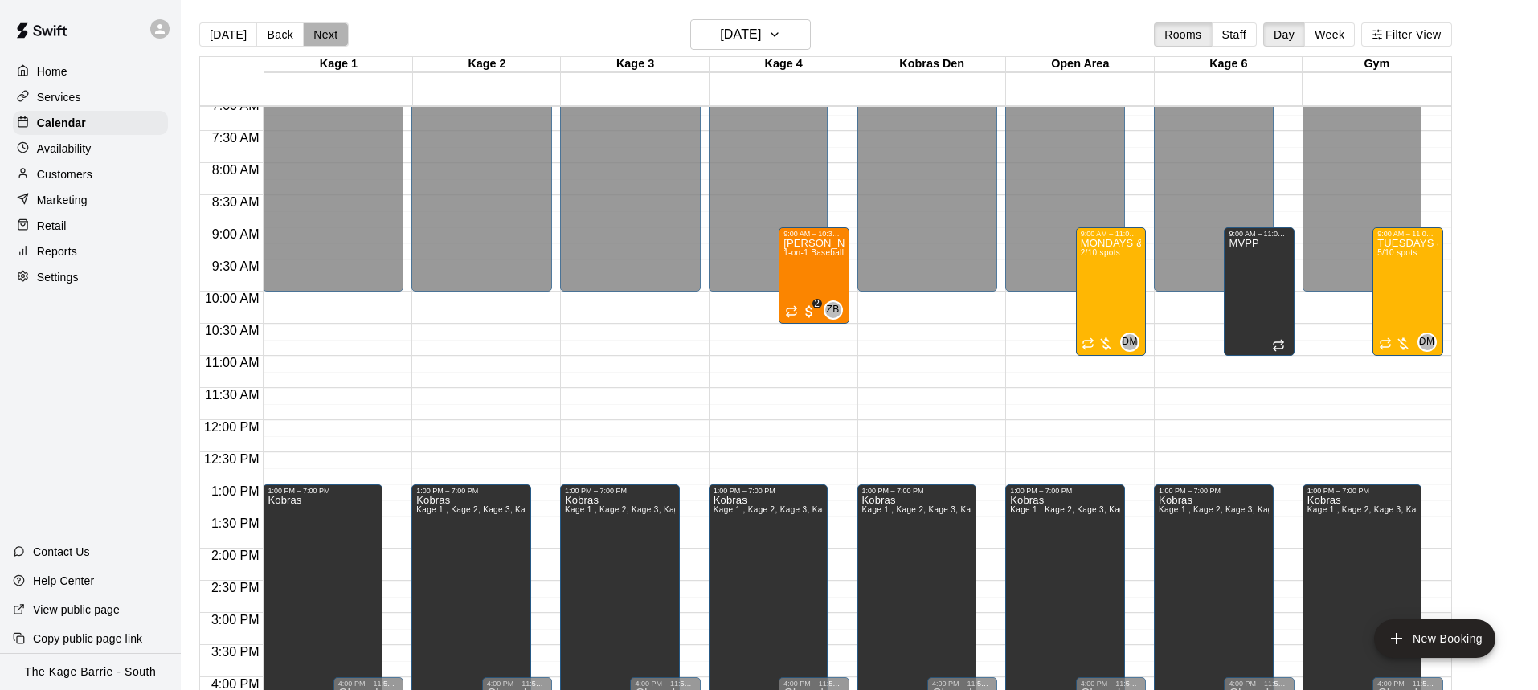
click at [322, 39] on button "Next" at bounding box center [325, 34] width 45 height 24
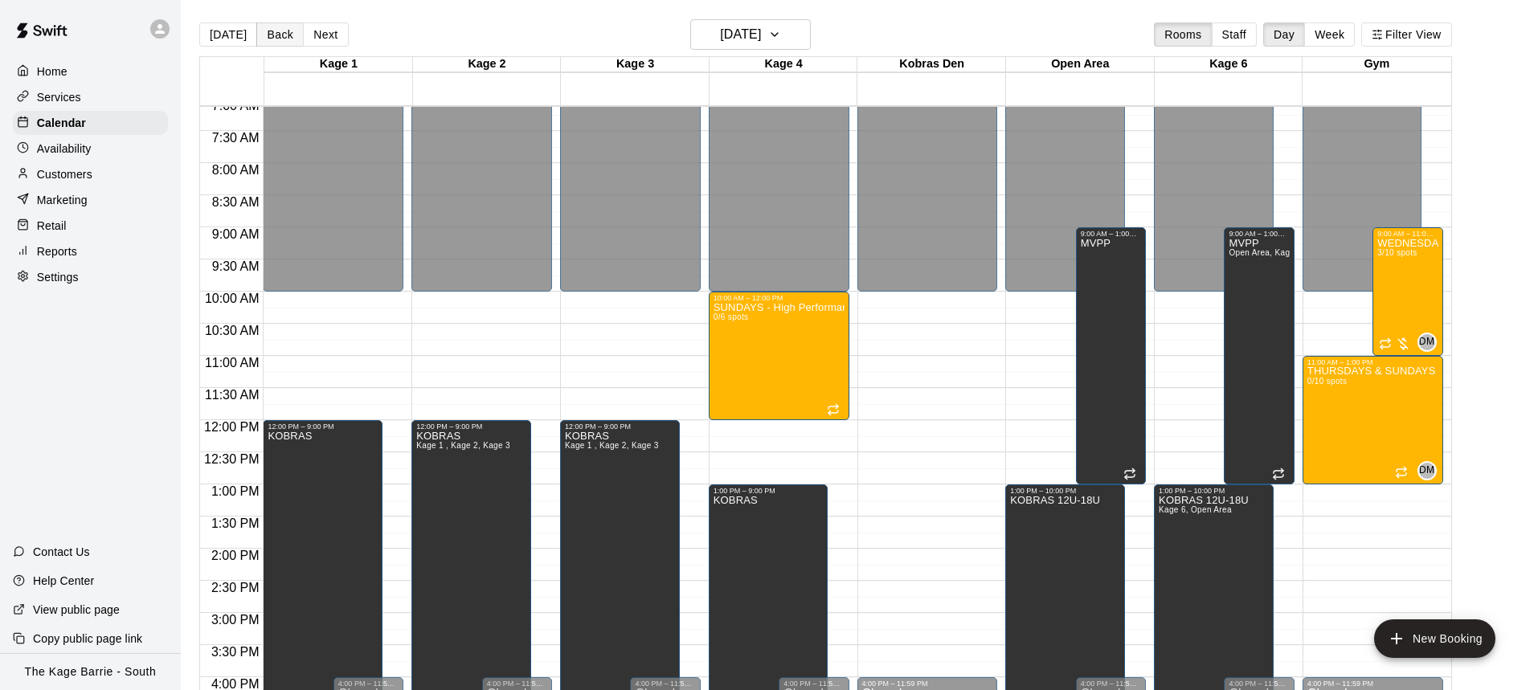
click at [278, 36] on button "Back" at bounding box center [279, 34] width 47 height 24
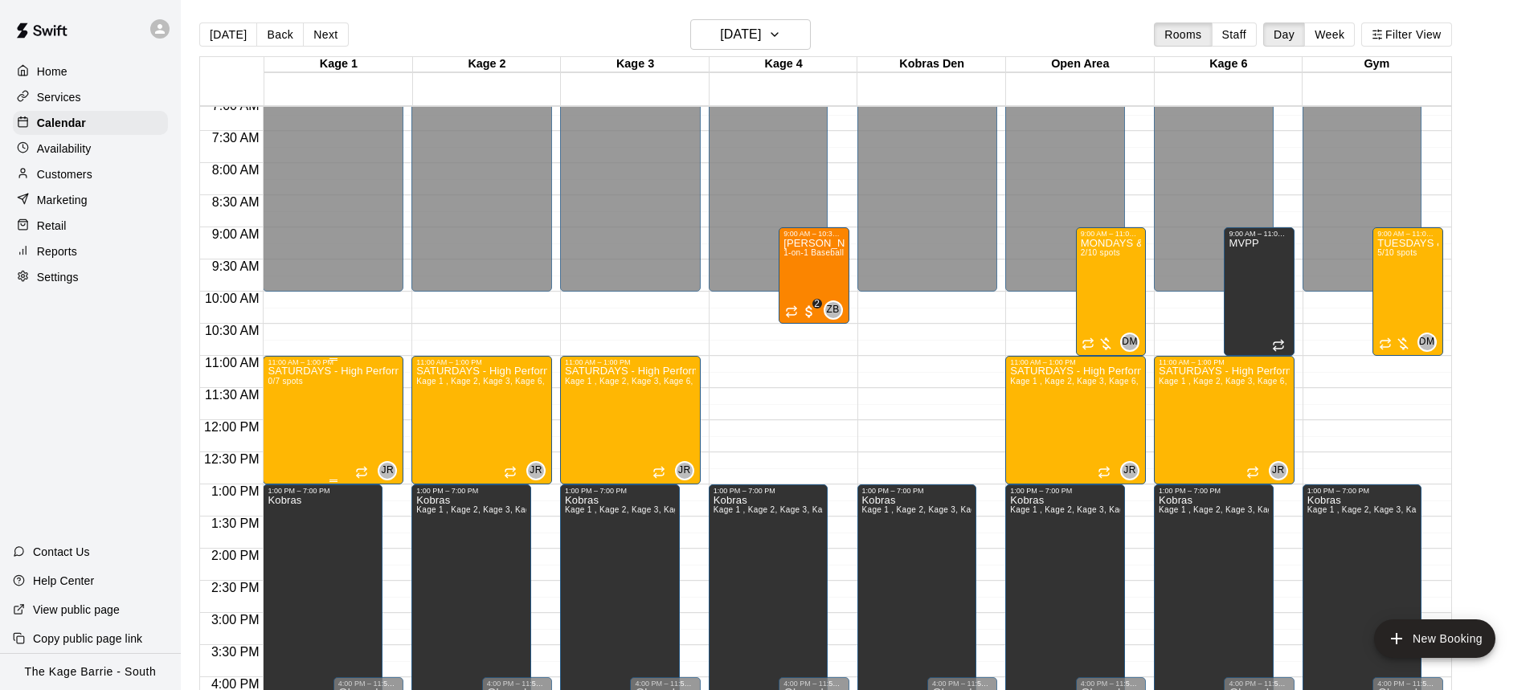
click at [283, 457] on icon "delete" at bounding box center [284, 459] width 11 height 14
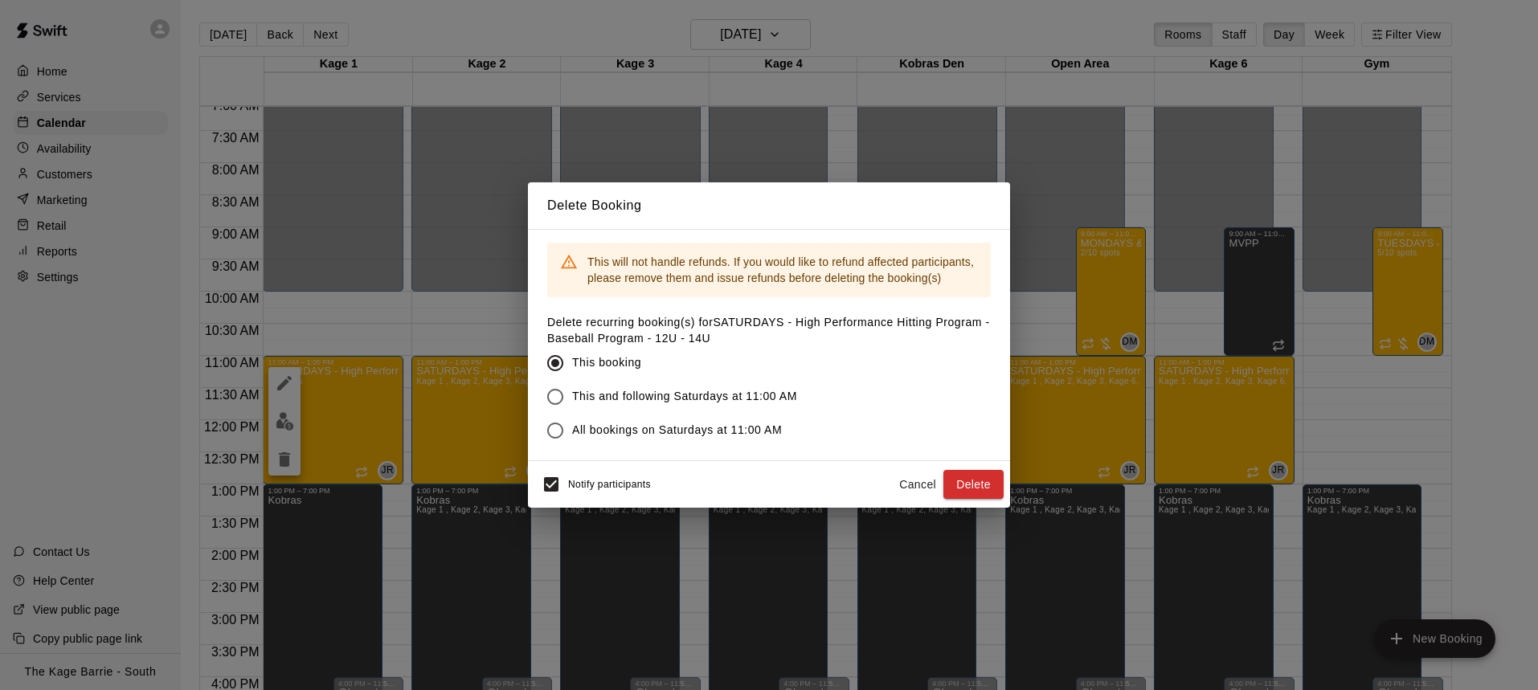
click at [996, 476] on button "Delete" at bounding box center [973, 485] width 60 height 30
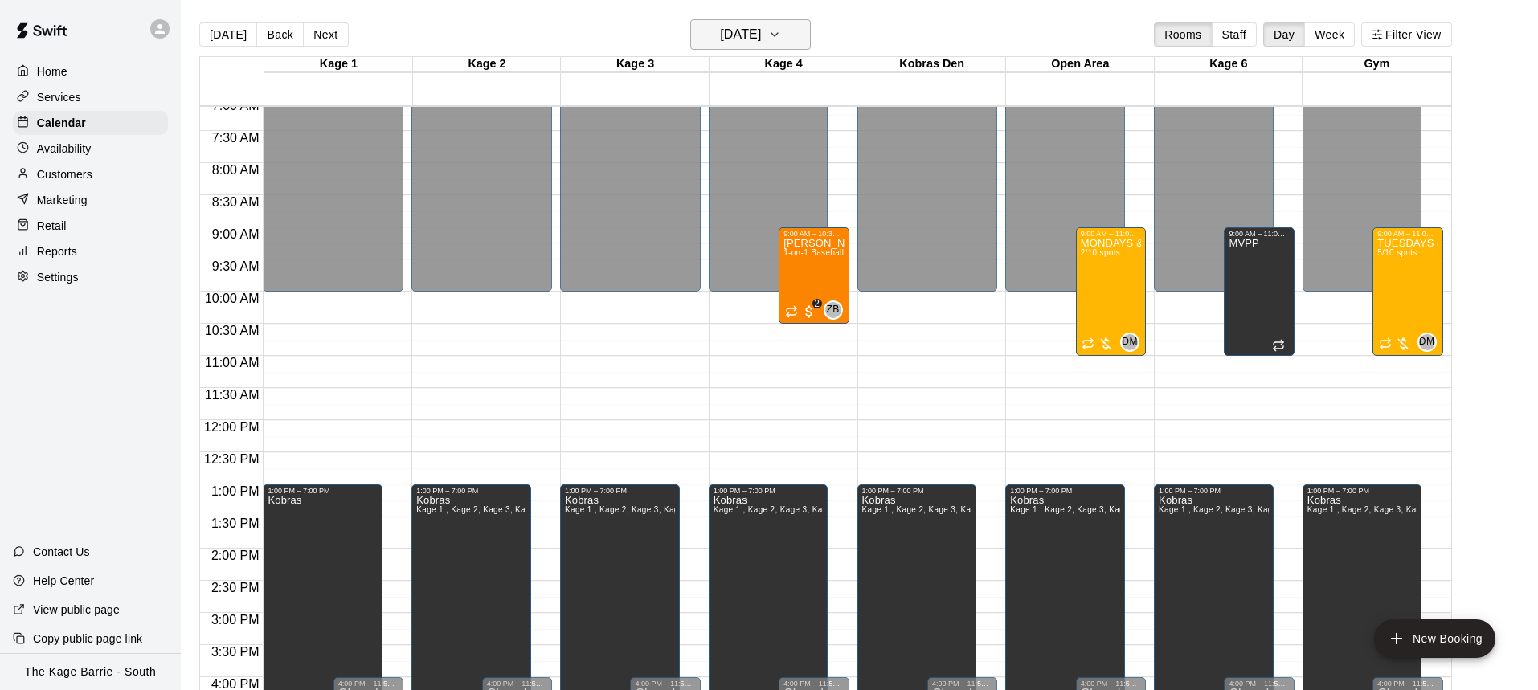
click at [781, 34] on icon "button" at bounding box center [774, 34] width 13 height 19
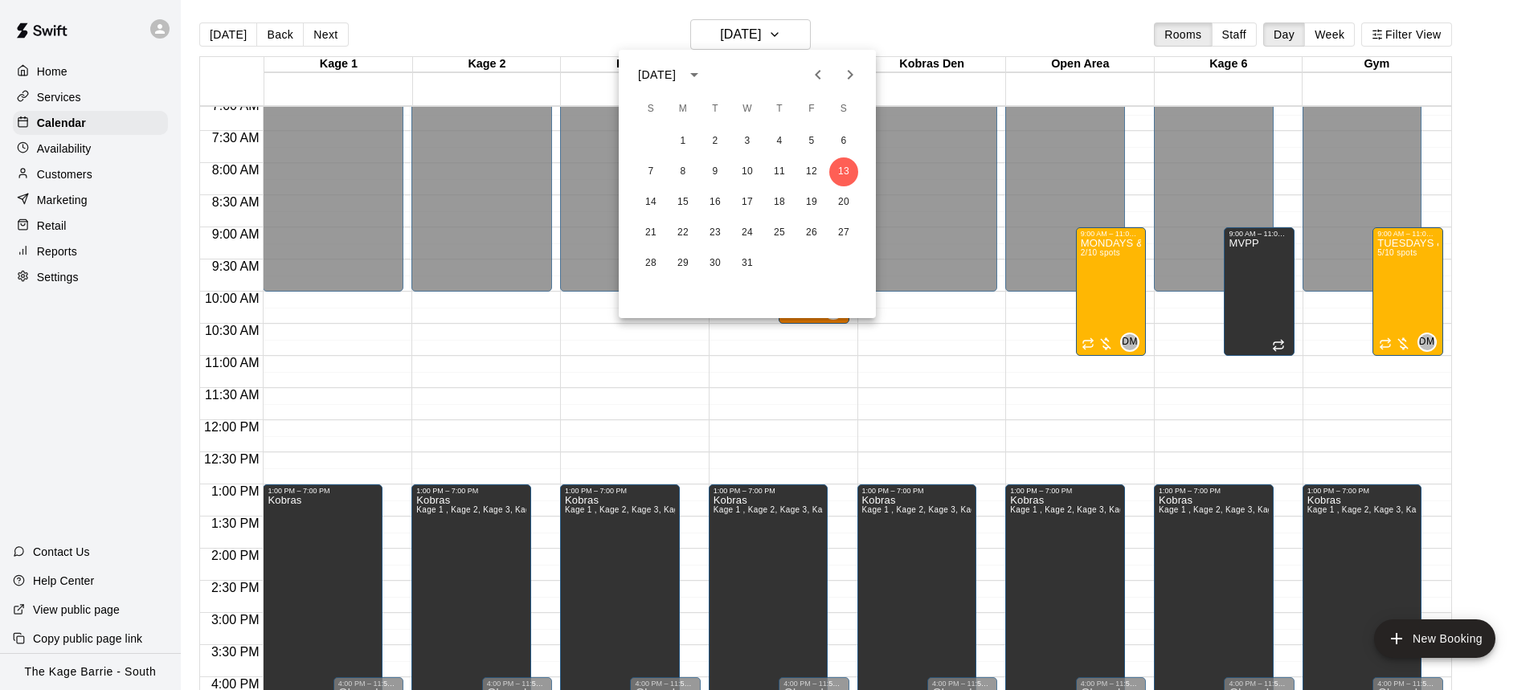
click at [807, 67] on button "Previous month" at bounding box center [818, 75] width 32 height 32
click at [844, 141] on button "1" at bounding box center [843, 141] width 29 height 29
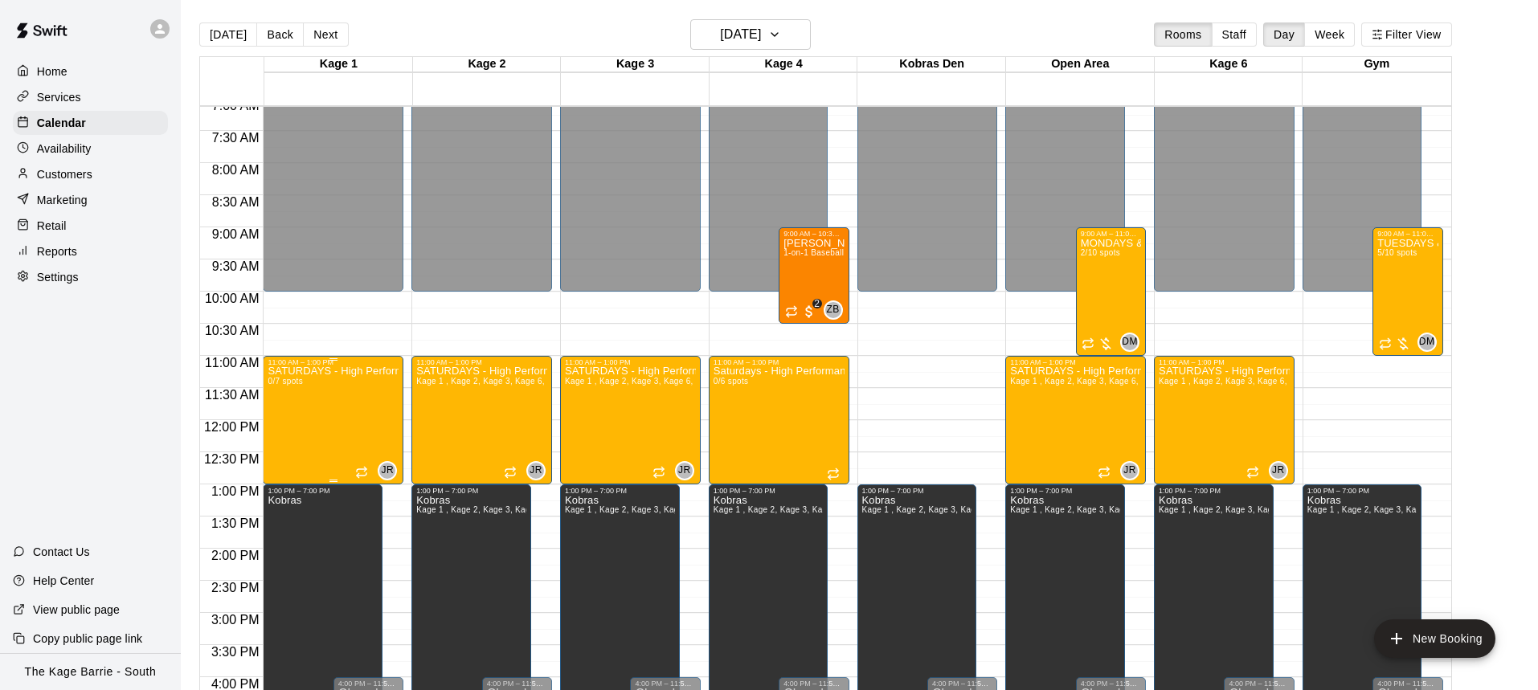
click at [291, 419] on img "edit" at bounding box center [285, 421] width 18 height 18
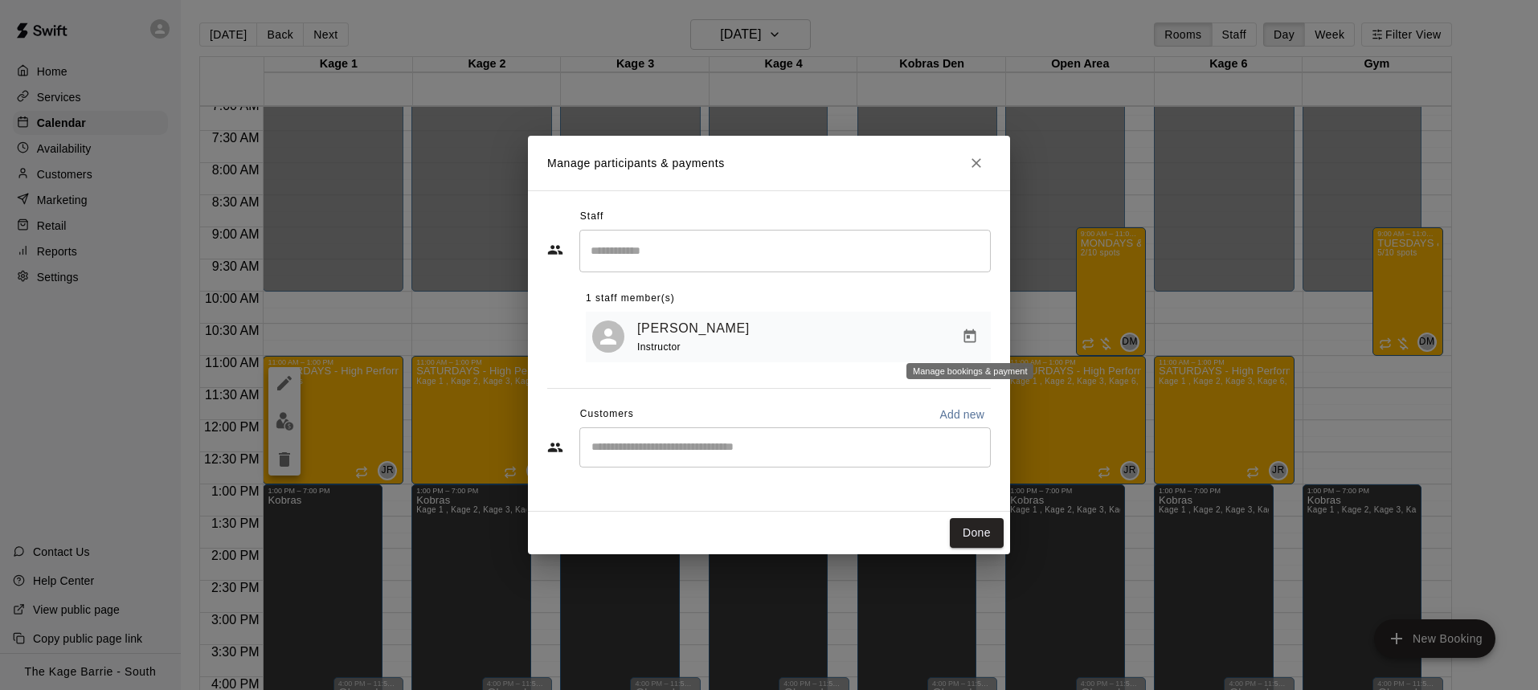
click at [976, 341] on icon "Manage bookings & payment" at bounding box center [970, 337] width 16 height 16
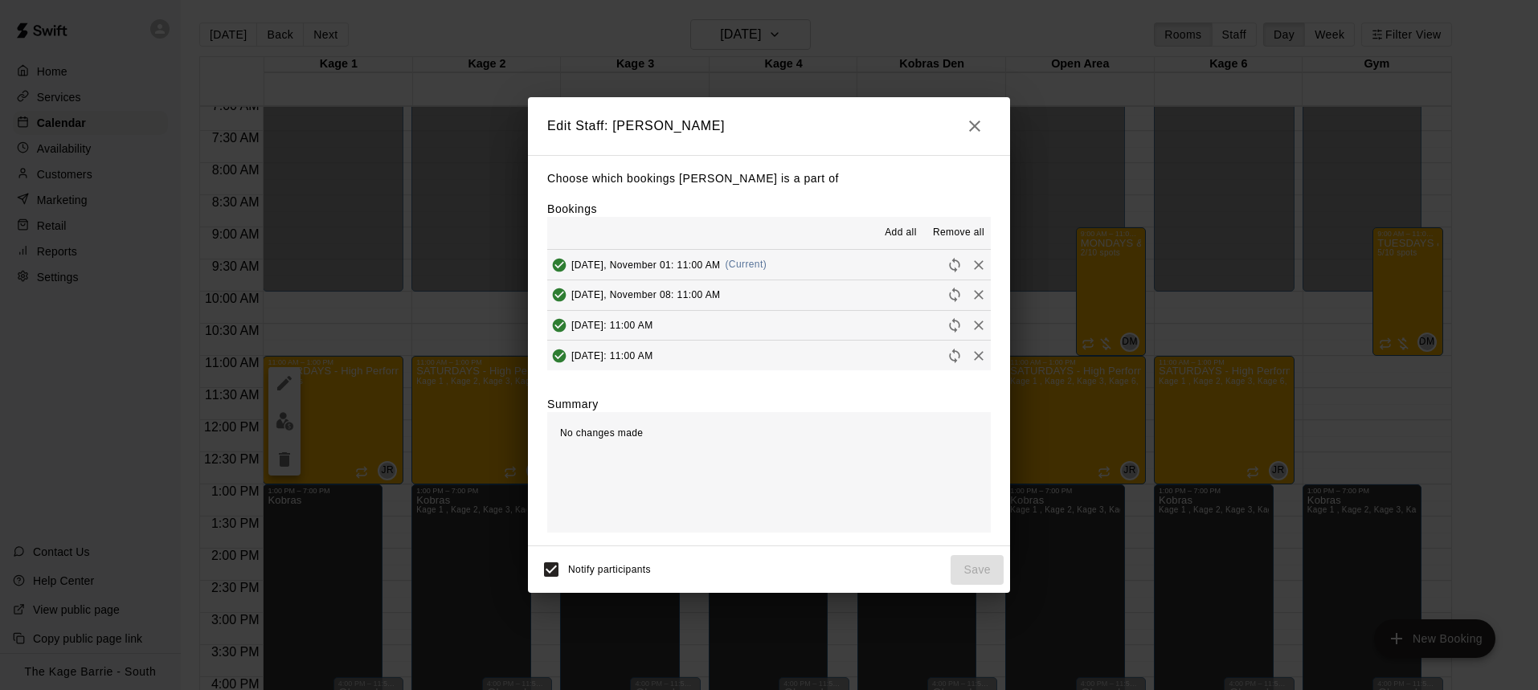
click at [960, 226] on span "Remove all" at bounding box center [958, 233] width 51 height 16
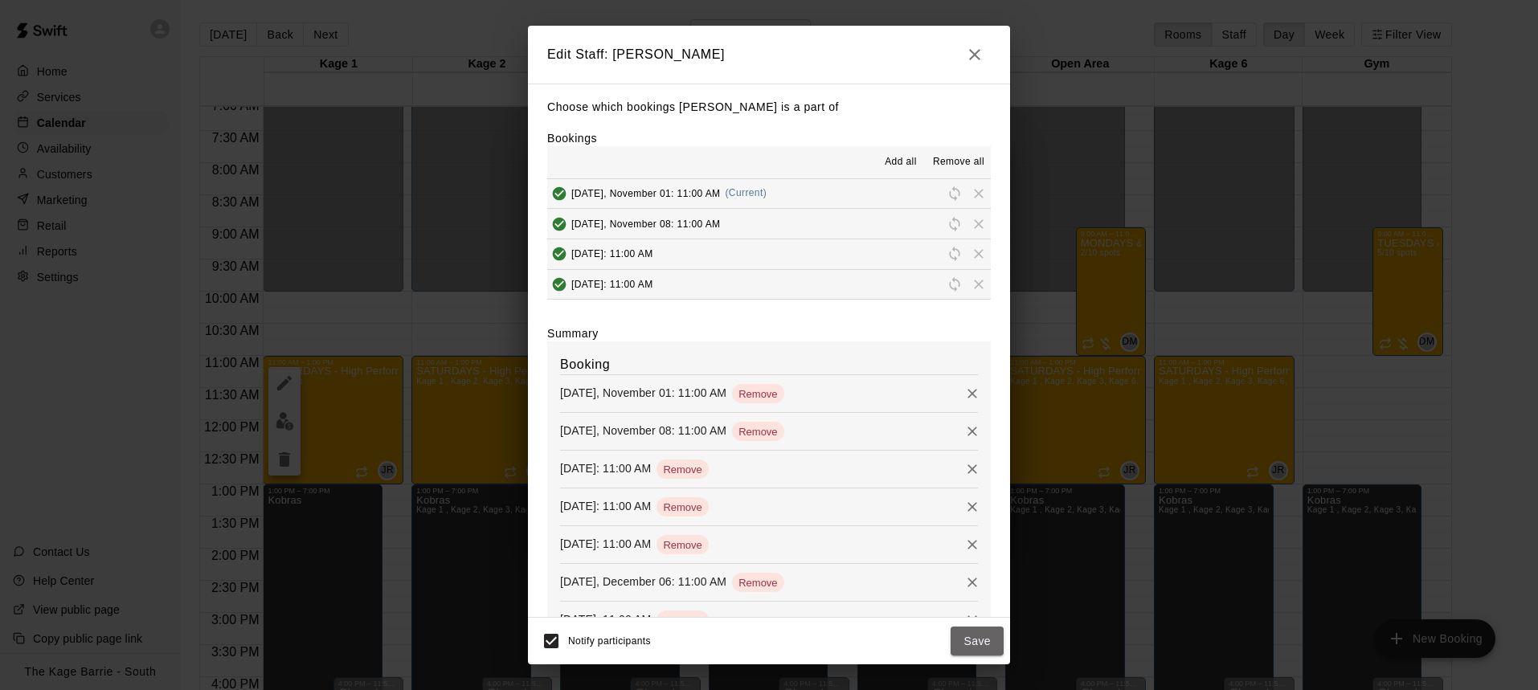
click at [993, 644] on button "Save" at bounding box center [977, 642] width 53 height 30
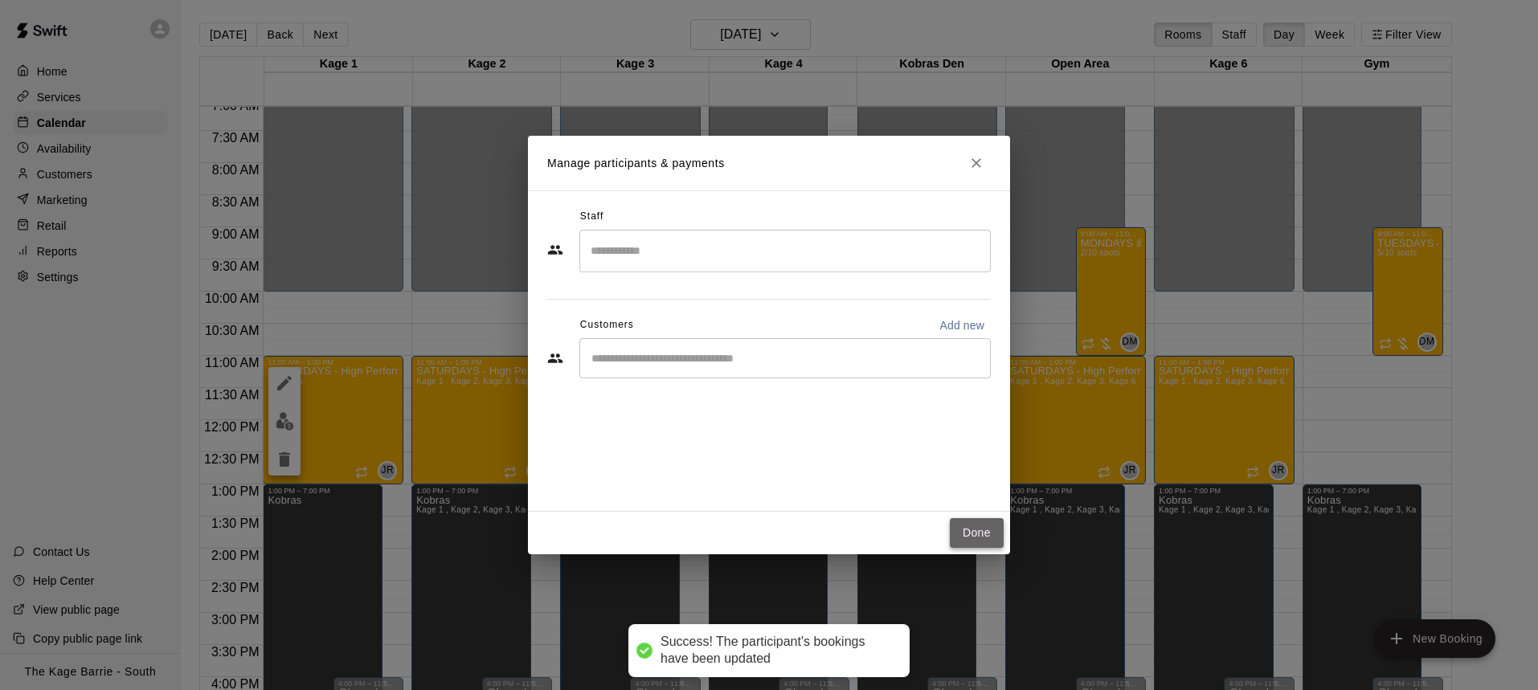
click at [979, 532] on button "Done" at bounding box center [977, 533] width 54 height 30
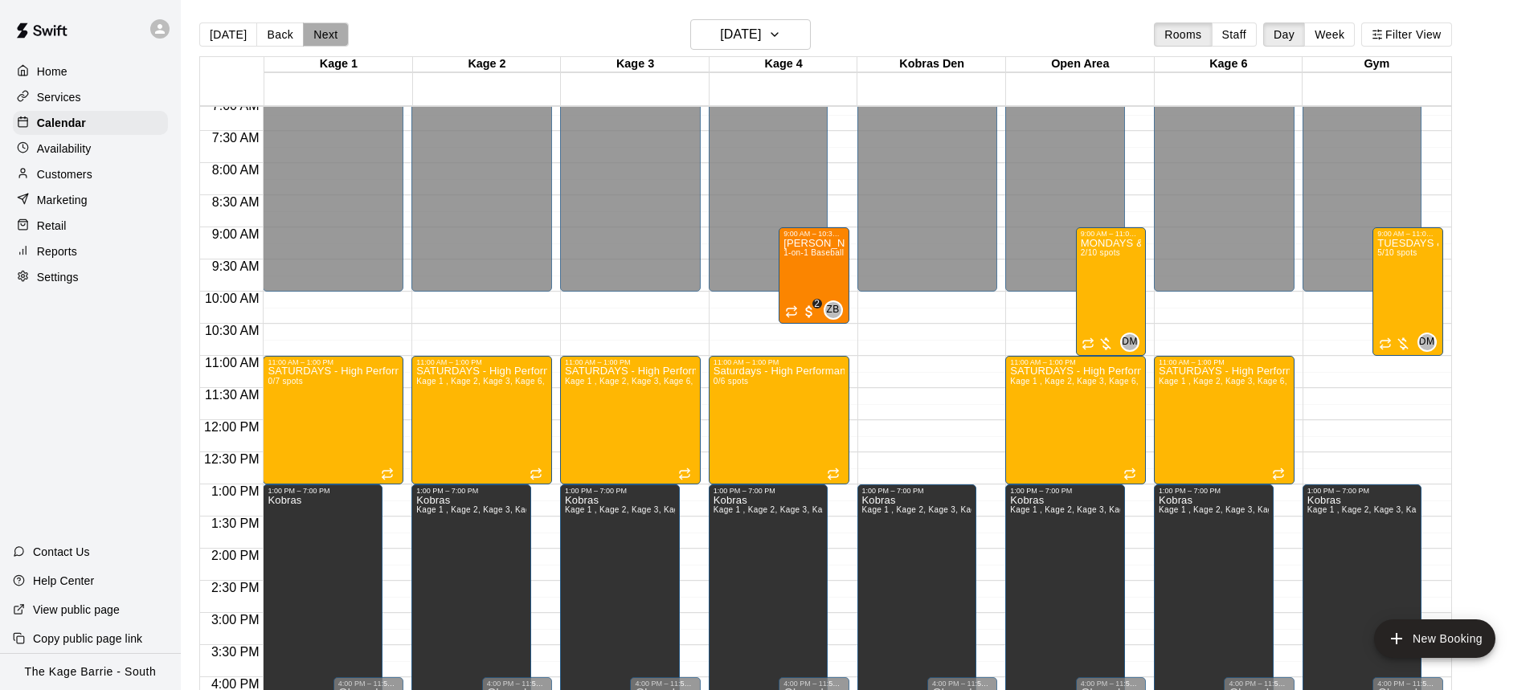
click at [330, 33] on button "Next" at bounding box center [325, 34] width 45 height 24
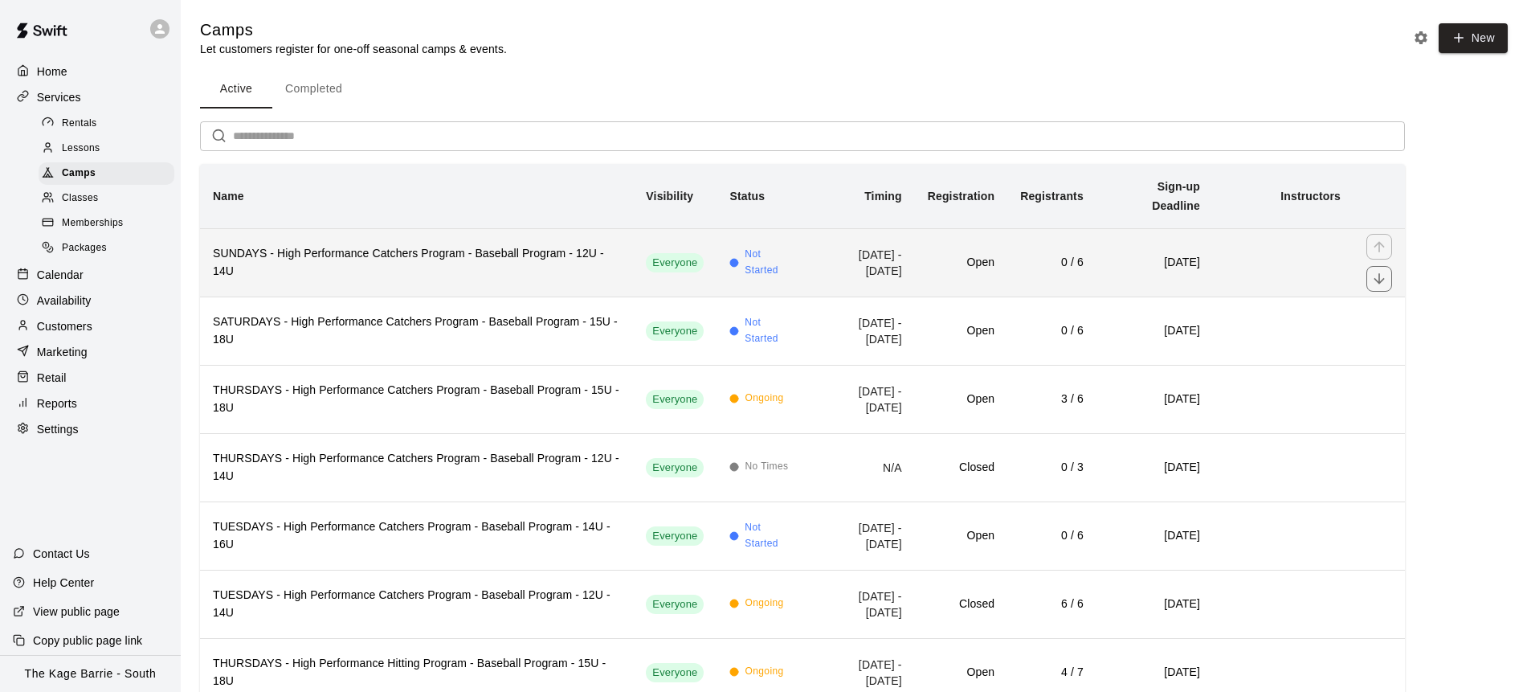
click at [483, 251] on h6 "SUNDAYS - High Performance Catchers Program - Baseball Program - 12U - 14U" at bounding box center [416, 262] width 407 height 35
